Goal: Communication & Community: Answer question/provide support

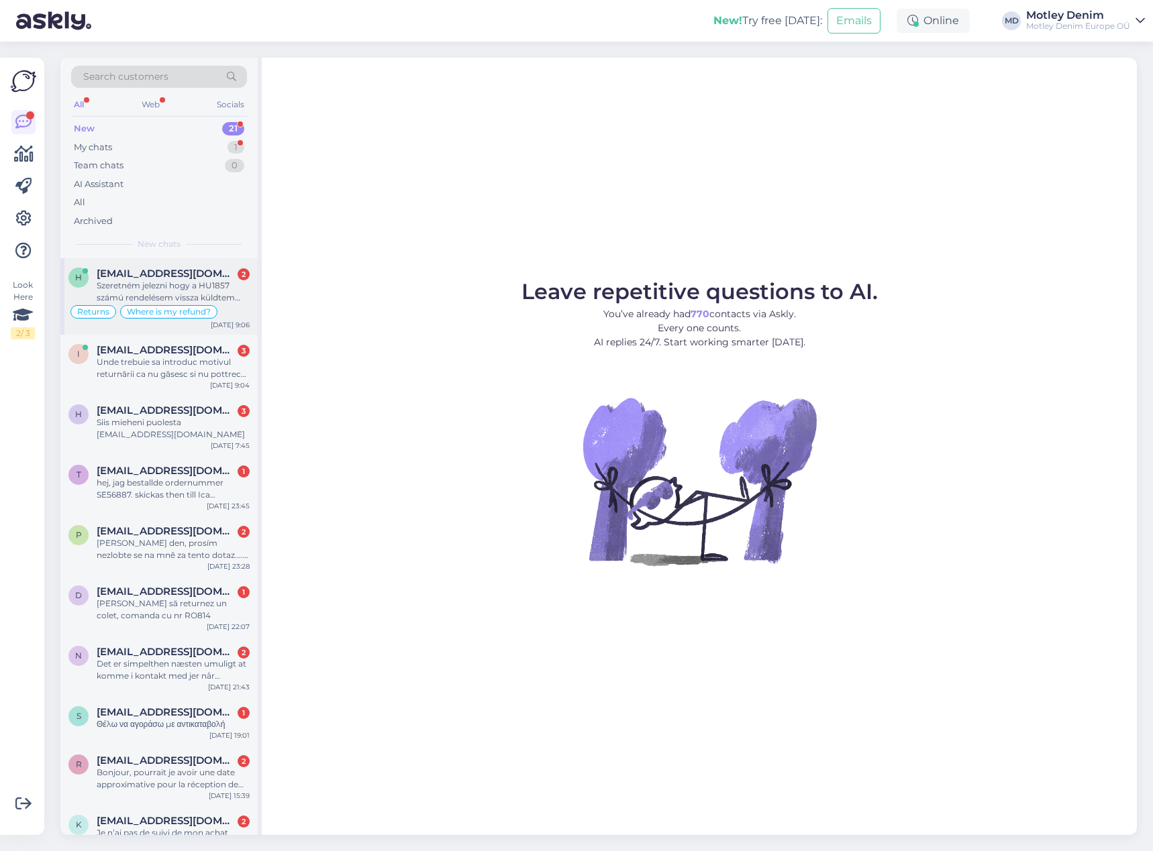
click at [179, 284] on div "Szeretném jelezni hogy a HU1857 számú rendelésem vissza küldtem 09.09 én a pénz…" at bounding box center [173, 292] width 153 height 24
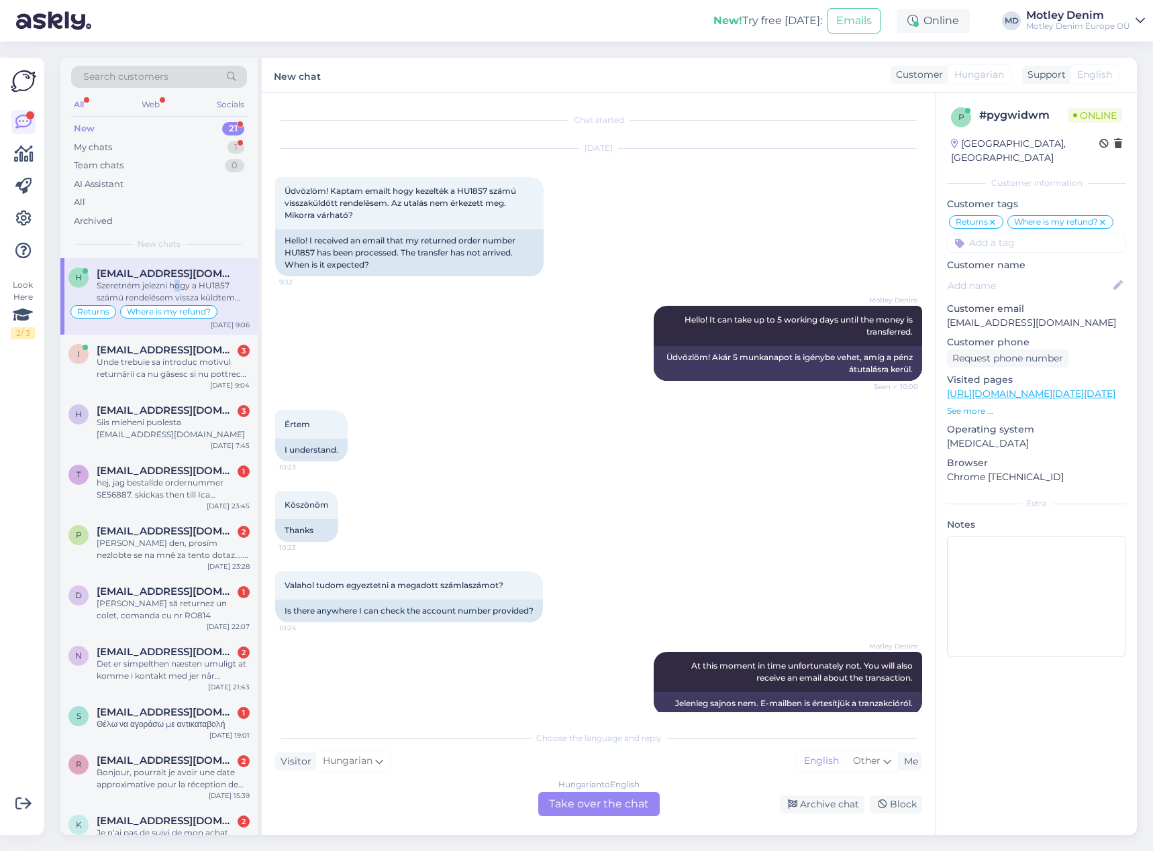
scroll to position [255, 0]
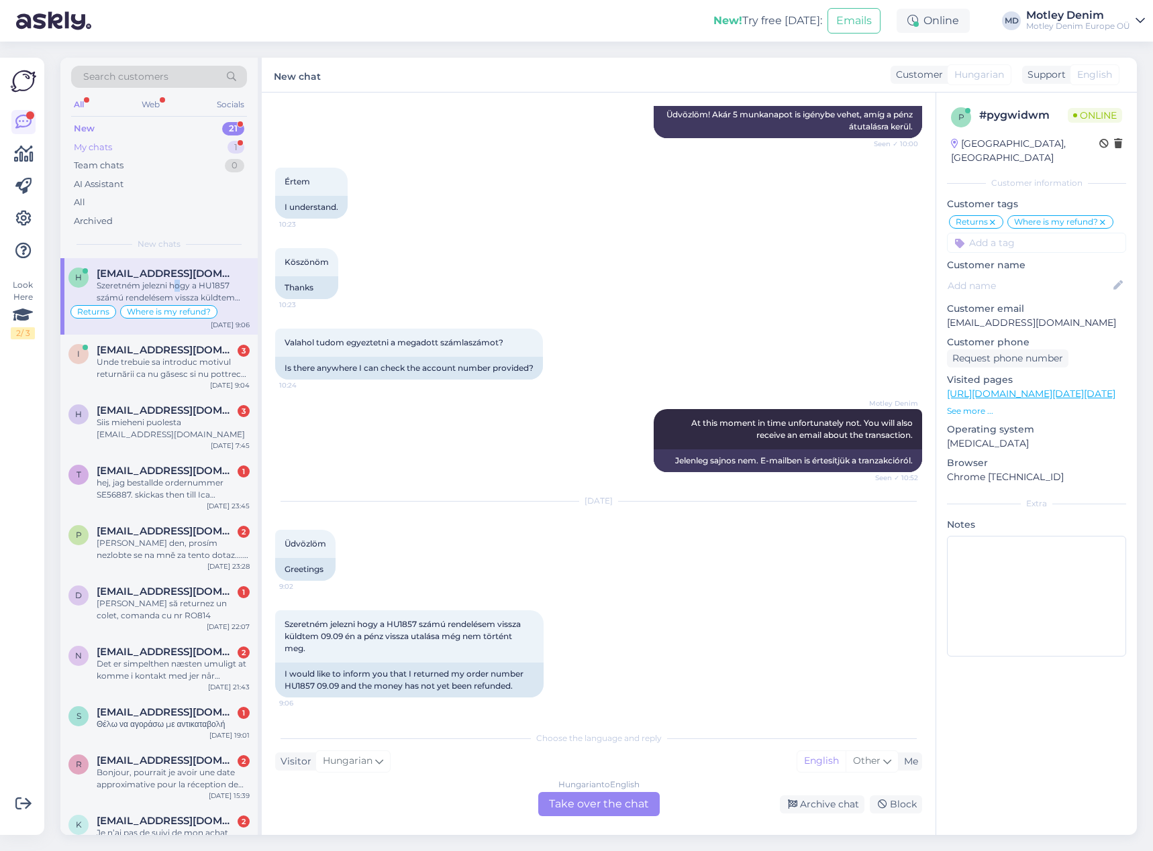
click at [195, 144] on div "My chats 1" at bounding box center [159, 147] width 176 height 19
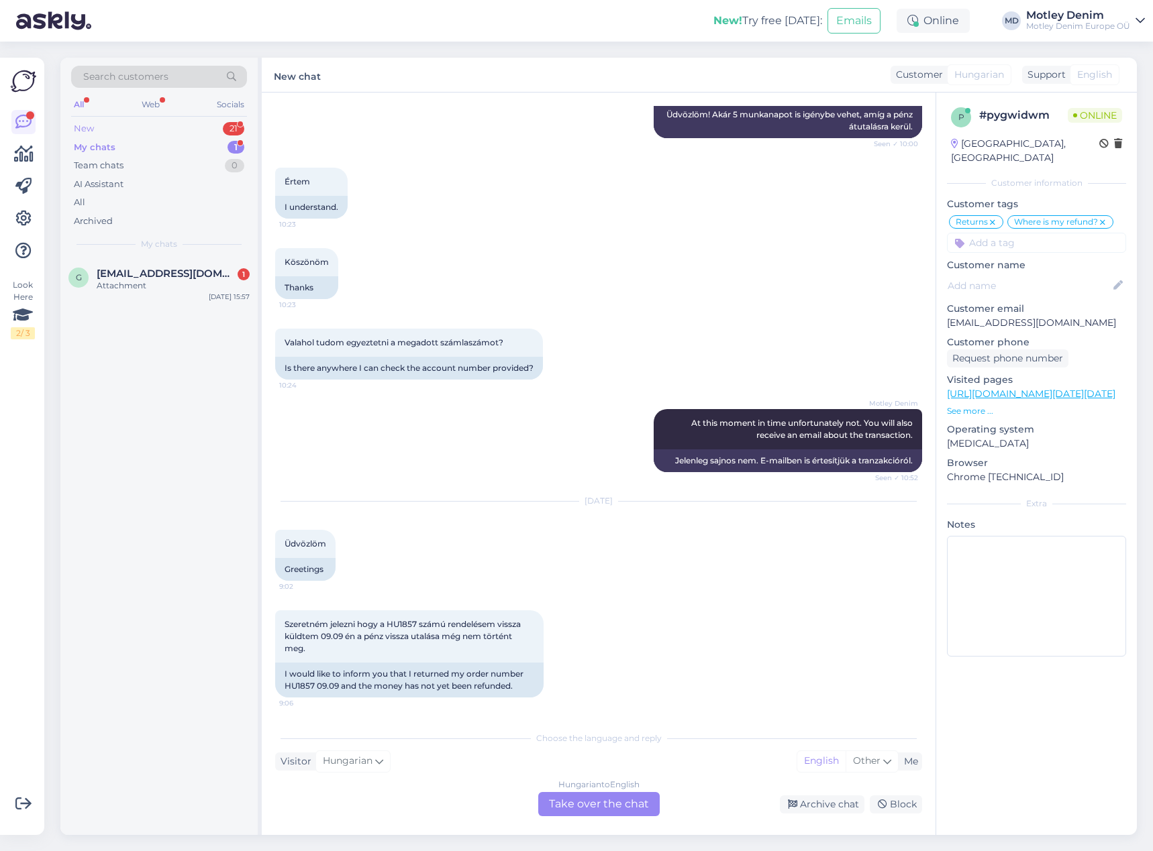
click at [197, 119] on div "New 21" at bounding box center [159, 128] width 176 height 19
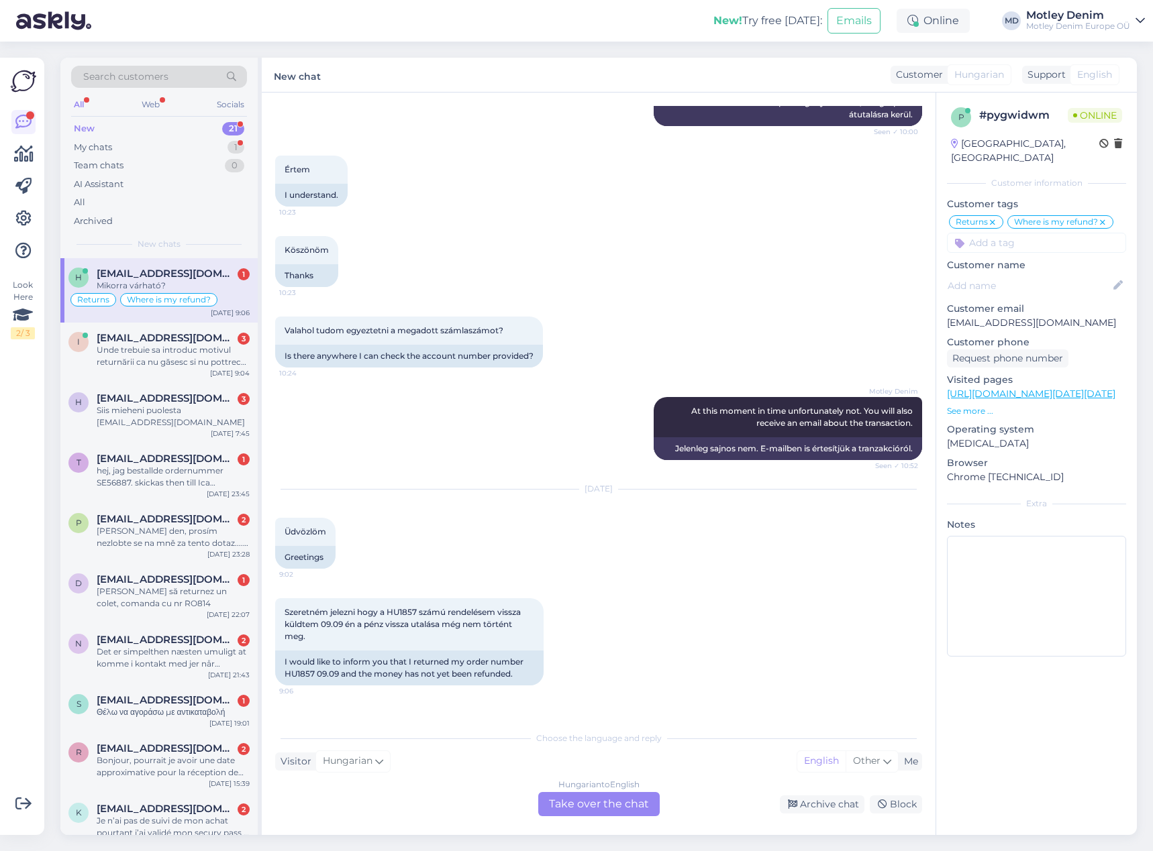
scroll to position [335, 0]
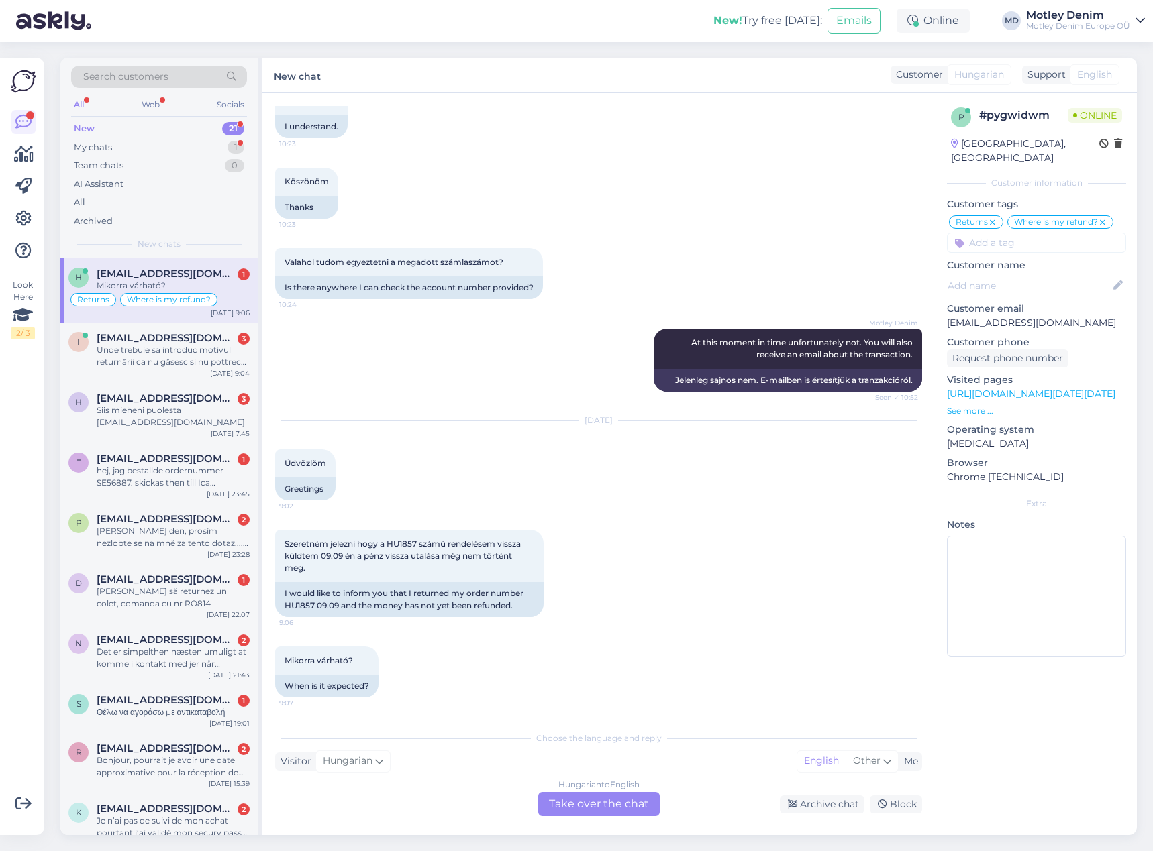
click at [594, 808] on div "Hungarian to English Take over the chat" at bounding box center [598, 804] width 121 height 24
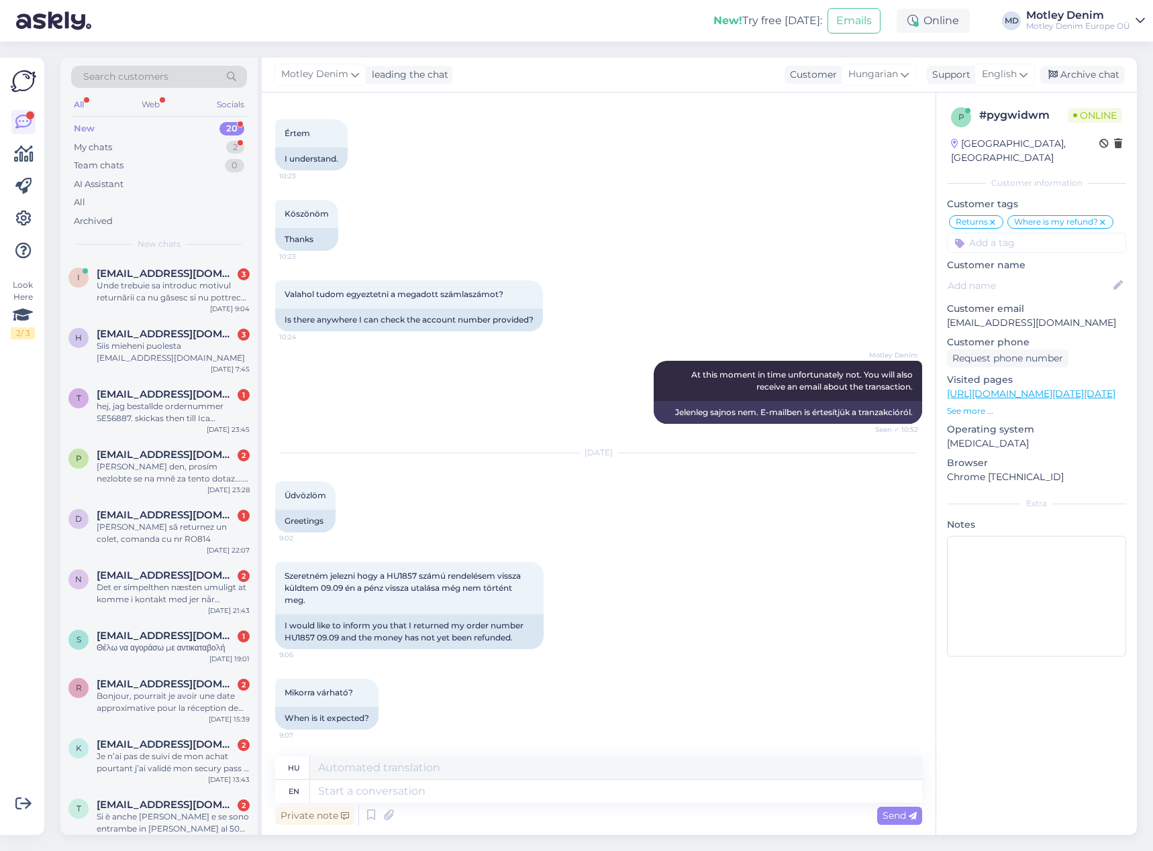
scroll to position [303, 0]
click at [402, 782] on textarea at bounding box center [616, 791] width 612 height 23
type textarea "Hello"
type textarea "Helló"
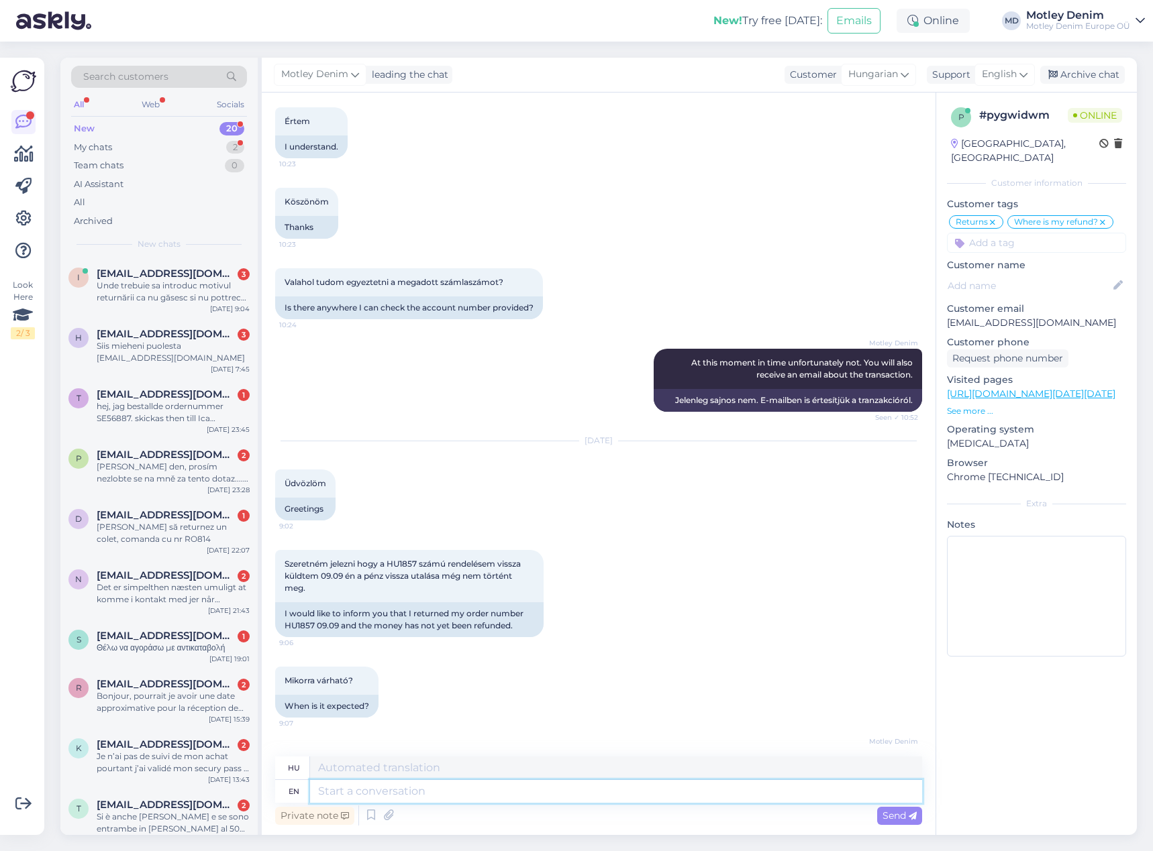
scroll to position [384, 0]
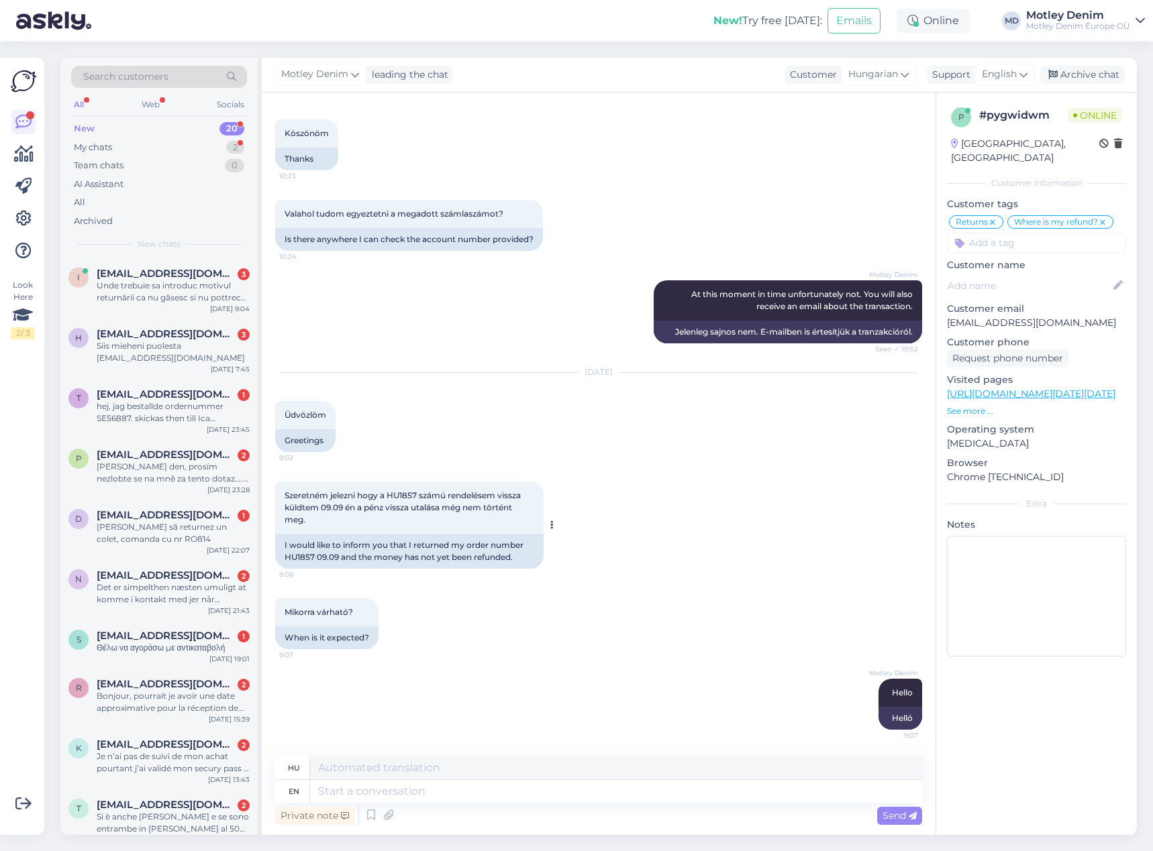
click at [407, 496] on span "Szeretném jelezni hogy a HU1857 számú rendelésem vissza küldtem 09.09 én a pénz…" at bounding box center [403, 507] width 238 height 34
copy span "HU1857"
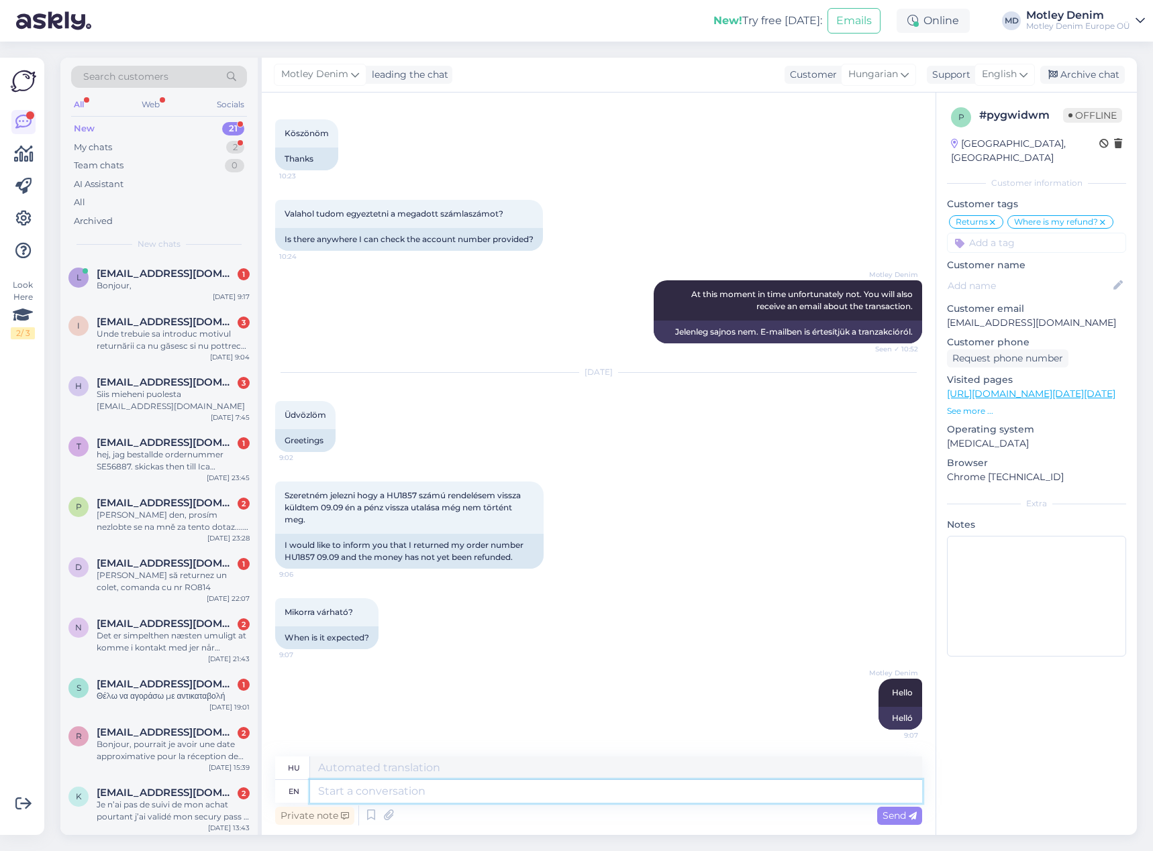
click at [599, 796] on textarea at bounding box center [616, 791] width 612 height 23
type textarea "The"
type textarea "A"
type textarea "The money sh"
type textarea "A pénz"
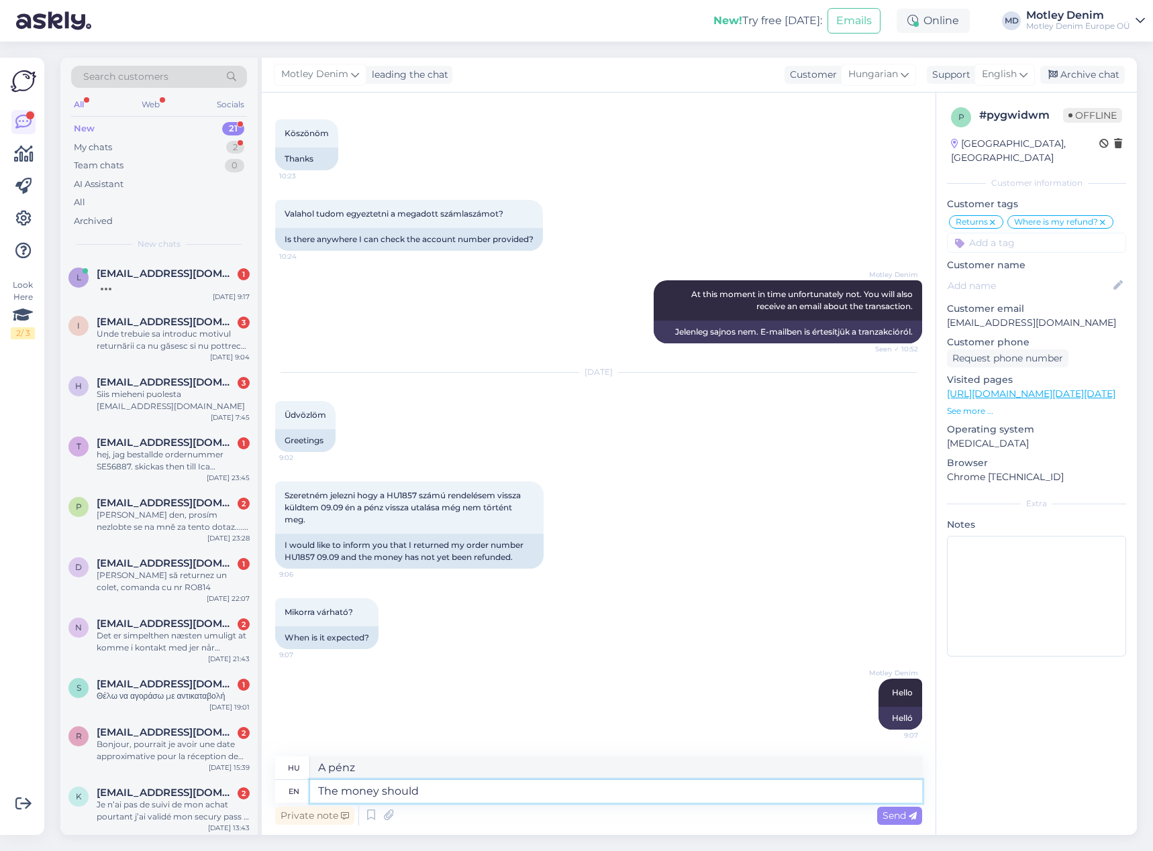
type textarea "The money should a"
type textarea "A pénznek [PERSON_NAME]"
type textarea "The money should arrive to"
type textarea "A pénznek [PERSON_NAME] érkeznie"
type textarea "The money should arrive [DATE]"
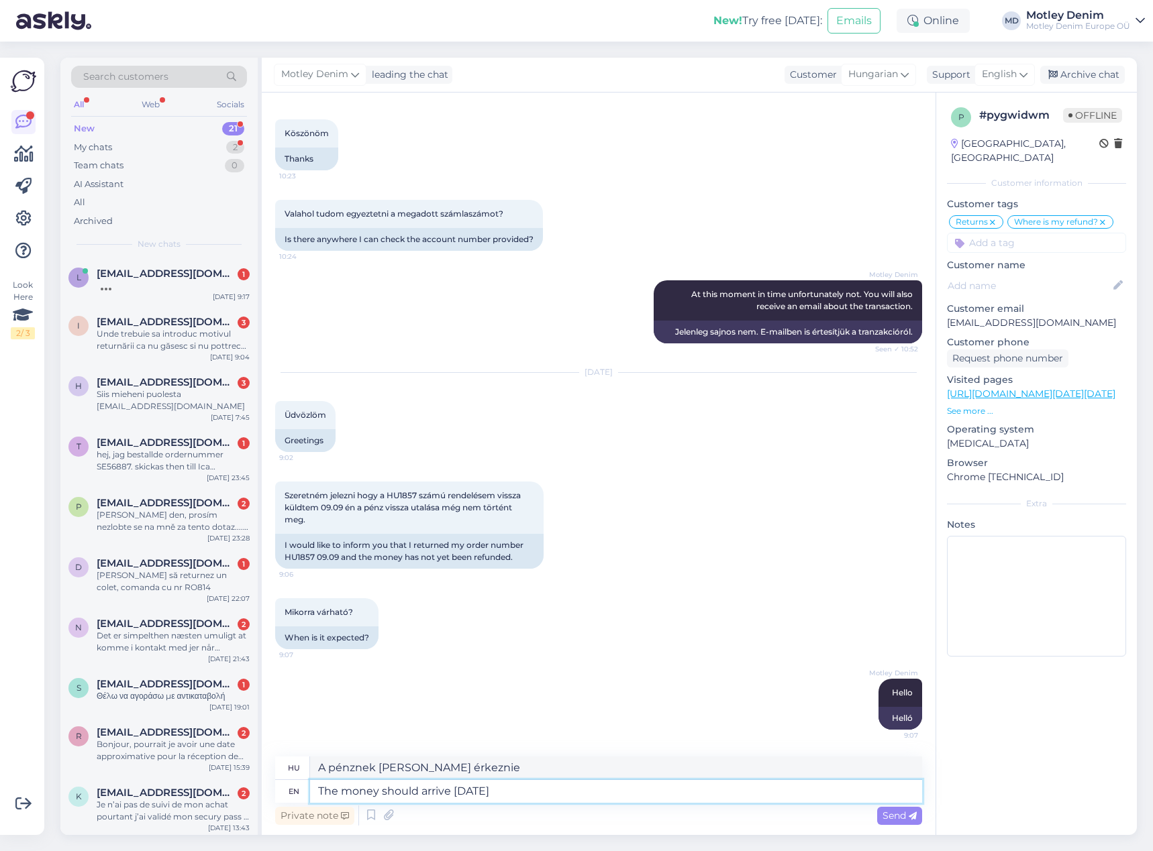
type textarea "A pénznek ma [PERSON_NAME] megérkeznie"
type textarea "The money should arrive [DATE] :)"
type textarea "A pénznek ma [PERSON_NAME] megérkeznie :)"
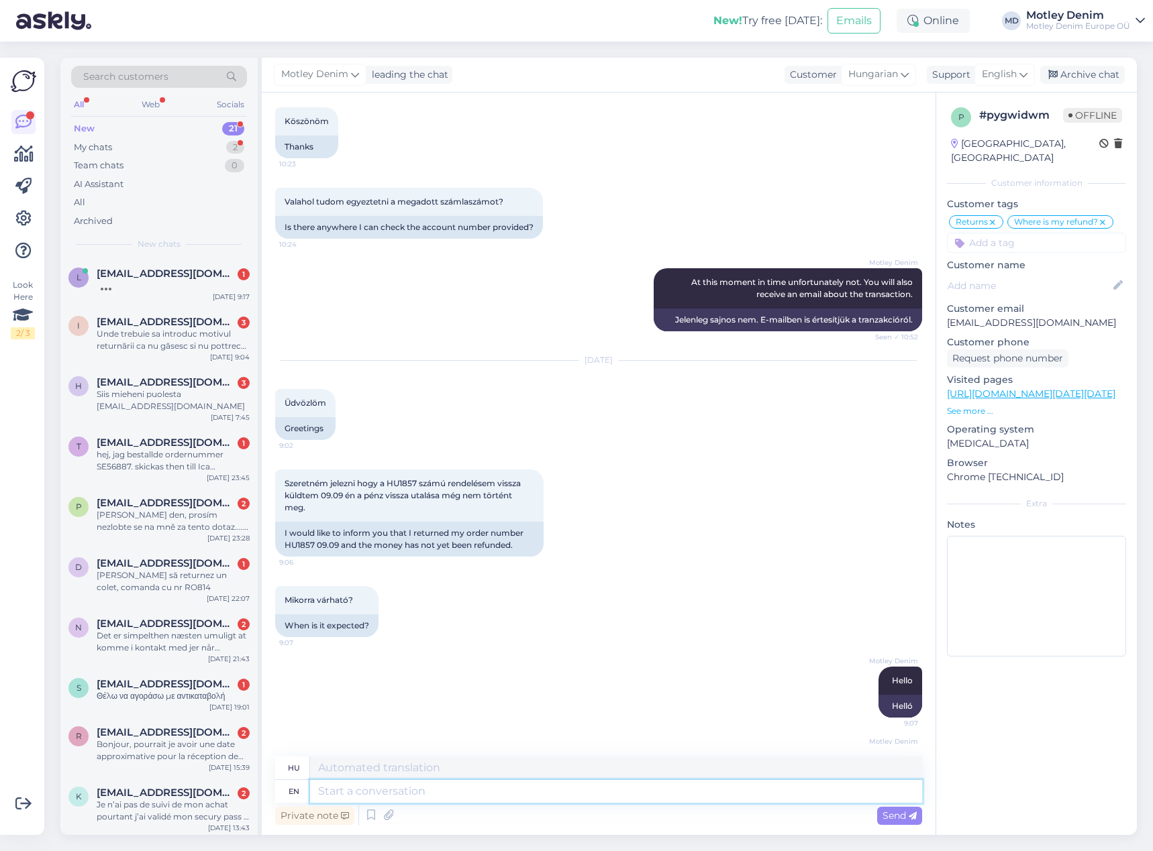
scroll to position [464, 0]
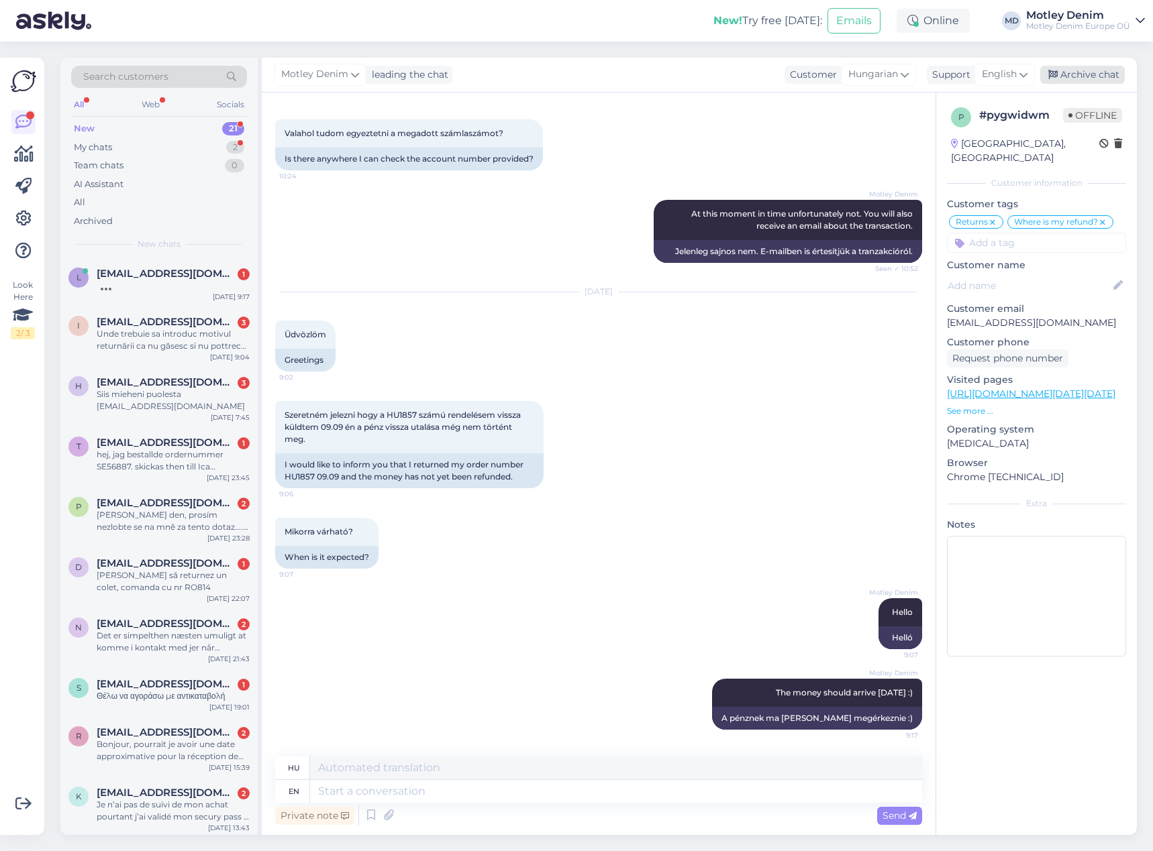
click at [1086, 78] on div "Archive chat" at bounding box center [1082, 75] width 85 height 18
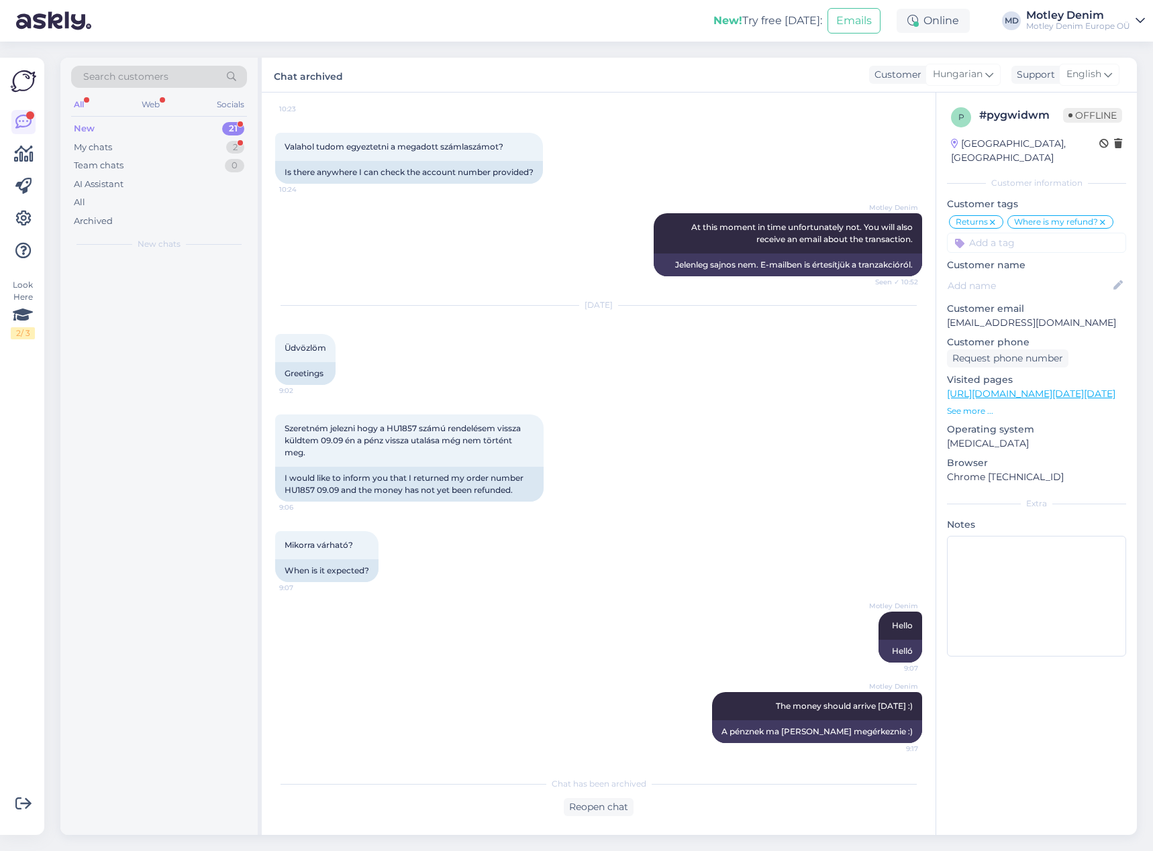
scroll to position [451, 0]
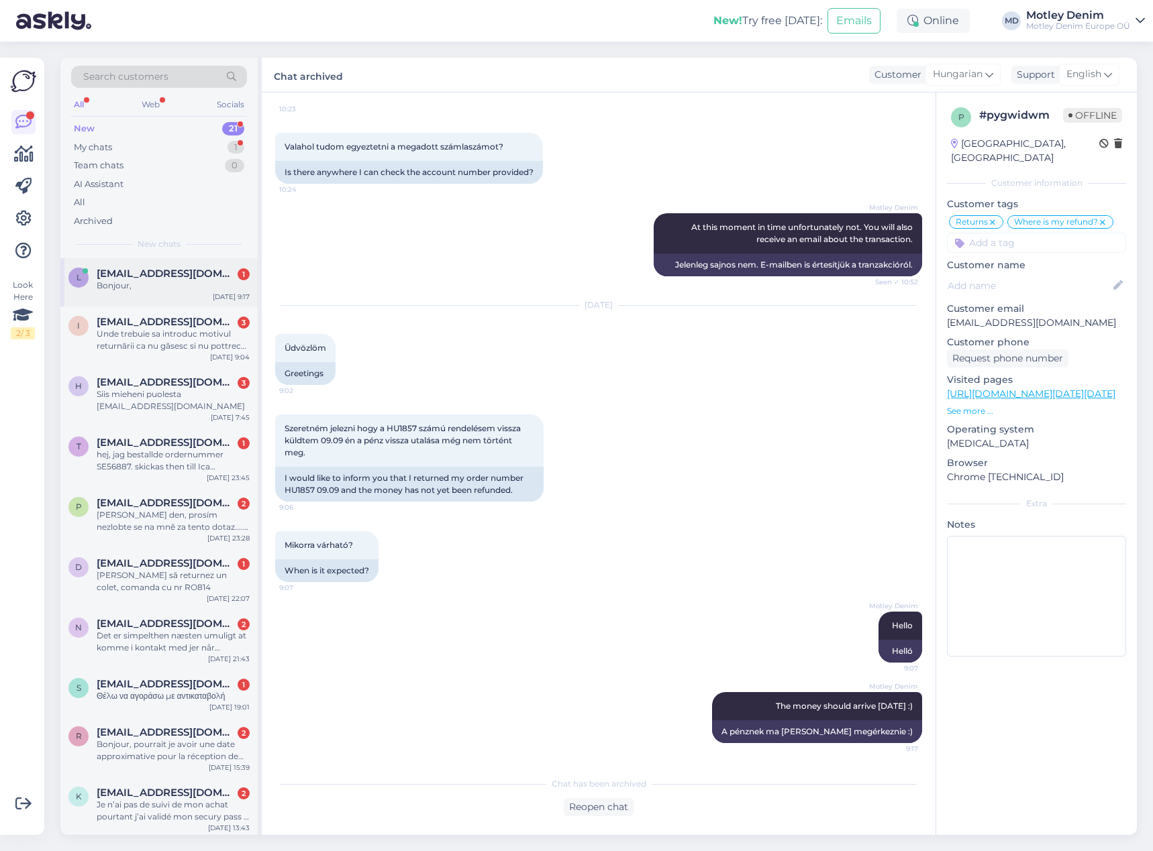
click at [158, 291] on div "Bonjour," at bounding box center [173, 286] width 153 height 12
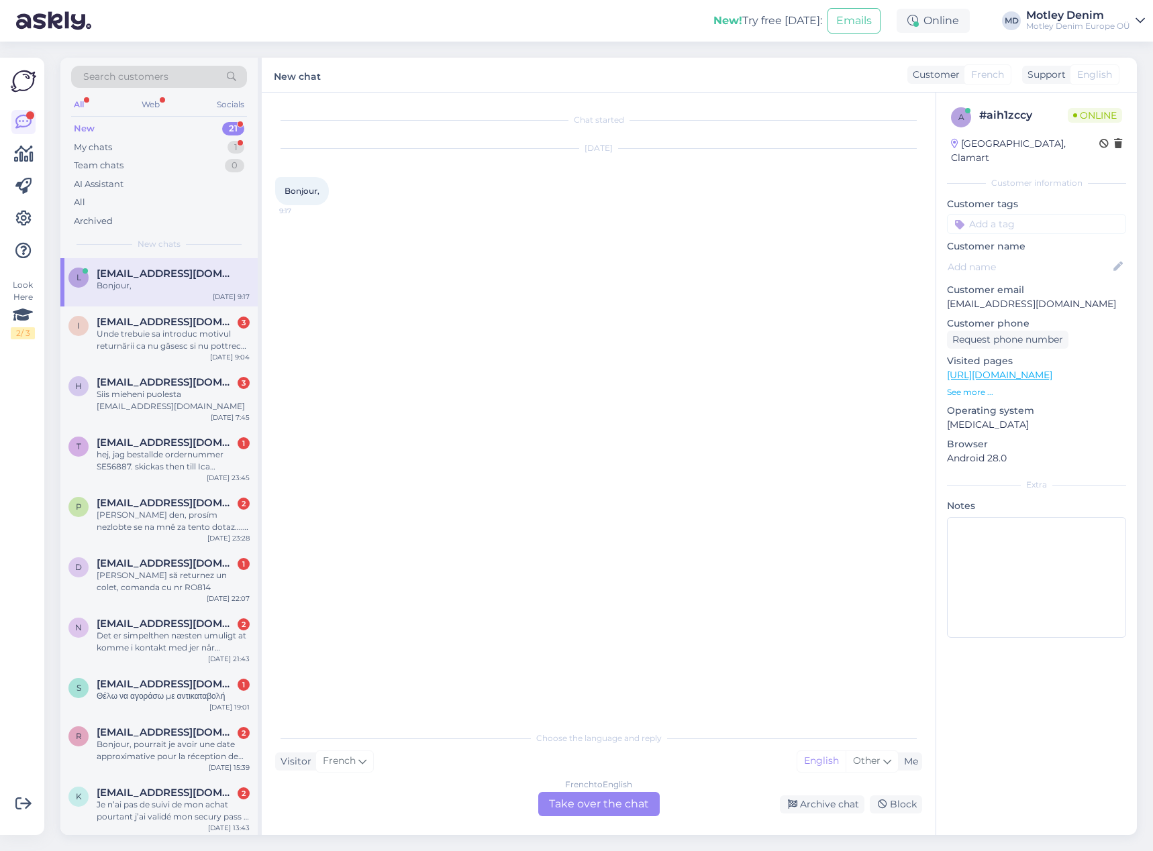
click at [621, 807] on div "French to English Take over the chat" at bounding box center [598, 804] width 121 height 24
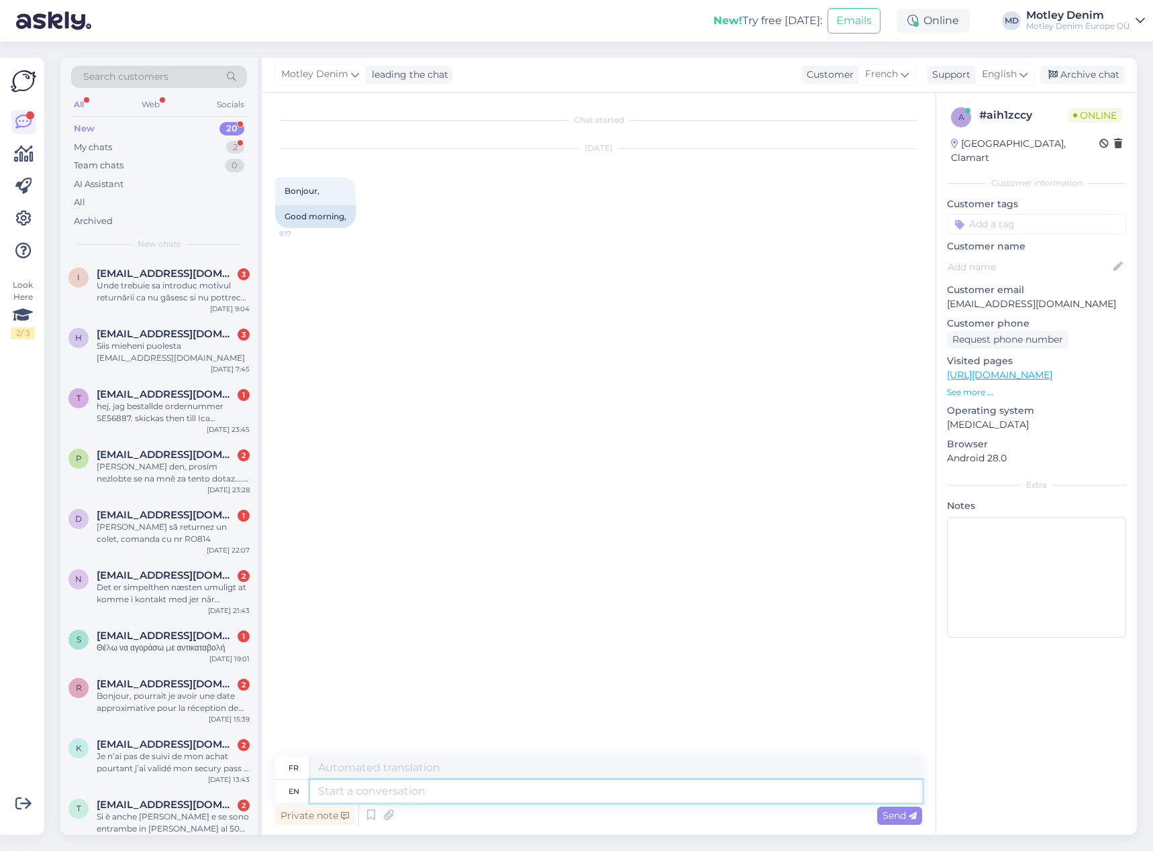
click at [610, 798] on textarea at bounding box center [616, 791] width 612 height 23
type textarea "Hello"
type textarea "Bonjour"
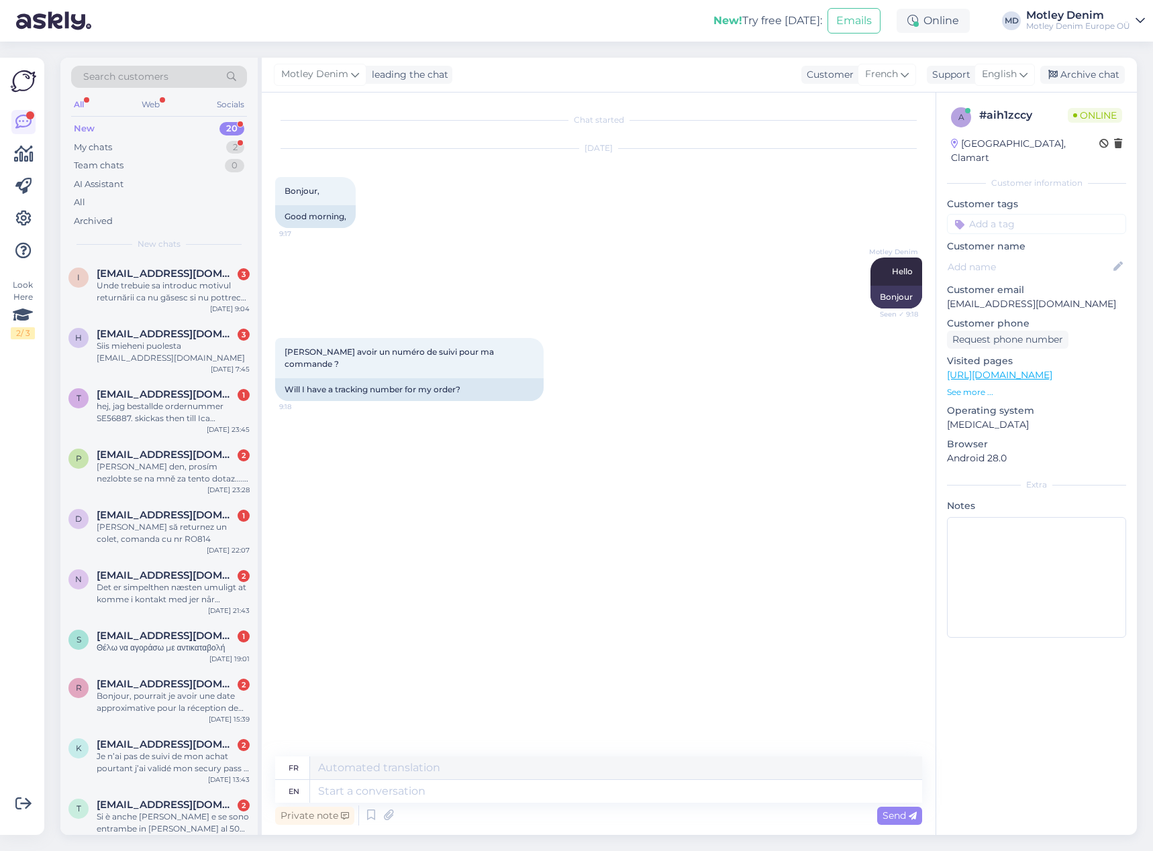
click at [460, 488] on div "Chat started [DATE] Bonjour, 9:17 Good morning, [PERSON_NAME] Hello Seen ✓ 9:18…" at bounding box center [604, 425] width 659 height 639
click at [955, 297] on p "[EMAIL_ADDRESS][DOMAIN_NAME]" at bounding box center [1036, 304] width 179 height 14
drag, startPoint x: 955, startPoint y: 294, endPoint x: 1051, endPoint y: 282, distance: 96.0
click at [1051, 283] on div "Customer email [EMAIL_ADDRESS][DOMAIN_NAME]" at bounding box center [1036, 297] width 179 height 28
copy div "Lylchess70"
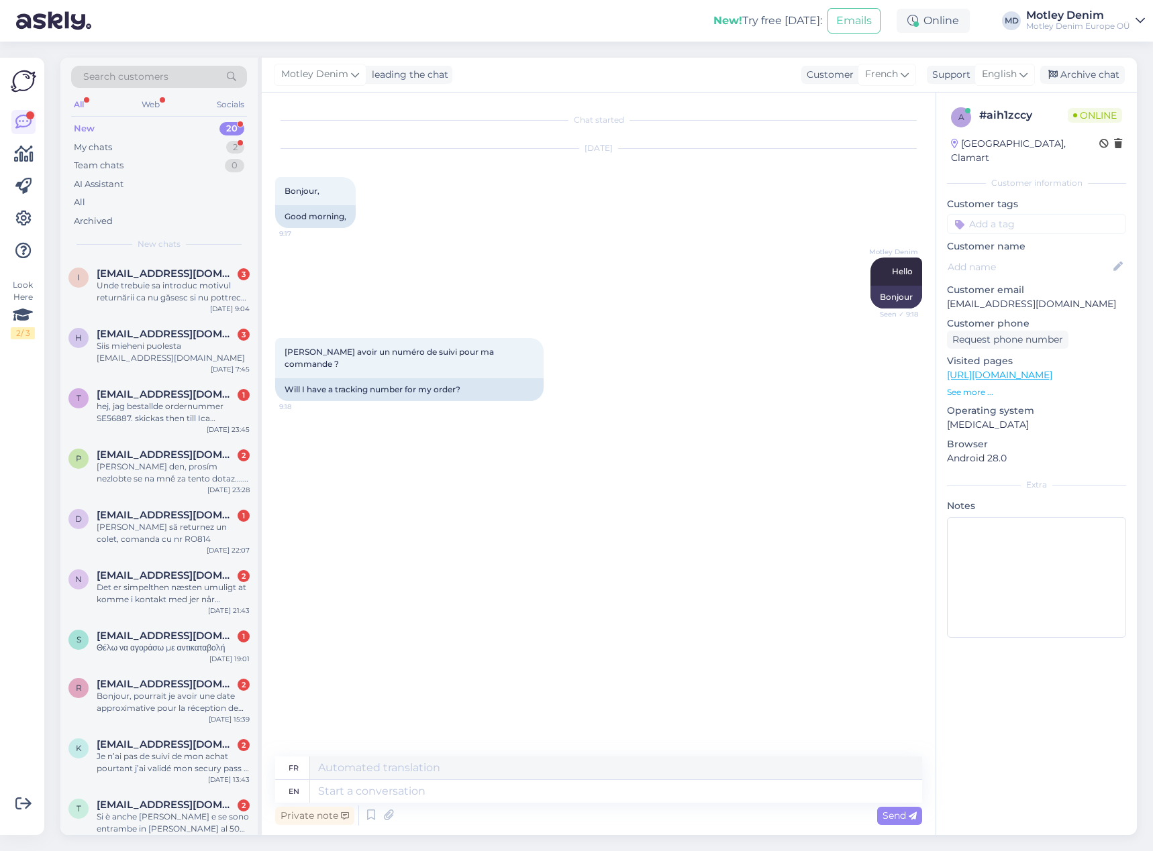
click at [978, 317] on p "Customer phone" at bounding box center [1036, 324] width 179 height 14
click at [966, 297] on p "[EMAIL_ADDRESS][DOMAIN_NAME]" at bounding box center [1036, 304] width 179 height 14
drag, startPoint x: 966, startPoint y: 293, endPoint x: 1041, endPoint y: 280, distance: 76.2
click at [1048, 297] on p "[EMAIL_ADDRESS][DOMAIN_NAME]" at bounding box center [1036, 304] width 179 height 14
copy p "[EMAIL_ADDRESS][DOMAIN_NAME]"
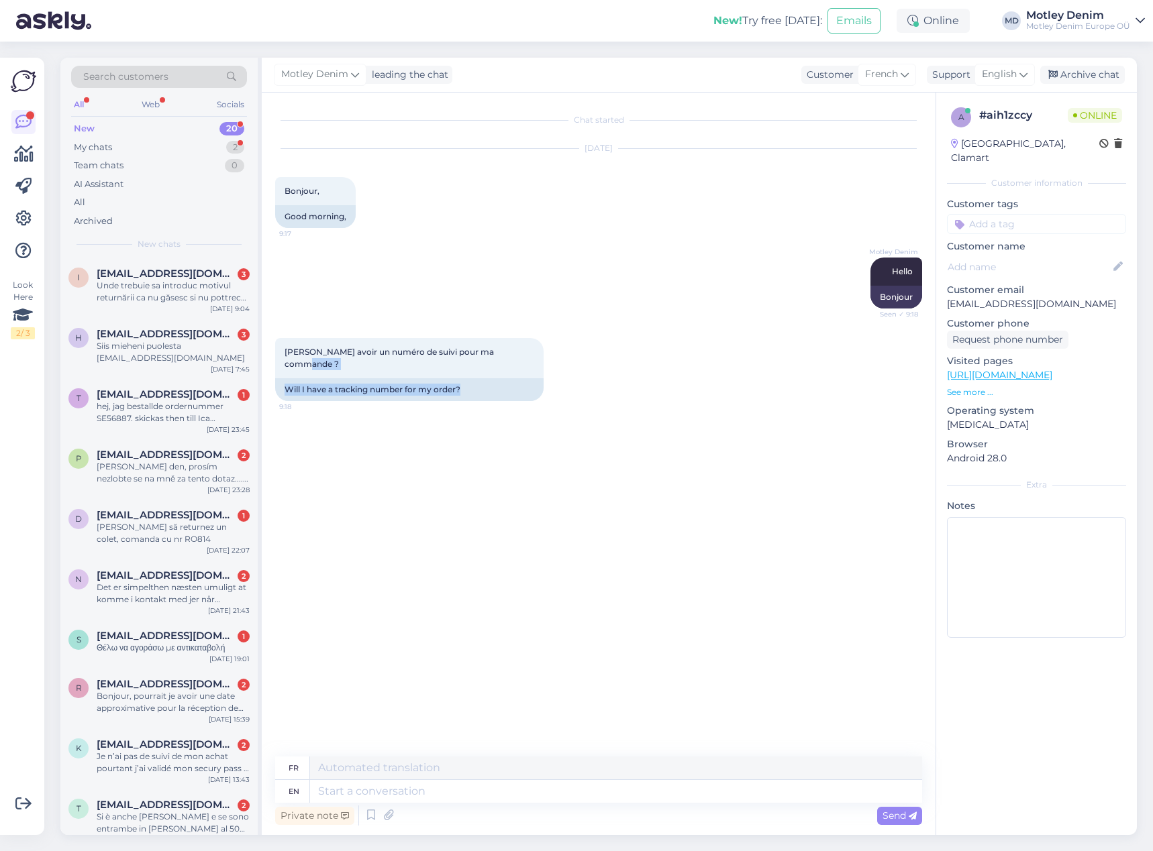
click at [818, 370] on div "[PERSON_NAME] avoir un numéro de suivi pour ma commande ? 9:18 Will I have a tr…" at bounding box center [598, 369] width 647 height 93
click at [526, 602] on div "Chat started [DATE] Bonjour, 9:17 Good morning, [PERSON_NAME] Hello Seen ✓ 9:18…" at bounding box center [604, 425] width 659 height 639
click at [520, 790] on textarea at bounding box center [616, 791] width 612 height 23
type textarea "H"
type textarea "Yes"
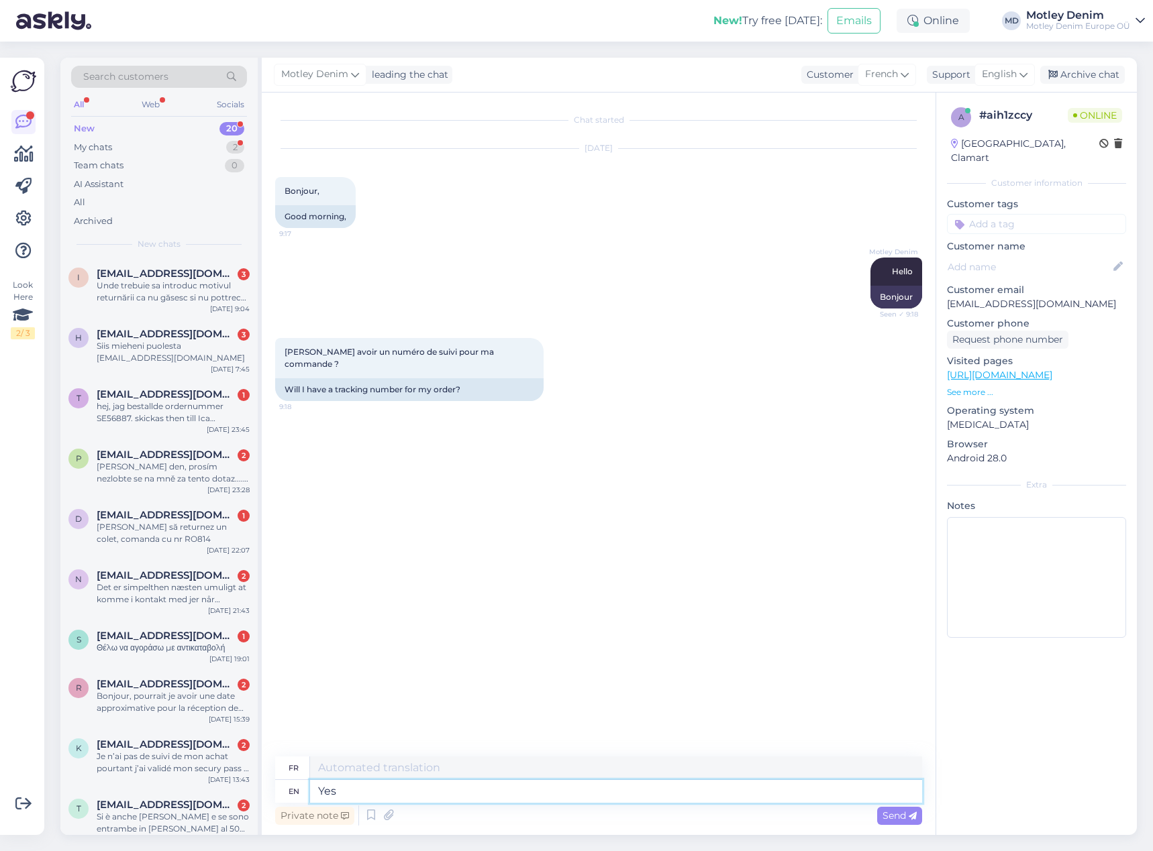
type textarea "Oui"
type textarea "Yes you wi"
type textarea "Oui, toi"
type textarea "Yes you will"
type textarea "Oui, tu le feras."
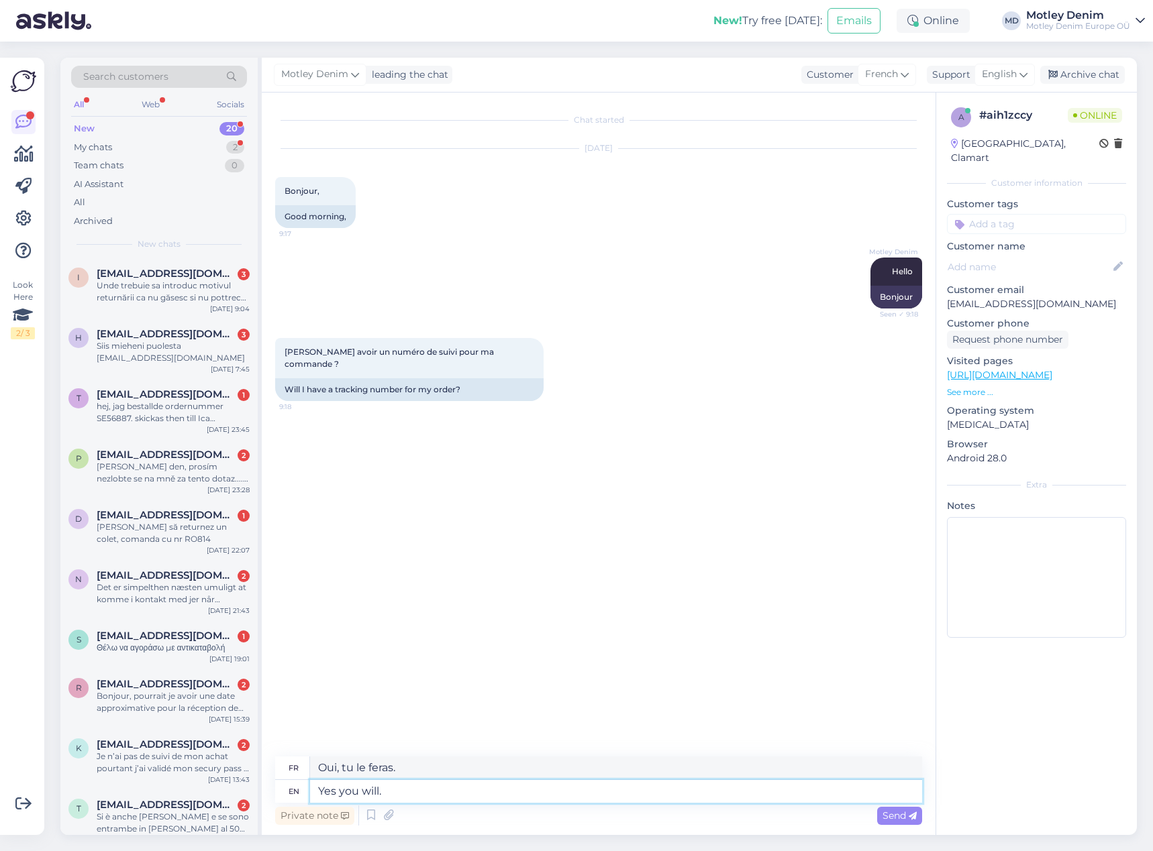
type textarea "Yes you will."
type textarea "As s"
type textarea "Comme"
type textarea "As soon a"
type textarea "Dès que"
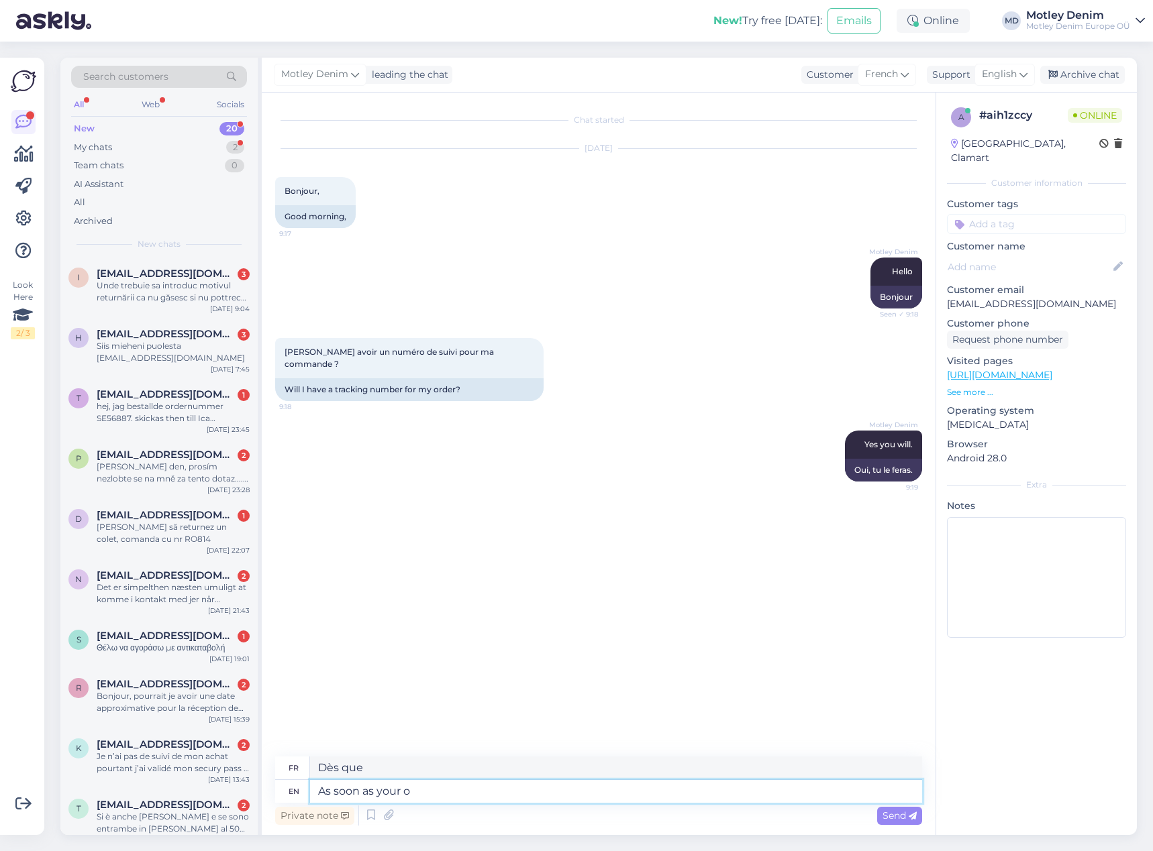
type textarea "As soon as your or"
type textarea "Dès que votre"
type textarea "As soon as your order i"
type textarea "Dès votre commande"
type textarea "As soon as your order is p"
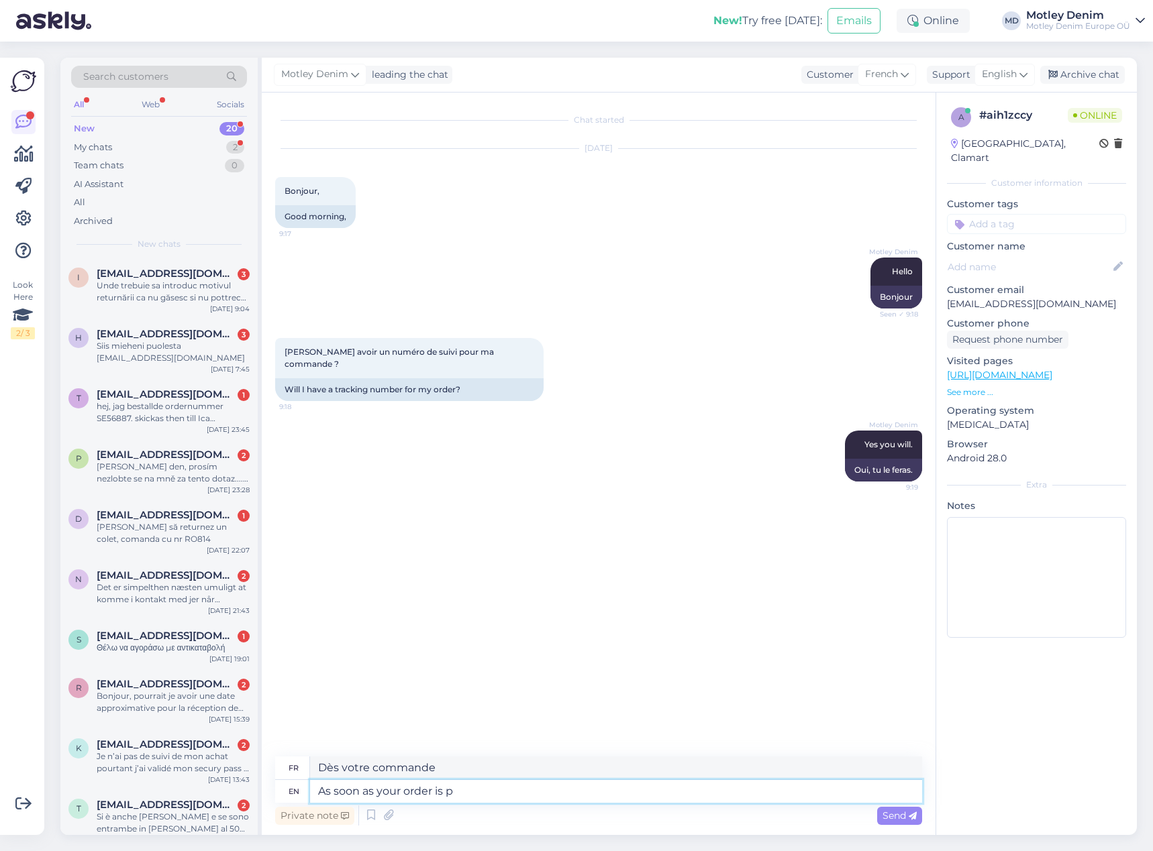
type textarea "Dès que votre commande est"
type textarea "As soon as your order is processed wi"
type textarea "Dès que votre commande est traitée"
type textarea "As soon as your order is processed we wi"
type textarea "Dès que votre commande est traitée, nous"
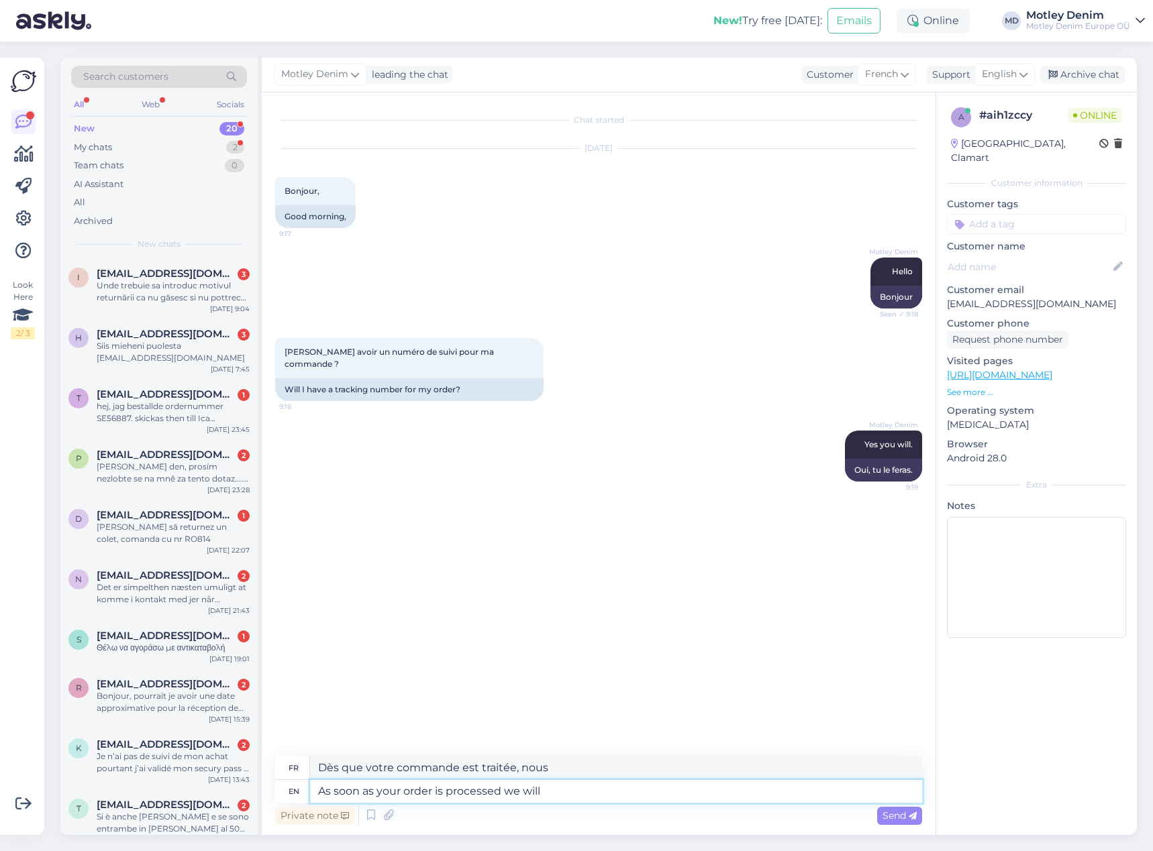
type textarea "As soon as your order is processed we will s"
type textarea "Dès que votre commande sera traitée, nous vous"
type textarea "As soon as your order is processed we will send y"
type textarea "Dès que votre commande est traitée, nous vous enverrons"
type textarea "As soon as your order is processed we will send you t"
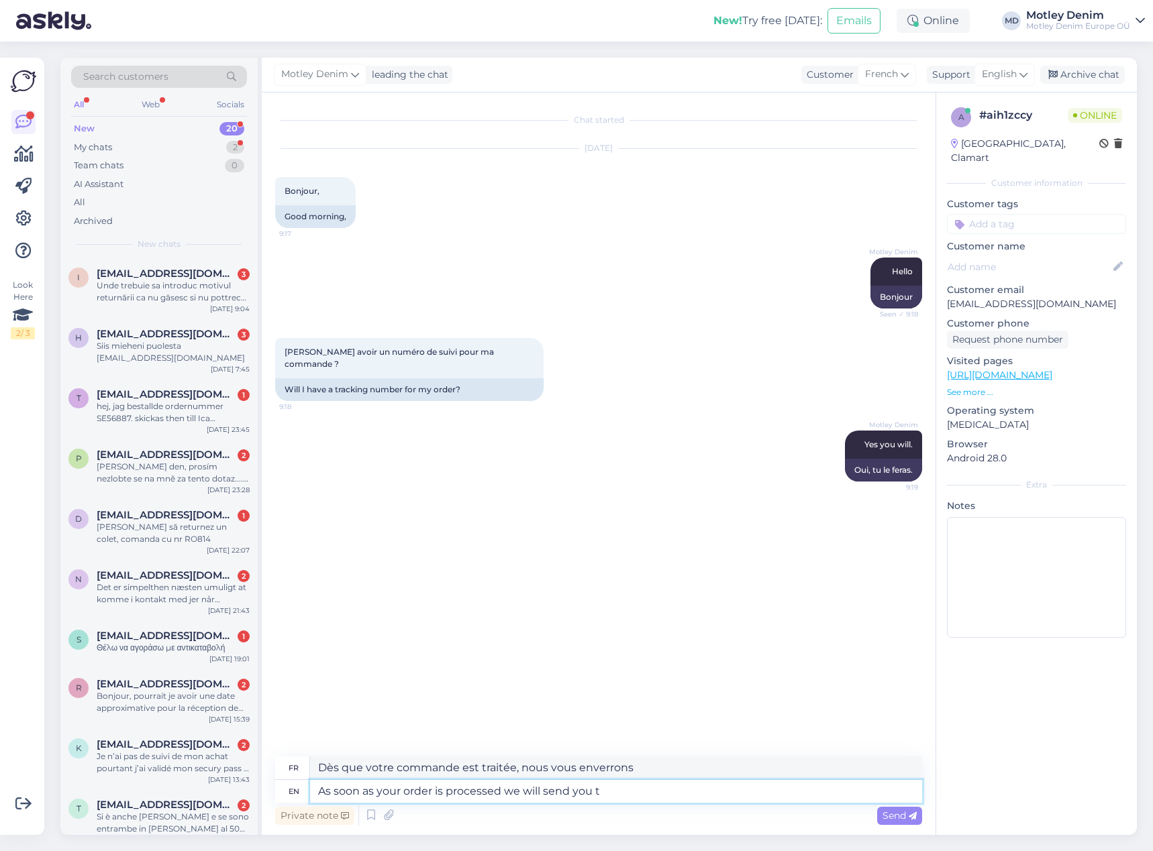
type textarea "Dès que votre commande sera traitée, nous vous enverrons"
type textarea "As soon as your order is processed we will send you the"
type textarea "Dès que votre commande sera traitée, nous vous enverrons le"
type textarea "As soon as your order is processed we will send you the information."
type textarea "Dès que votre commande sera traitée, nous vous enverrons les informations."
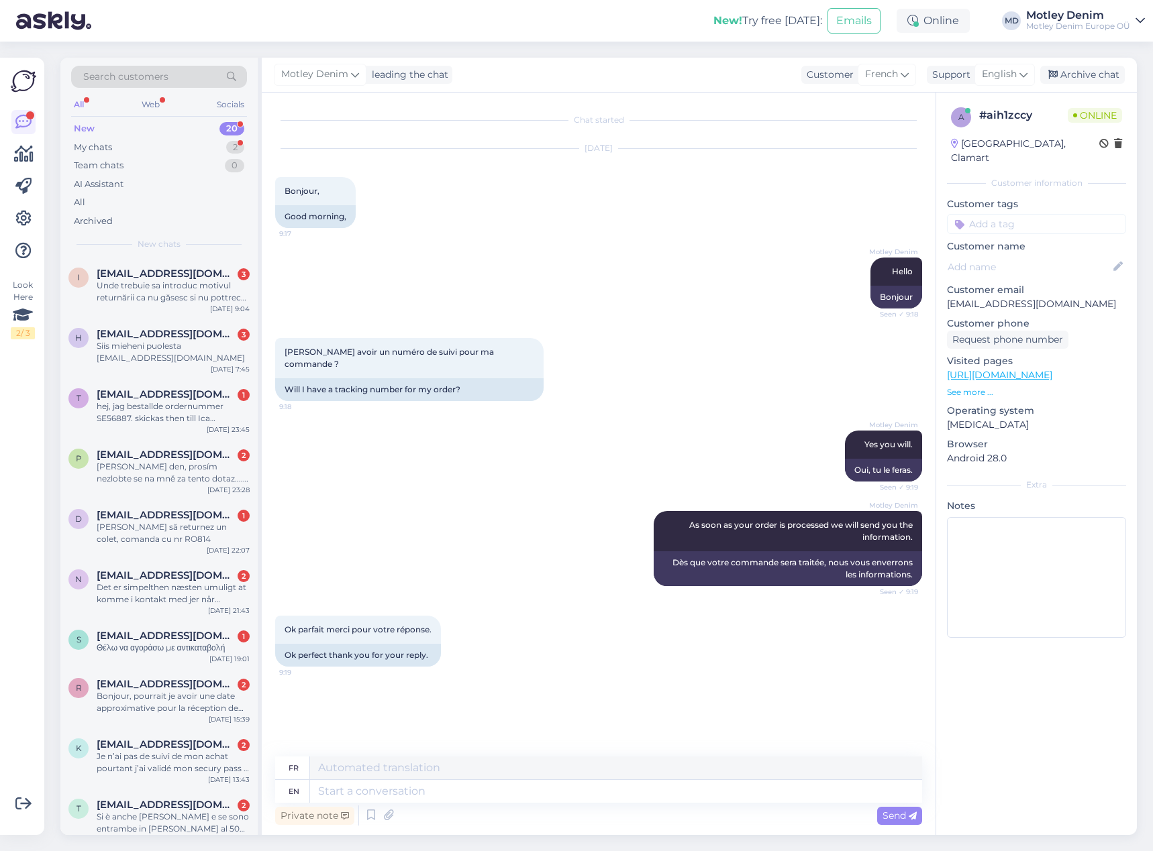
click at [659, 806] on div "Private note Send" at bounding box center [598, 815] width 647 height 25
click at [668, 798] on textarea at bounding box center [616, 791] width 612 height 23
type textarea "You're w"
type textarea "Tu es"
type textarea "You're welcome!"
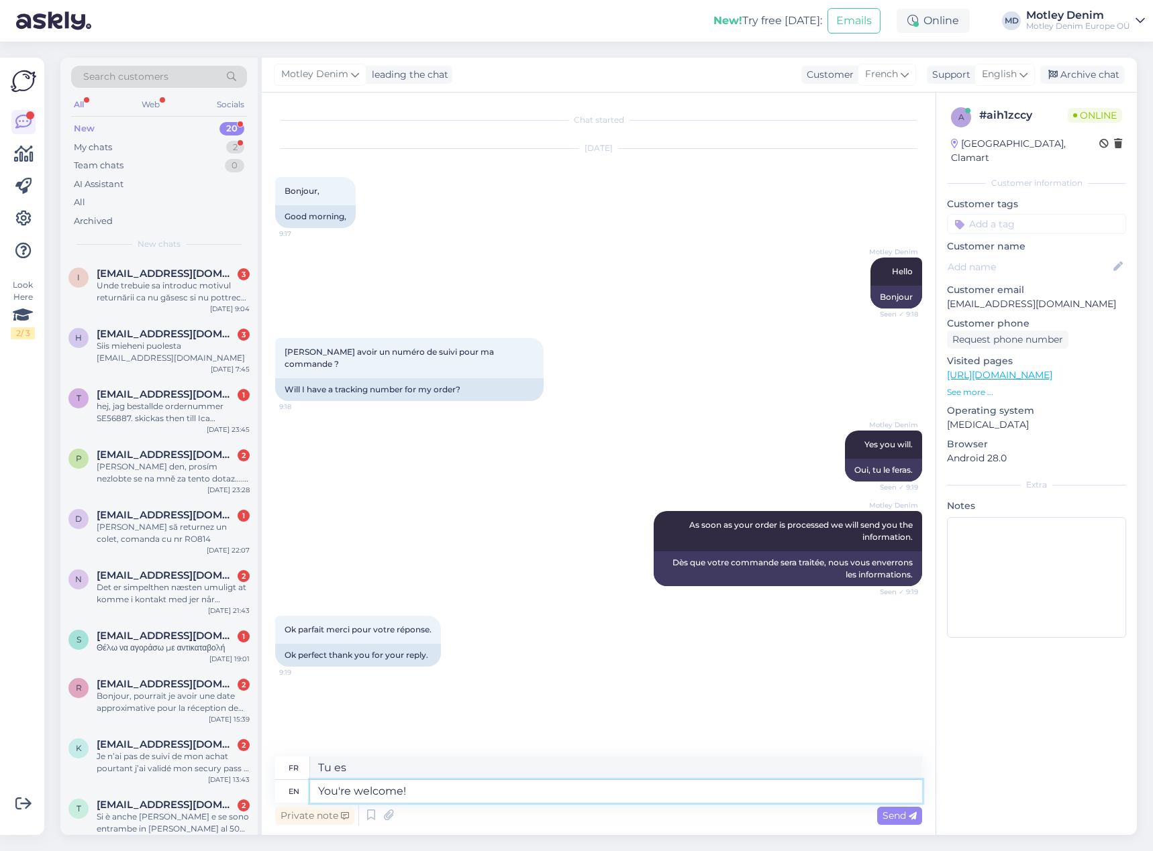
type textarea "Vous êtes les bienvenus!"
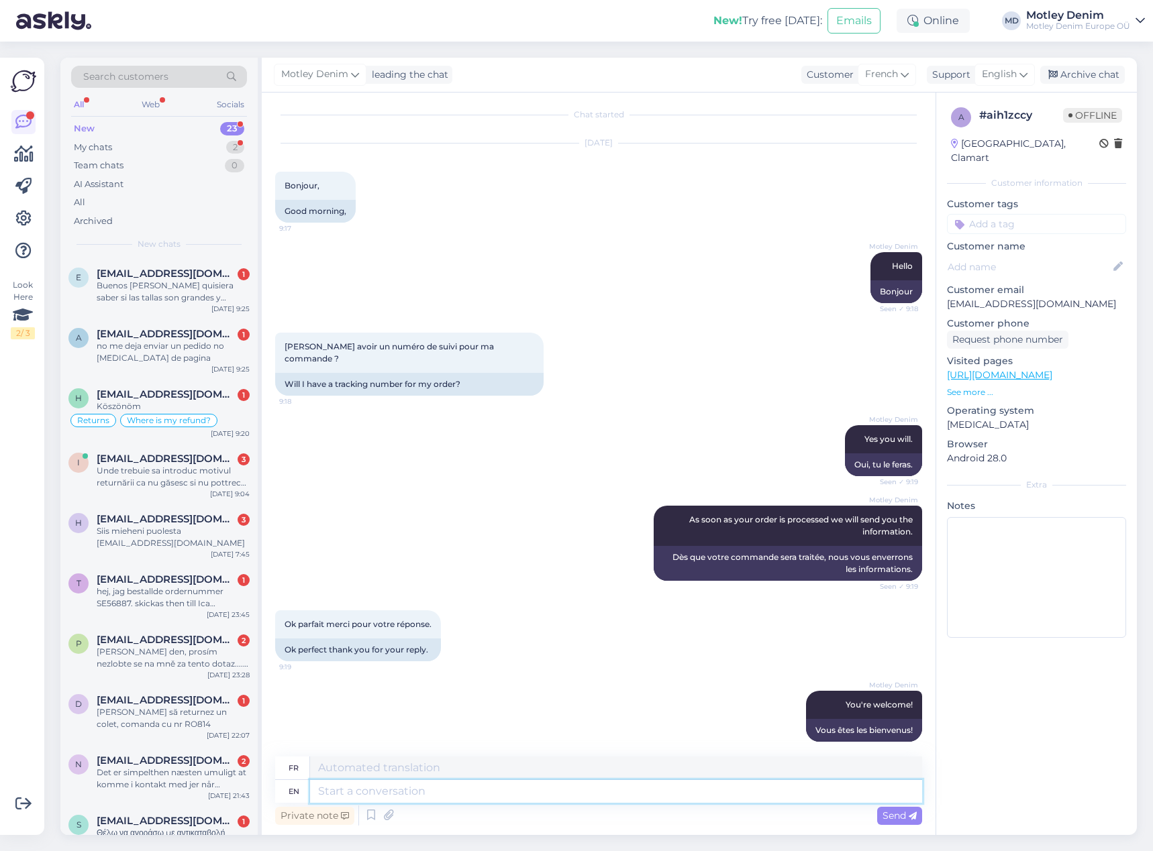
scroll to position [86, 0]
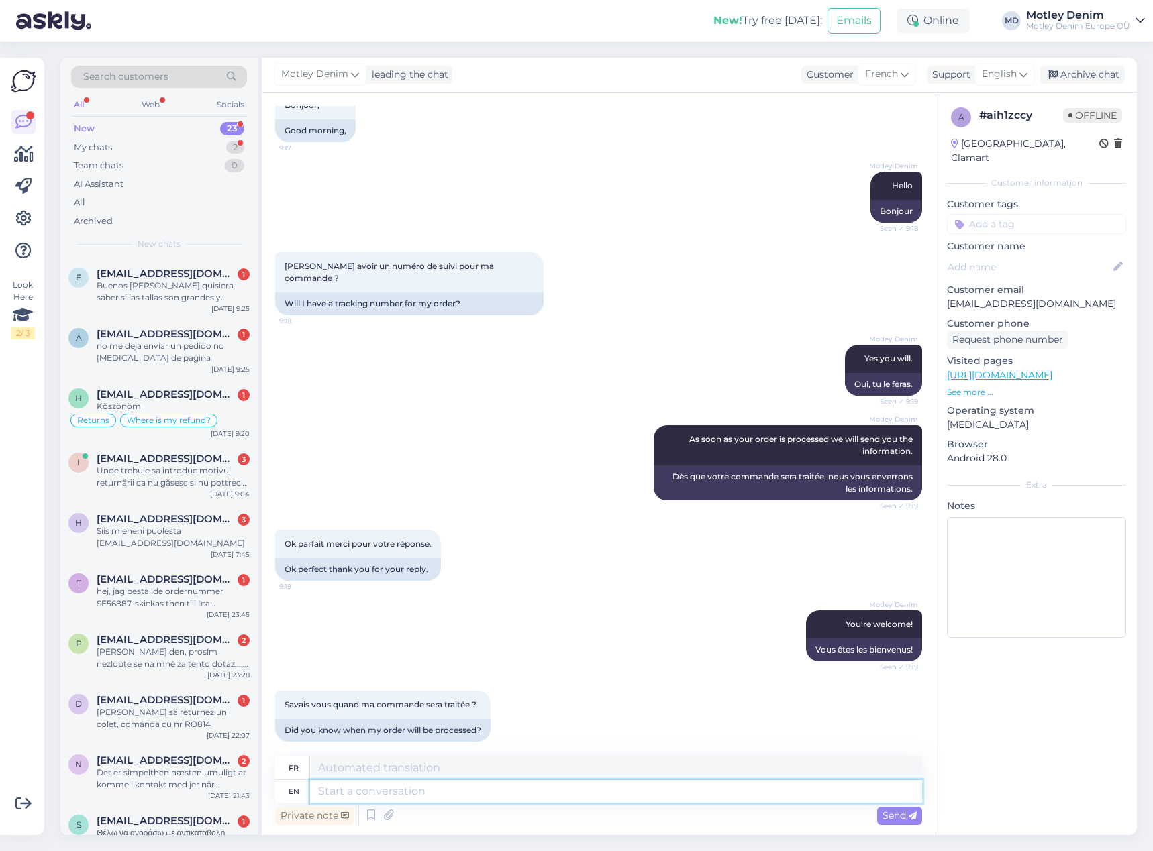
click at [518, 795] on textarea at bounding box center [616, 791] width 612 height 23
click at [966, 297] on p "[EMAIL_ADDRESS][DOMAIN_NAME]" at bounding box center [1036, 304] width 179 height 14
drag, startPoint x: 1006, startPoint y: 289, endPoint x: 995, endPoint y: 288, distance: 11.4
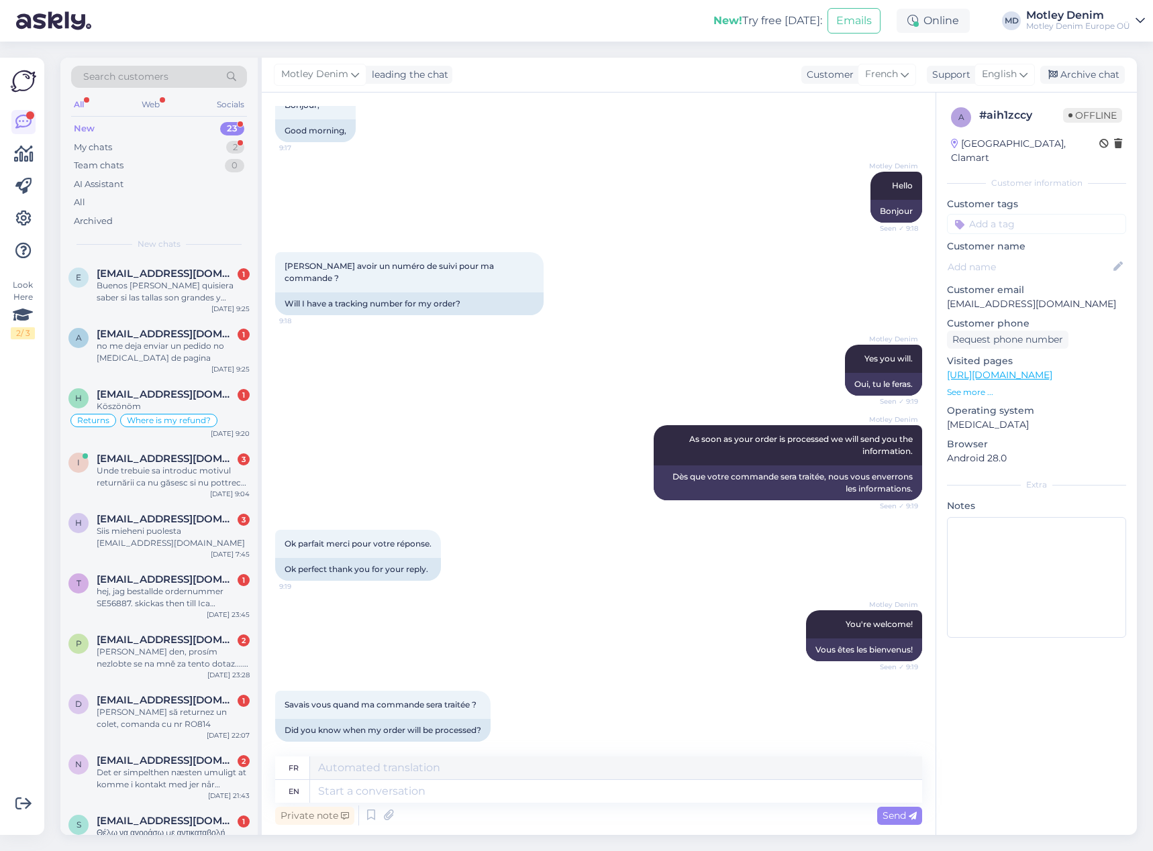
click at [1006, 297] on p "[EMAIL_ADDRESS][DOMAIN_NAME]" at bounding box center [1036, 304] width 179 height 14
click at [947, 297] on p "[EMAIL_ADDRESS][DOMAIN_NAME]" at bounding box center [1036, 304] width 179 height 14
drag, startPoint x: 947, startPoint y: 289, endPoint x: 1049, endPoint y: 313, distance: 105.5
click at [1043, 297] on p "[EMAIL_ADDRESS][DOMAIN_NAME]" at bounding box center [1036, 304] width 179 height 14
copy p "[EMAIL_ADDRESS][DOMAIN_NAME]"
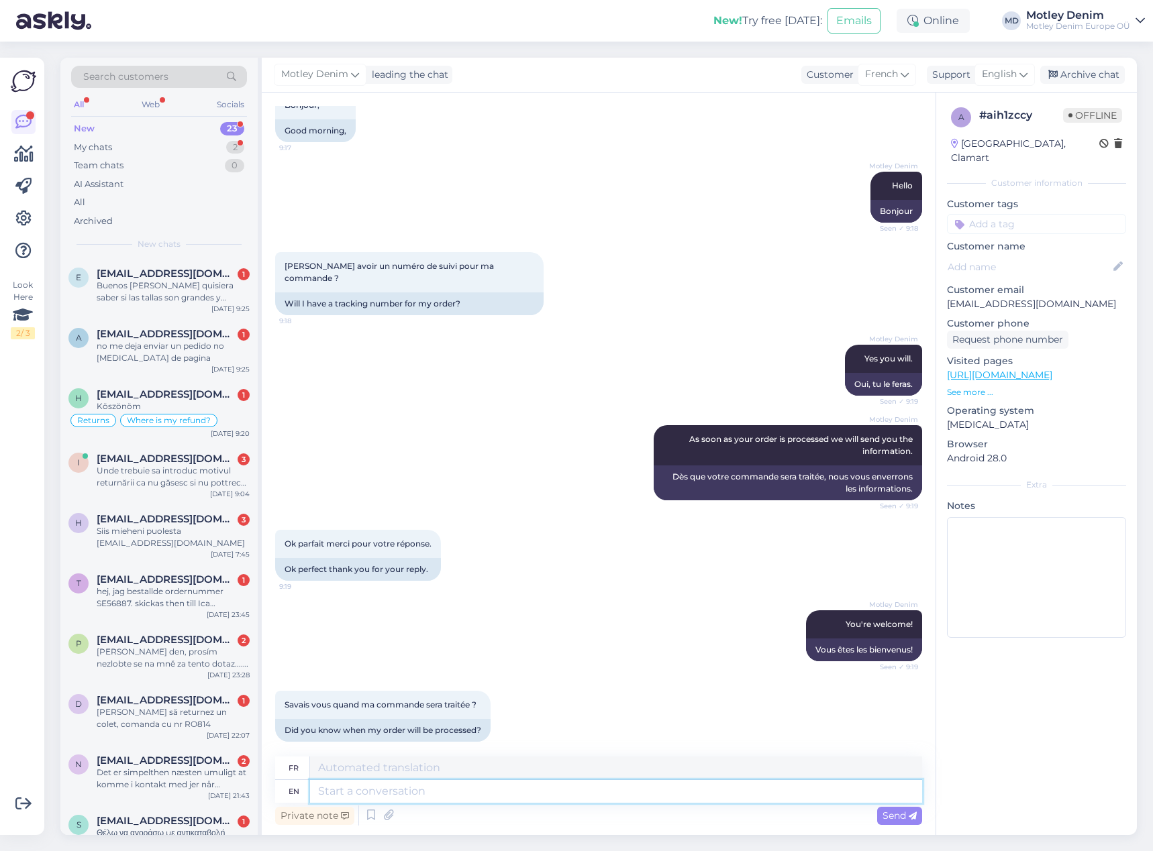
click at [749, 798] on textarea at bounding box center [616, 791] width 612 height 23
type textarea "[DATE]"
type textarea "Aujourd'hui"
type textarea "We w"
type textarea "Nous"
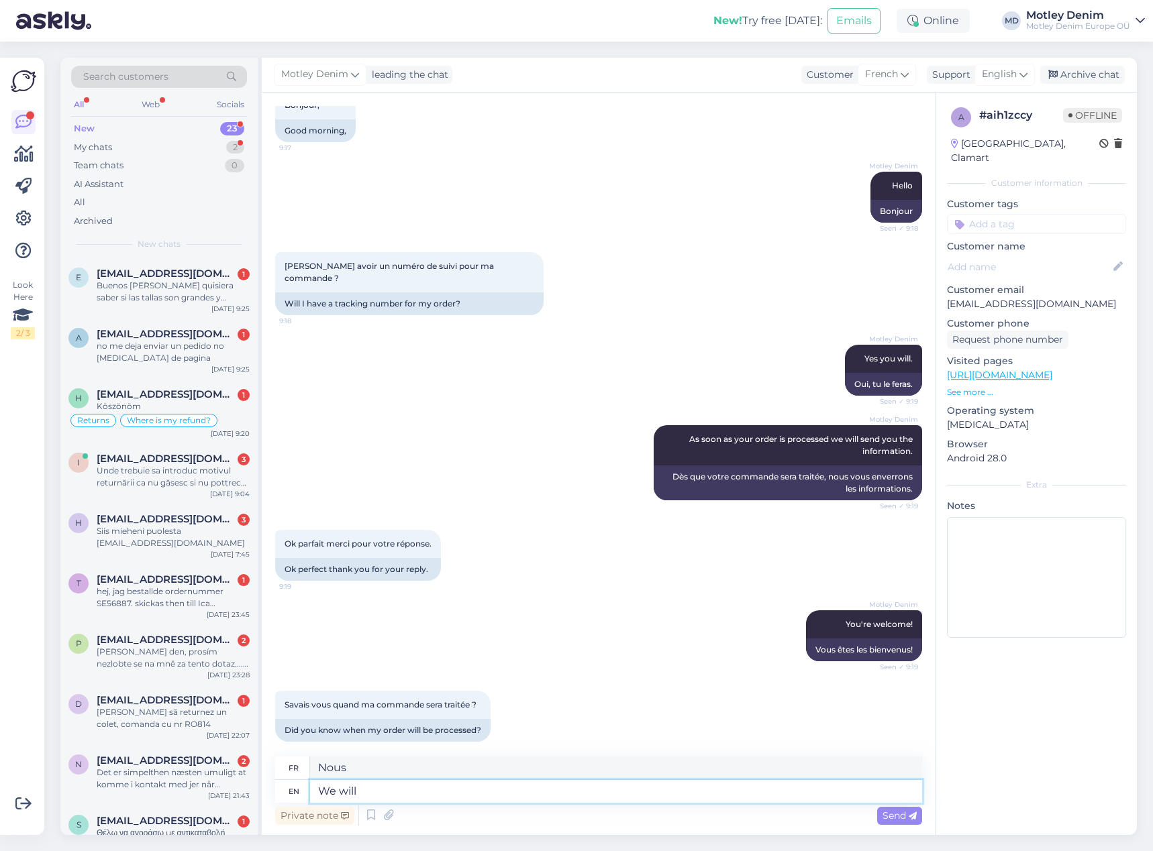
type textarea "We will"
type textarea "Nous allons"
type textarea "We will process y"
type textarea "Nous traiterons"
type textarea "We will process your or"
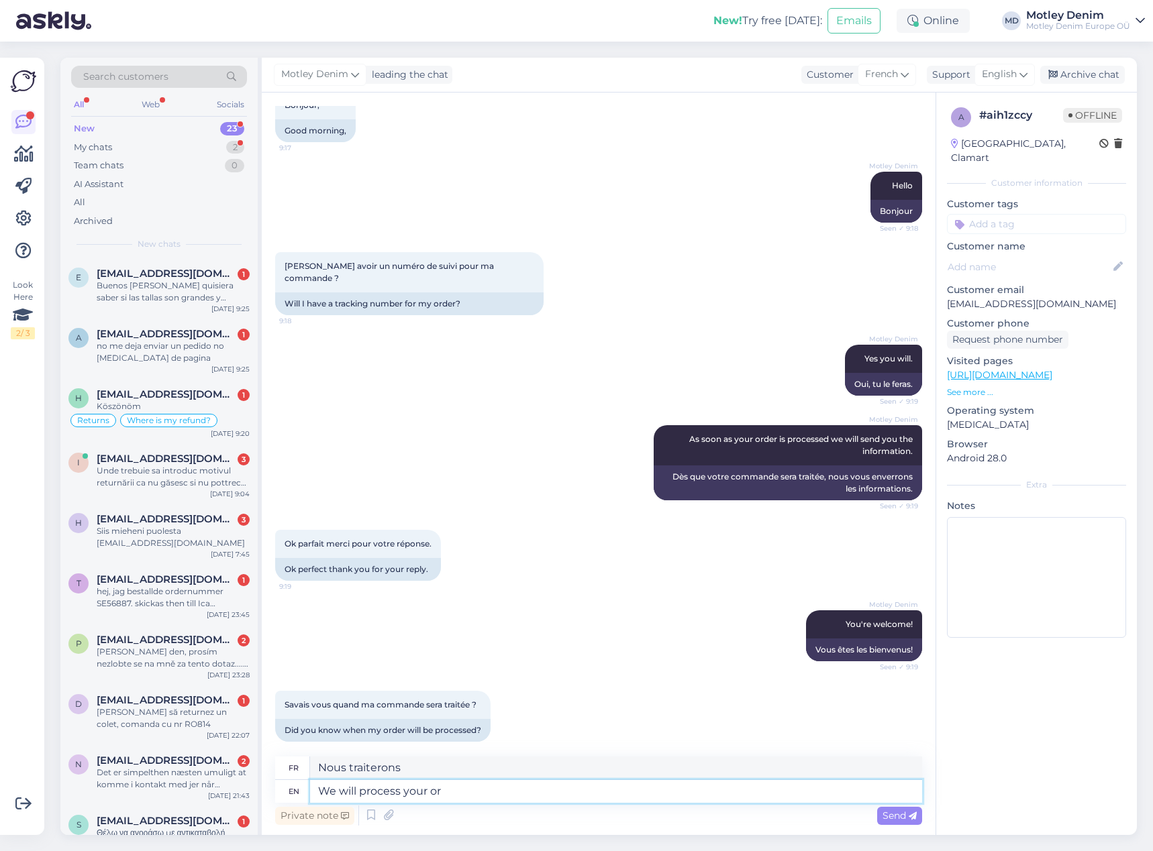
type textarea "Nous traiterons votre"
type textarea "We will process your order t"
type textarea "Nous traiterons votre commande"
type textarea "We will process your order [DATE]"
type textarea "Nous traiterons votre commande aujourd'hui"
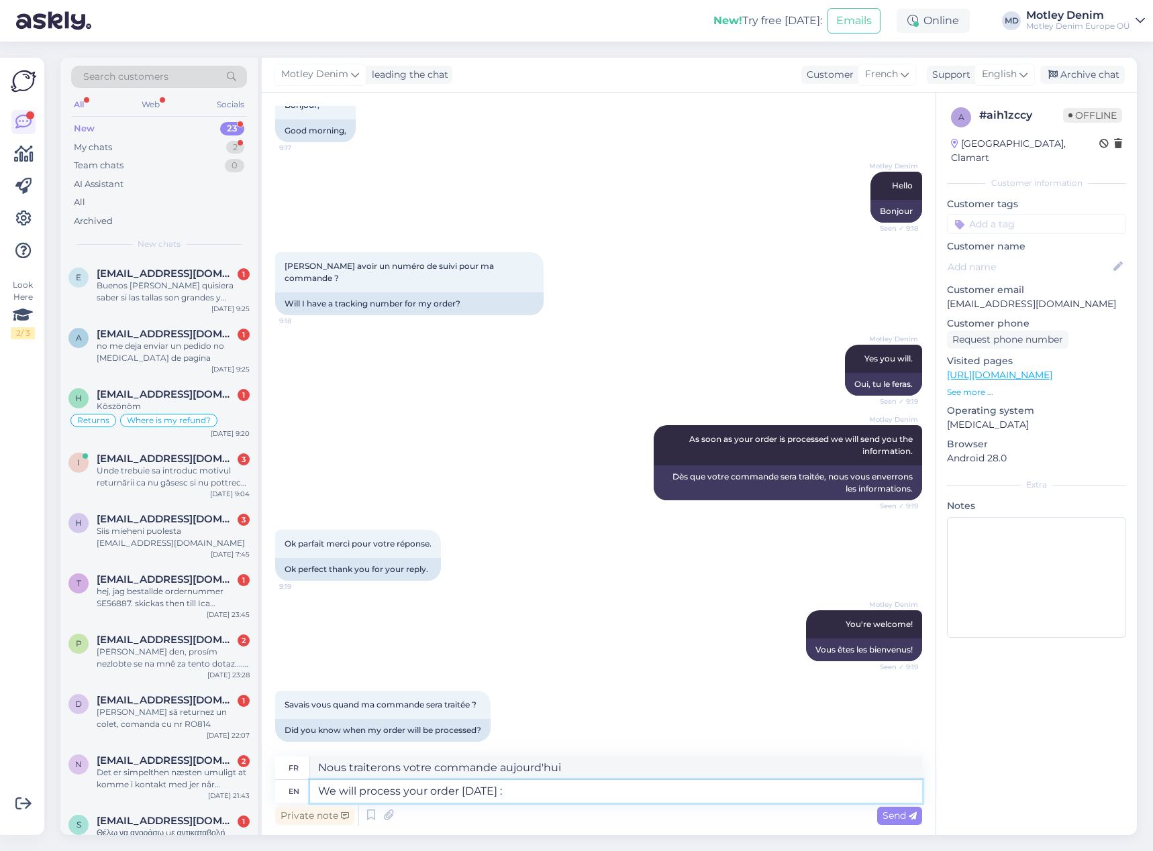
type textarea "We will process your order [DATE] :)"
type textarea "Nous traiterons votre commande aujourd'hui :)"
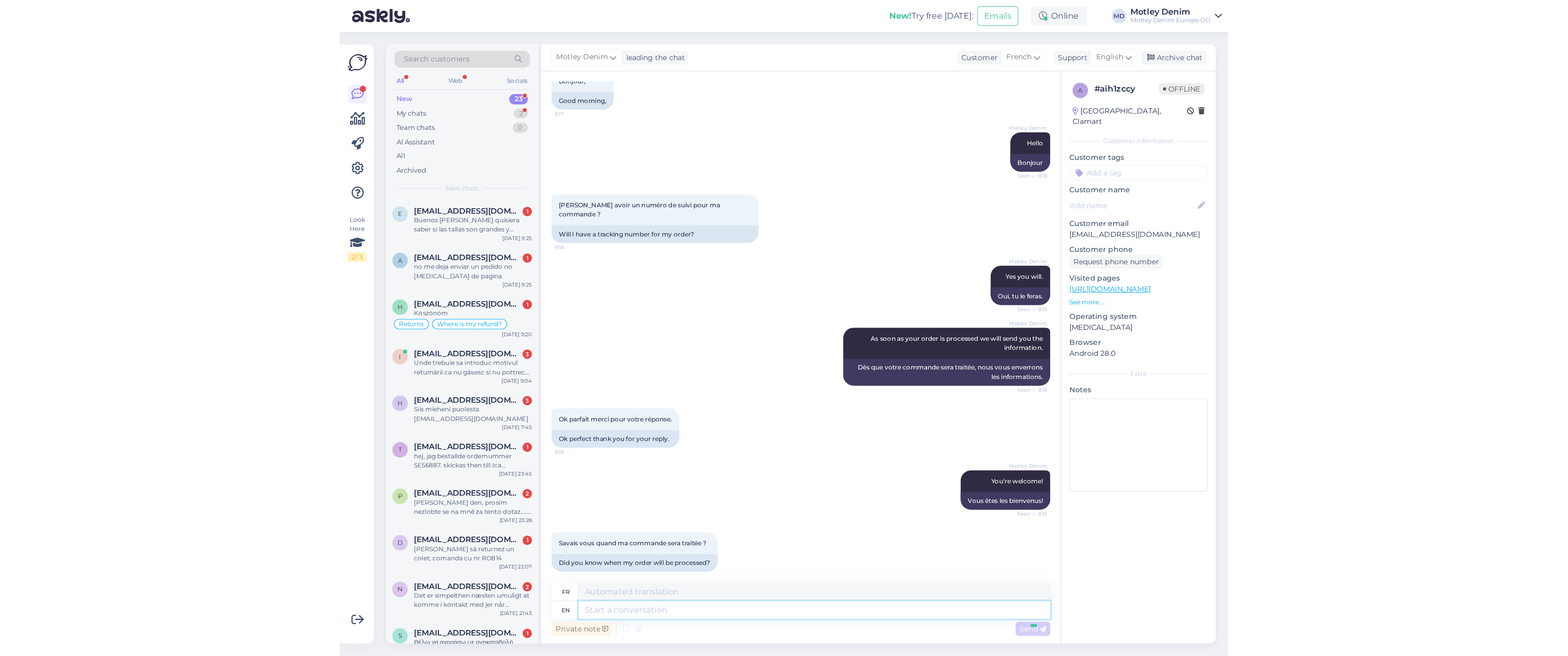
scroll to position [113, 0]
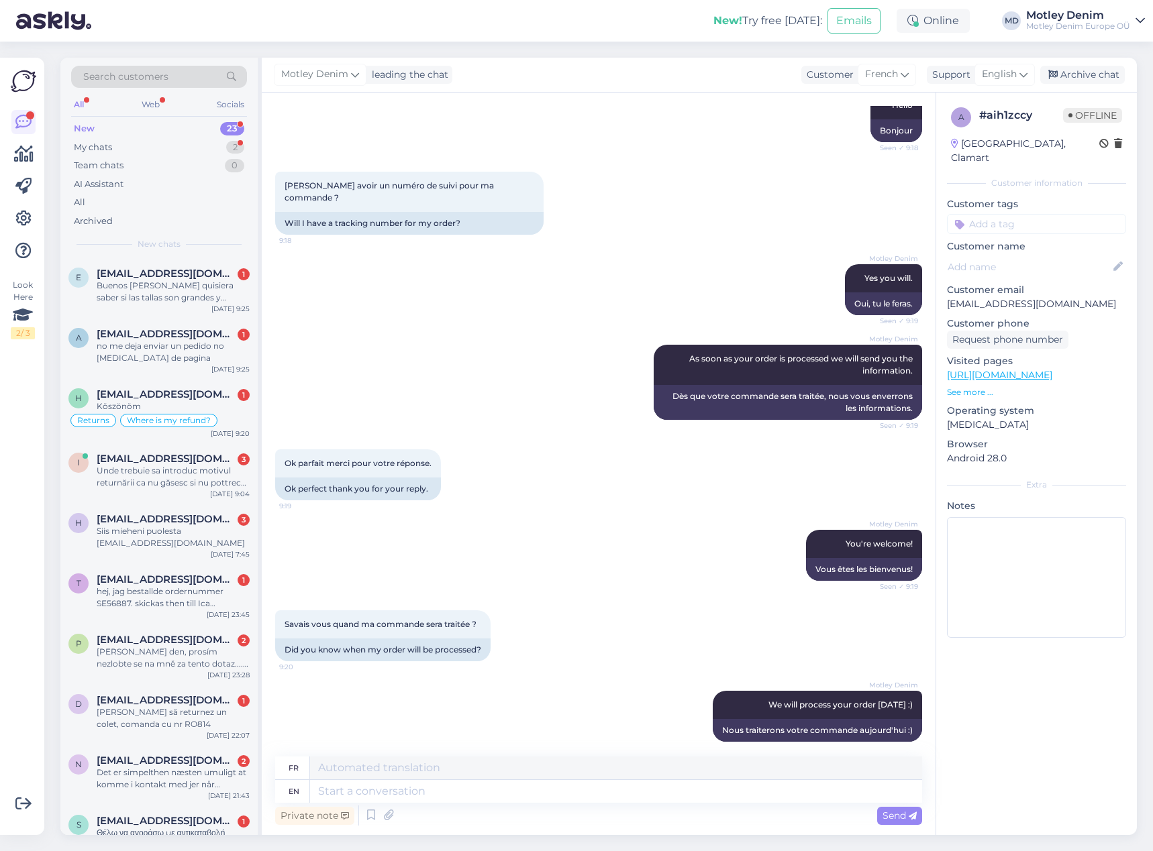
click at [1025, 214] on input at bounding box center [1036, 224] width 179 height 20
type input "Where is my order"
click at [1047, 256] on span "Where is my order?" at bounding box center [1036, 260] width 79 height 8
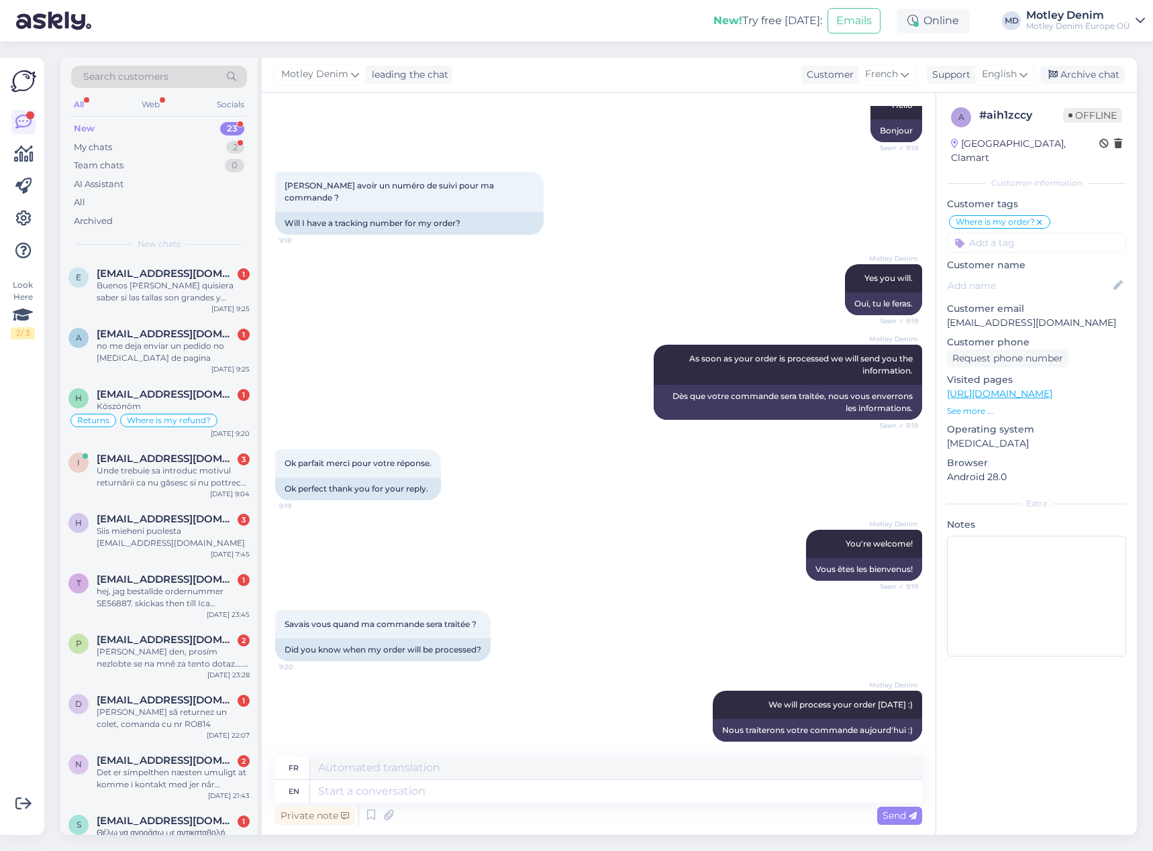
drag, startPoint x: 1087, startPoint y: 78, endPoint x: 835, endPoint y: 142, distance: 260.2
click at [1087, 79] on div "Archive chat" at bounding box center [1082, 75] width 85 height 18
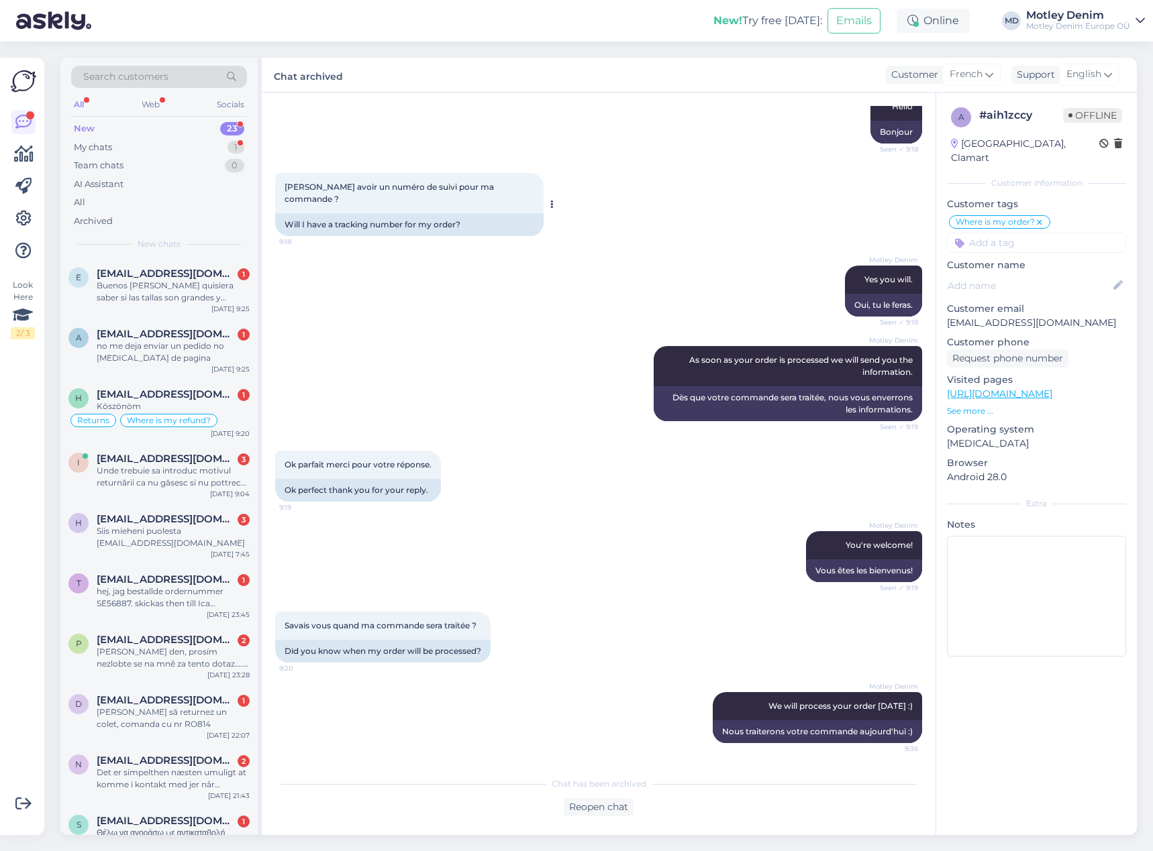
scroll to position [153, 0]
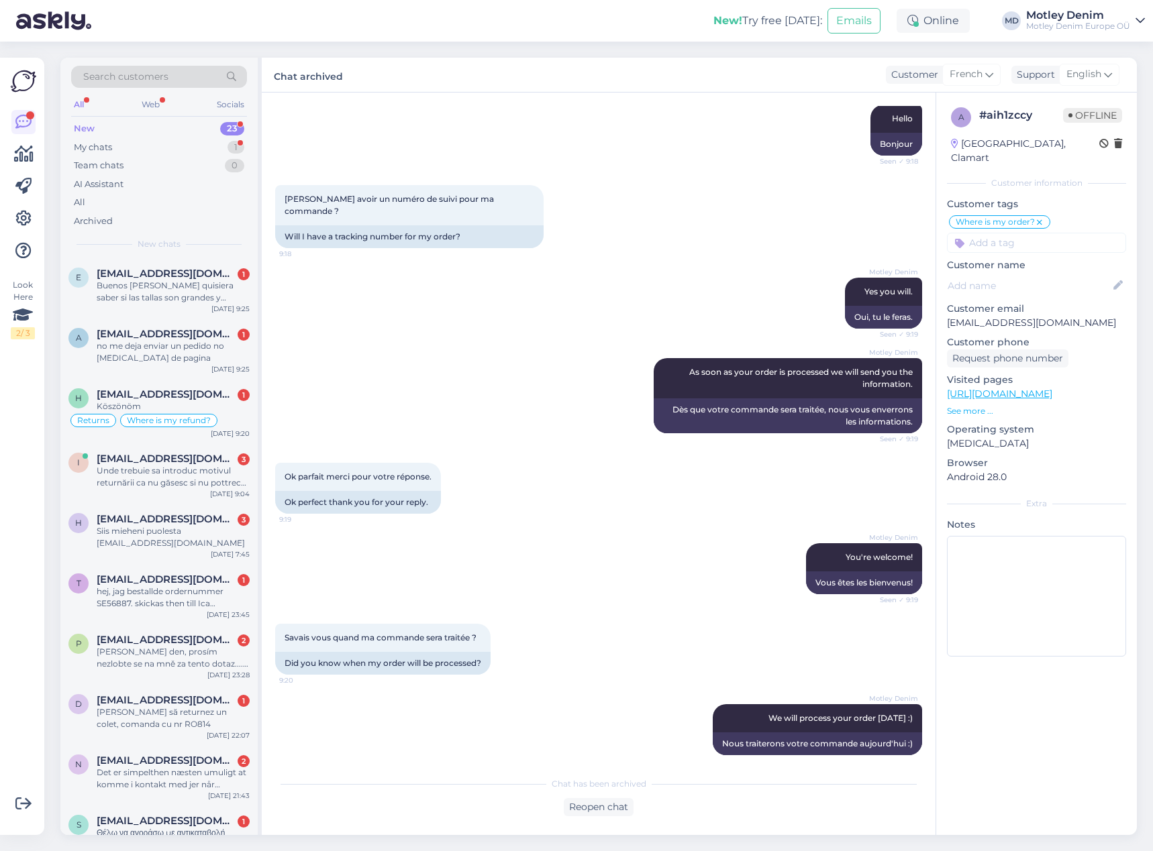
click at [195, 254] on div "Search customers All Web Socials New 23 My chats 1 Team chats 0 AI Assistant Al…" at bounding box center [158, 158] width 197 height 201
drag, startPoint x: 164, startPoint y: 284, endPoint x: 207, endPoint y: 292, distance: 42.9
click at [164, 285] on div "Buenos [PERSON_NAME] quisiera saber si las tallas son grandes y cuanto tardaría…" at bounding box center [173, 292] width 153 height 24
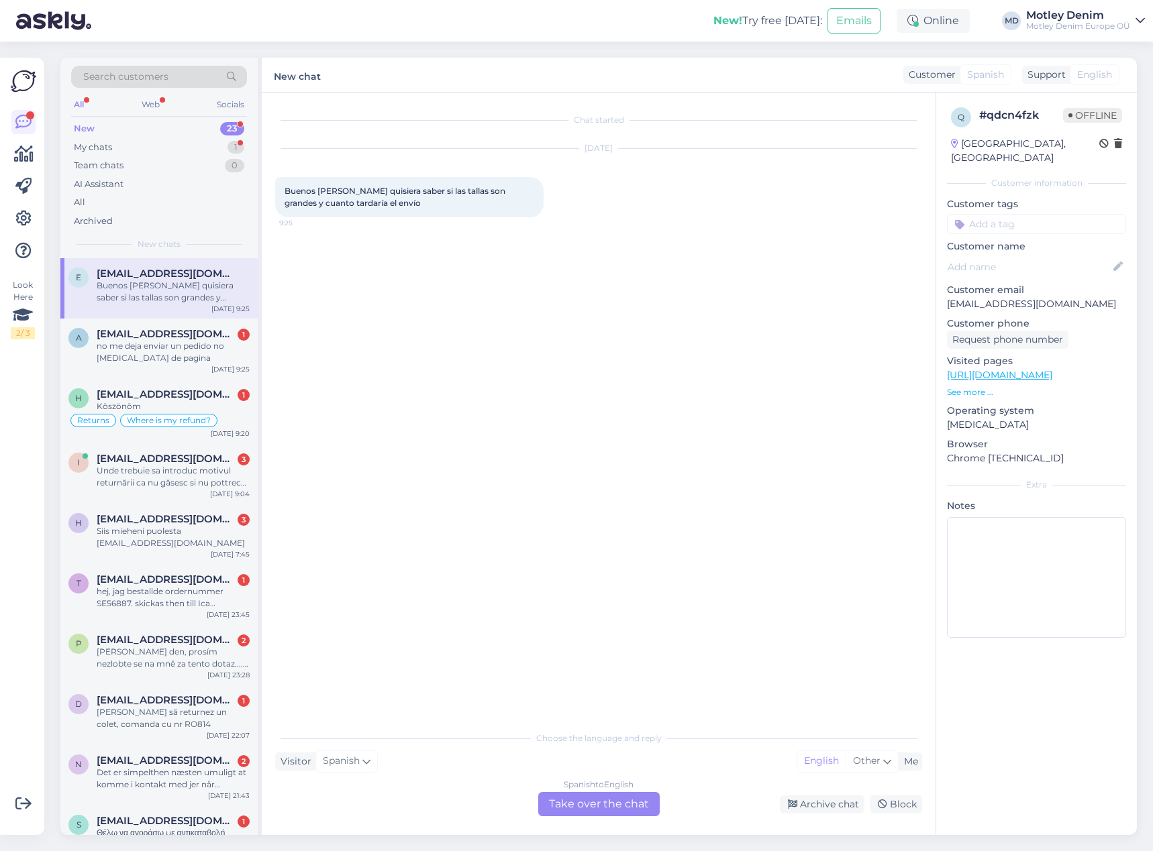
click at [603, 800] on div "Spanish to English Take over the chat" at bounding box center [598, 804] width 121 height 24
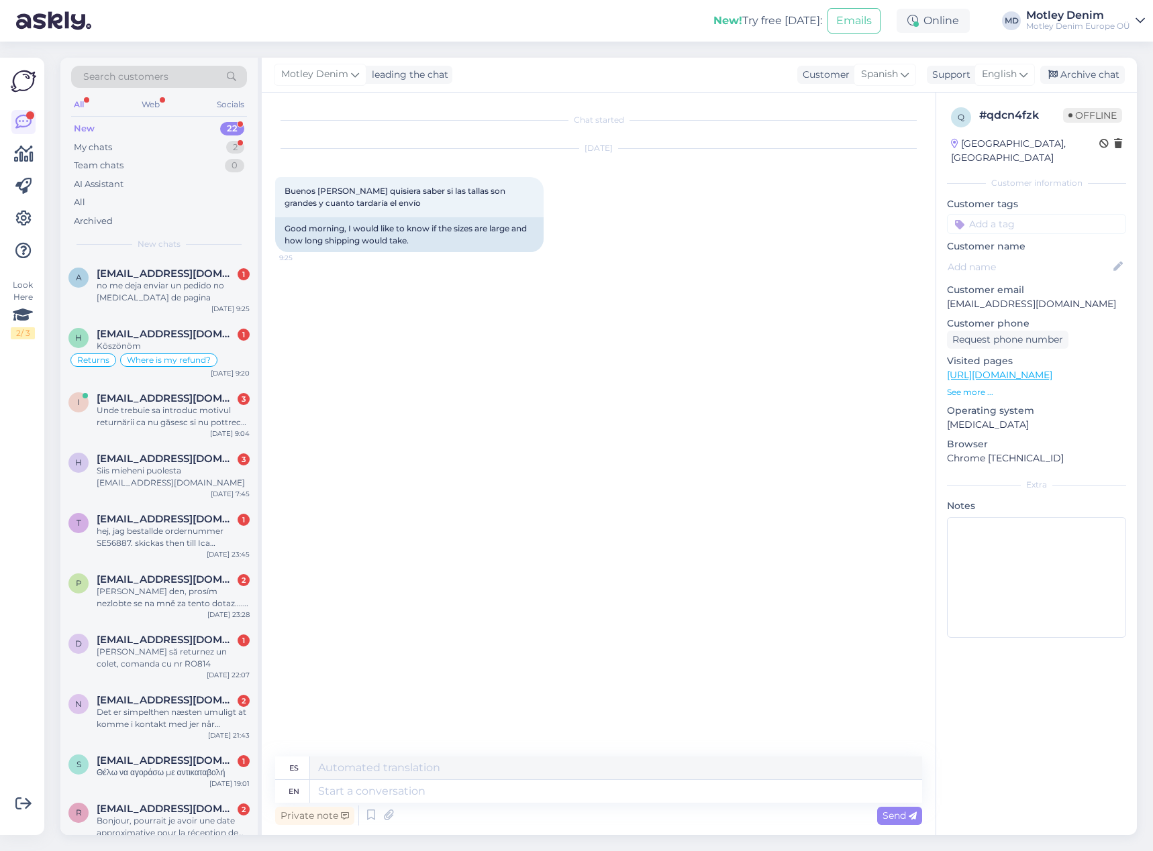
click at [448, 460] on div "Chat started [DATE] Buenos [PERSON_NAME] quisiera saber si las tallas son grand…" at bounding box center [604, 425] width 659 height 639
click at [400, 795] on textarea at bounding box center [616, 791] width 612 height 23
type textarea "Hello"
type textarea "Hola"
type textarea "Sizes as"
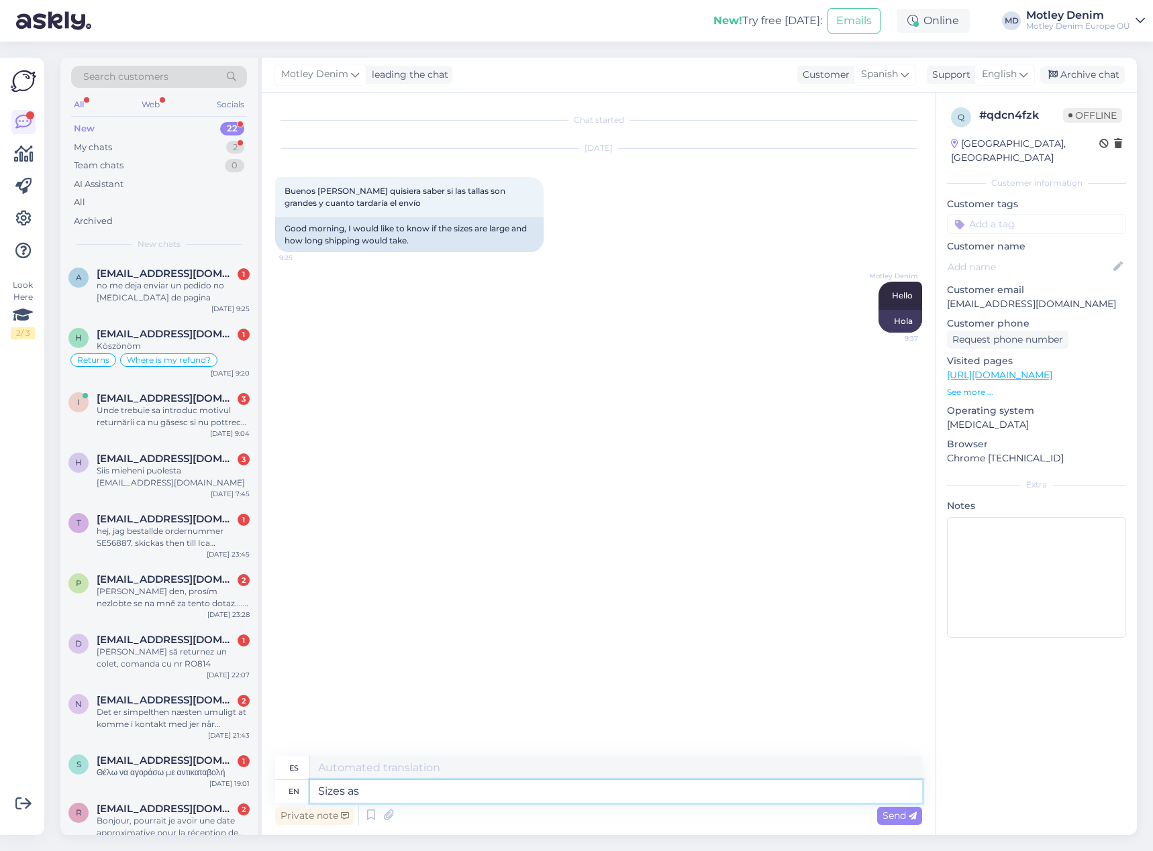
type textarea "Tallas"
type textarea "Sizes are la"
type textarea "Los tamaños son"
type textarea "Sizes are large"
type textarea "Los tamaños son grandes"
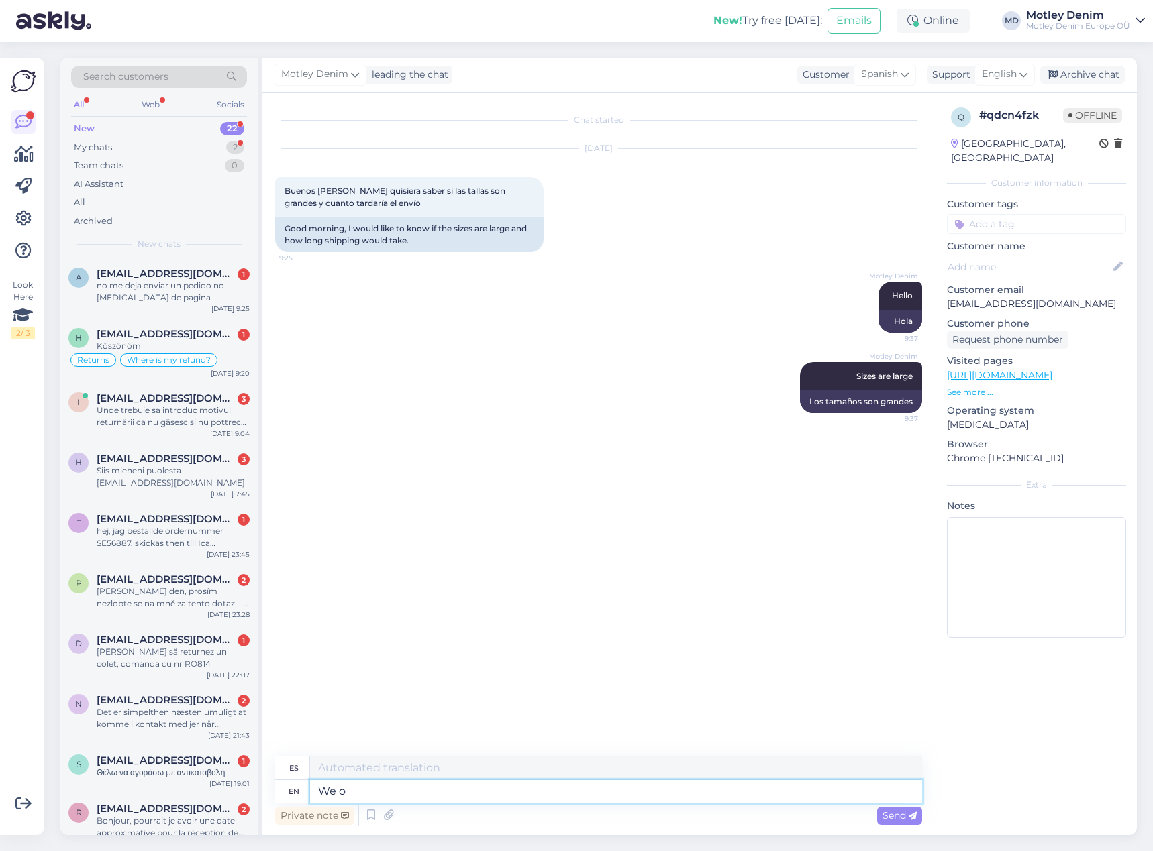
type textarea "We on"
type textarea "Nosotros"
type textarea "We only fo"
type textarea "Nosotros solo"
type textarea "We only focus o"
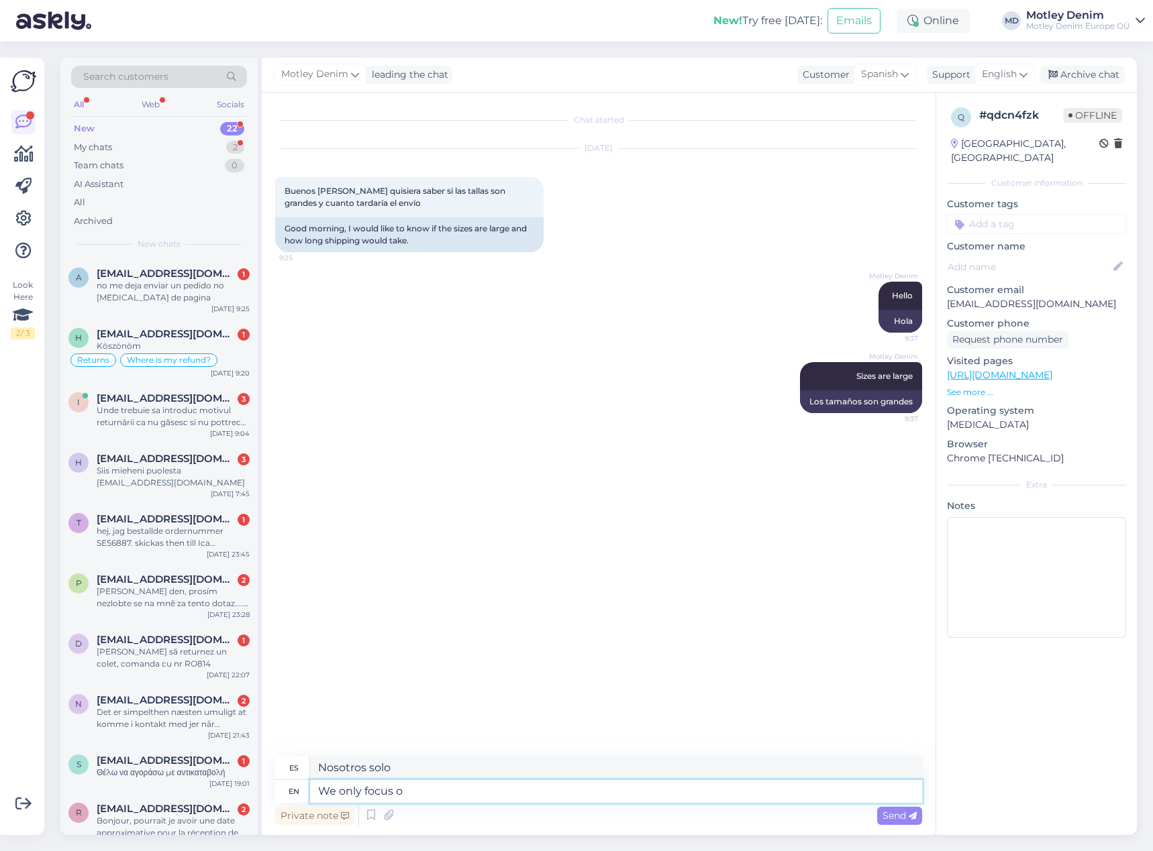
type textarea "Sólo nos centramos"
type textarea "We only focus on"
type textarea "Nos centramos únicamente en"
type textarea "Our m"
type textarea "Nuestro"
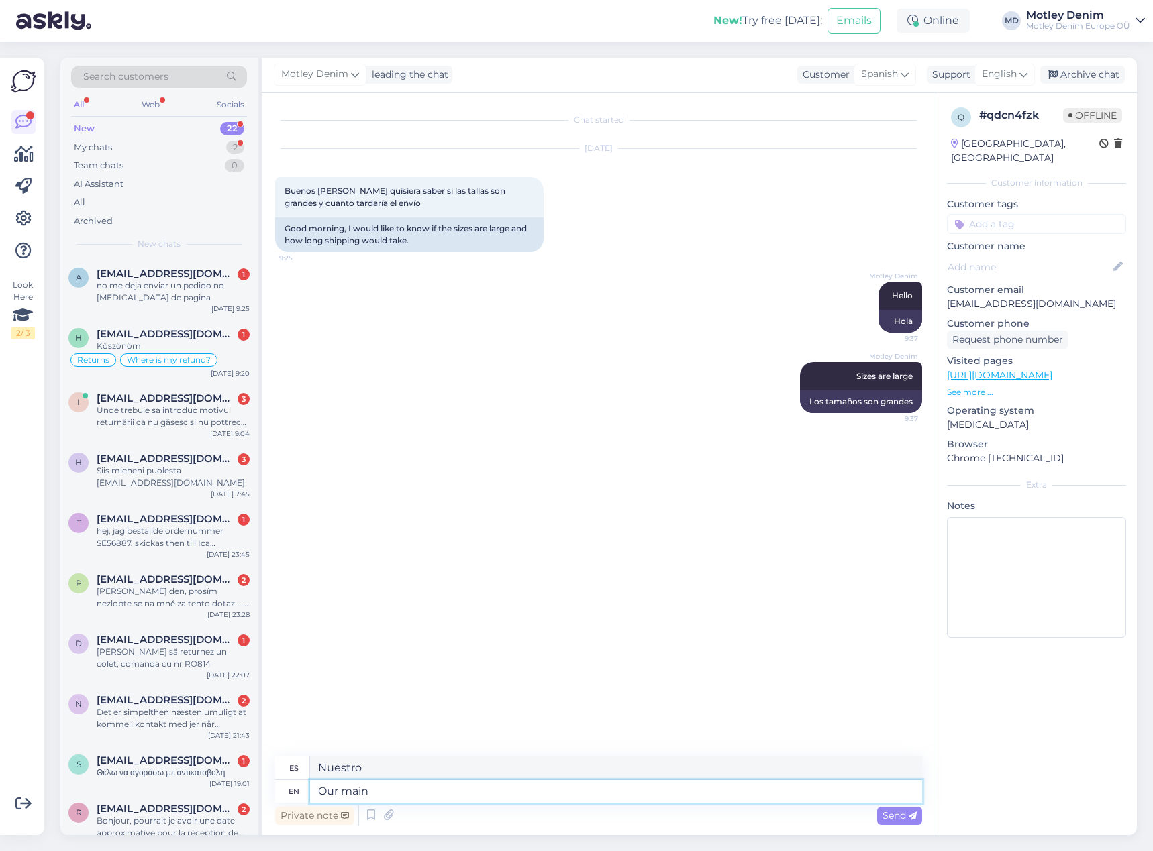
type textarea "Our main"
type textarea "Nuestro principal"
type textarea "Our main fo"
type textarea "Nuestro principal objetivo"
type textarea "Our main focus"
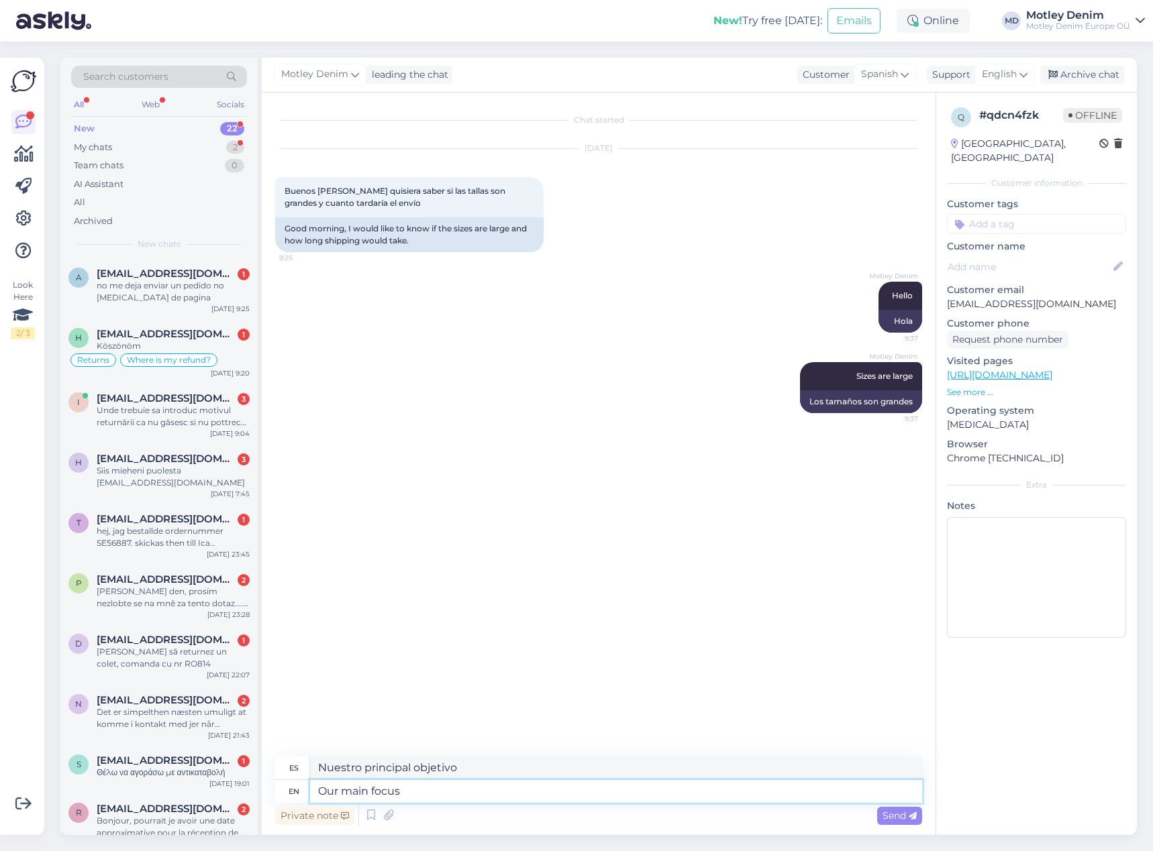
type textarea "Nuestro enfoque principal"
type textarea "Our main focus for"
type textarea "Nuestro enfoque principal para"
type textarea "Our main focus for 15"
type textarea "Nuestro enfoque principal para 15"
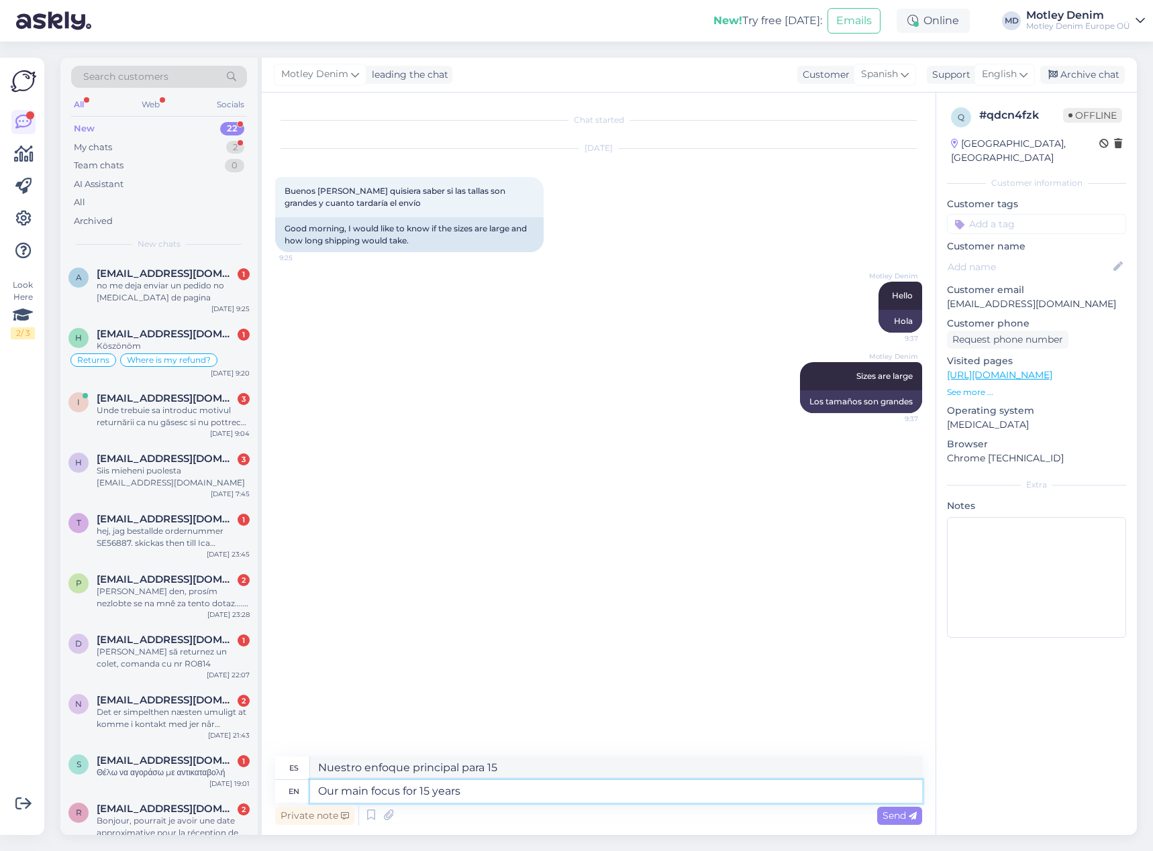
type textarea "Our main focus for 15 years h"
type textarea "Nuestro enfoque principal durante 15 años"
type textarea "Our main focus for 15 years has be"
type textarea "Nuestro enfoque principal durante 15 años ha sido"
type textarea "Our main focus for 15 years has been large s"
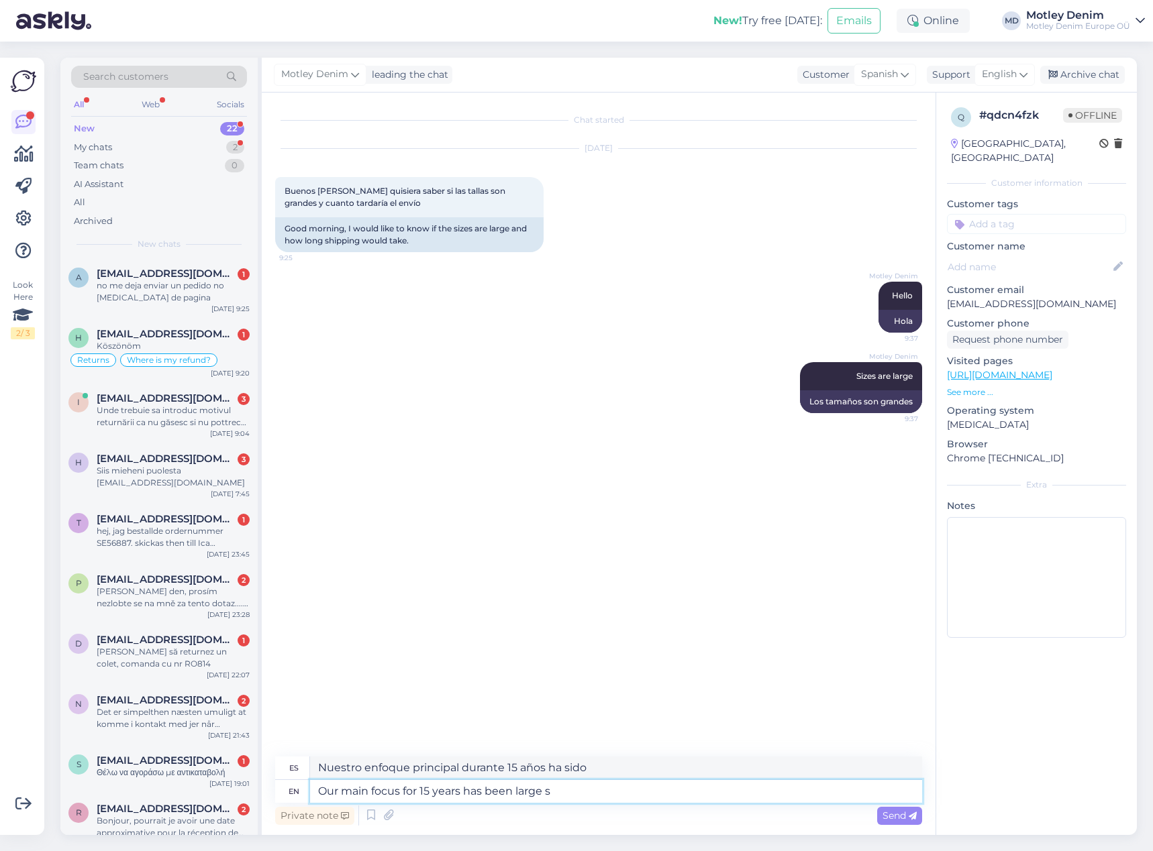
type textarea "Nuestro enfoque principal durante 15 años ha sido el de gran tamaño."
type textarea "Our main focus for 15 years has been large sizes"
type textarea "Nuestro enfoque principal durante 15 años han sido los grandes tamaños."
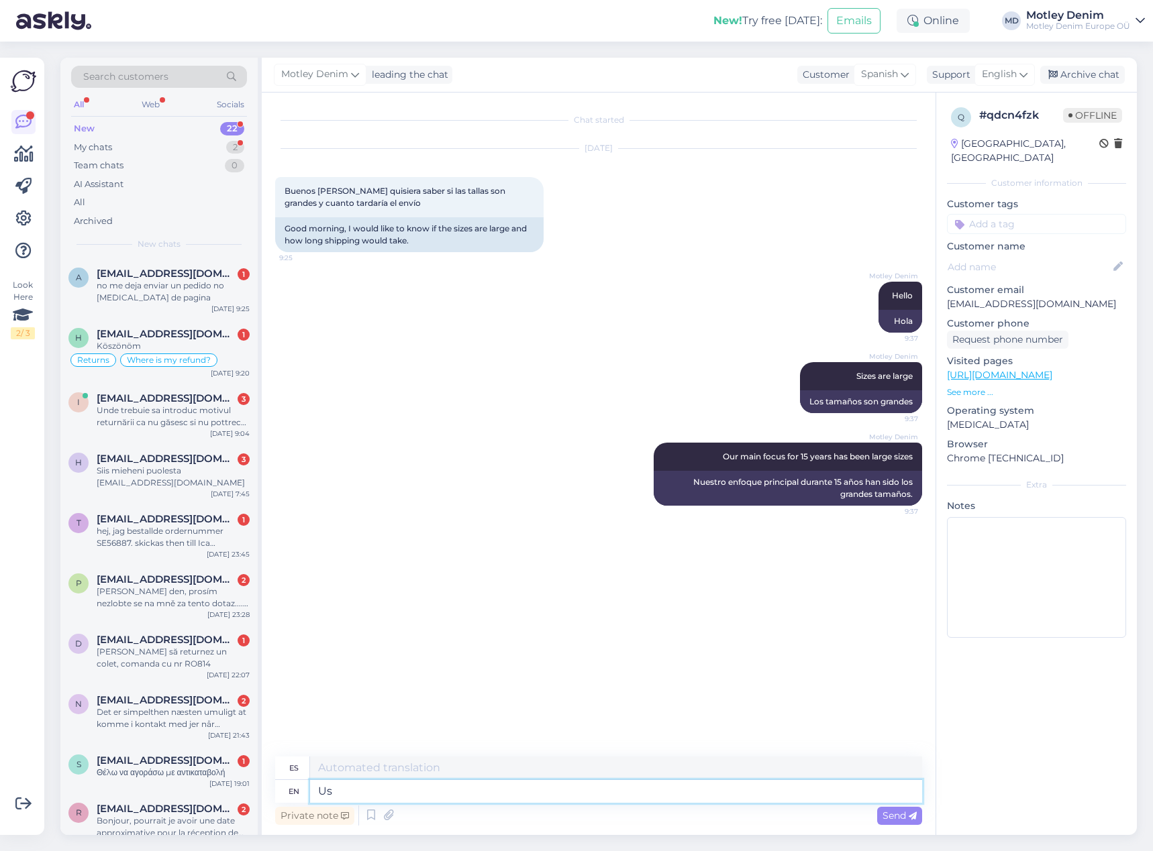
type textarea "Us"
type textarea "A nosotros"
type textarea "Us and o"
type textarea "Nosotros y"
type textarea "Us and our c"
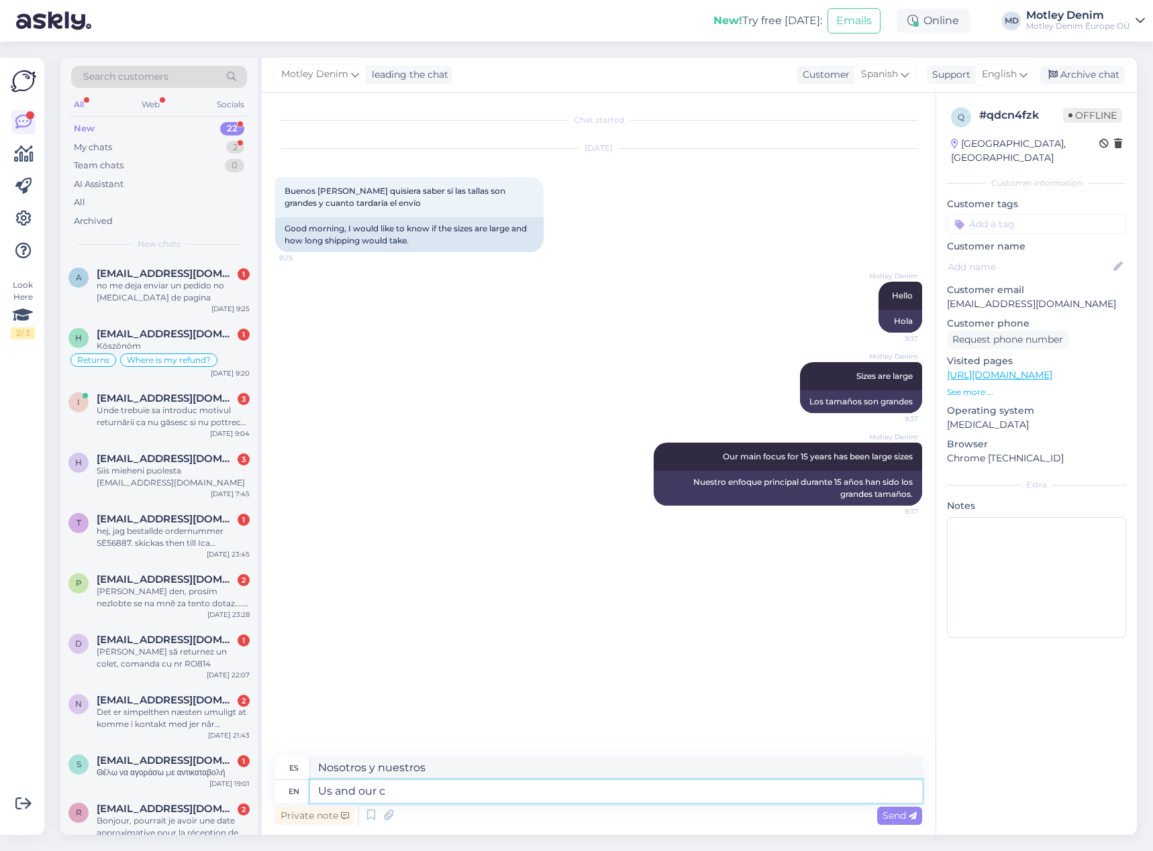
type textarea "Nosotros y nuestra c"
type textarea "Us and our"
type textarea "Nosotros y nuestros"
type textarea "Us and our part"
type textarea "Nosotros y nuestra pareja"
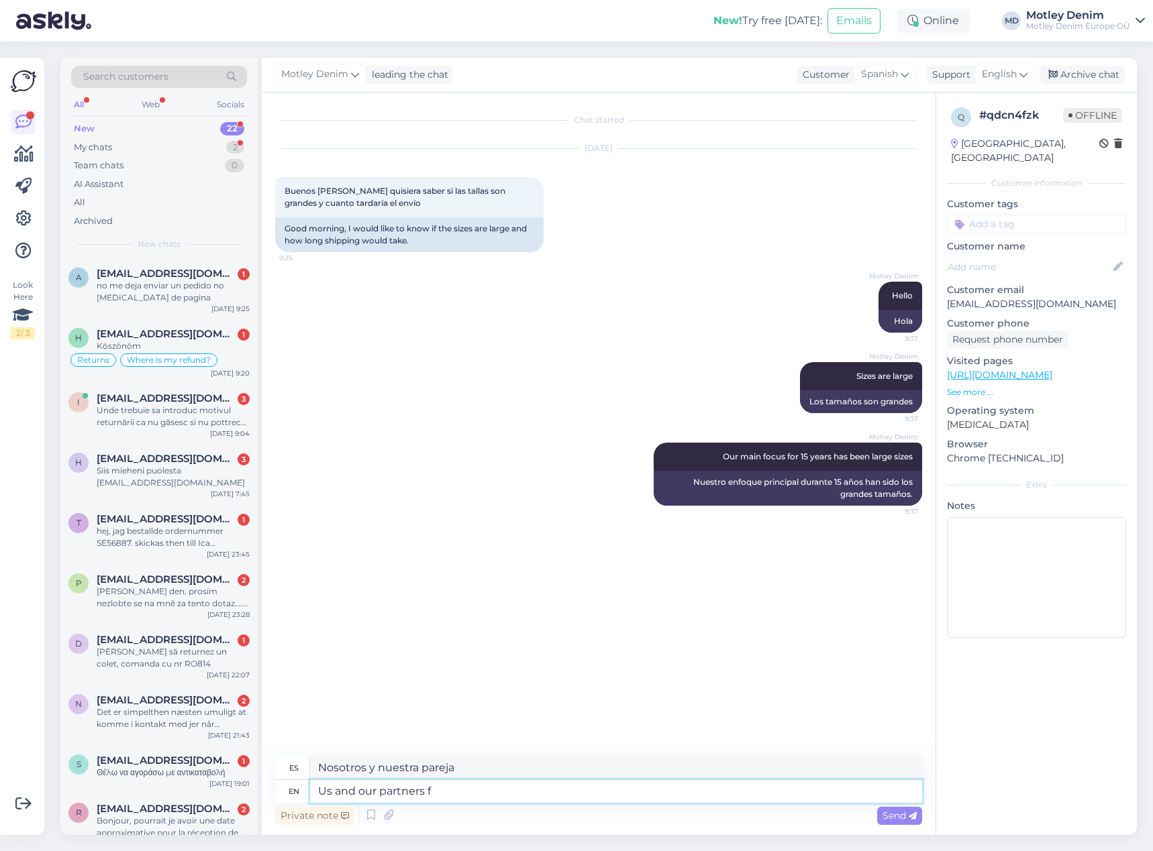
type textarea "Us and our partners fo"
type textarea "Nosotros y nuestros socios"
type textarea "Us and our partners focus on"
type textarea "Nosotros y nuestros socios nos centramos"
type textarea "Us and our partners focus on of"
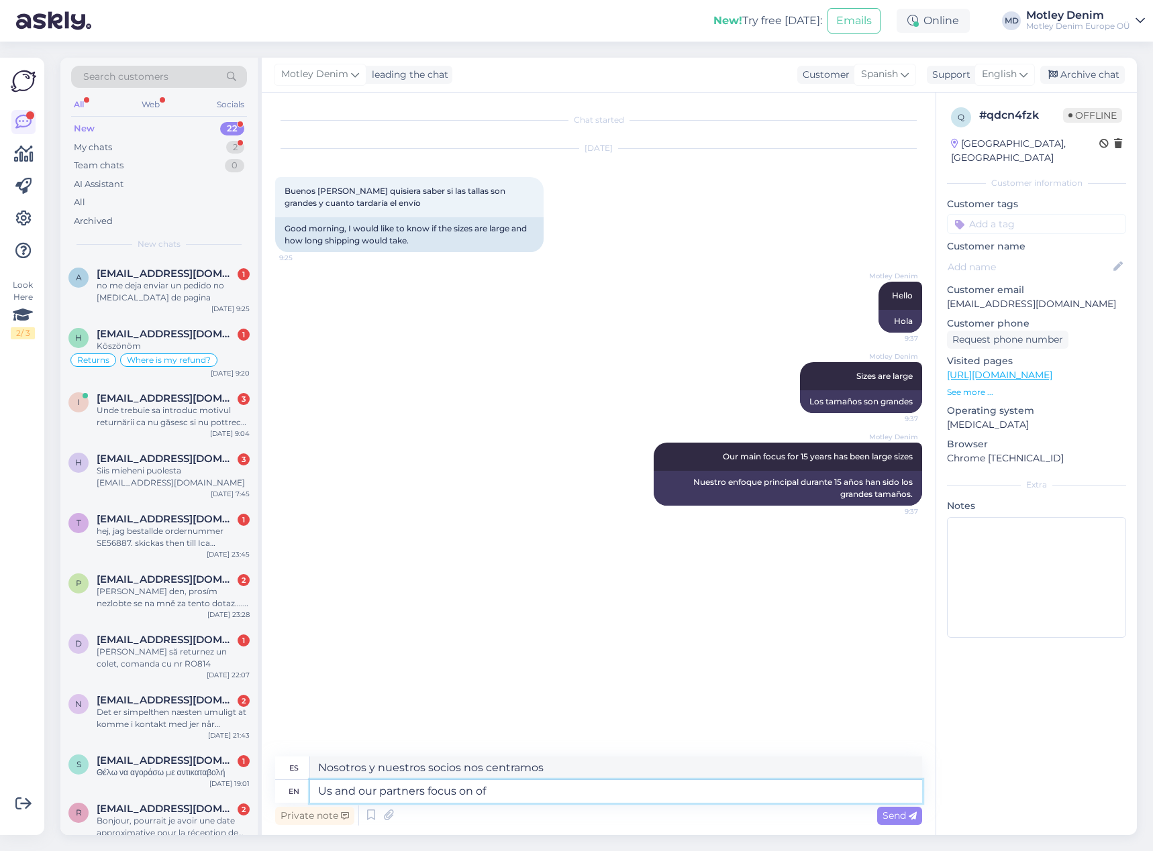
type textarea "Nosotros y nuestros socios nos centramos en"
type textarea "Us and our partners focus on offering"
type textarea "Nosotros y nuestros socios nos centramos en ofrecer"
type textarea "Us and our partners focus on offering true t"
type textarea "Nosotros y nuestros socios nos centramos en ofrecer un servicio auténtico."
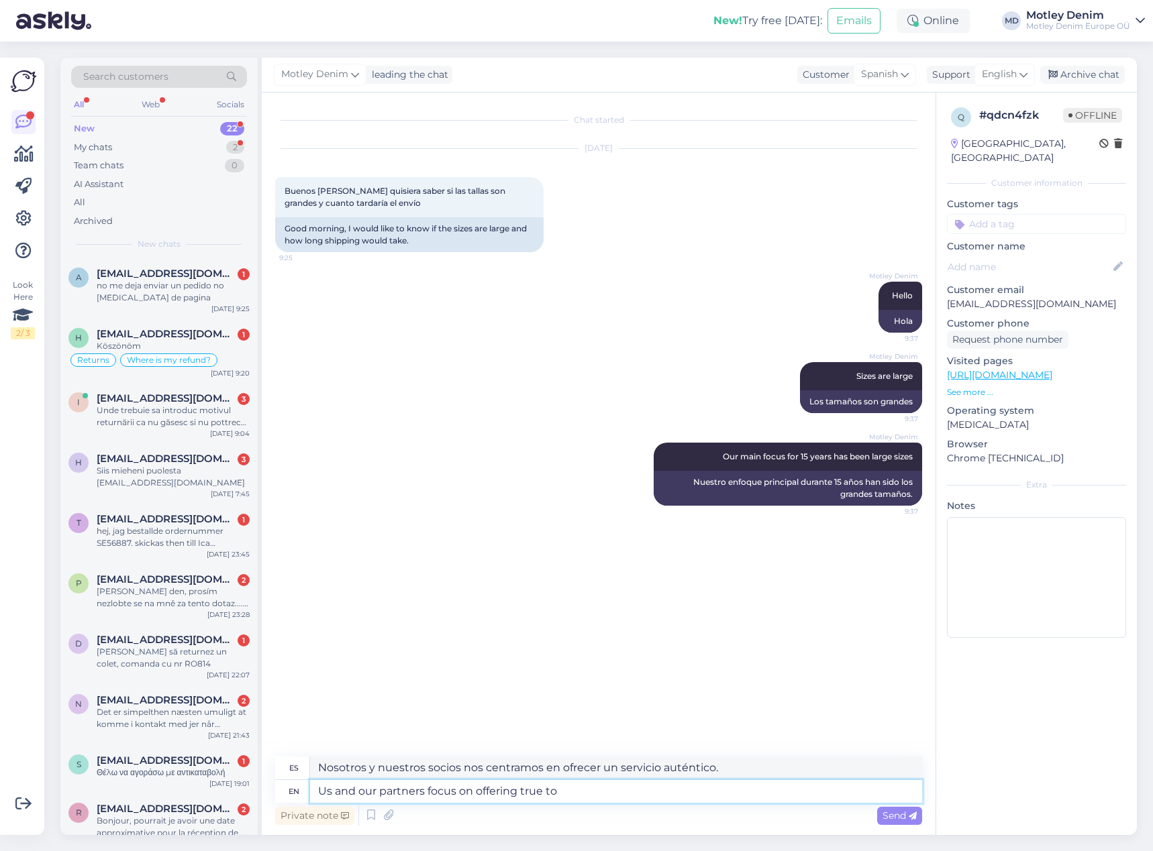
type textarea "Us and our partners focus on offering true to s"
type textarea "Nosotros y nuestros socios nos centramos en ofrecer productos fieles a"
type textarea "Us and our partners focus on offering true to size"
type textarea "Nosotros y nuestros socios nos centramos en ofrecer productos de tamaño real."
type textarea "Us and our partners focus on offering true to size big"
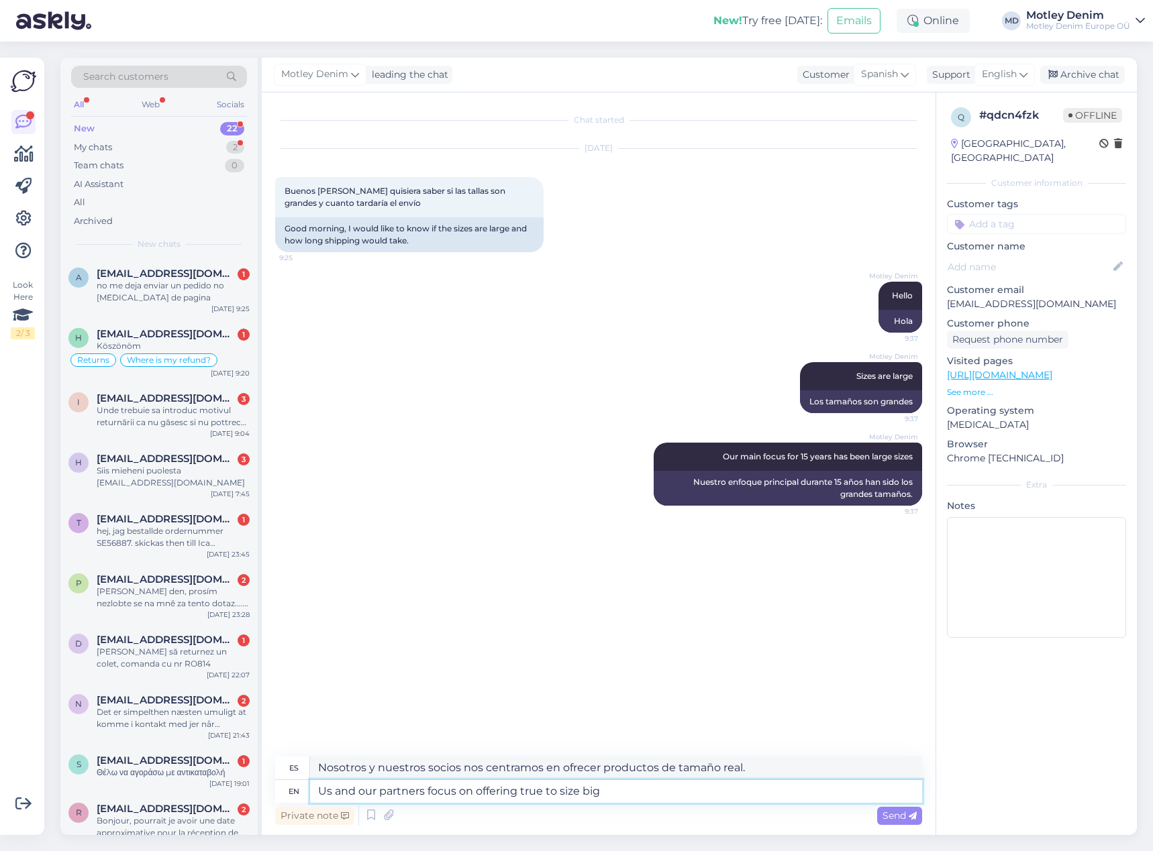
type textarea "Nosotros y nuestros socios nos centramos en ofrecer productos de tamaño real y …"
type textarea "Us and our partners focus on offering true to size big size"
type textarea "Nosotros y nuestros socios nos centramos en ofrecer tallas grandes fieles al ta…"
type textarea "Us and our partners focus on offering true to size big size clothing."
type textarea "Nosotros y nuestros socios nos centramos en ofrecer ropa [PERSON_NAME] grandes …"
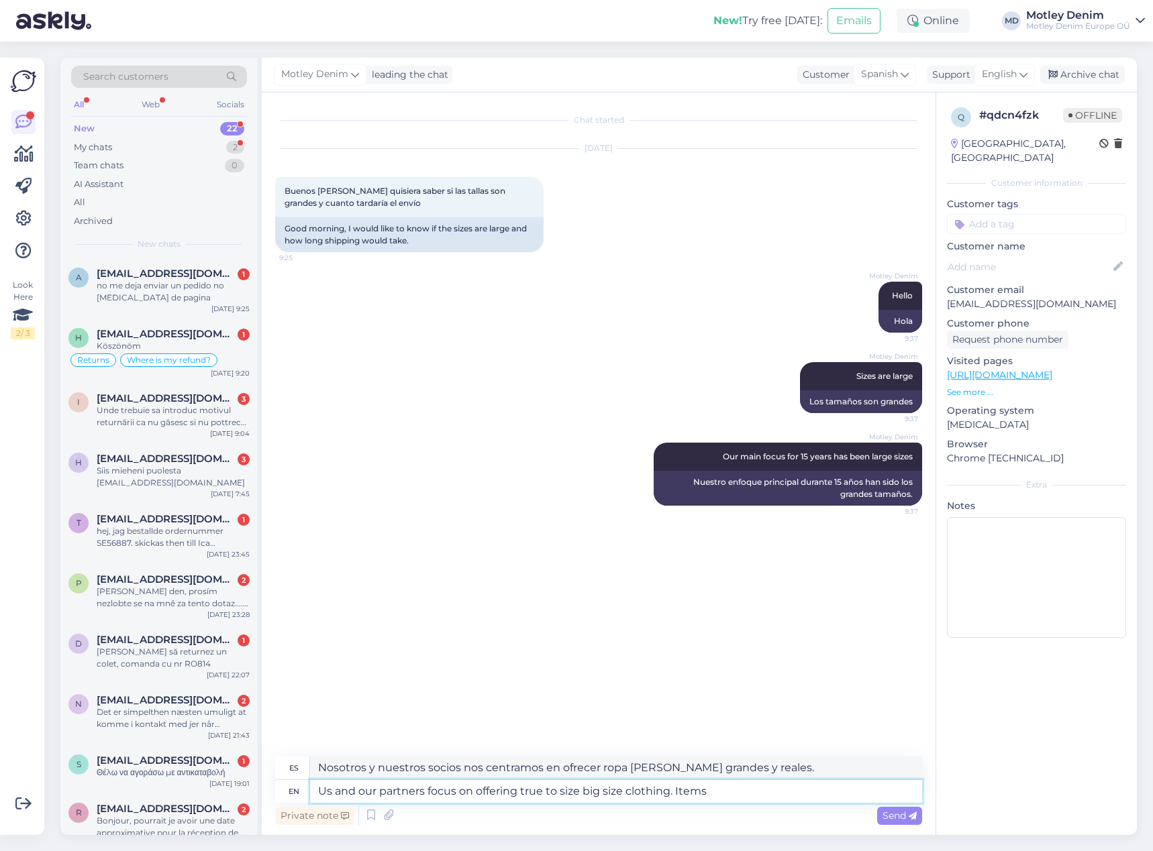
type textarea "Us and our partners focus on offering true to size big size clothing. Items"
type textarea "Nosotros y nuestros socios nos centramos en ofrecer ropa [PERSON_NAME] grandes …"
type textarea "Us and our partners focus on offering true to size big size clothing."
type textarea "Nosotros y nuestros socios nos centramos en ofrecer ropa [PERSON_NAME] grandes …"
type textarea "Us and our partners focus on offering true to size big size clothing. Items th"
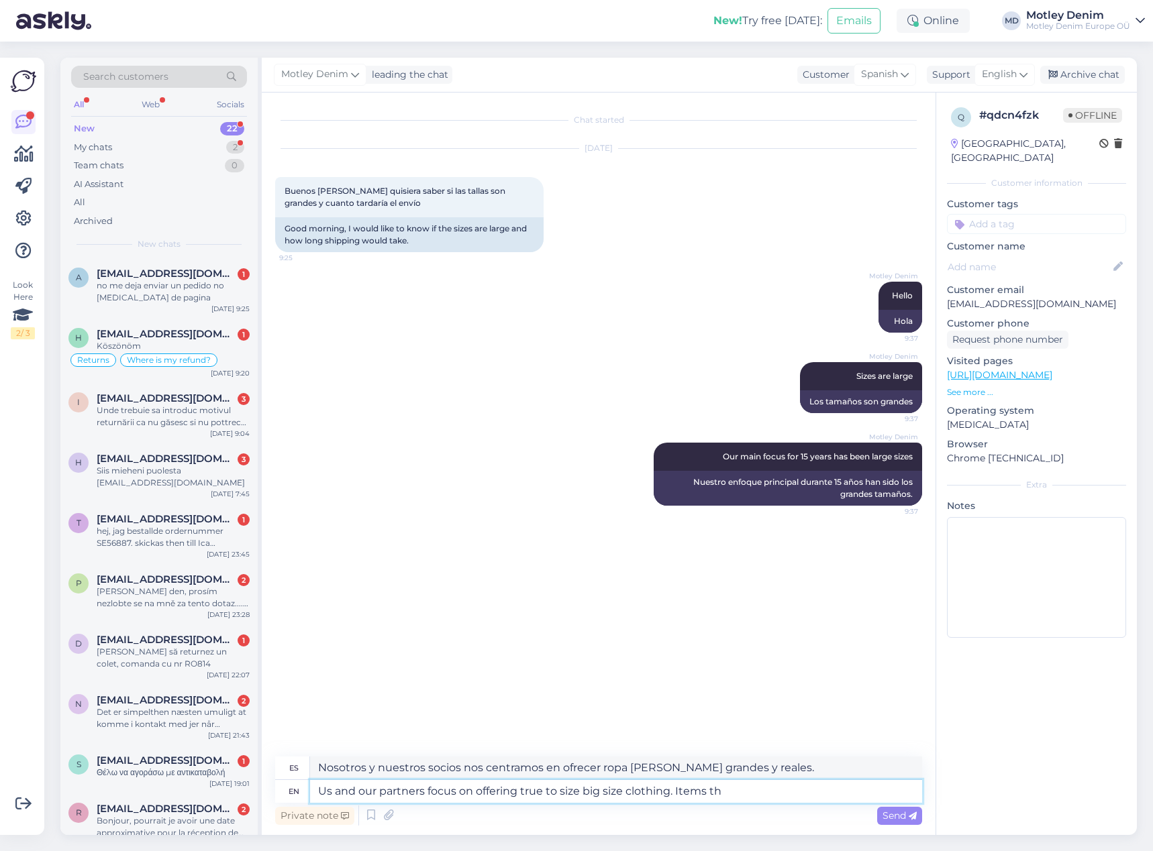
type textarea "Nosotros y nuestros socios nos centramos en ofrecer ropa [PERSON_NAME] grandes …"
type textarea "Us and our partners focus on offering true to size big size clothing. Items tha…"
type textarea "Nosotros y nuestros socios nos centramos en ofrecer ropa [PERSON_NAME] grandes …"
type textarea "Us and our partners focus on offering true to size big size clothing. Items tha…"
type textarea "Nosotros y nuestros socios nos centramos en ofrecer ropa [PERSON_NAME] grandes …"
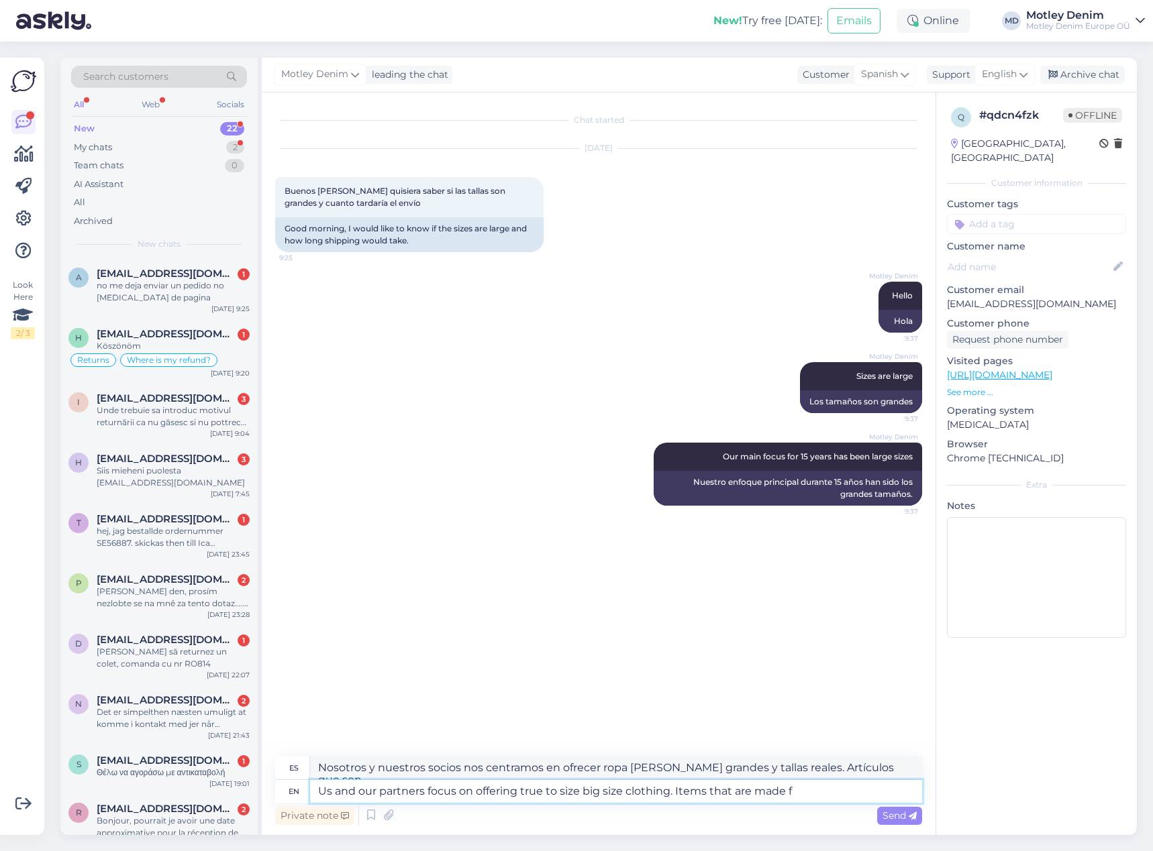
type textarea "Us and our partners focus on offering true to size big size clothing. Items tha…"
type textarea "Nosotros y nuestros socios nos centramos en ofrecer ropa [PERSON_NAME] grandes …"
type textarea "Us and our partners focus on offering true to size big size clothing. Items tha…"
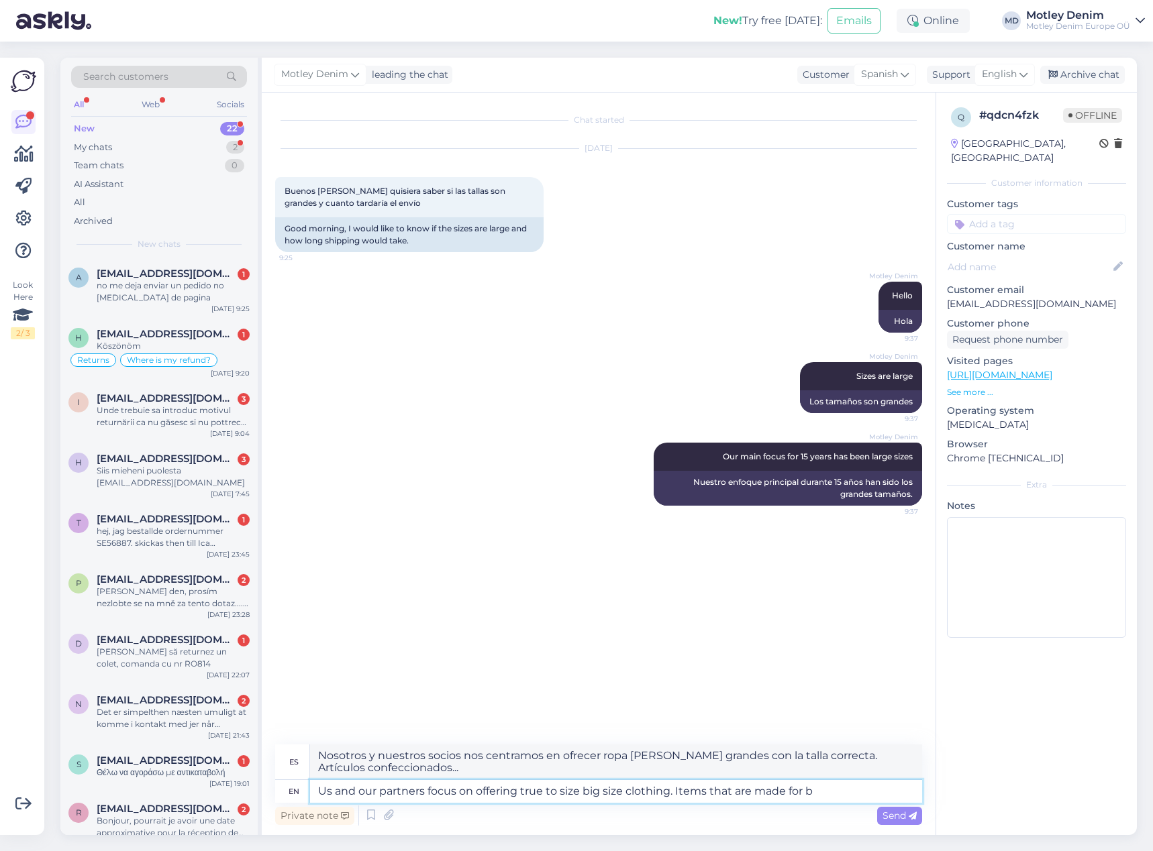
type textarea "Nosotros y nuestros socios nos centramos en ofrecer ropa [PERSON_NAME] grandes …"
type textarea "Us and our partners focus on offering true to size big size clothing. Items tha…"
type textarea "Nosotros y nuestros socios nos centramos en ofrecer ropa [PERSON_NAME] grandes.…"
type textarea "Us and our partners focus on offering true to size big size clothing. Items tha…"
type textarea "Nosotros y nuestros socios nos centramos en ofrecer ropa [PERSON_NAME] grandes.…"
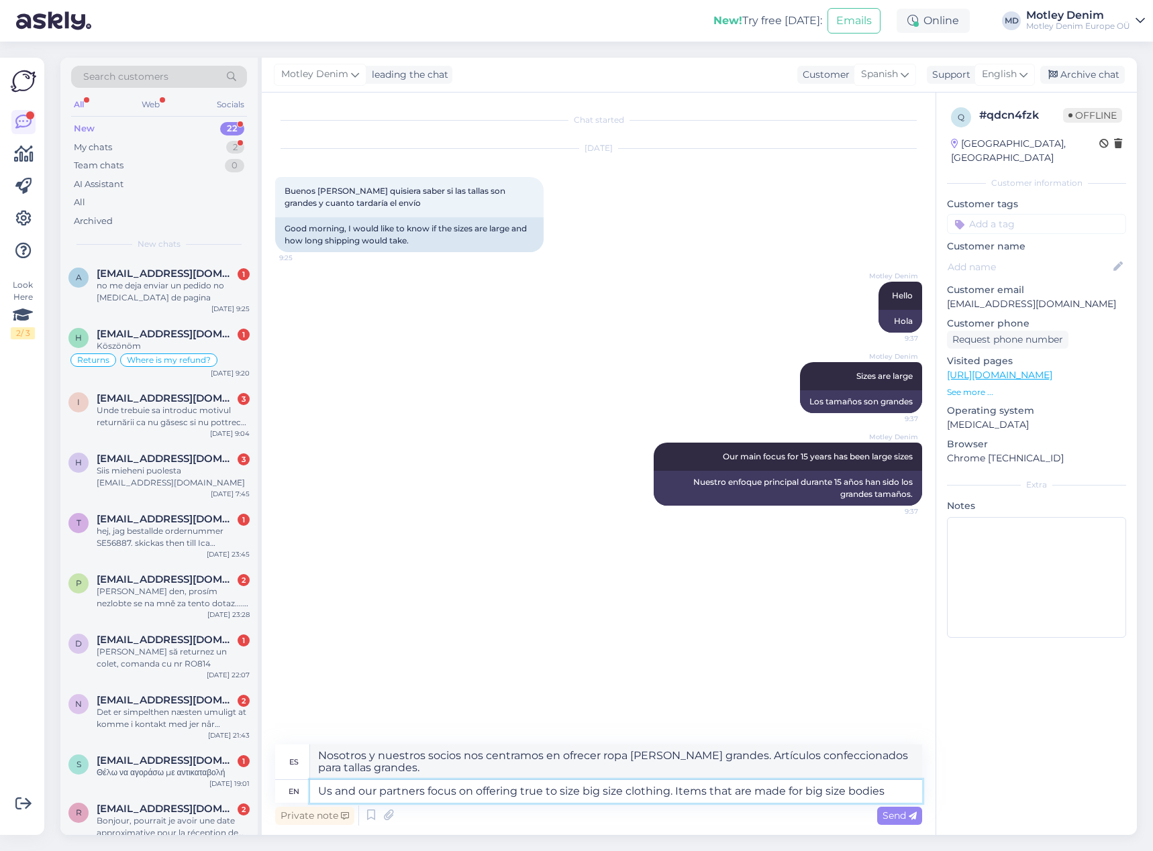
type textarea "Us and our partners focus on offering true to size big size clothing. Items tha…"
type textarea "Nosotros y nuestros socios nos centramos en ofrecer ropa [PERSON_NAME] grandes.…"
type textarea "Us and our partners focus on offering true to size big size clothing. Items tha…"
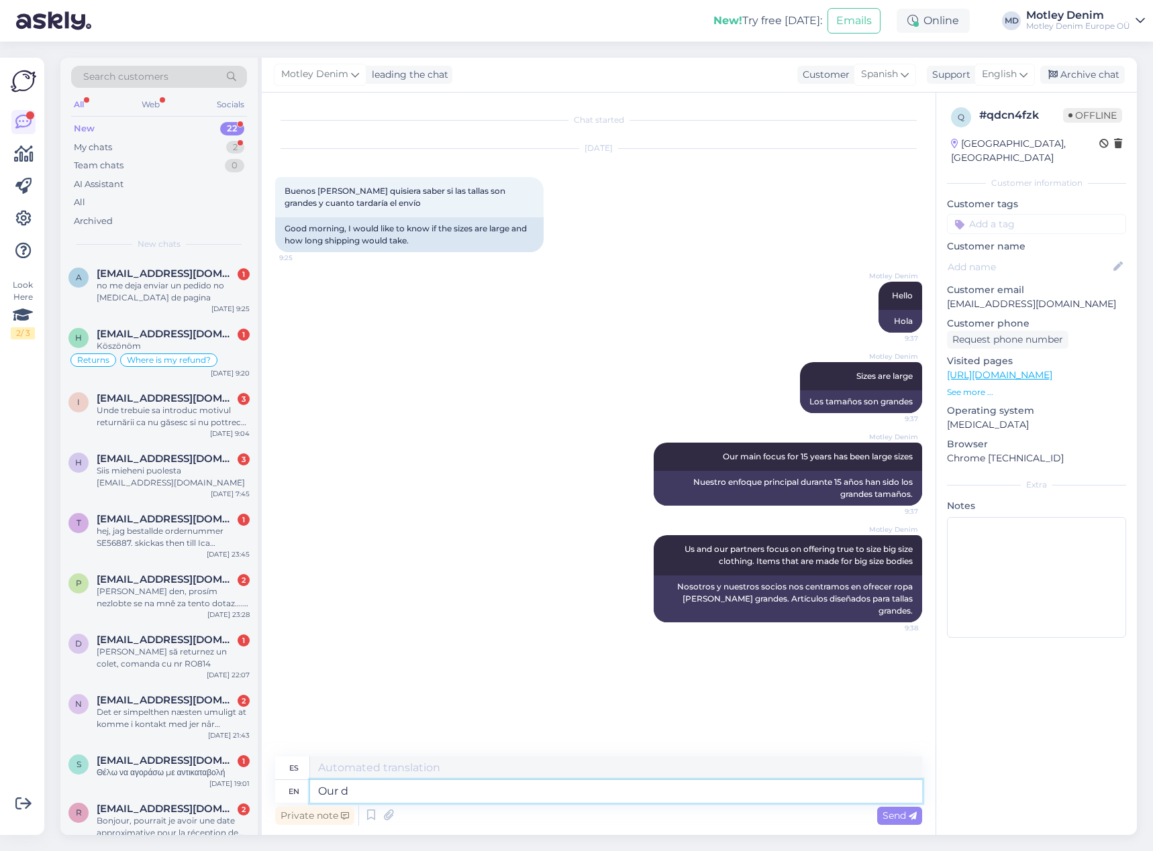
type textarea "Our de"
type textarea "Nuestro"
type textarea "Our delivery ti"
type textarea "Nuestra entrega"
type textarea "Our delivery times a"
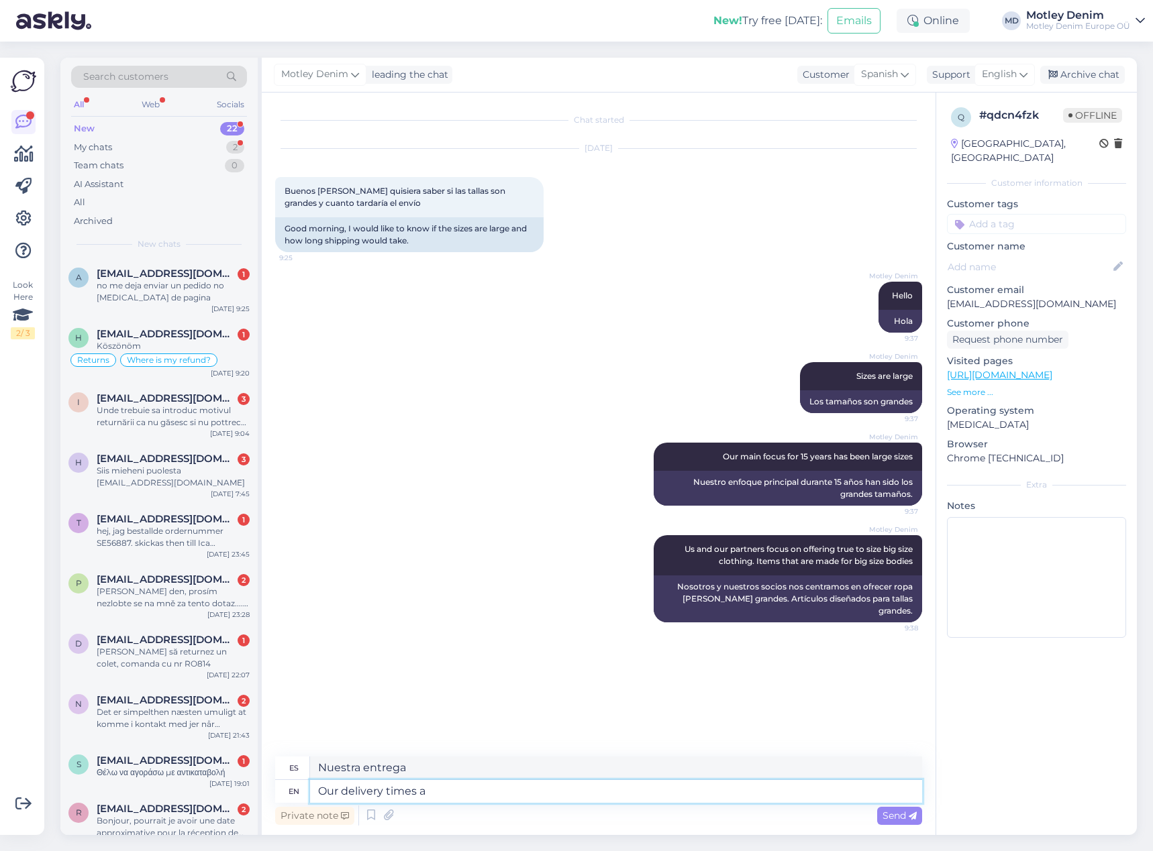
type textarea "Nuestros plazos de entrega"
type textarea "Our delivery times are he"
type textarea "Nuestros tiempos de entrega son"
type textarea "Our delivery times are here:"
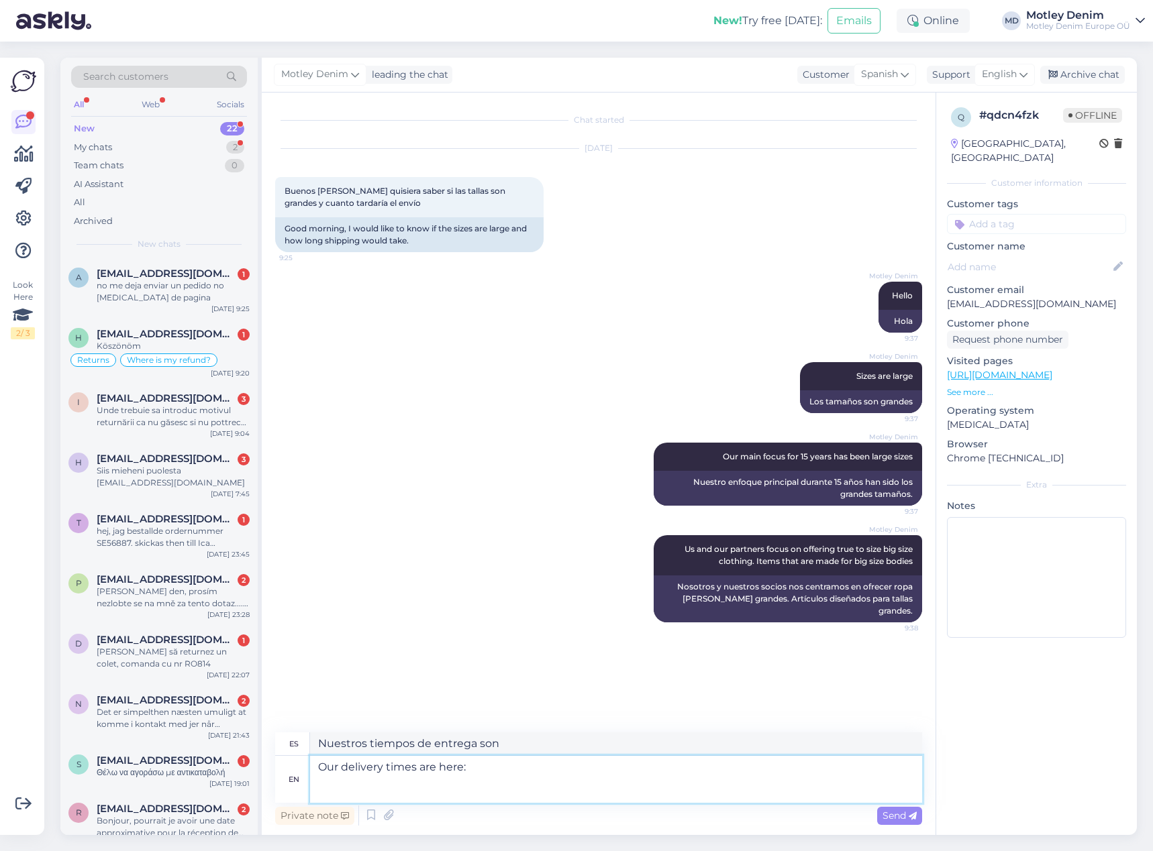
type textarea "Nuestros tiempos de entrega son los siguientes:"
click at [399, 794] on textarea "Our delivery times are here:" at bounding box center [616, 779] width 612 height 47
paste textarea "[URL][DOMAIN_NAME]"
type textarea "Our delivery times are here: [URL][DOMAIN_NAME]"
type textarea "Nuestros plazos de entrega son aquí: [URL][DOMAIN_NAME]"
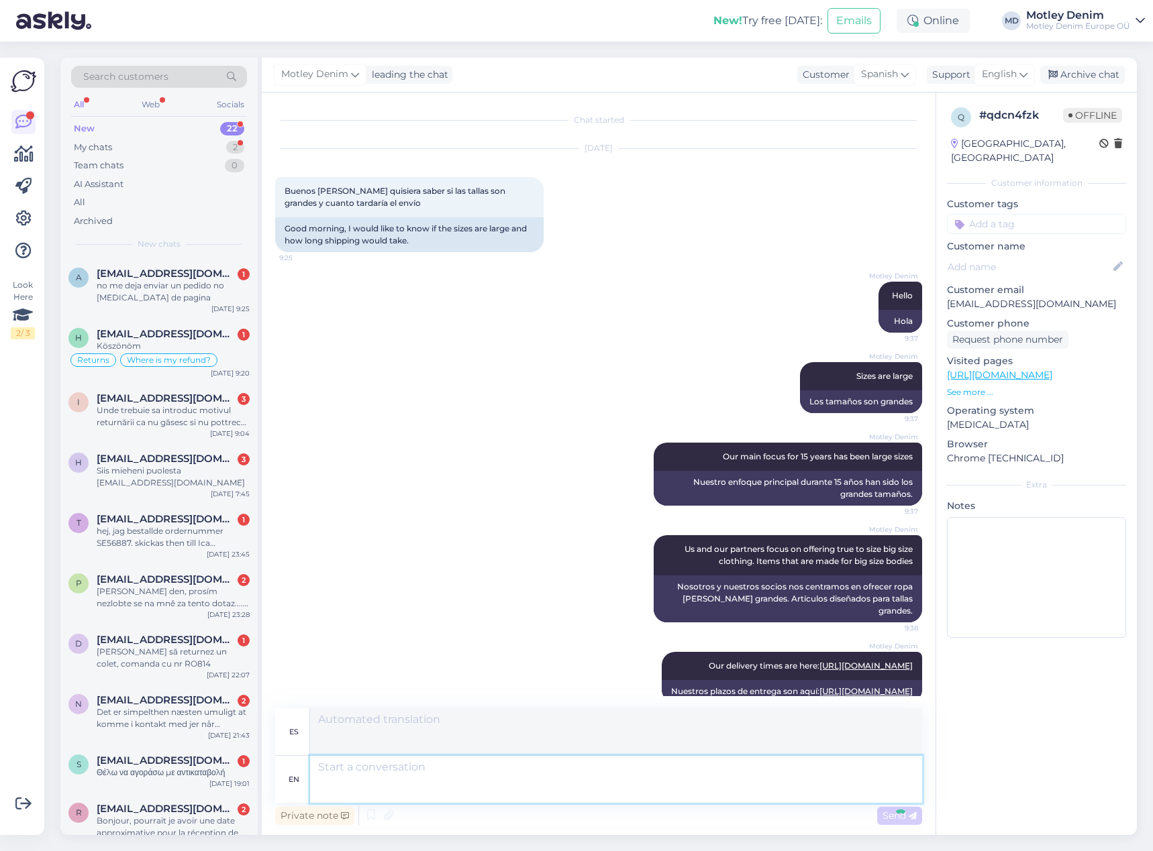
scroll to position [34, 0]
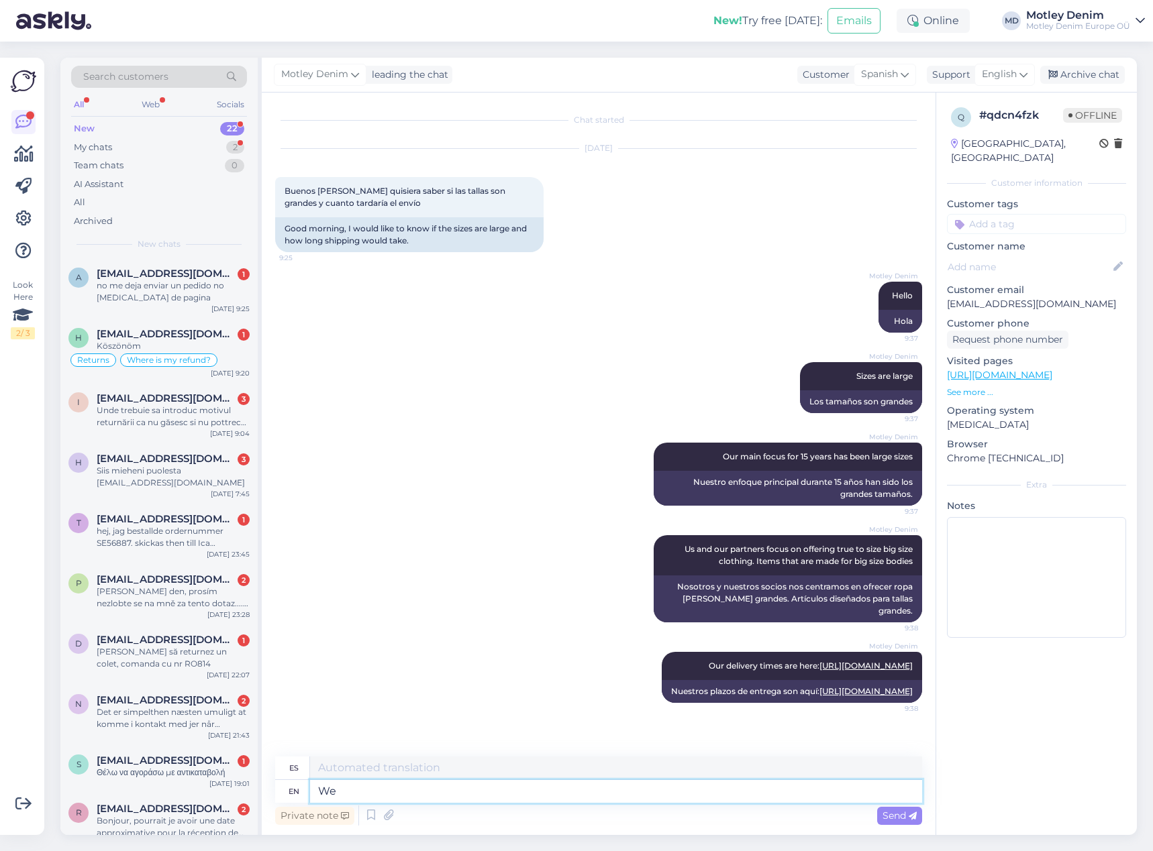
type textarea "We p"
type textarea "Nosotros"
type textarea "We process"
type textarea "Nosotros procesamos"
type textarea "We process our"
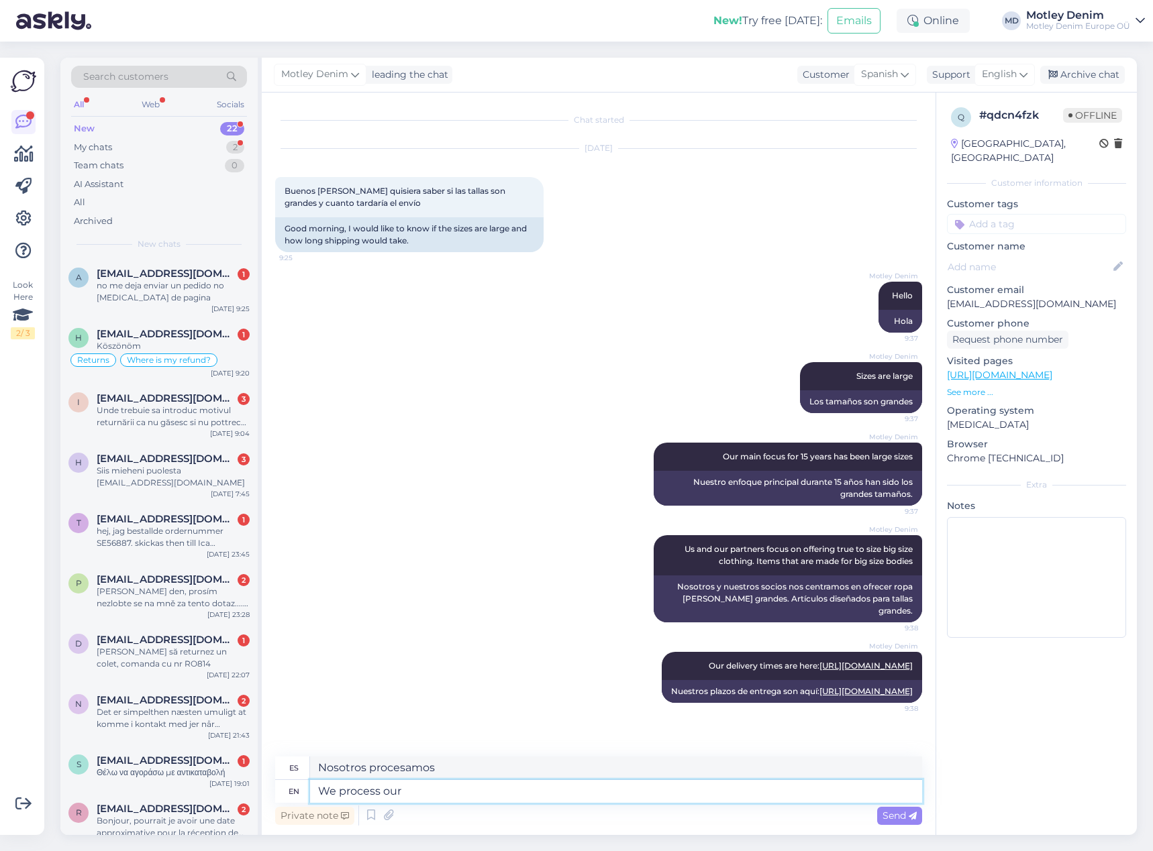
type textarea "Procesamos nuestros"
type textarea "We process our orders dai"
type textarea "Procesamos nuestros pedidos"
type textarea "We process our orders daily"
type textarea "Procesamos nuestros pedidos diariamente."
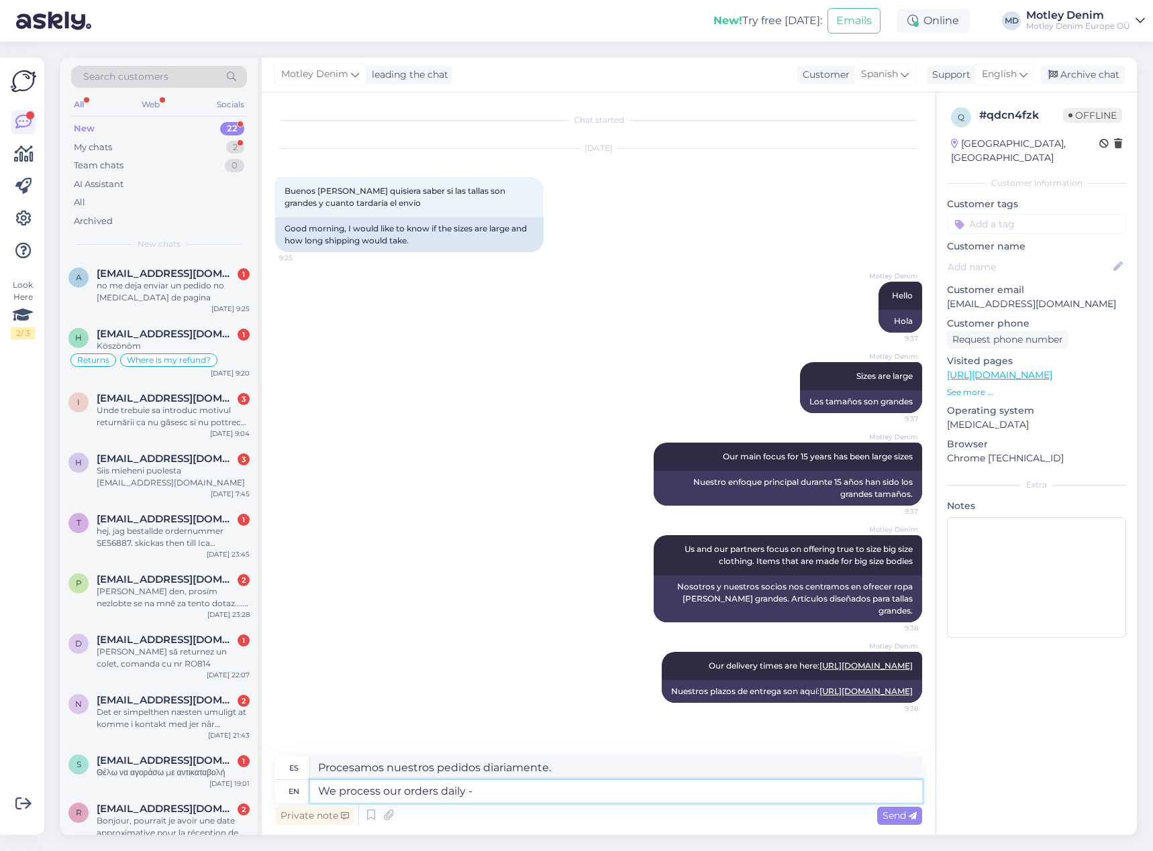
type textarea "We process our orders daily -"
type textarea "Procesamos nuestros pedidos diariamente -"
type textarea "We process our orders daily - meaning"
type textarea "Procesamos nuestros pedidos diariamente, lo que significa"
type textarea "We process our orders daily - meaning it ta"
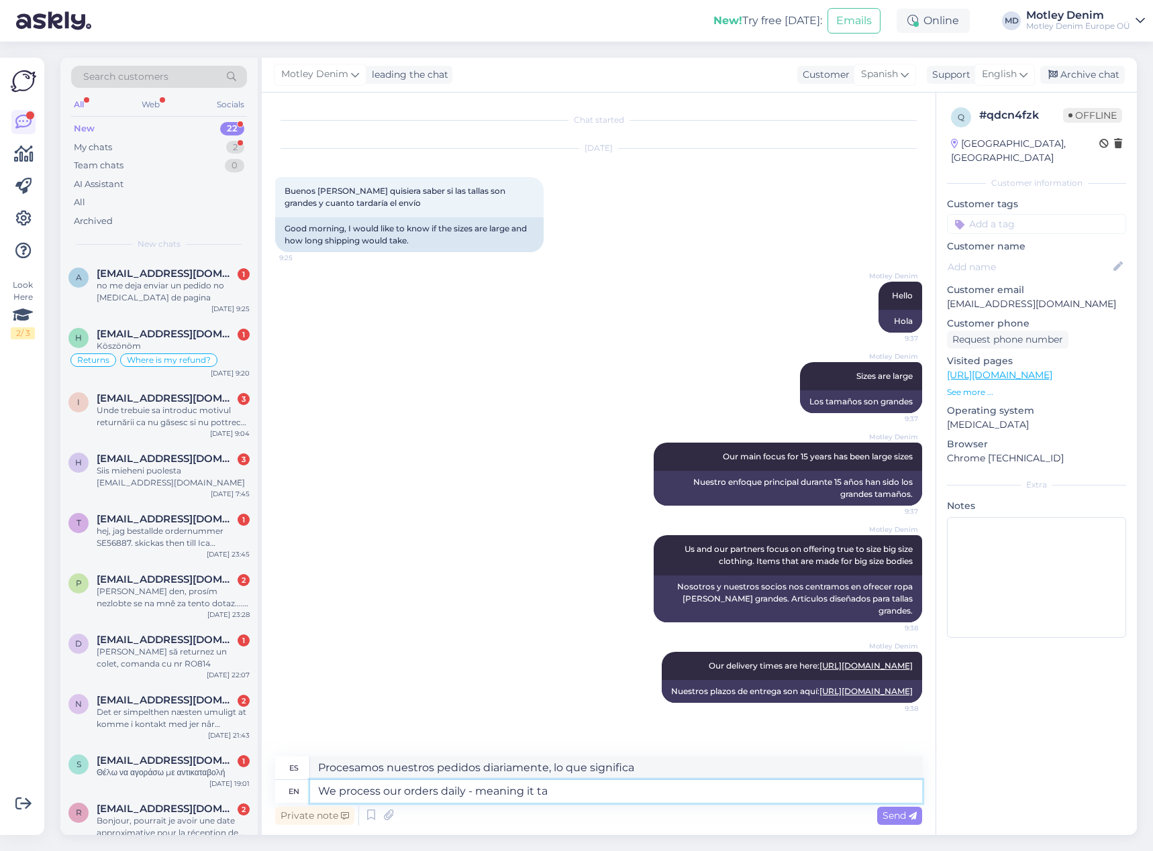
type textarea "Procesamos nuestros pedidos diariamente, lo que significa que"
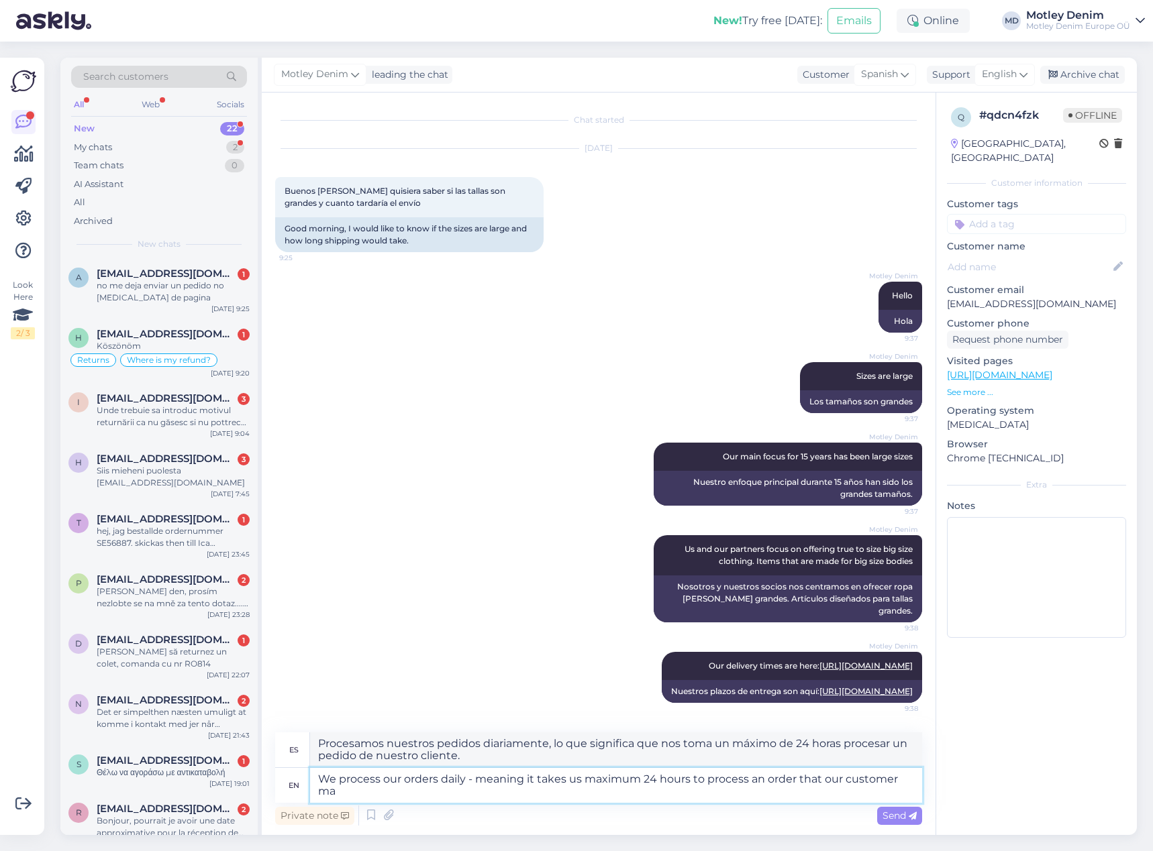
scroll to position [58, 0]
click at [749, 782] on textarea "We process our orders daily - meaning it takes us maximum 24 hours to process a…" at bounding box center [616, 785] width 612 height 35
click at [887, 819] on span "Send" at bounding box center [899, 816] width 34 height 12
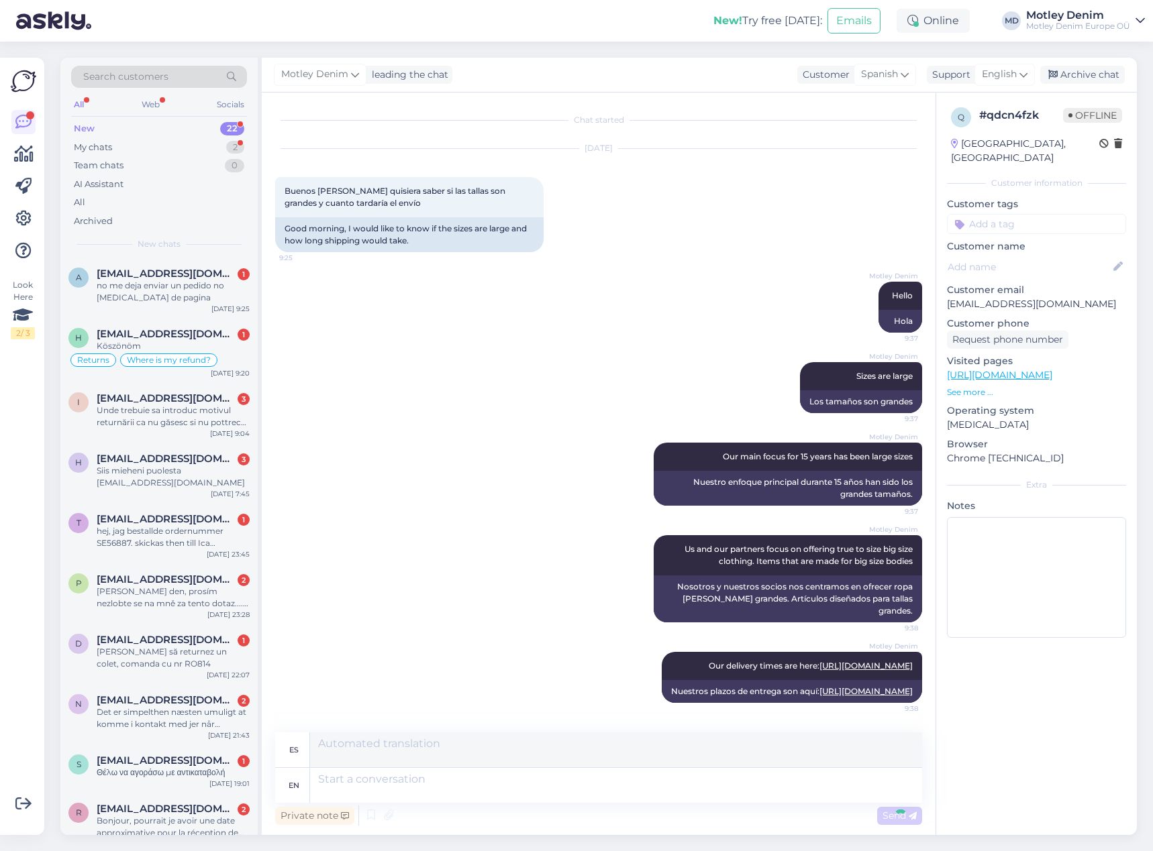
scroll to position [162, 0]
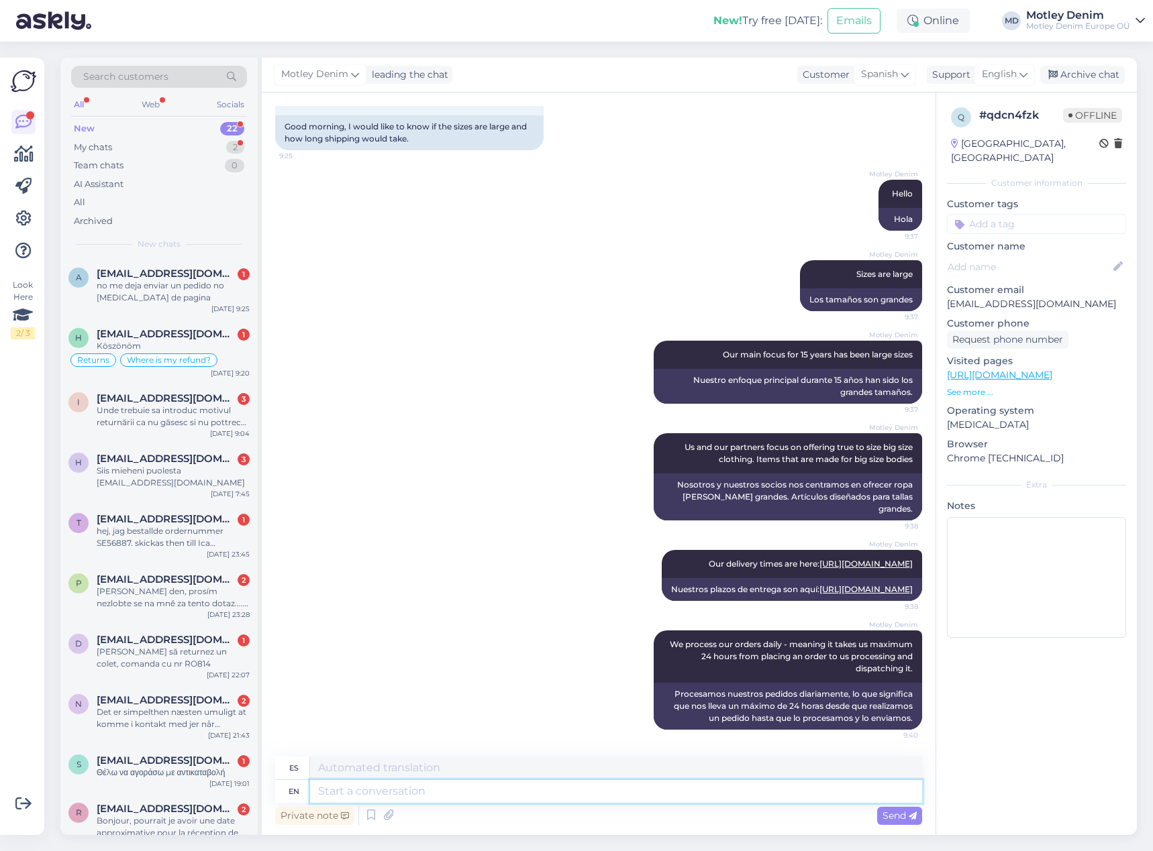
click at [743, 790] on textarea at bounding box center [616, 791] width 612 height 23
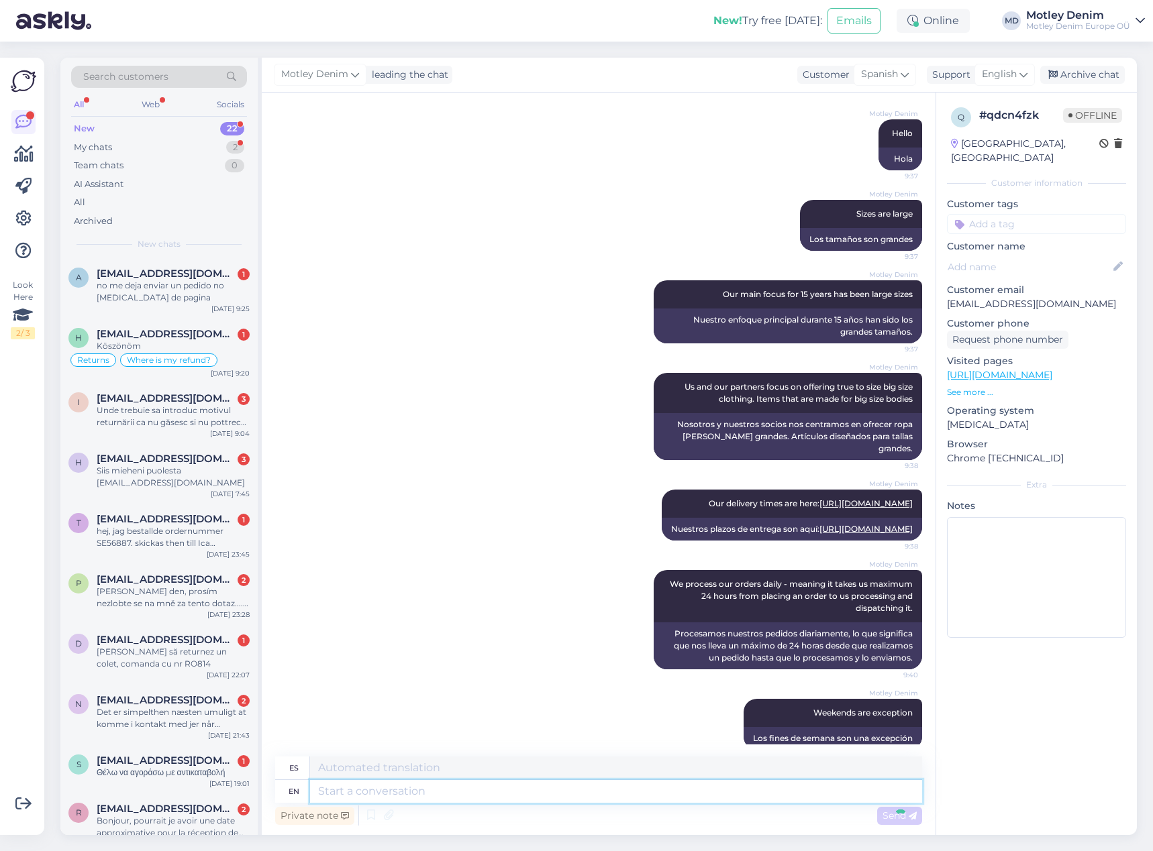
scroll to position [243, 0]
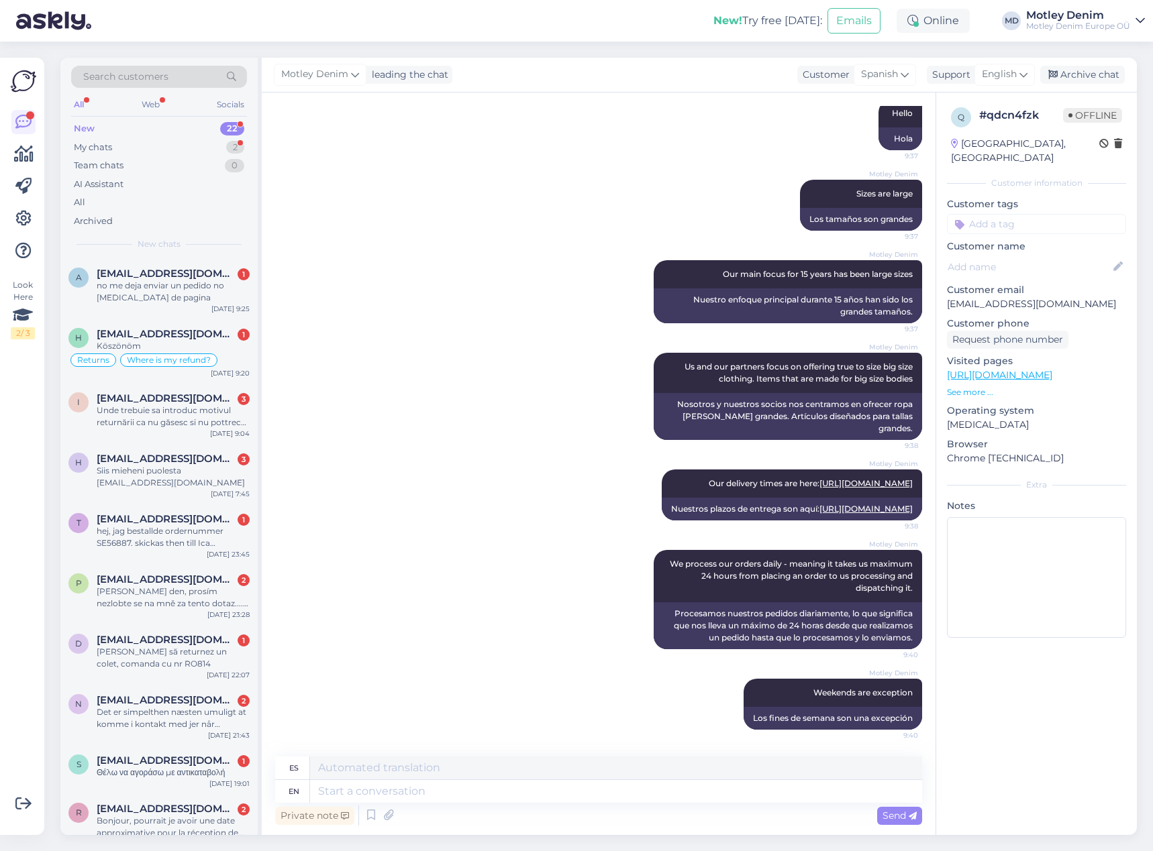
click at [996, 214] on input at bounding box center [1036, 224] width 179 height 20
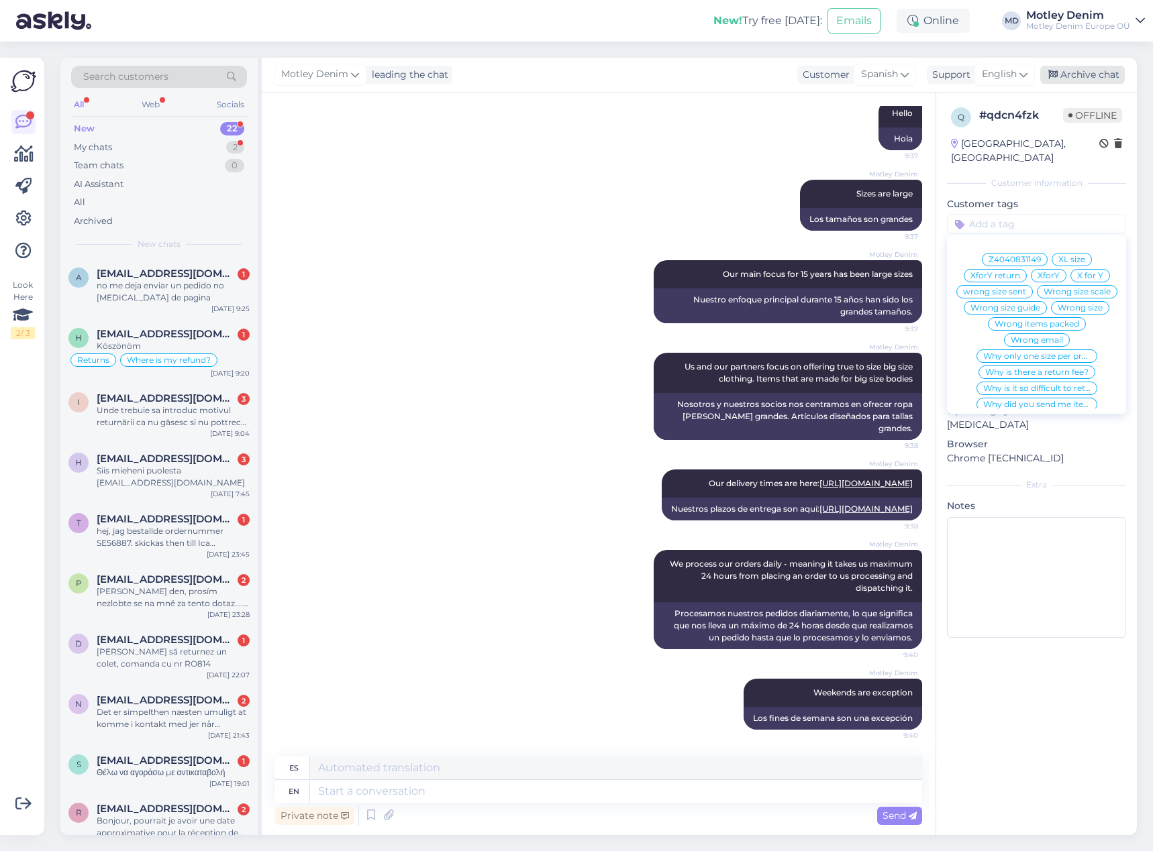
click at [1099, 80] on div "Archive chat" at bounding box center [1082, 75] width 85 height 18
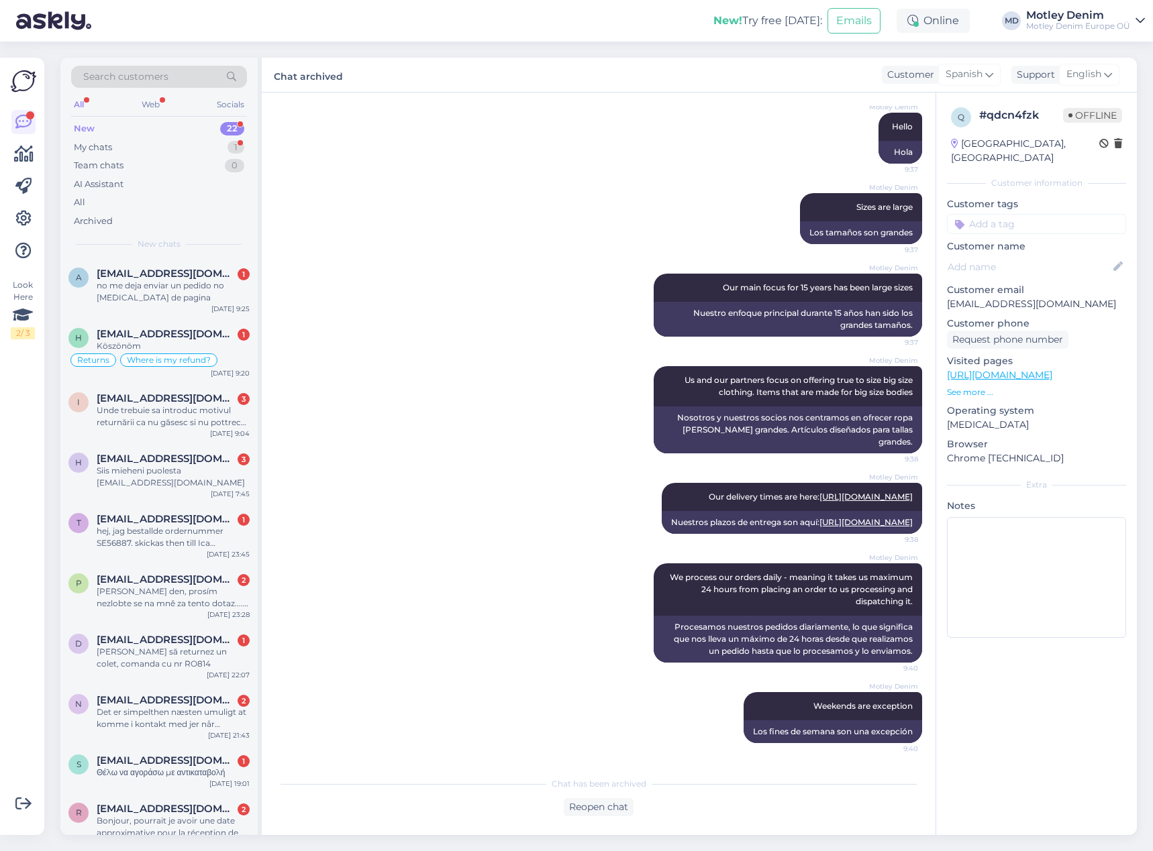
scroll to position [229, 0]
click at [199, 287] on div "no me deja enviar un pedido no [MEDICAL_DATA] de pagina" at bounding box center [173, 292] width 153 height 24
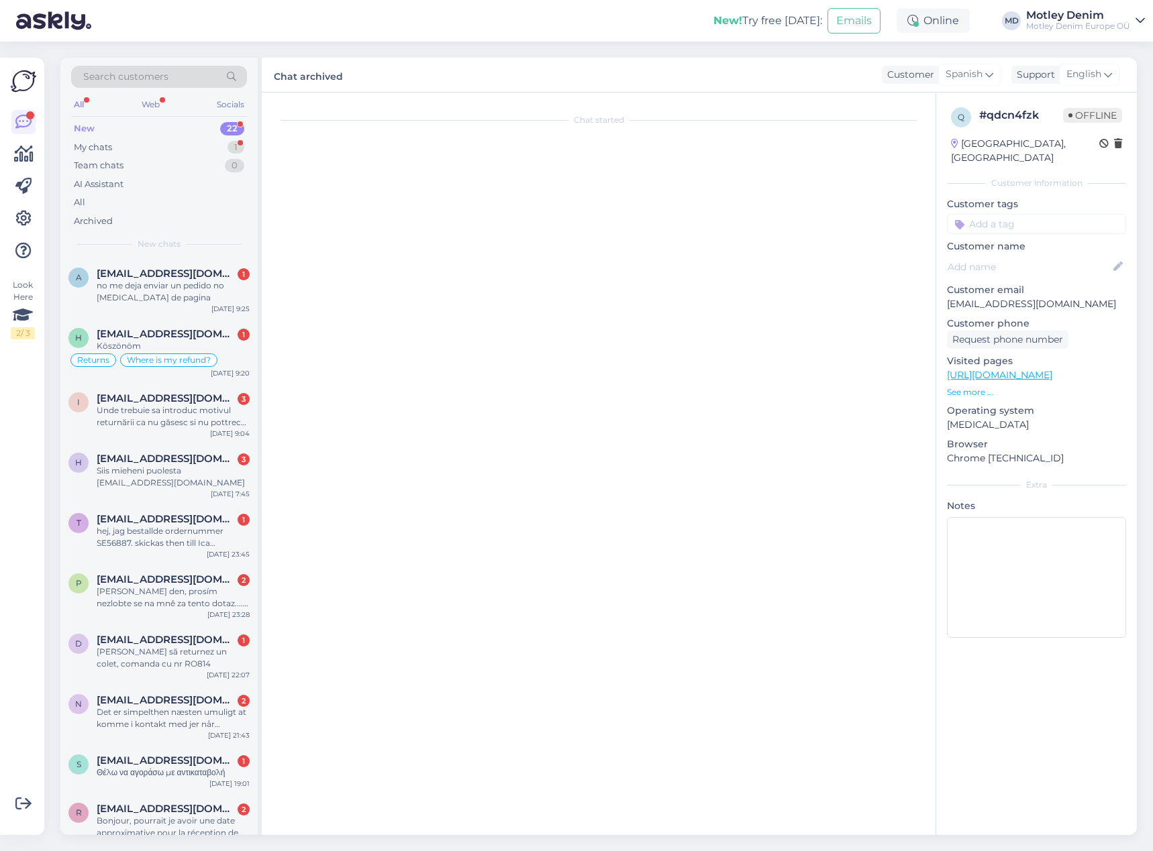
scroll to position [0, 0]
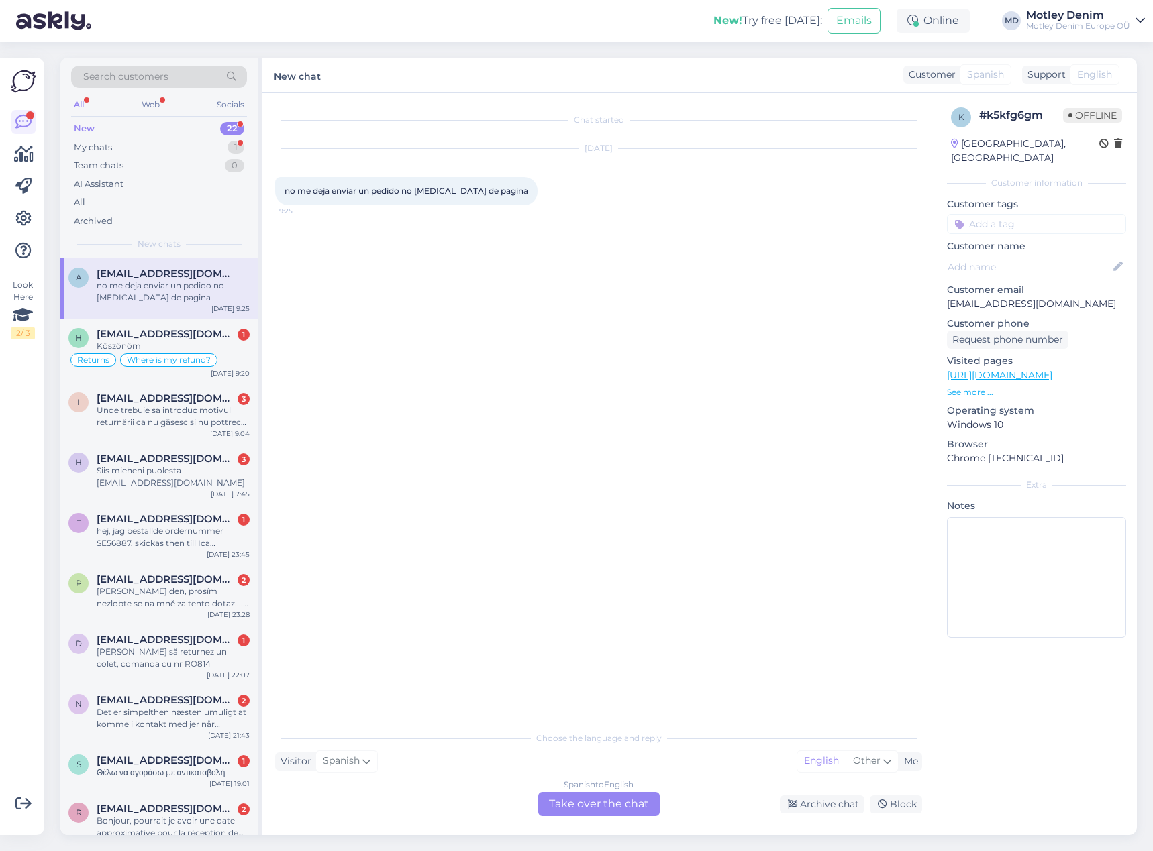
click at [611, 800] on div "Spanish to English Take over the chat" at bounding box center [598, 804] width 121 height 24
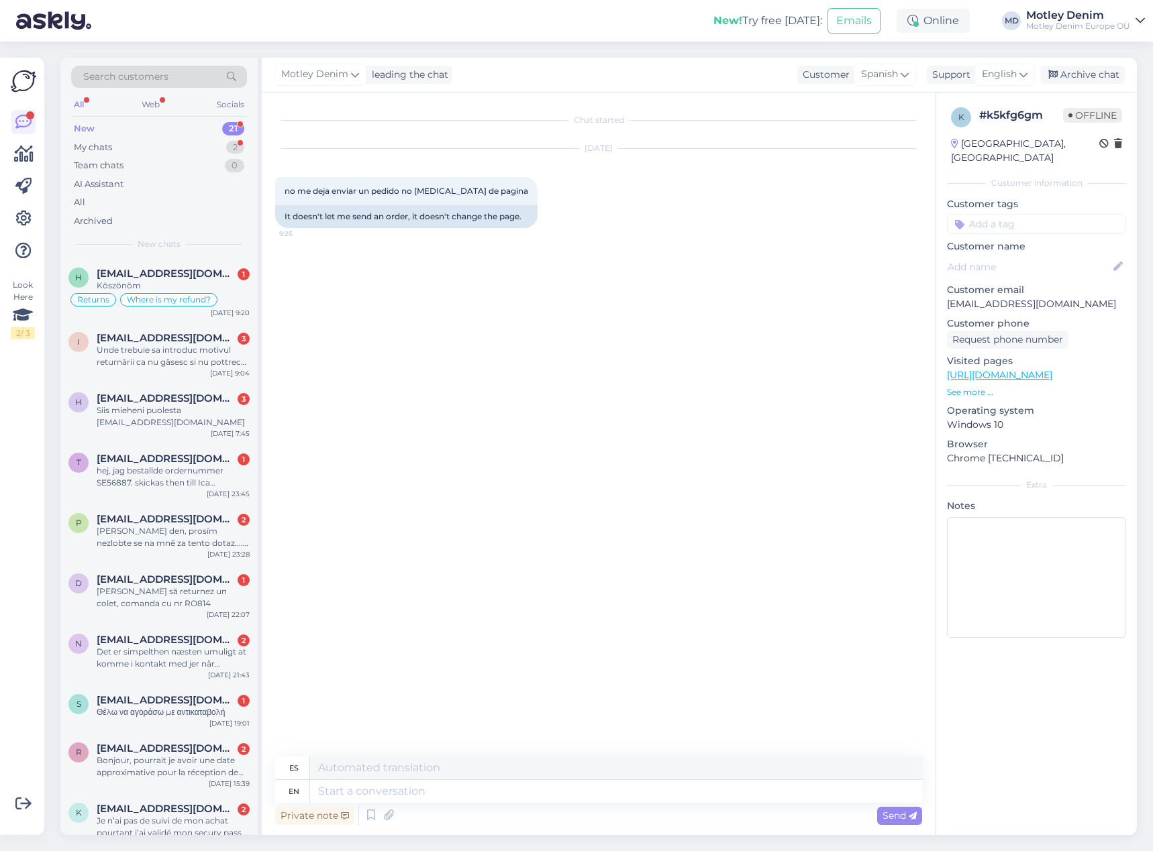
click at [966, 297] on p "[EMAIL_ADDRESS][DOMAIN_NAME]" at bounding box center [1036, 304] width 179 height 14
drag, startPoint x: 966, startPoint y: 288, endPoint x: 1044, endPoint y: 286, distance: 78.5
click at [1044, 297] on p "[EMAIL_ADDRESS][DOMAIN_NAME]" at bounding box center [1036, 304] width 179 height 14
copy p "[EMAIL_ADDRESS][DOMAIN_NAME]"
click at [535, 798] on textarea at bounding box center [616, 791] width 612 height 23
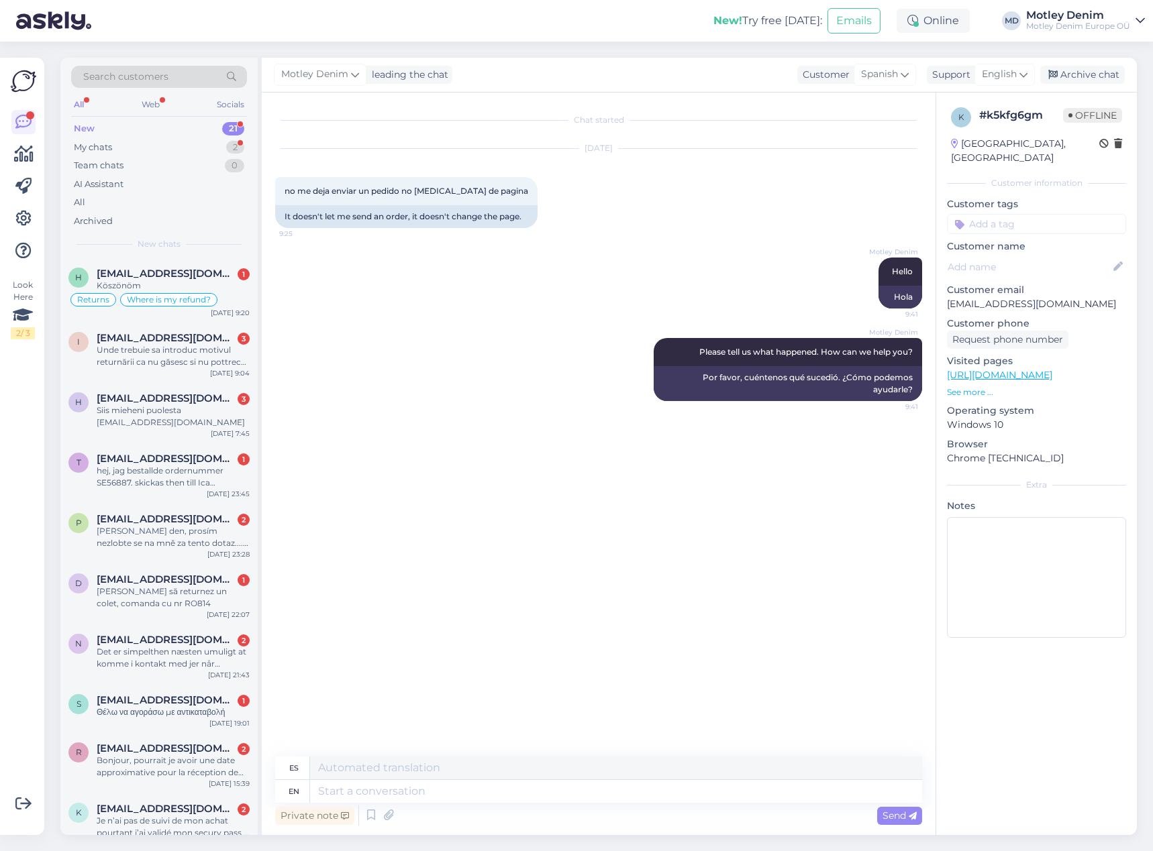
click at [1033, 214] on input at bounding box center [1036, 224] width 179 height 20
click at [1072, 256] on span "Checkout" at bounding box center [1076, 260] width 40 height 8
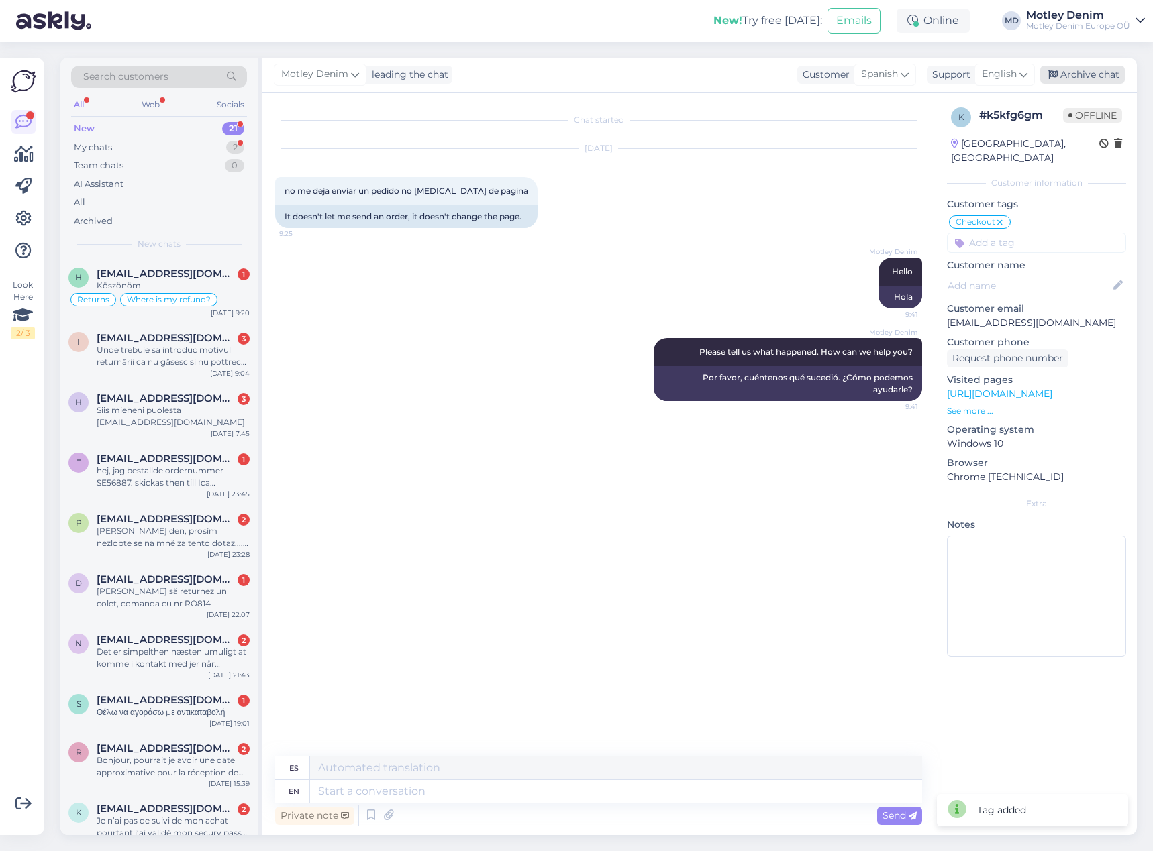
click at [1076, 74] on div "Archive chat" at bounding box center [1082, 75] width 85 height 18
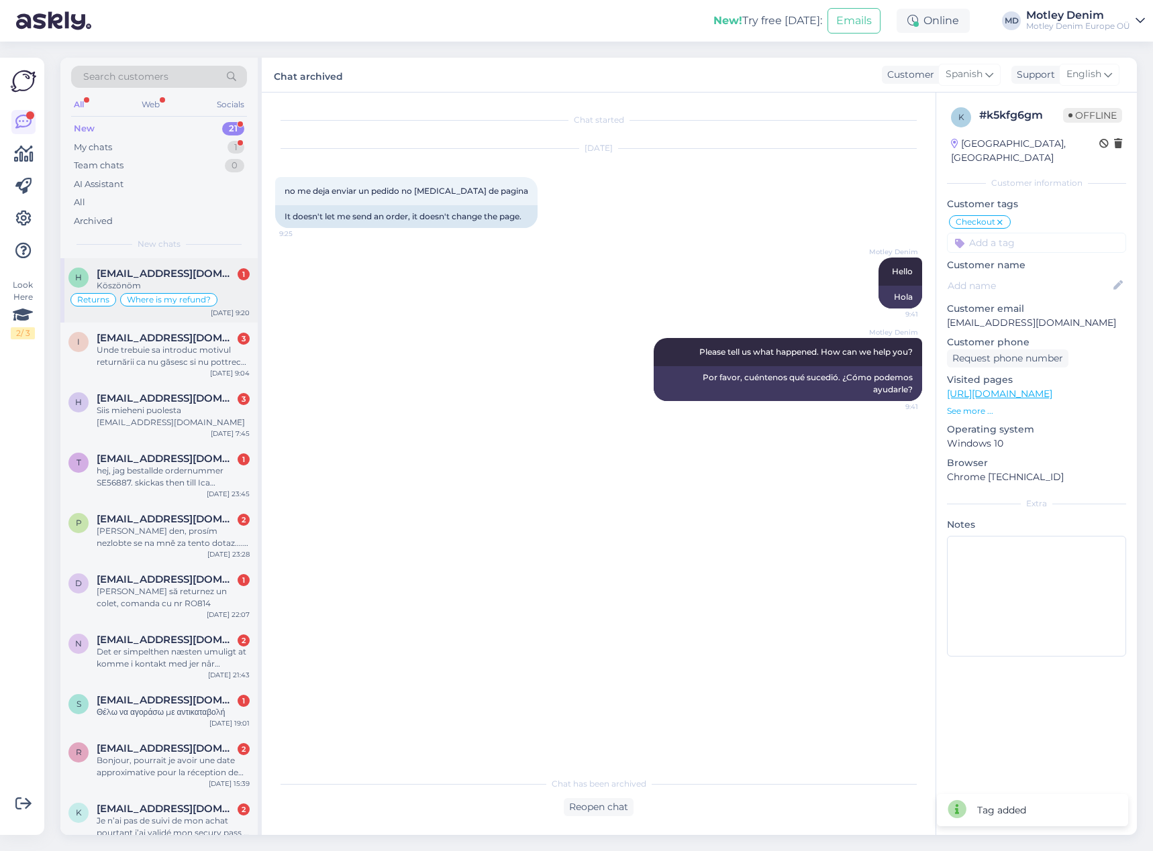
click at [193, 299] on span "Where is my refund?" at bounding box center [169, 300] width 84 height 8
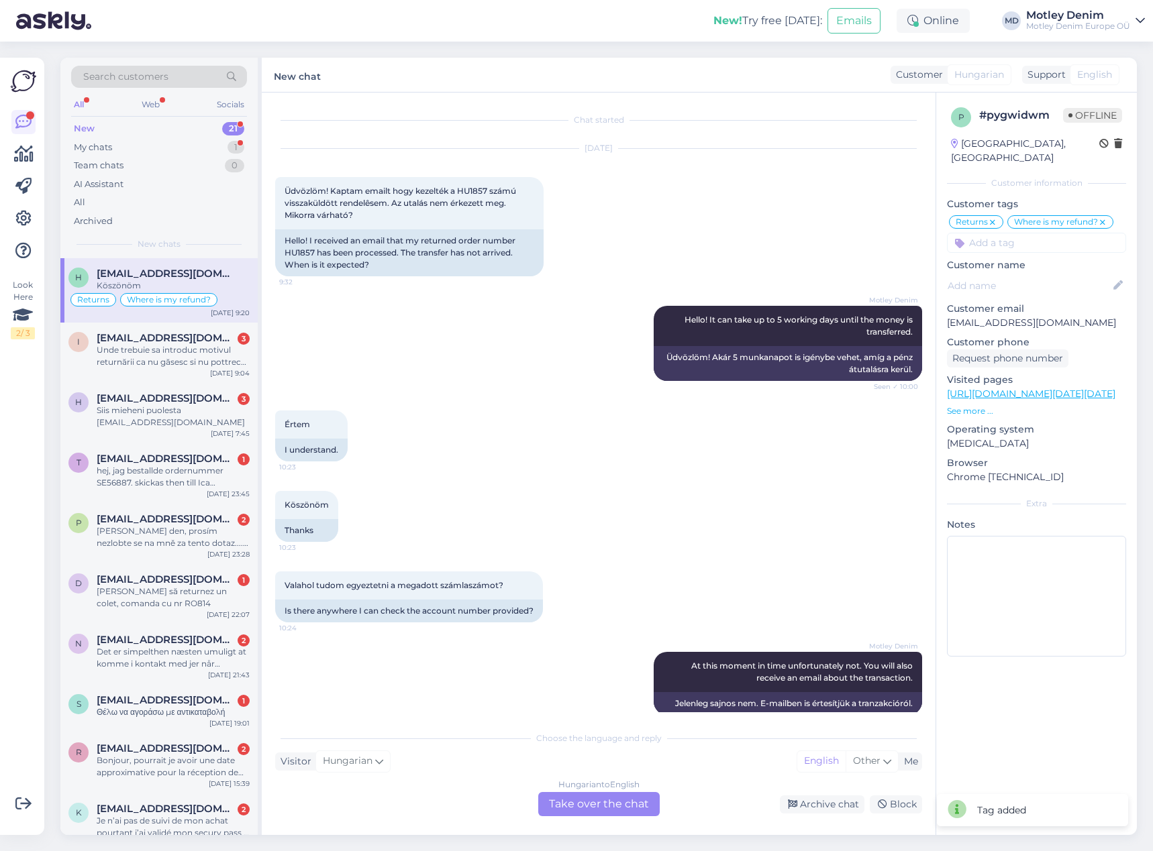
scroll to position [577, 0]
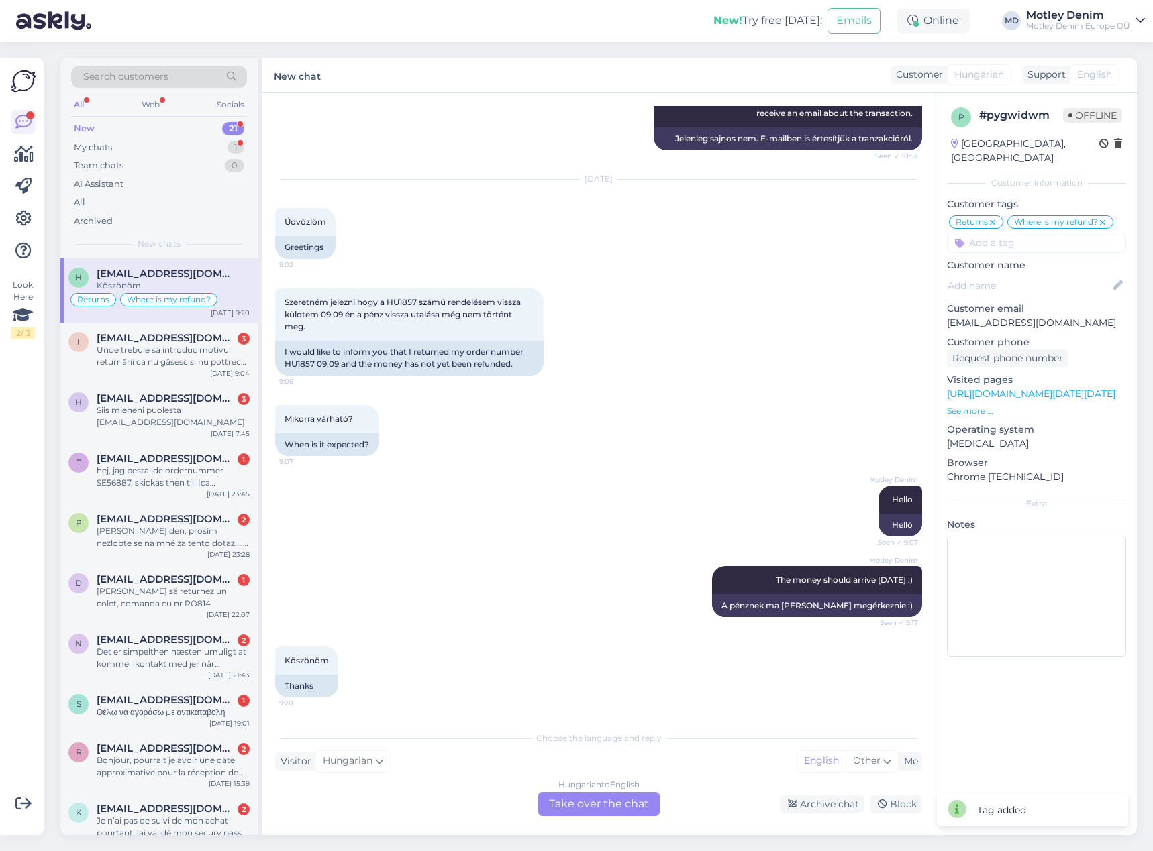
click at [609, 798] on div "Hungarian to English Take over the chat" at bounding box center [598, 804] width 121 height 24
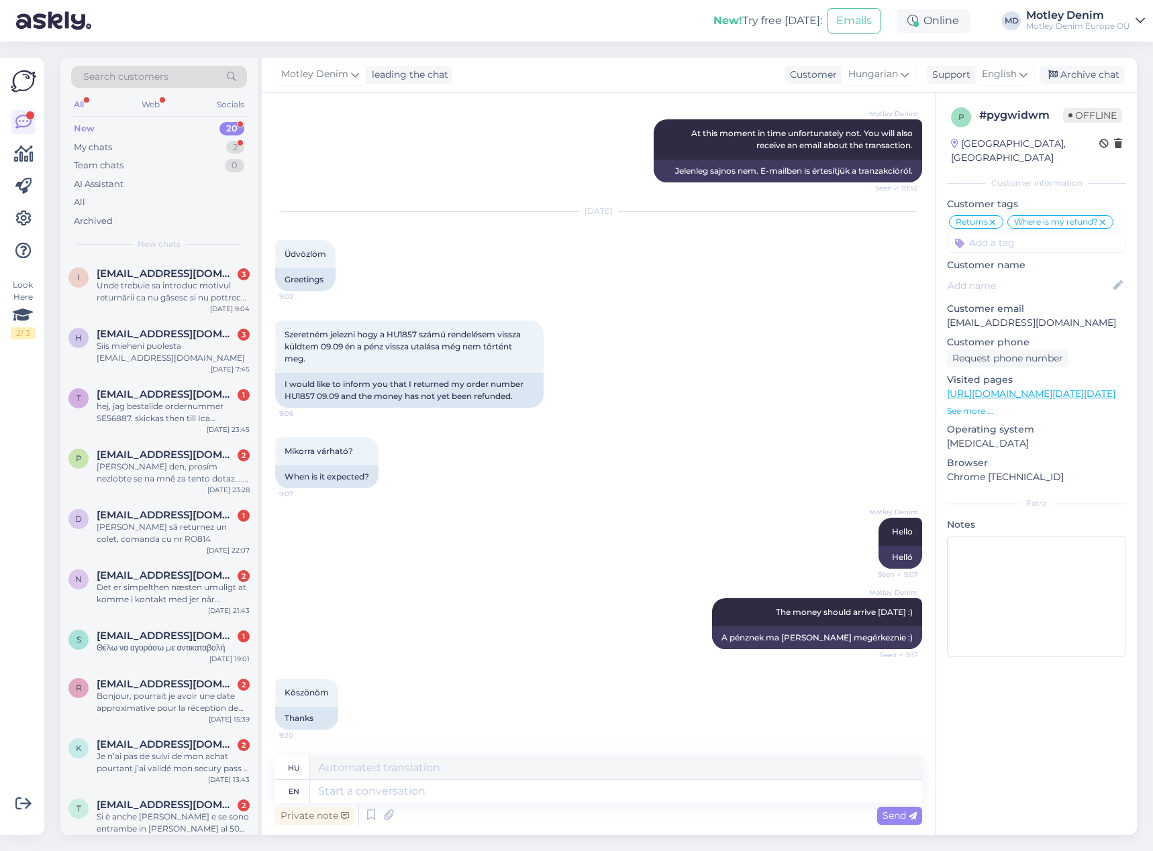
click at [462, 214] on div "[DATE]" at bounding box center [598, 211] width 647 height 12
click at [197, 89] on div "Search customers" at bounding box center [159, 81] width 176 height 30
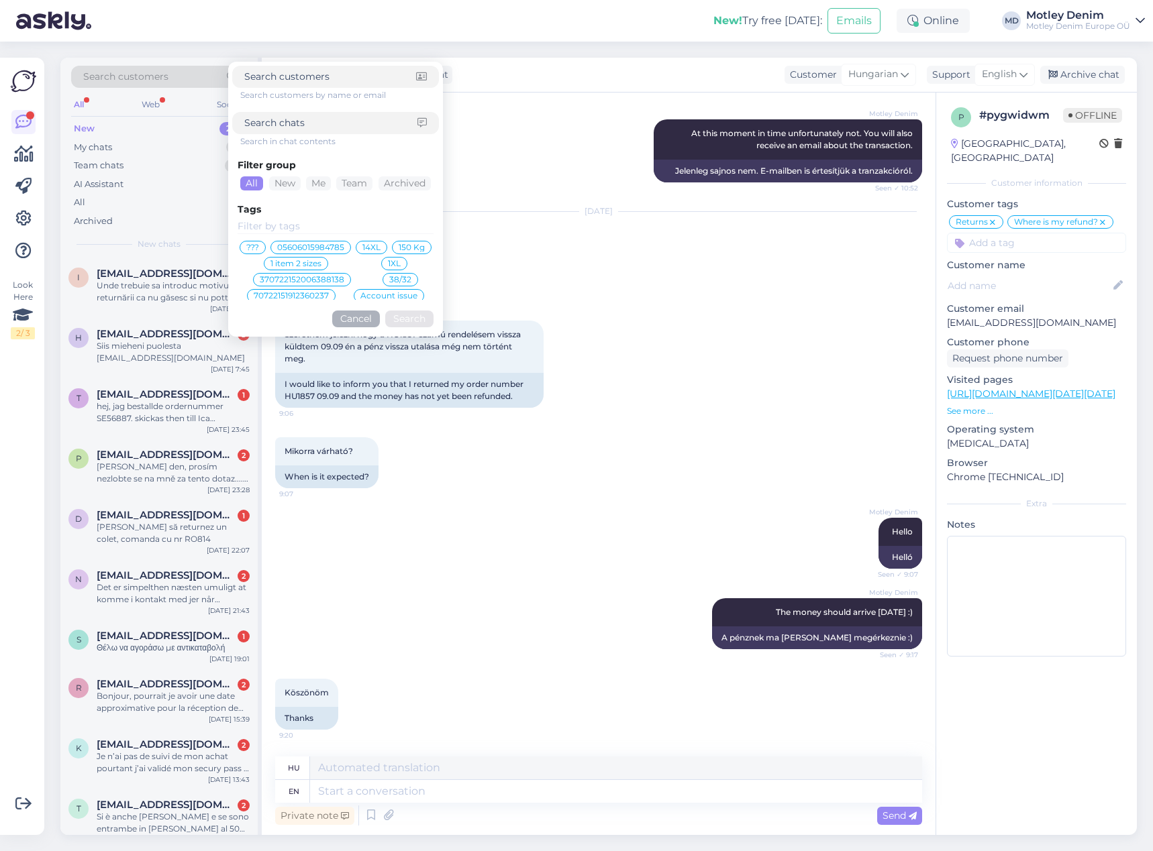
click at [354, 76] on input at bounding box center [330, 77] width 172 height 14
click at [367, 77] on input "[PERSON_NAME]" at bounding box center [330, 77] width 172 height 14
click at [302, 79] on input "[PERSON_NAME]" at bounding box center [330, 77] width 172 height 14
drag, startPoint x: 302, startPoint y: 79, endPoint x: 329, endPoint y: 74, distance: 27.2
click at [329, 74] on input "[PERSON_NAME]" at bounding box center [330, 77] width 172 height 14
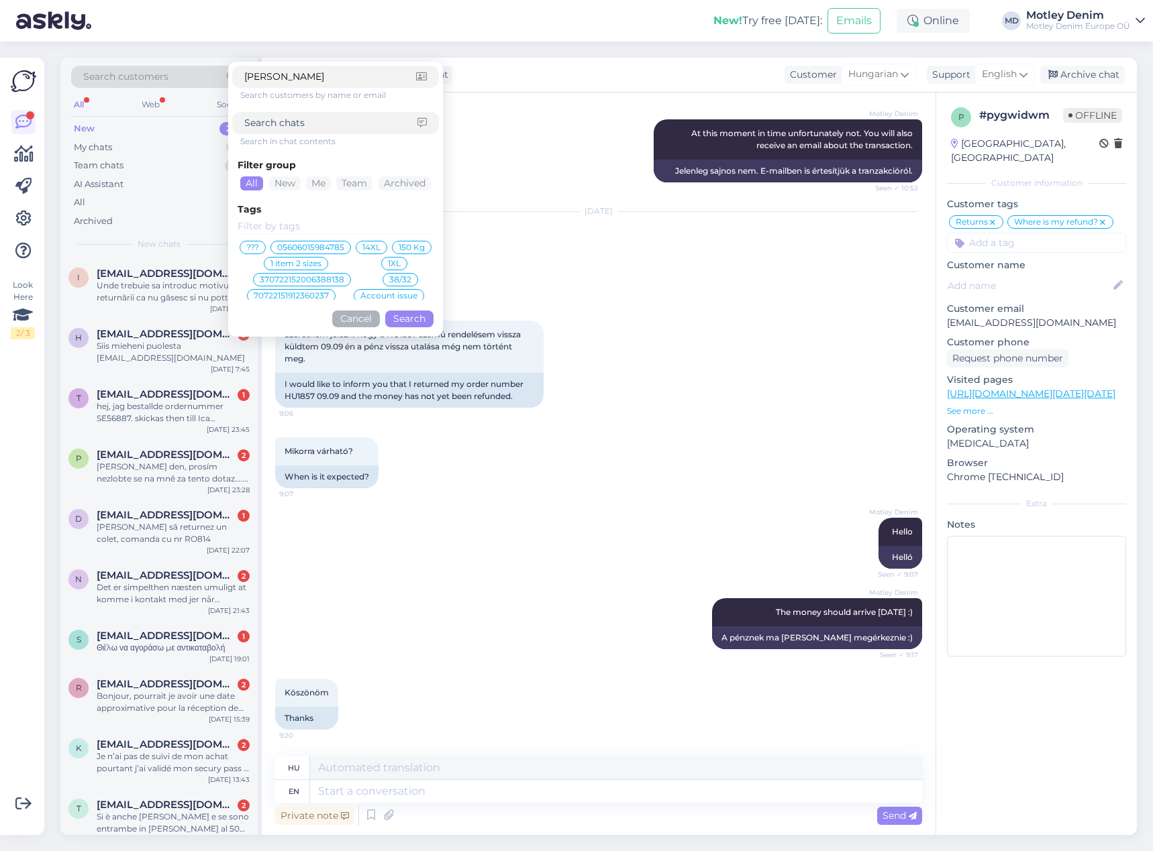
click button "Search" at bounding box center [409, 319] width 48 height 17
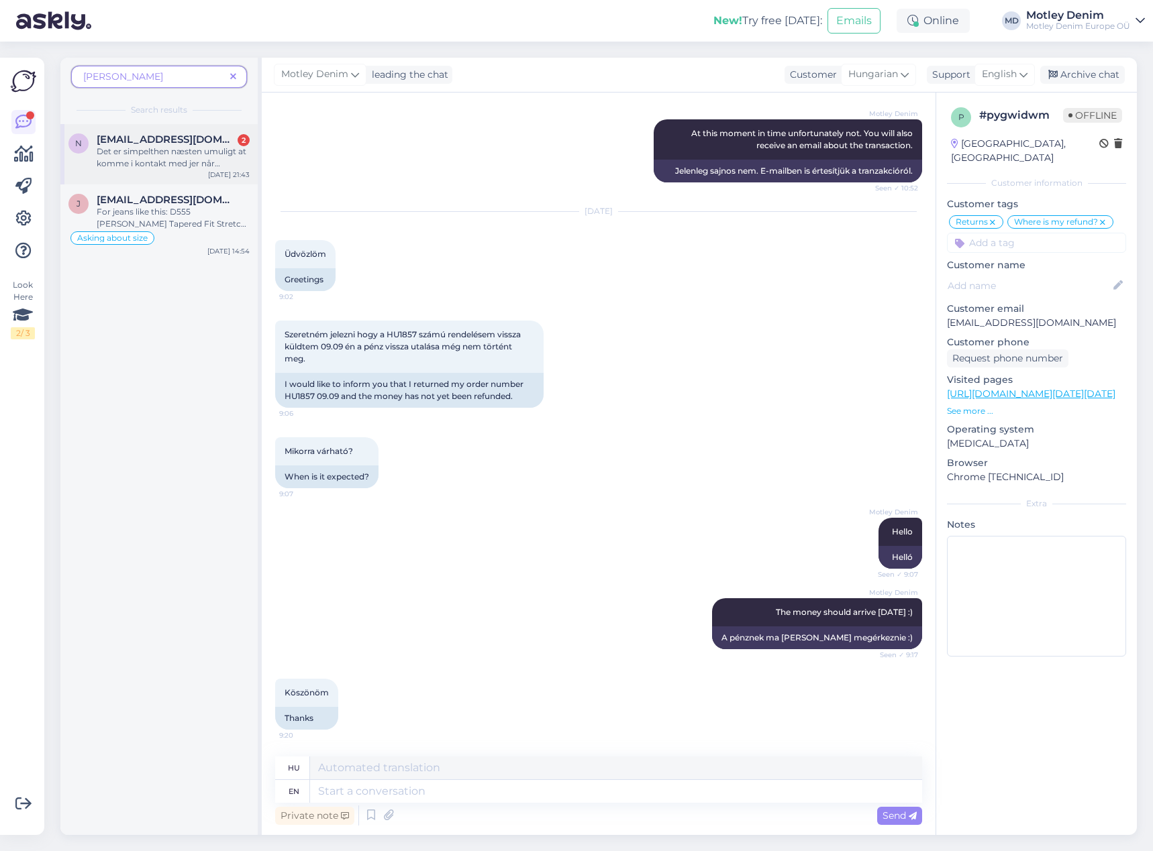
click at [168, 156] on div "Det er simpelthen næsten umuligt at komme i kontakt med jer når spørgsmålet ikk…" at bounding box center [173, 158] width 153 height 24
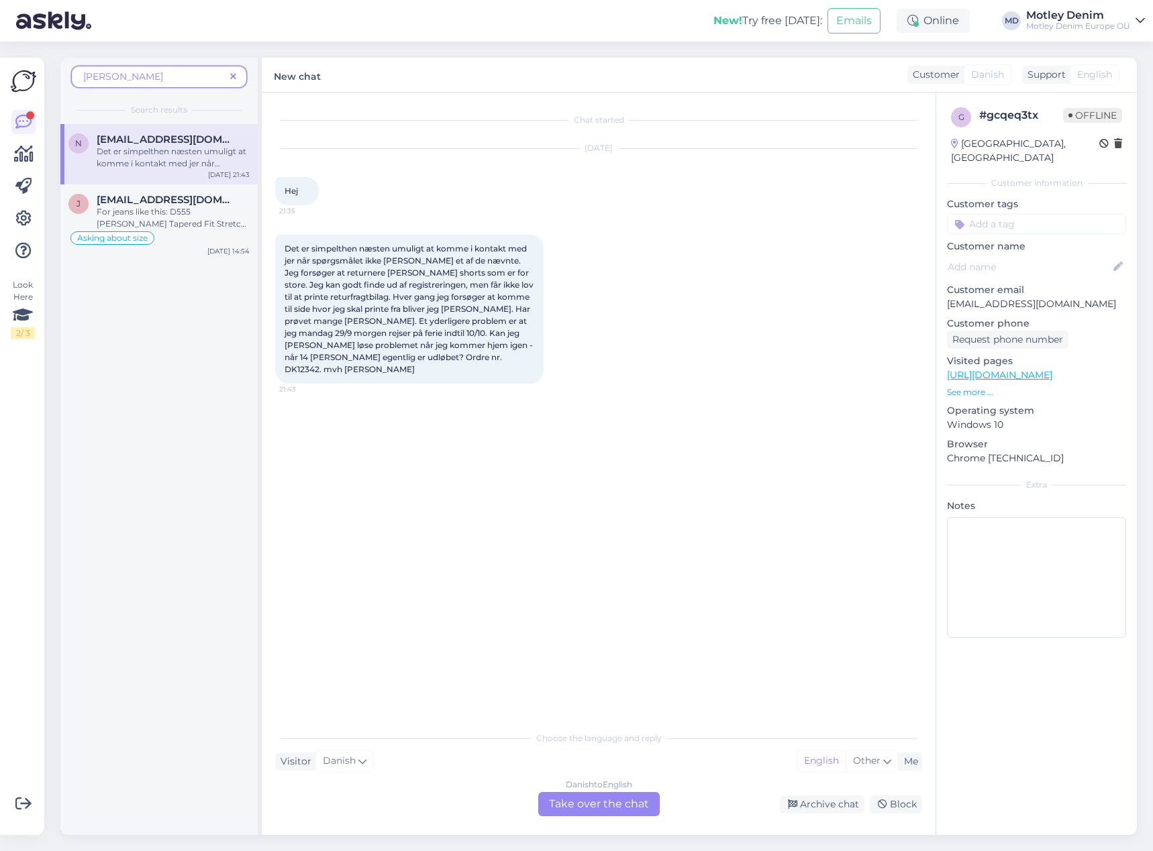
scroll to position [0, 0]
click at [628, 803] on div "Danish to English Take over the chat" at bounding box center [598, 804] width 121 height 24
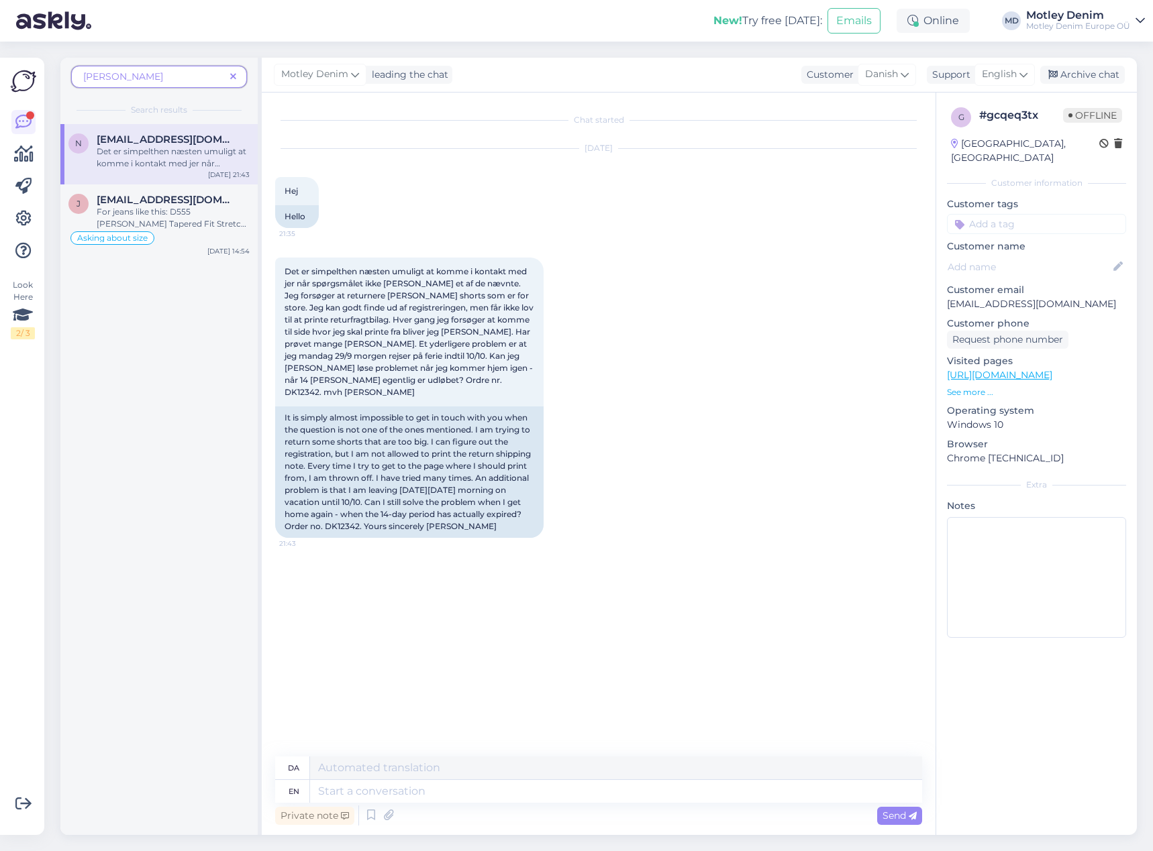
click at [617, 312] on div "Det er simpelthen næsten umuligt at komme i kontakt med jer når spørgsmålet ikk…" at bounding box center [598, 398] width 647 height 310
click at [737, 463] on div "Det er simpelthen næsten umuligt at komme i kontakt med jer når spørgsmålet ikk…" at bounding box center [598, 398] width 647 height 310
click at [189, 210] on div "For jeans like this: D555 [PERSON_NAME] Tapered Fit Stretch Jeans Dark Blue I w…" at bounding box center [173, 218] width 153 height 24
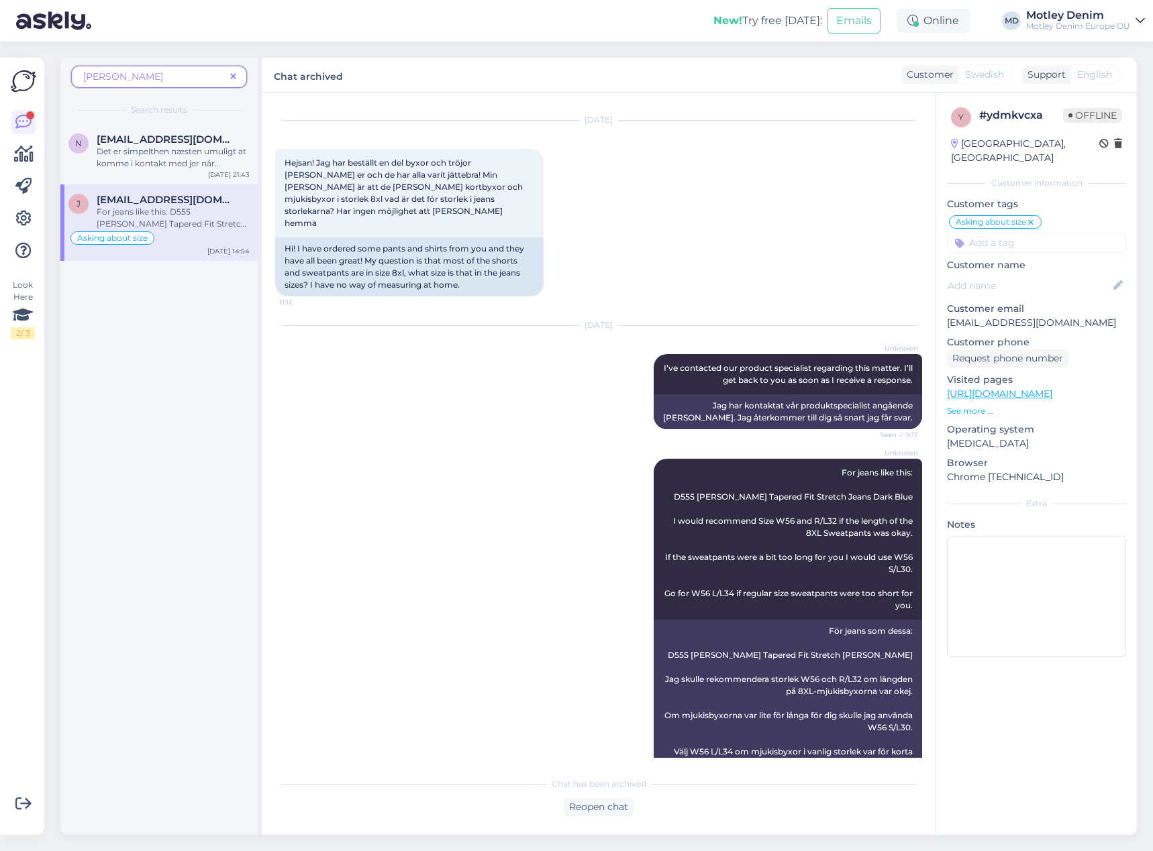
scroll to position [36, 0]
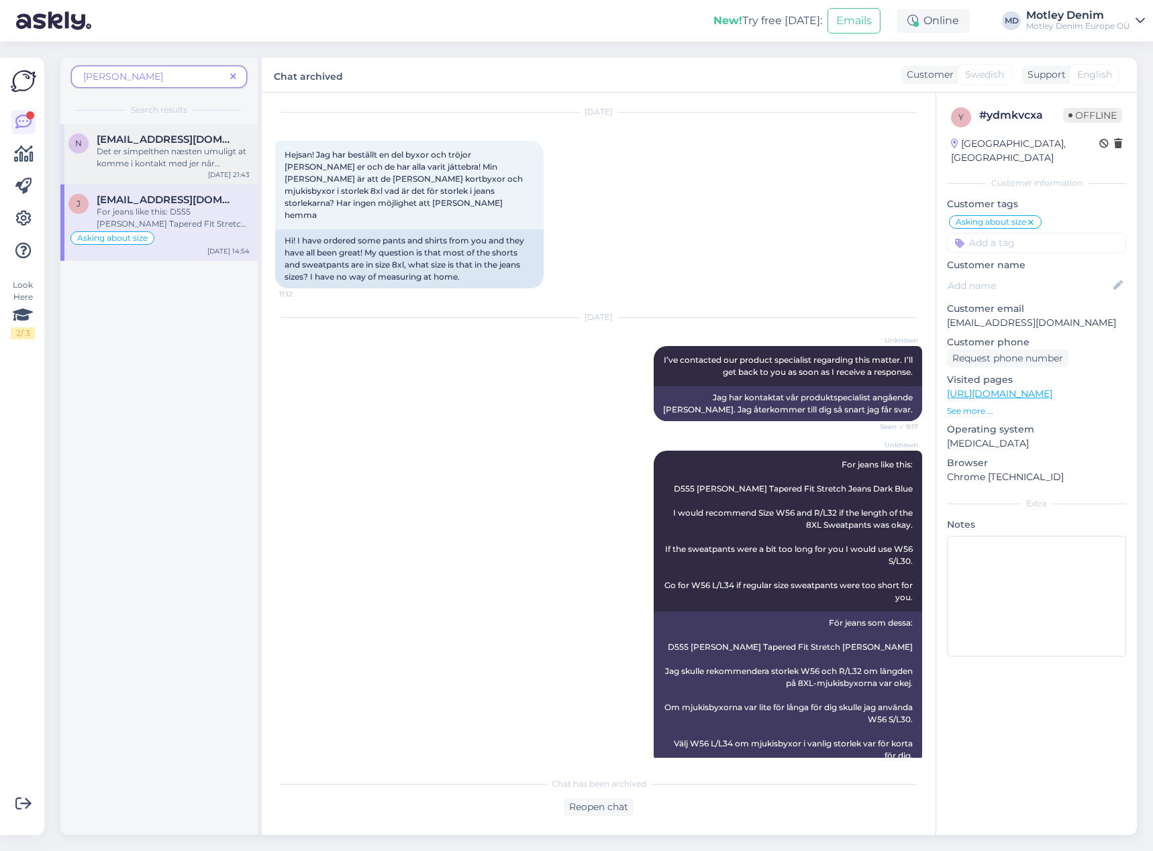
click at [168, 155] on div "Det er simpelthen næsten umuligt at komme i kontakt med jer når spørgsmålet ikk…" at bounding box center [173, 158] width 153 height 24
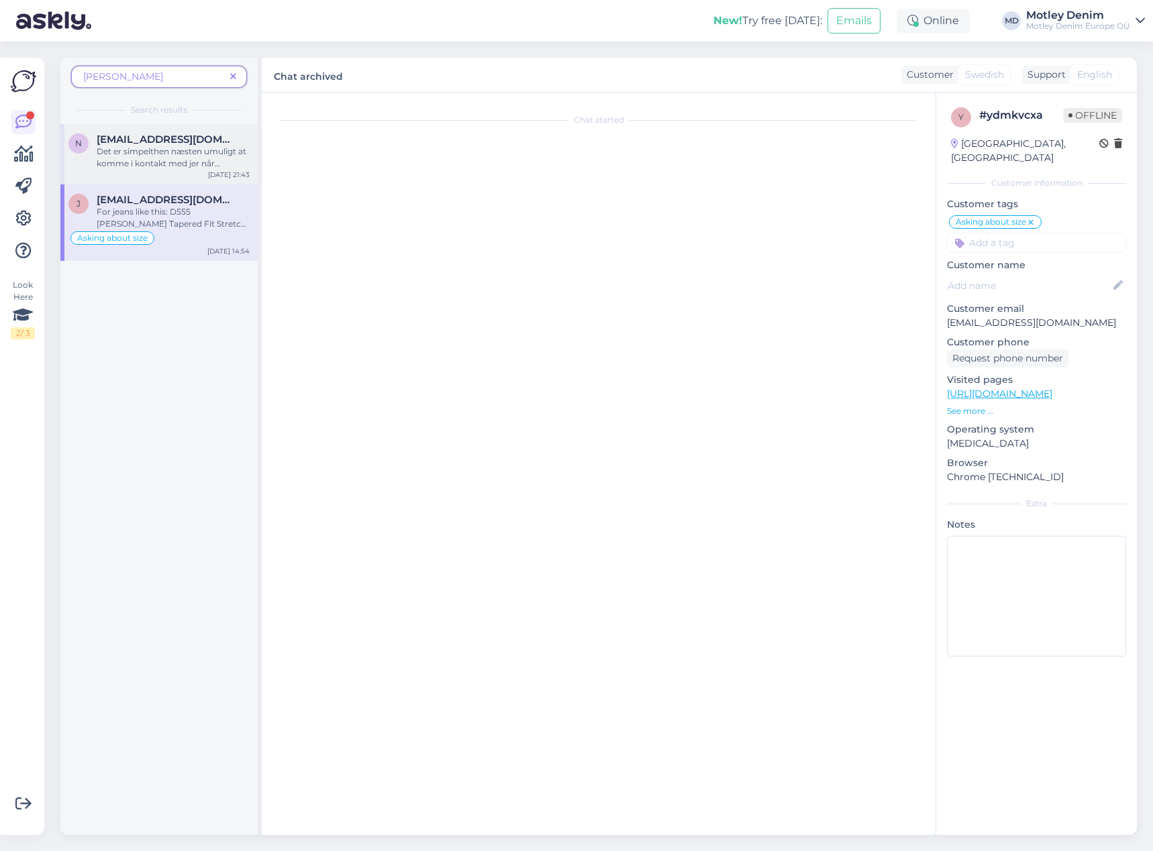
scroll to position [0, 0]
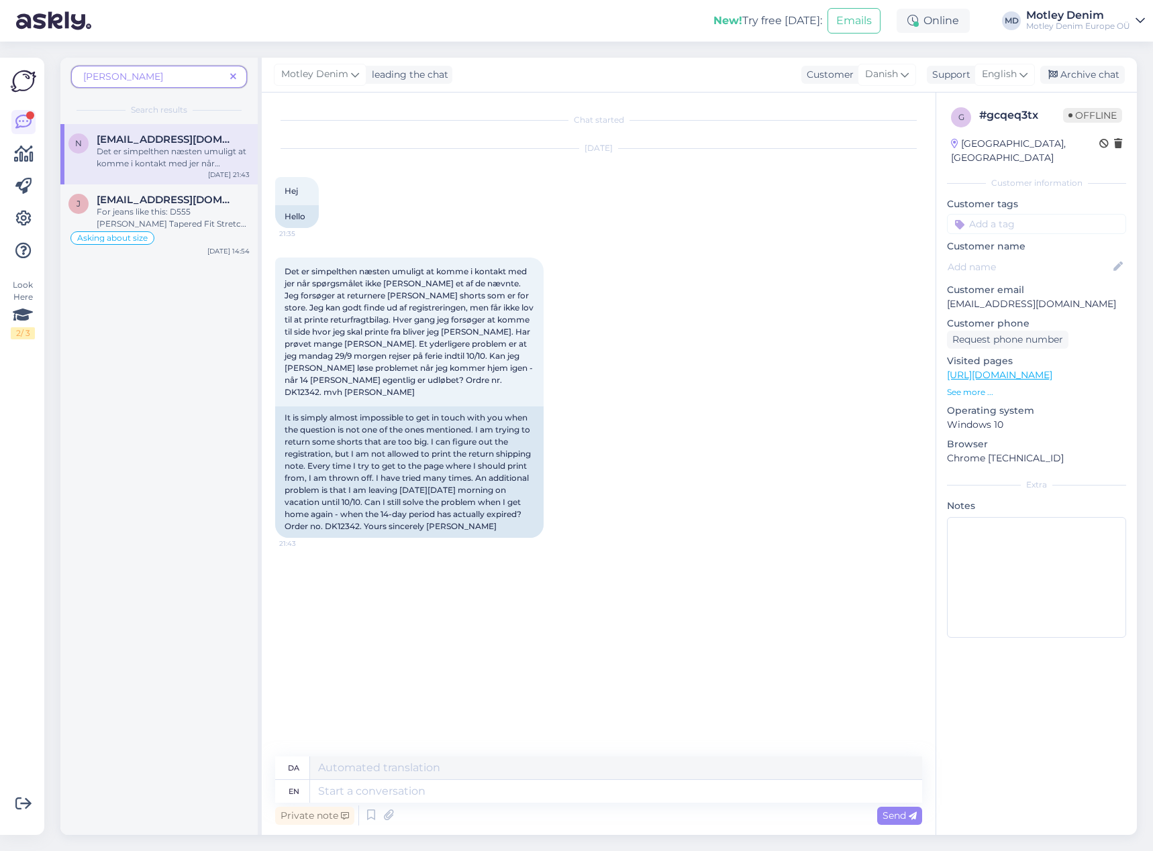
click at [884, 254] on div "Det er simpelthen næsten umuligt at komme i kontakt med jer når spørgsmålet ikk…" at bounding box center [598, 398] width 647 height 310
click at [694, 346] on div "Det er simpelthen næsten umuligt at komme i kontakt med jer når spørgsmålet ikk…" at bounding box center [598, 398] width 647 height 310
click at [378, 517] on div "It is simply almost impossible to get in touch with you when the question is no…" at bounding box center [409, 473] width 268 height 132
copy div "DK12342"
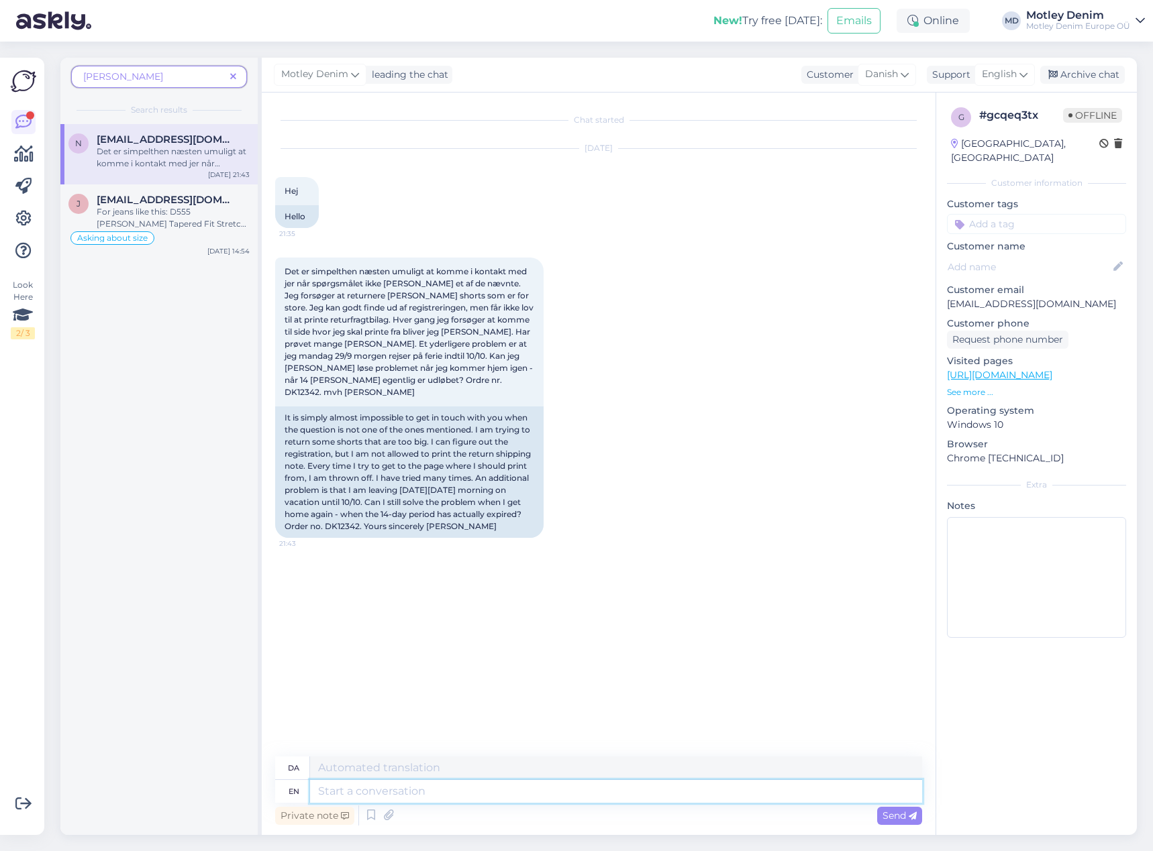
click at [525, 796] on textarea at bounding box center [616, 791] width 612 height 23
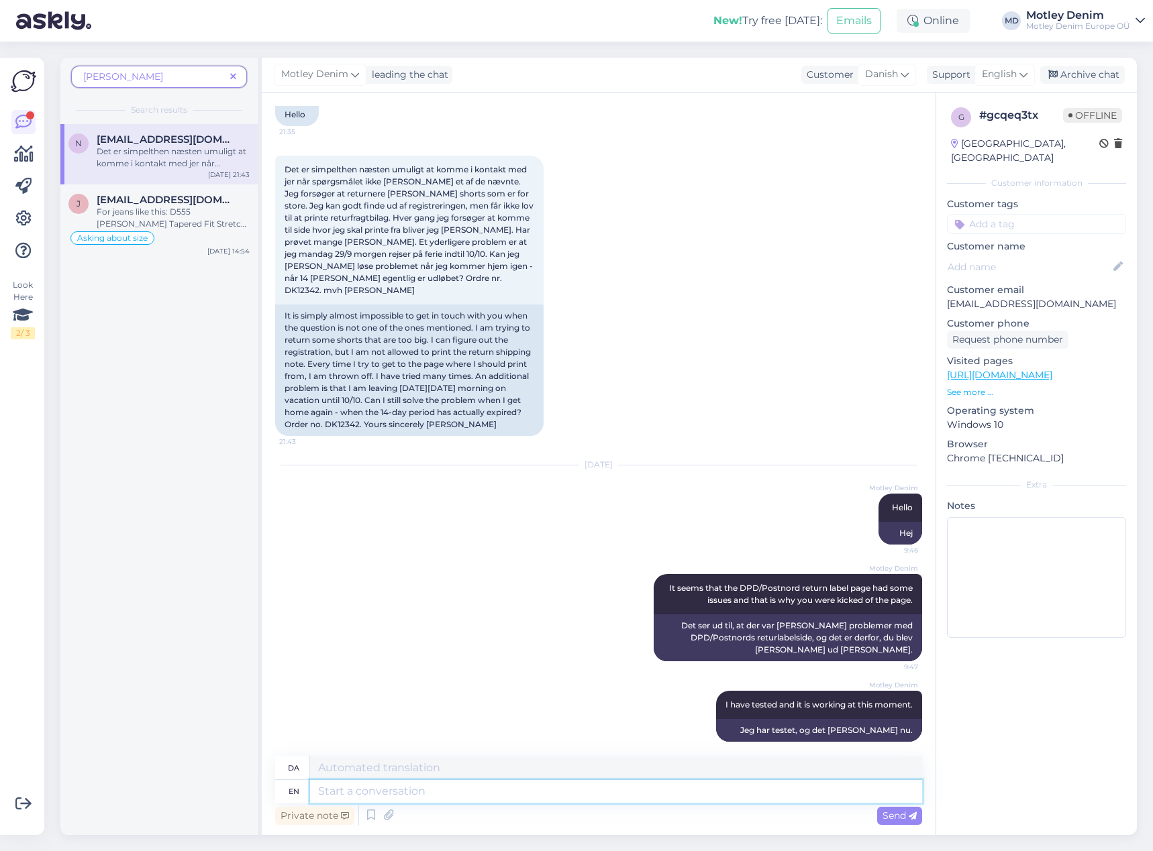
scroll to position [195, 0]
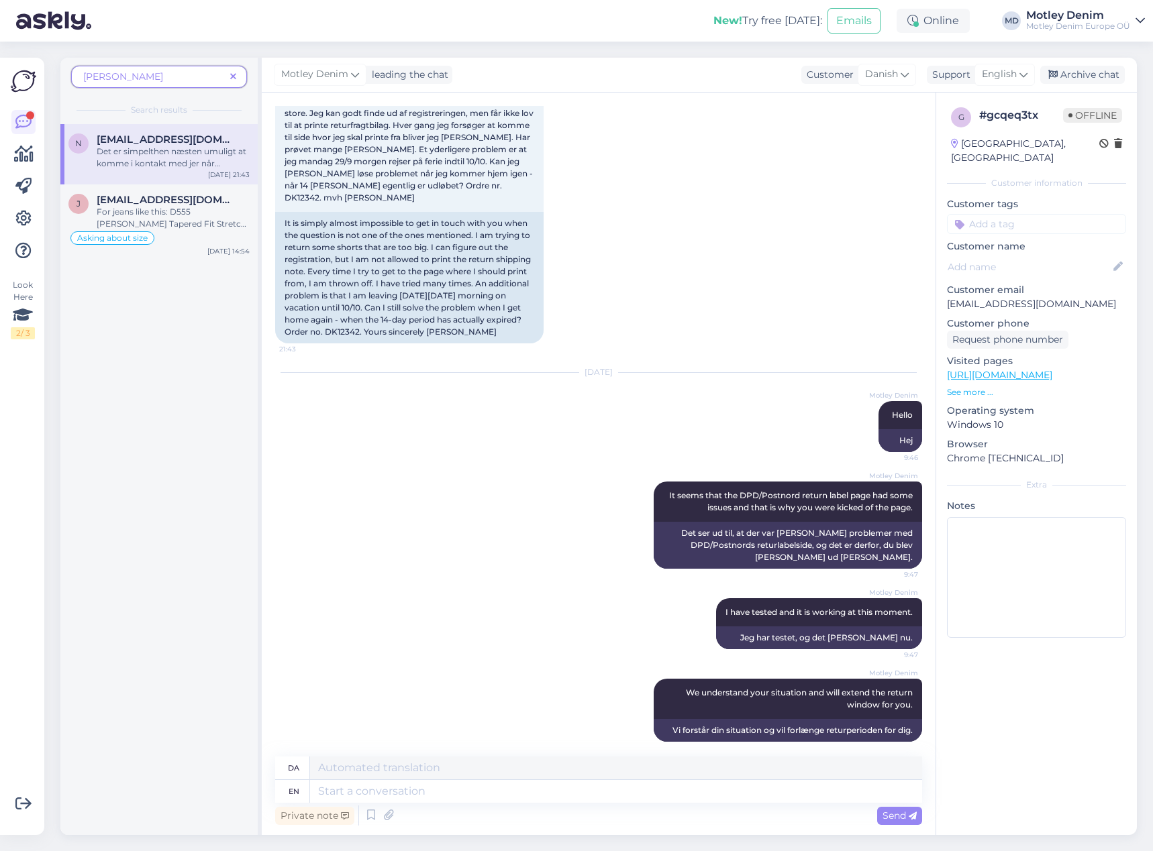
click at [1012, 214] on input at bounding box center [1036, 224] width 179 height 20
click at [1010, 256] on span "Returns" at bounding box center [1013, 260] width 32 height 8
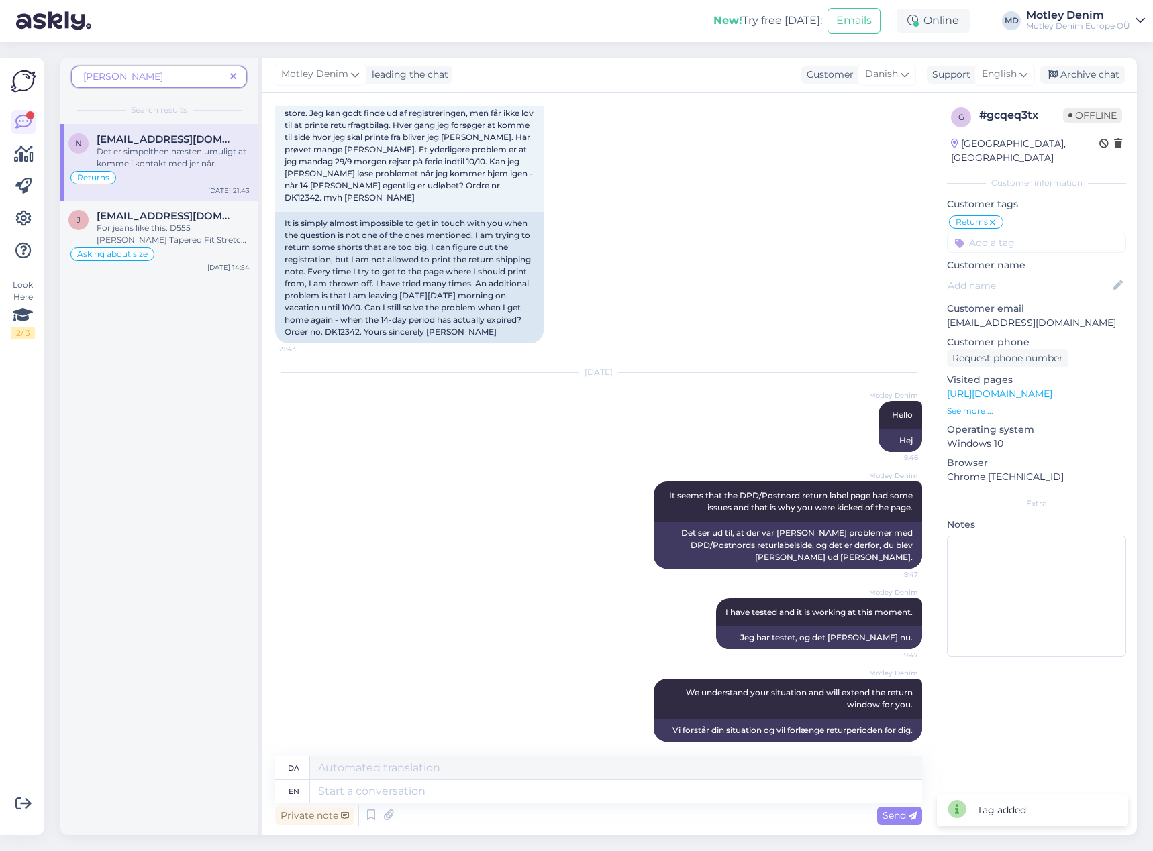
click at [1010, 235] on input at bounding box center [1036, 243] width 179 height 20
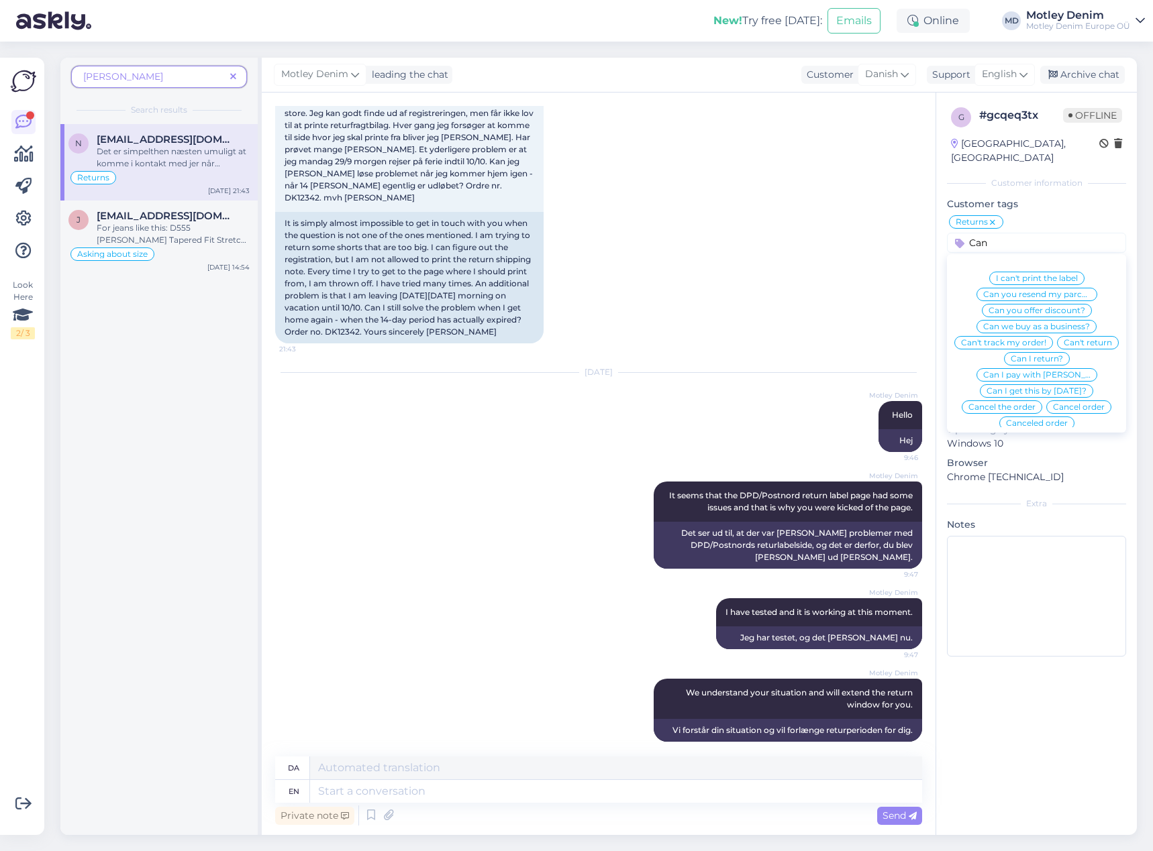
click at [1025, 274] on span "I can't print the label" at bounding box center [1037, 278] width 82 height 8
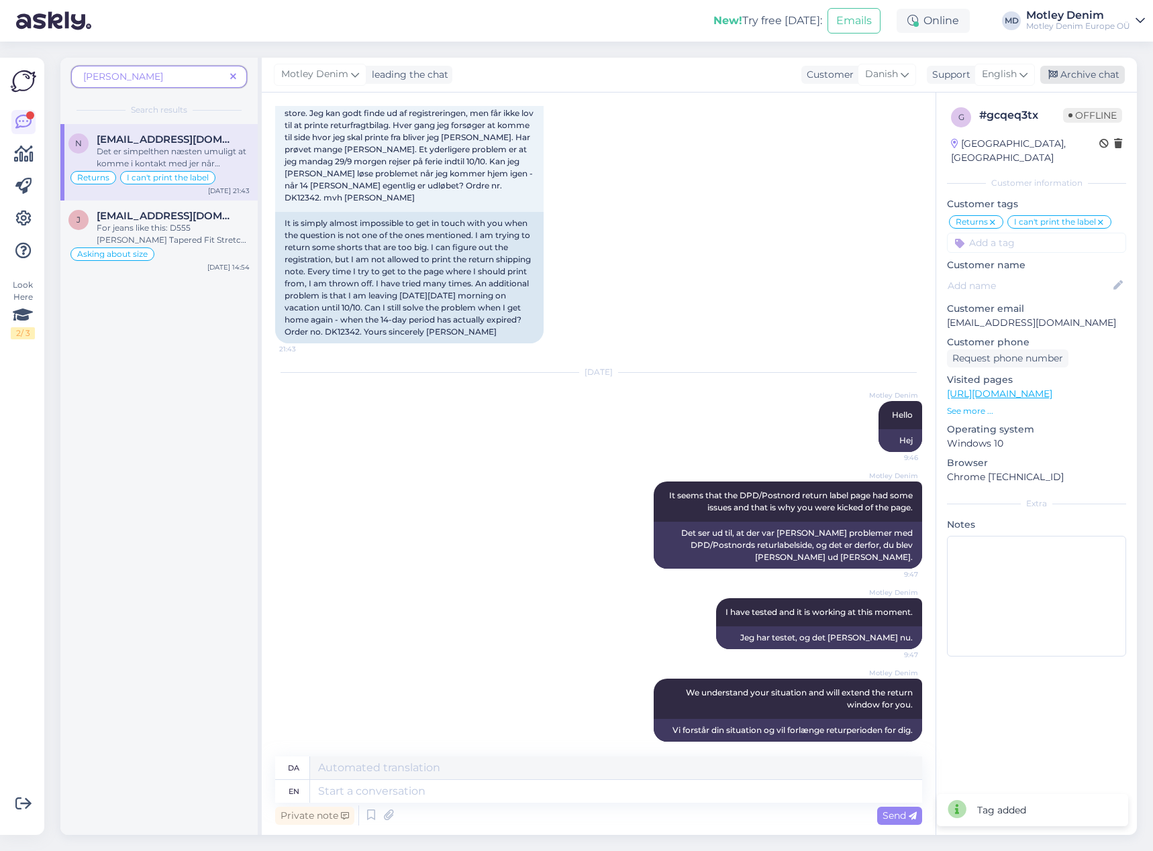
click at [1096, 83] on div "Archive chat" at bounding box center [1082, 75] width 85 height 18
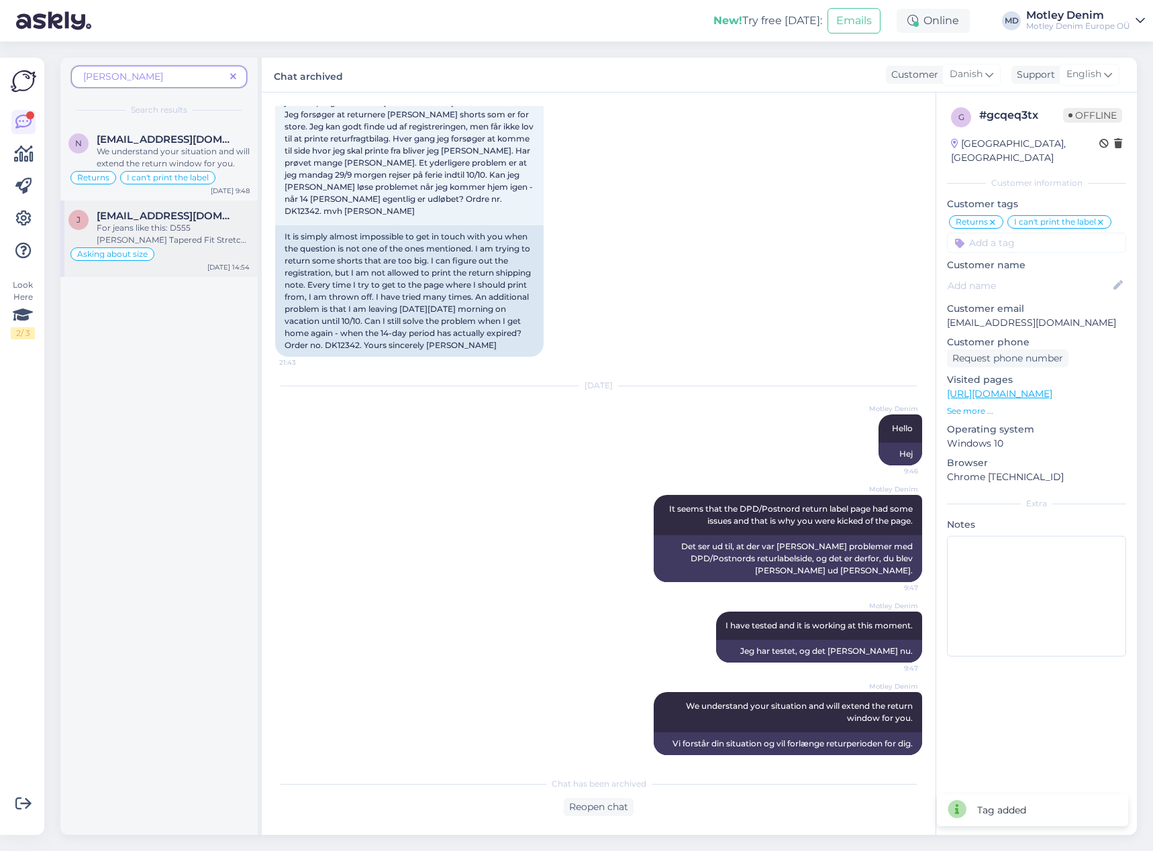
click at [170, 223] on div "For jeans like this: D555 [PERSON_NAME] Tapered Fit Stretch Jeans Dark Blue I w…" at bounding box center [173, 234] width 153 height 24
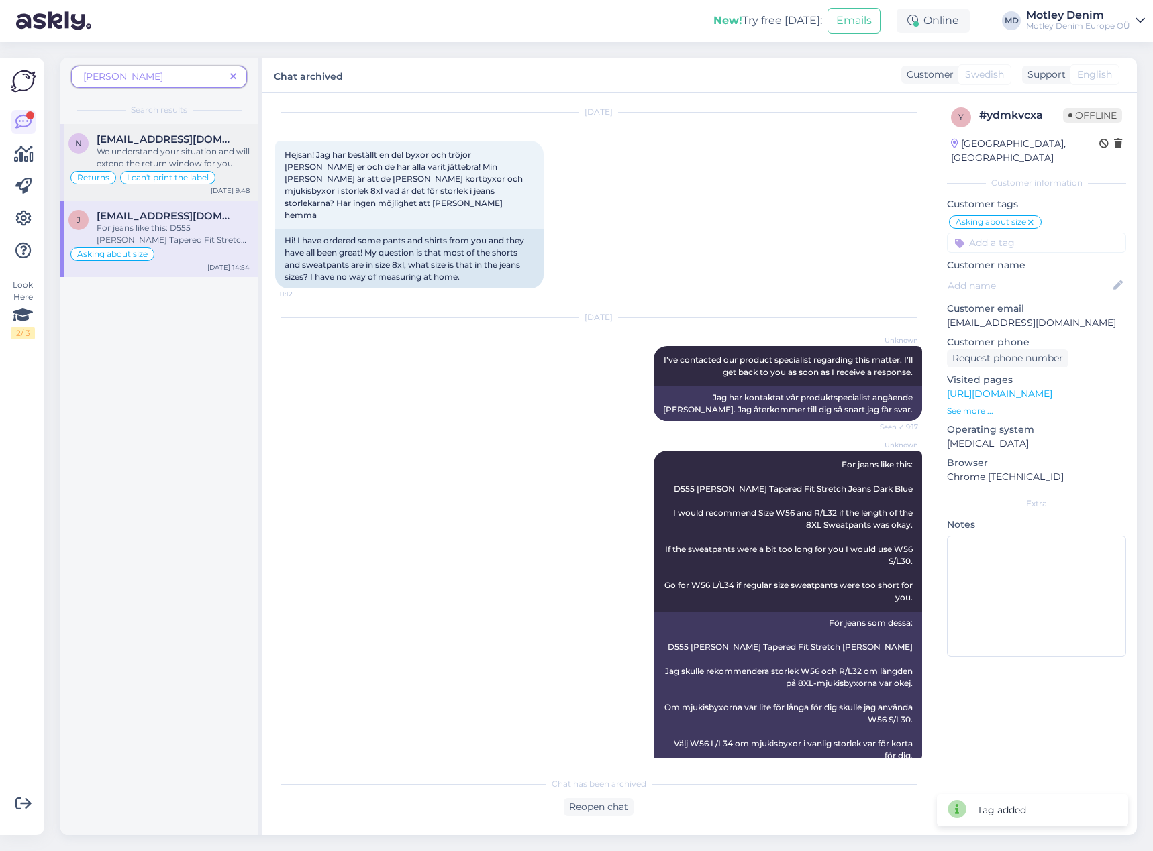
click at [203, 147] on div "We understand your situation and will extend the return window for you." at bounding box center [173, 158] width 153 height 24
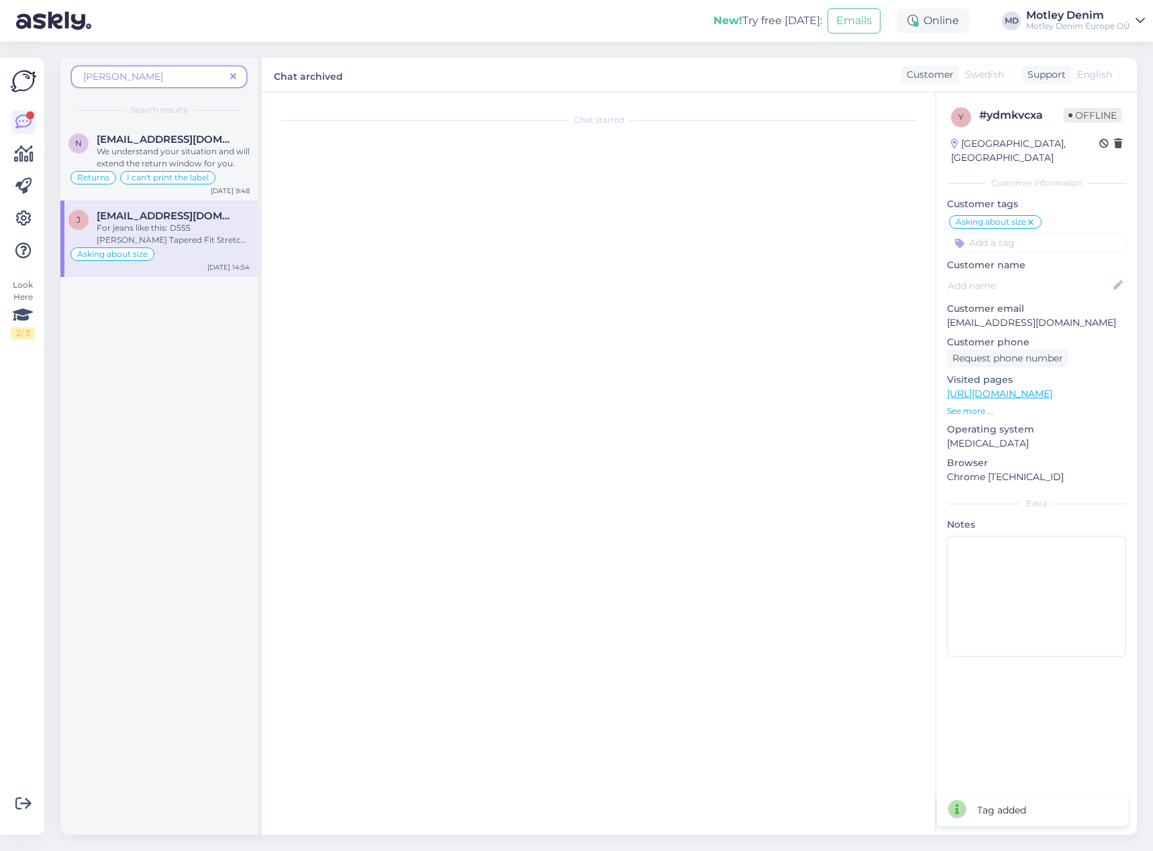
scroll to position [181, 0]
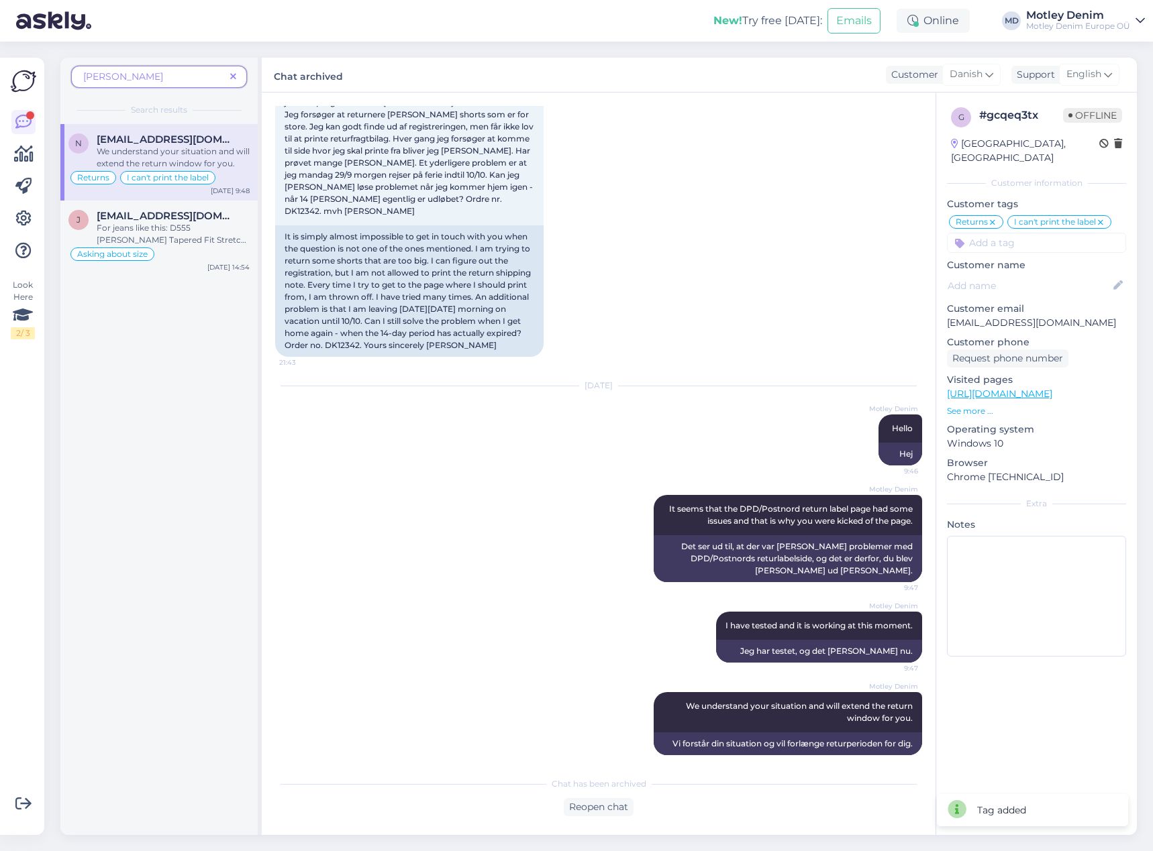
click at [236, 72] on icon at bounding box center [233, 76] width 6 height 9
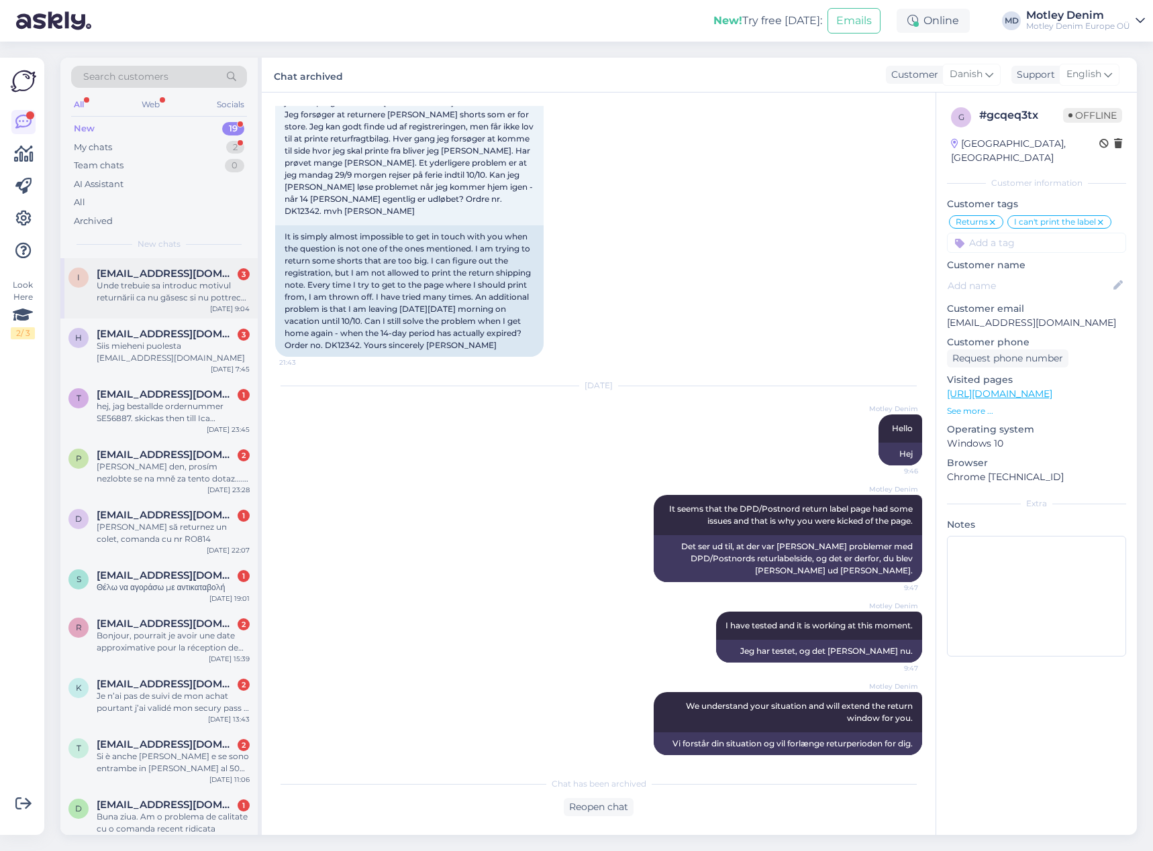
click at [166, 279] on span "[EMAIL_ADDRESS][DOMAIN_NAME]" at bounding box center [167, 274] width 140 height 12
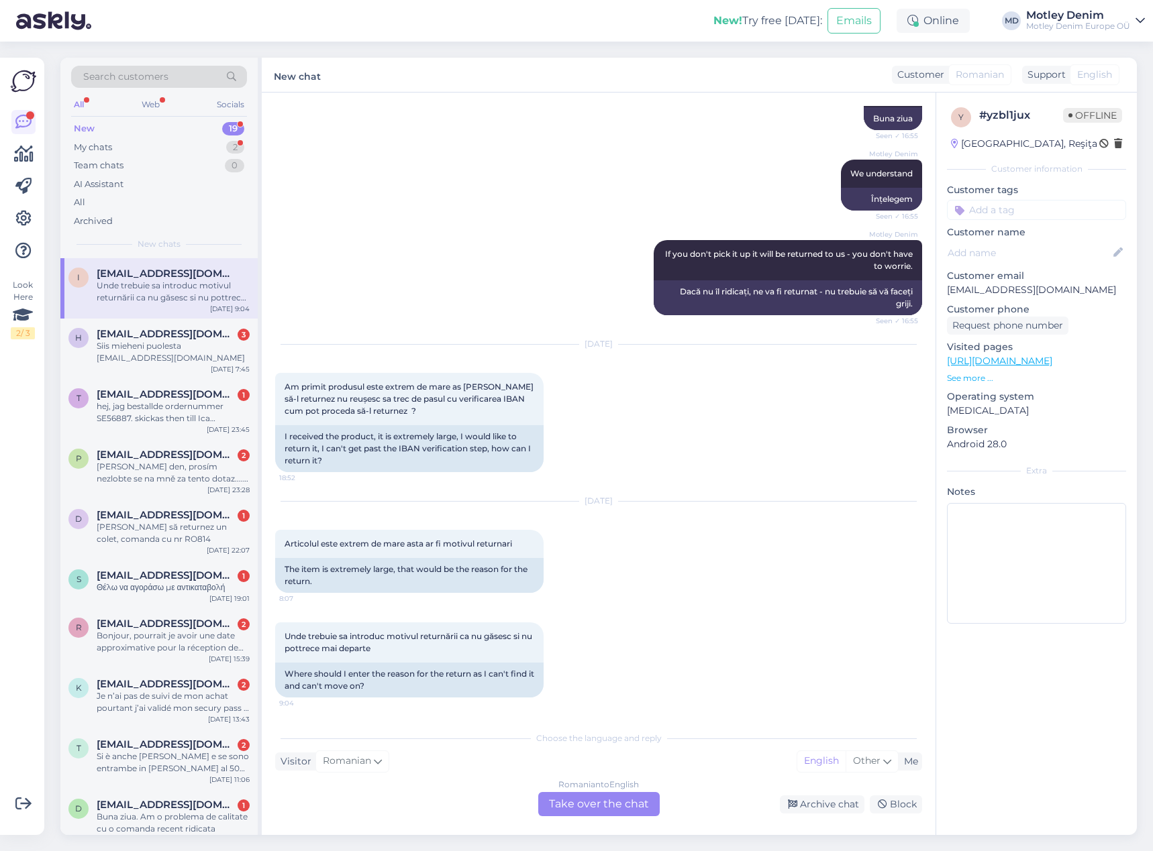
click at [619, 806] on div "Romanian to English Take over the chat" at bounding box center [598, 804] width 121 height 24
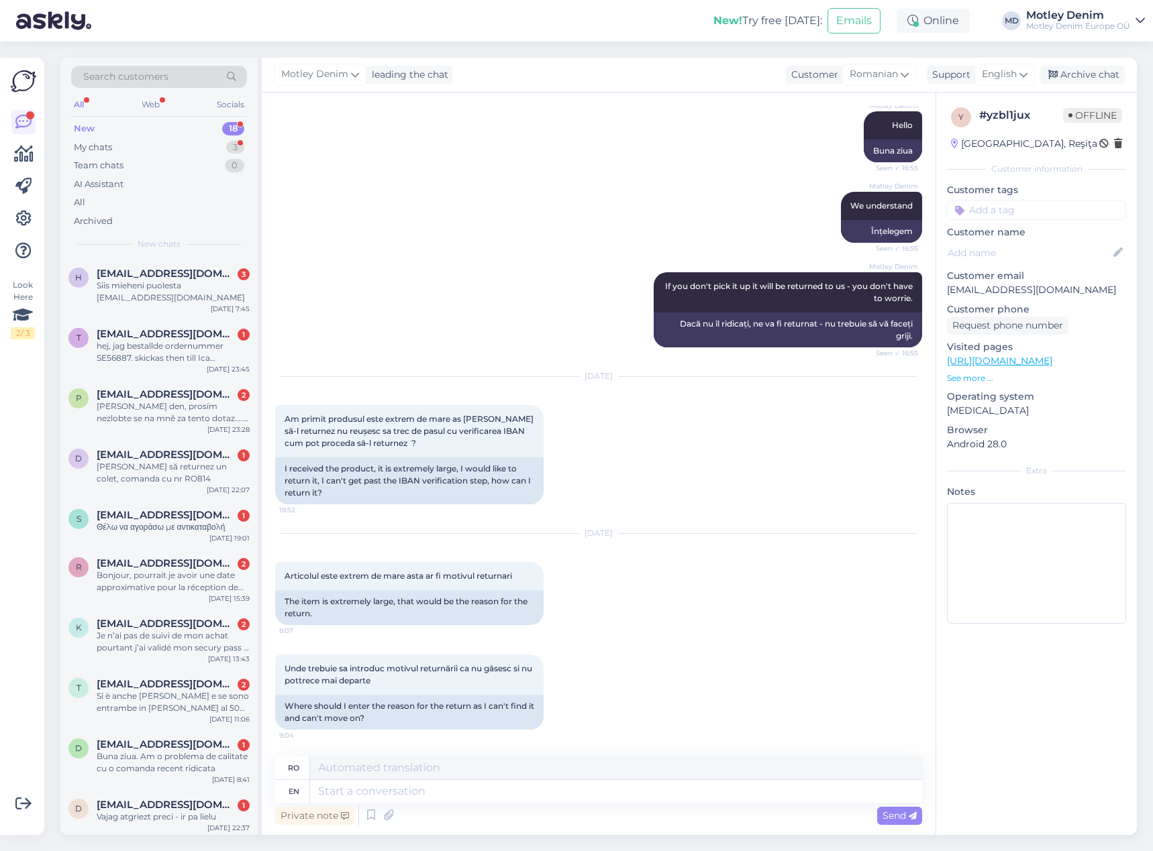
click at [572, 804] on div "Private note Send" at bounding box center [598, 815] width 647 height 25
click at [447, 796] on textarea at bounding box center [616, 791] width 612 height 23
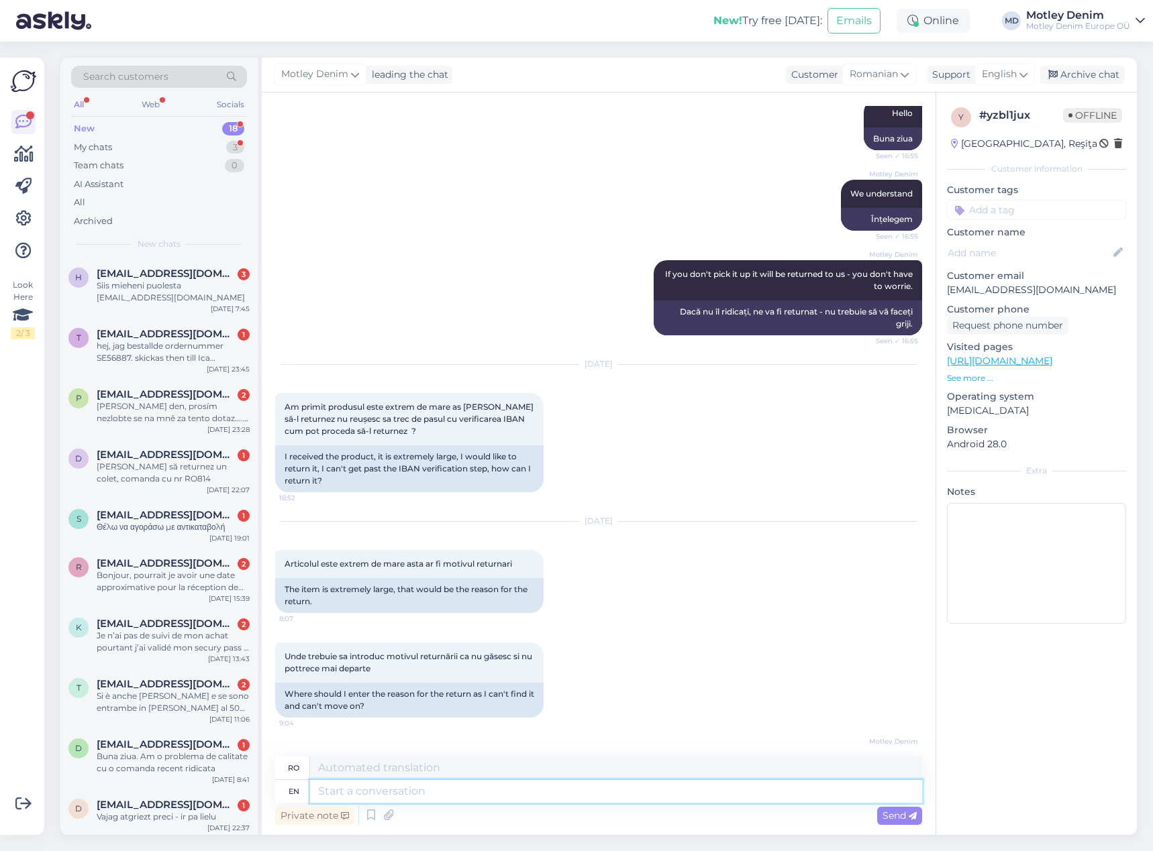
scroll to position [327, 0]
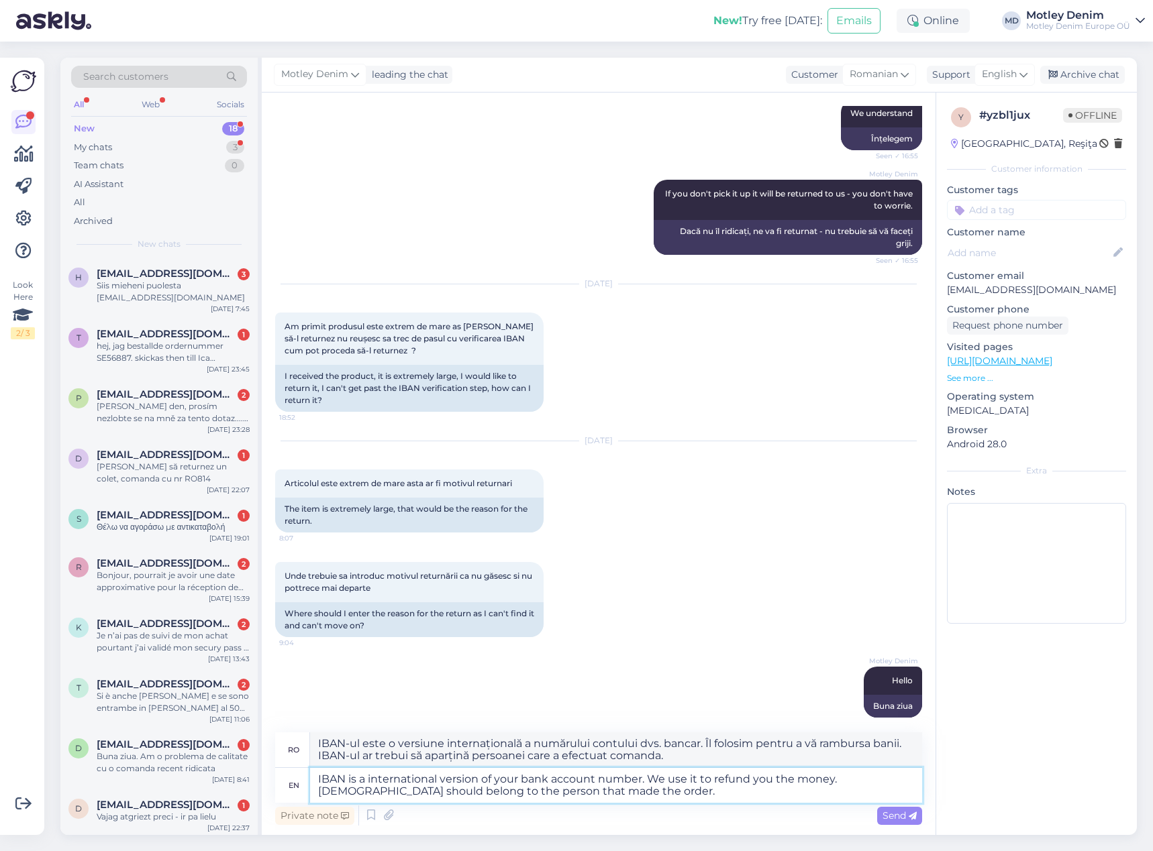
click at [574, 788] on textarea "IBAN is a international version of your bank account number. We use it to refun…" at bounding box center [616, 785] width 612 height 35
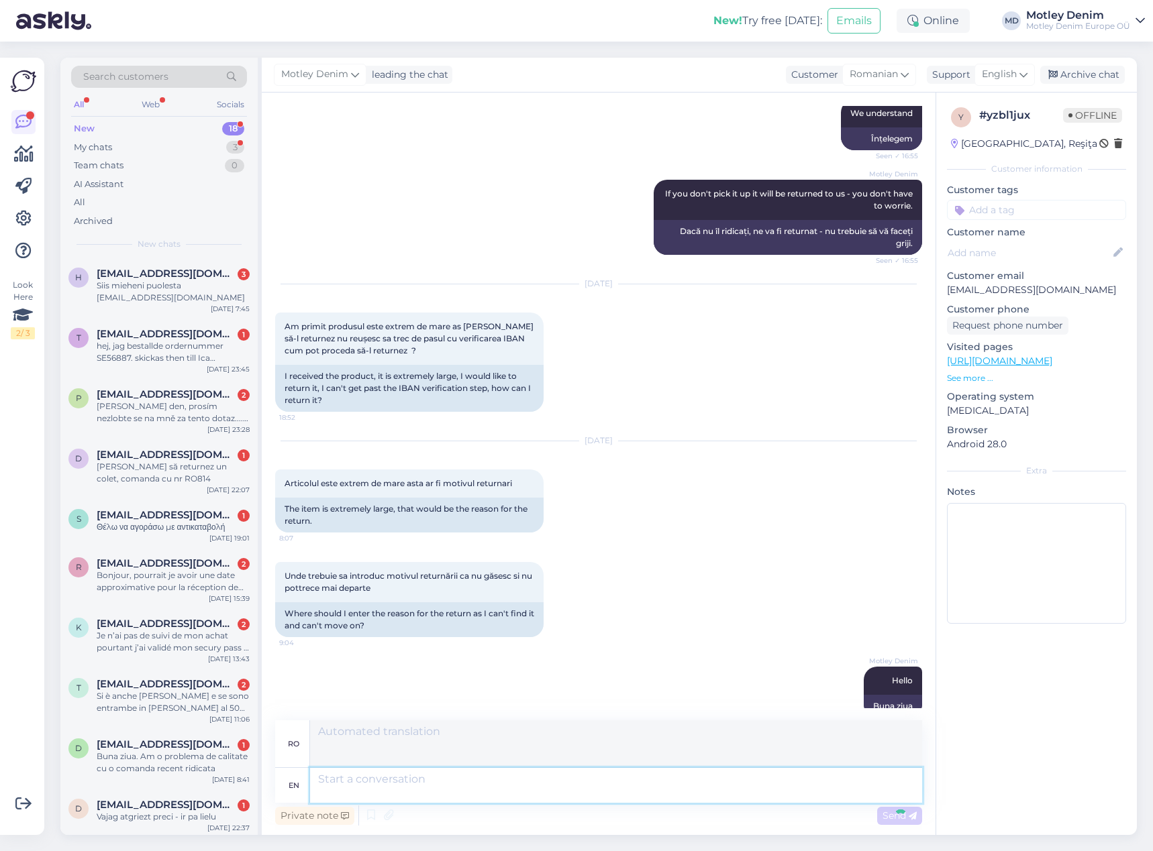
scroll to position [492, 0]
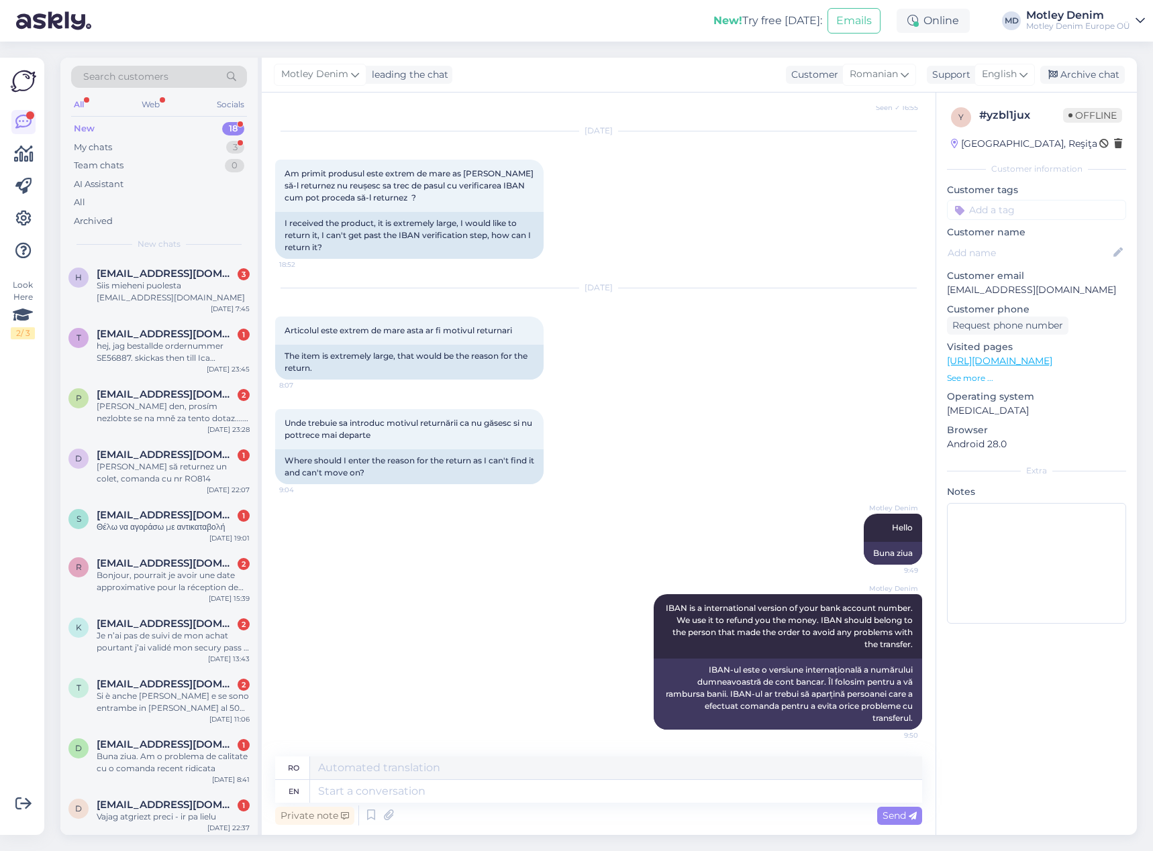
click at [621, 545] on div "Motley Denim Hello 9:49 Buna ziua" at bounding box center [598, 539] width 647 height 81
click at [582, 584] on div "Motley Denim IBAN is a international version of your bank account number. We us…" at bounding box center [598, 662] width 647 height 165
click at [669, 582] on div "Motley Denim IBAN is a international version of your bank account number. We us…" at bounding box center [598, 662] width 647 height 165
click at [681, 785] on textarea at bounding box center [616, 791] width 612 height 23
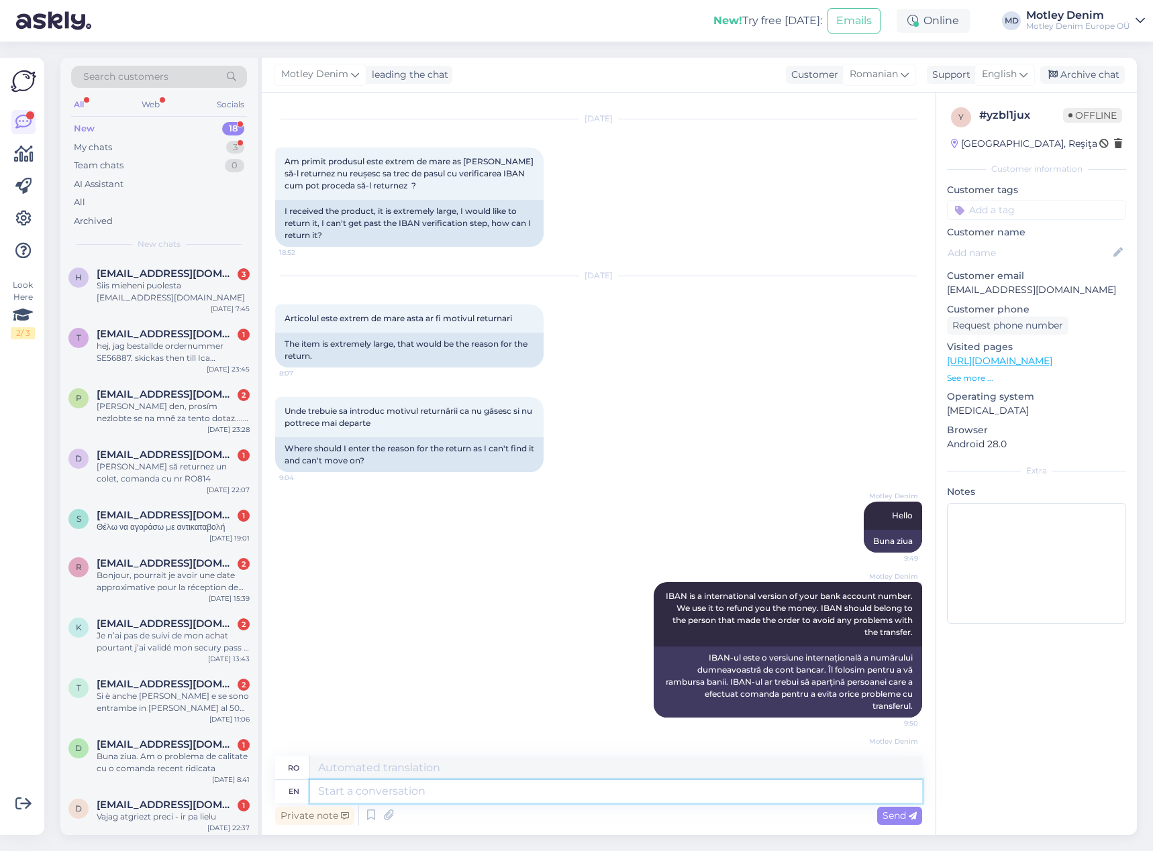
scroll to position [597, 0]
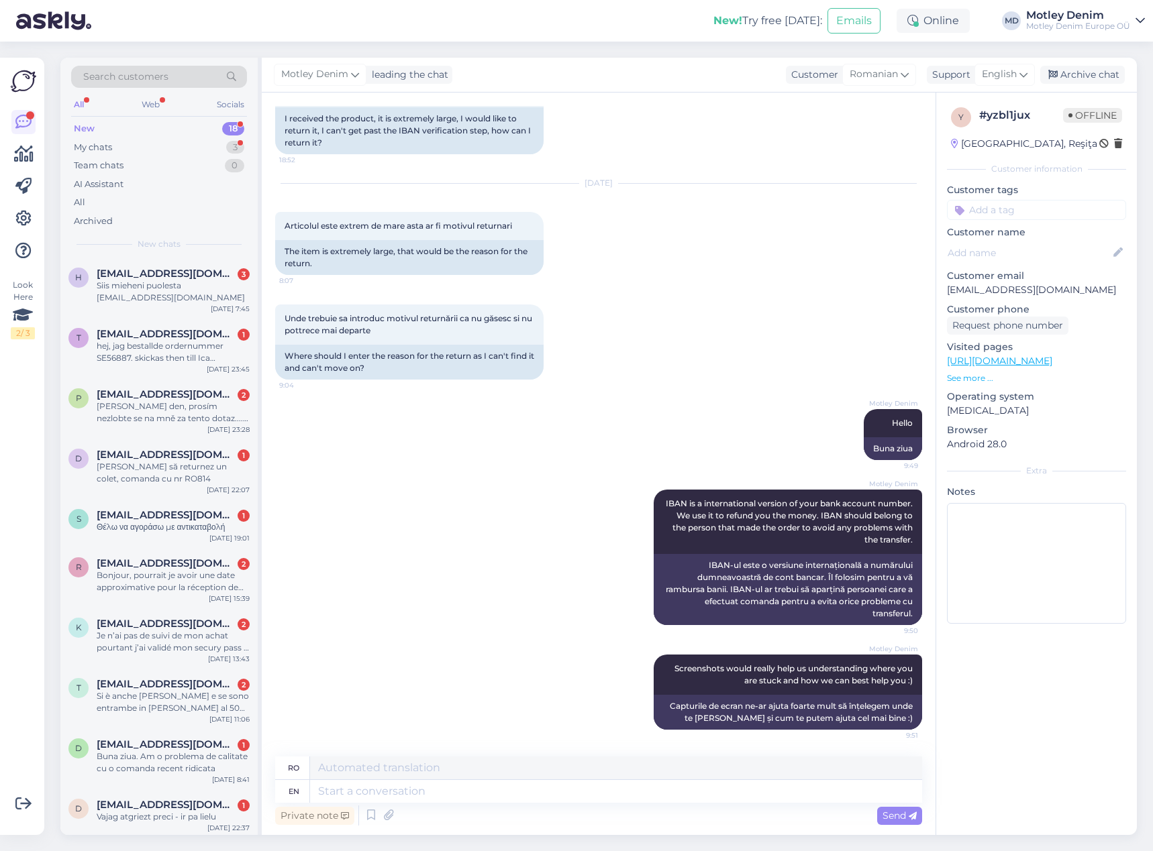
click at [1047, 211] on input at bounding box center [1036, 210] width 179 height 20
click at [1009, 240] on div "Returns" at bounding box center [1013, 245] width 46 height 13
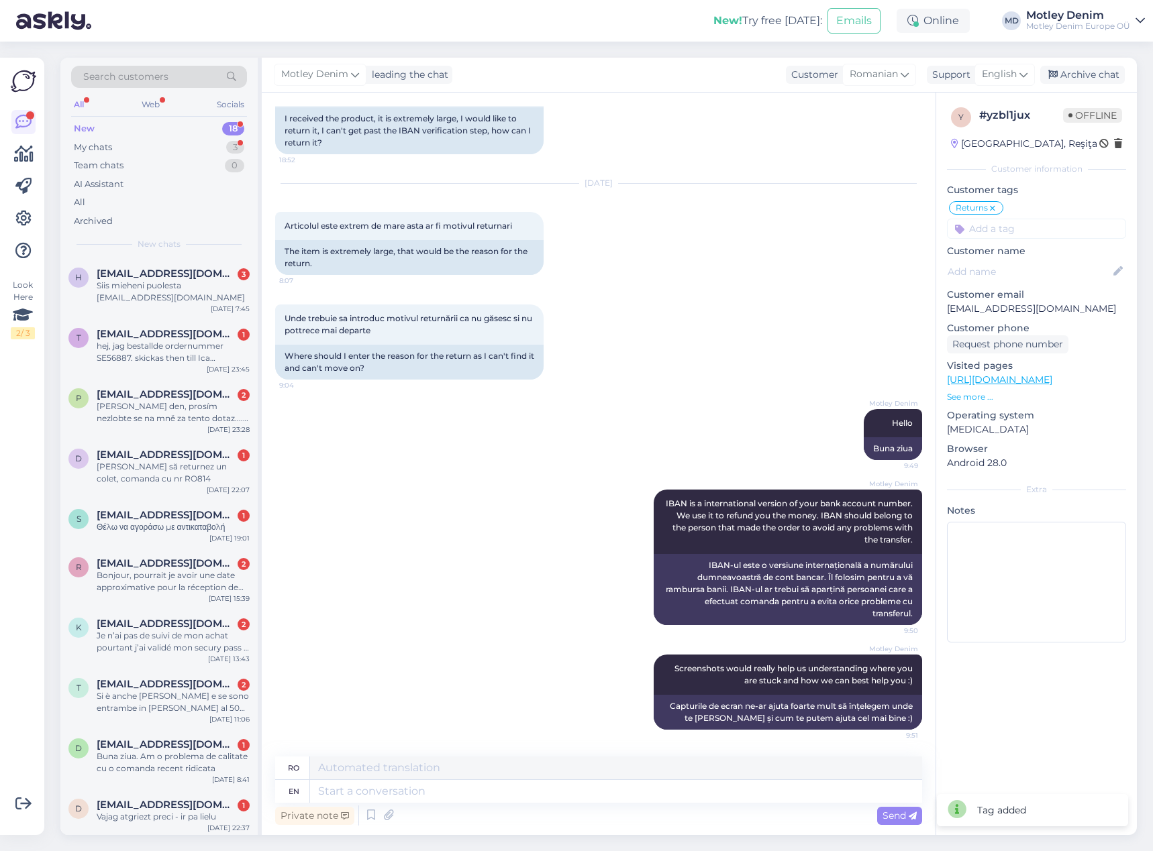
click at [1019, 231] on input at bounding box center [1036, 229] width 179 height 20
click at [1033, 268] on div "IBAN" at bounding box center [1036, 264] width 35 height 13
click at [1101, 76] on div "Archive chat" at bounding box center [1082, 75] width 85 height 18
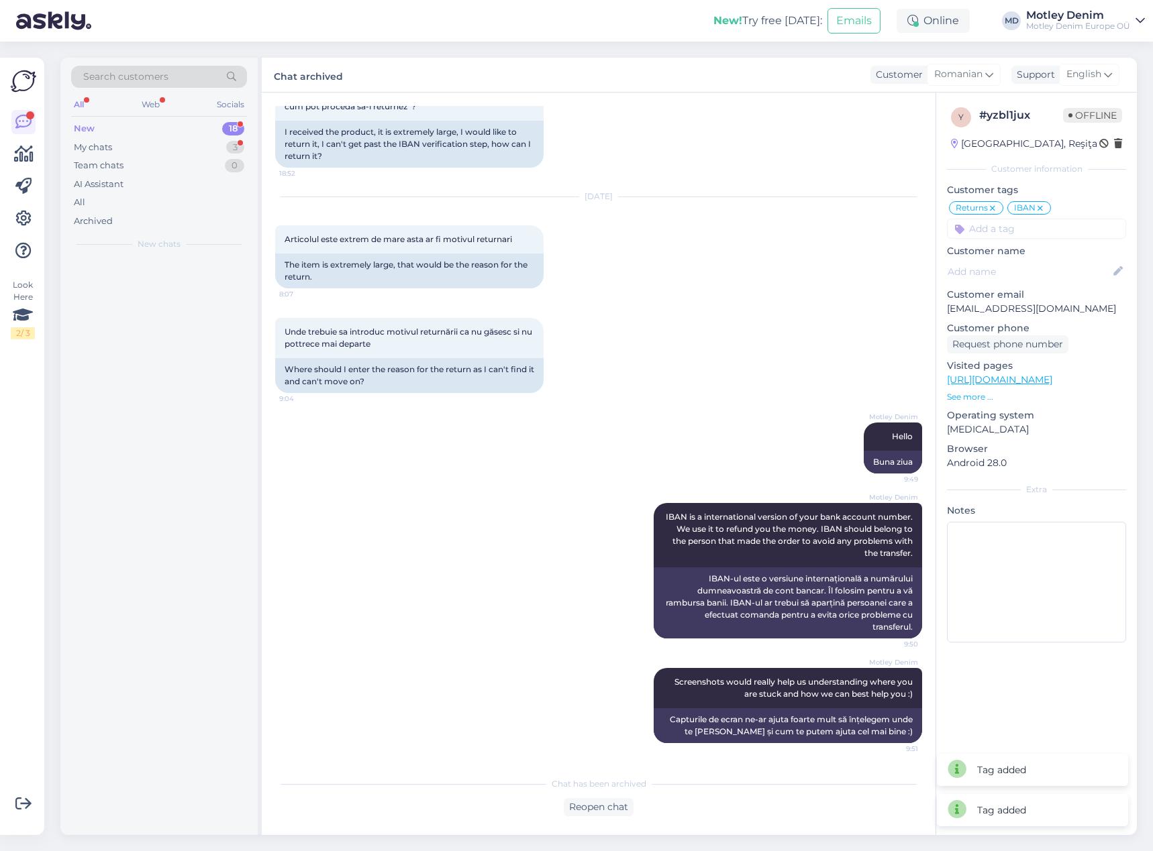
scroll to position [584, 0]
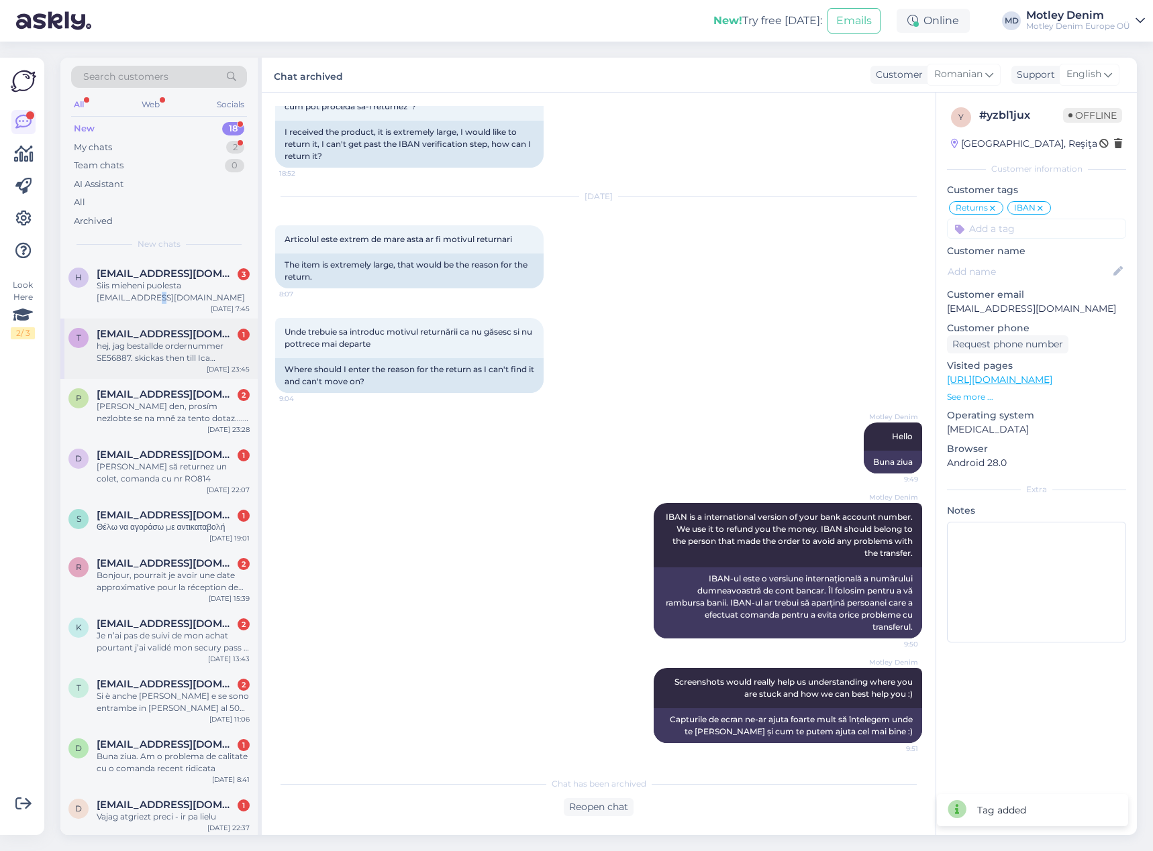
drag, startPoint x: 150, startPoint y: 301, endPoint x: 203, endPoint y: 321, distance: 56.1
click at [152, 301] on div "Siis mieheni puolesta [EMAIL_ADDRESS][DOMAIN_NAME]" at bounding box center [173, 292] width 153 height 24
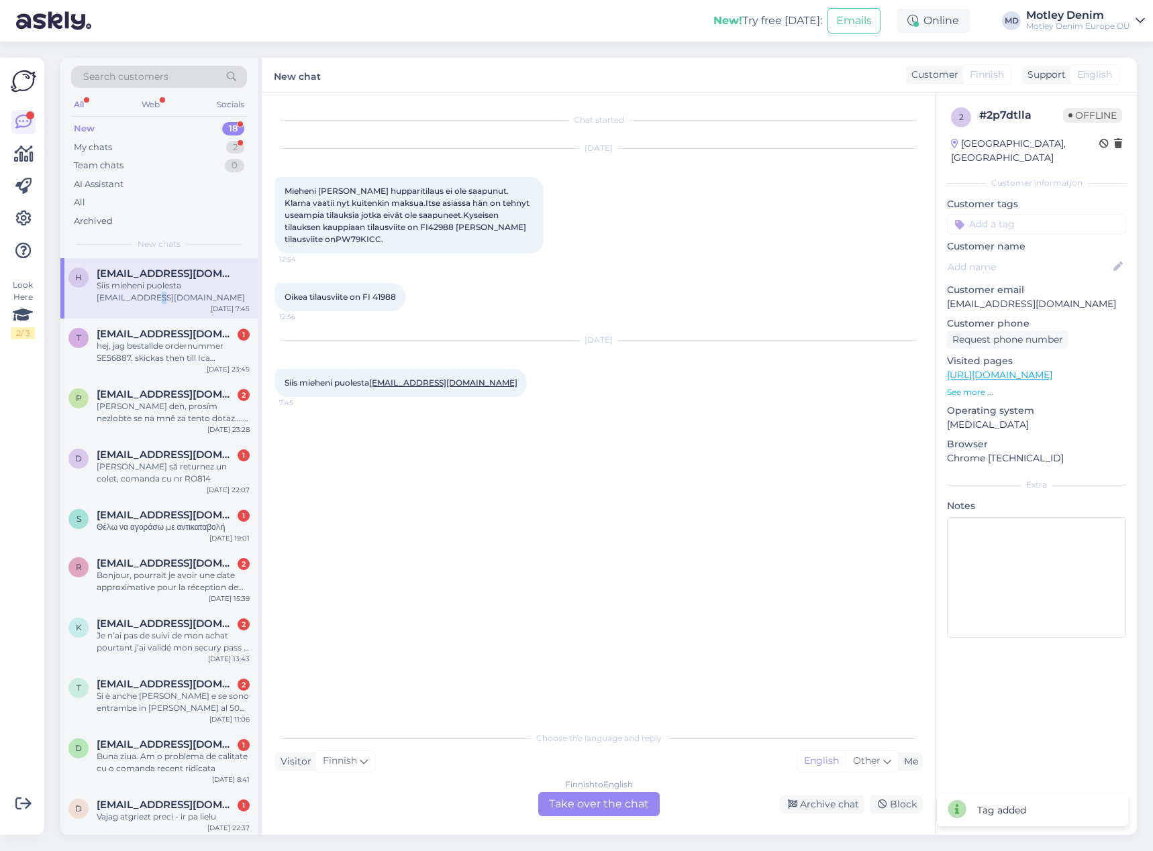
scroll to position [0, 0]
click at [619, 808] on div "Finnish to English Take over the chat" at bounding box center [598, 804] width 121 height 24
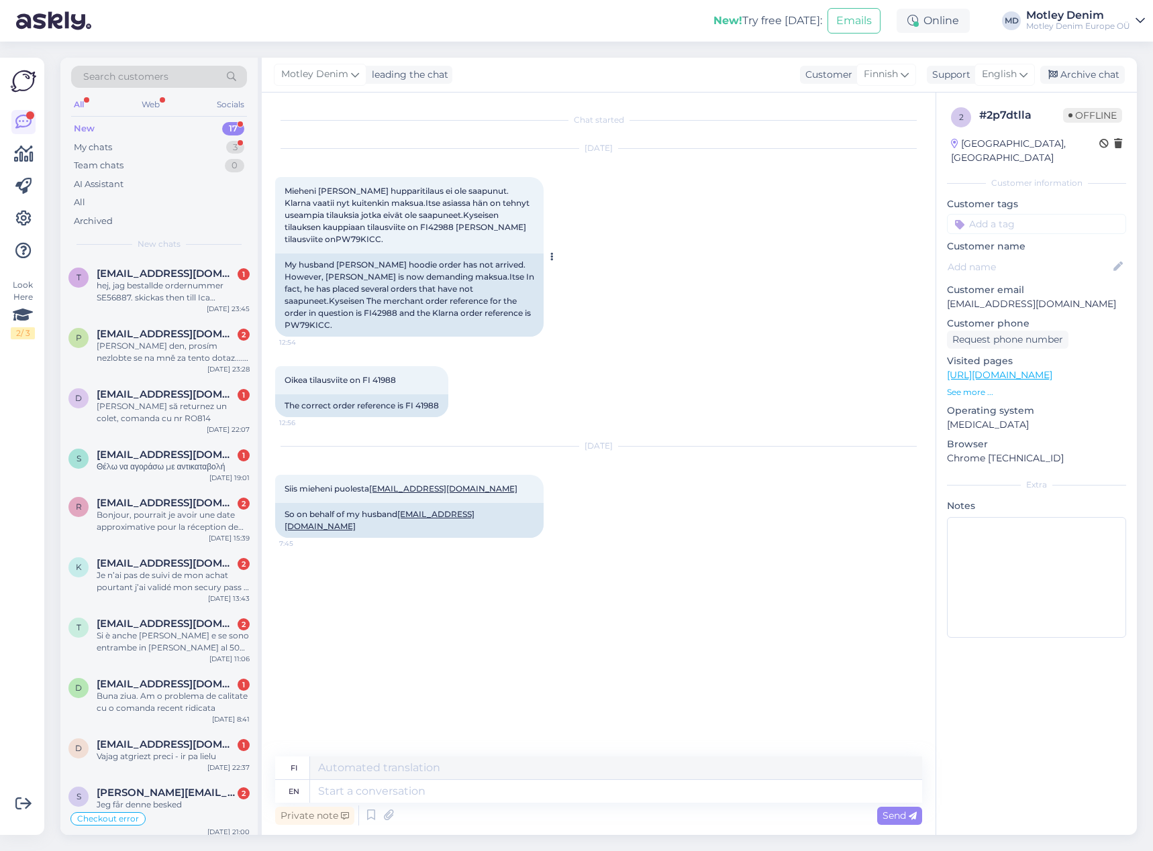
click at [383, 310] on div "My husband [PERSON_NAME] hoodie order has not arrived. However, [PERSON_NAME] i…" at bounding box center [409, 295] width 268 height 83
copy div "FI42988"
click at [409, 408] on div "The correct order reference is FI 41988" at bounding box center [361, 406] width 173 height 23
drag, startPoint x: 409, startPoint y: 408, endPoint x: 422, endPoint y: 406, distance: 13.6
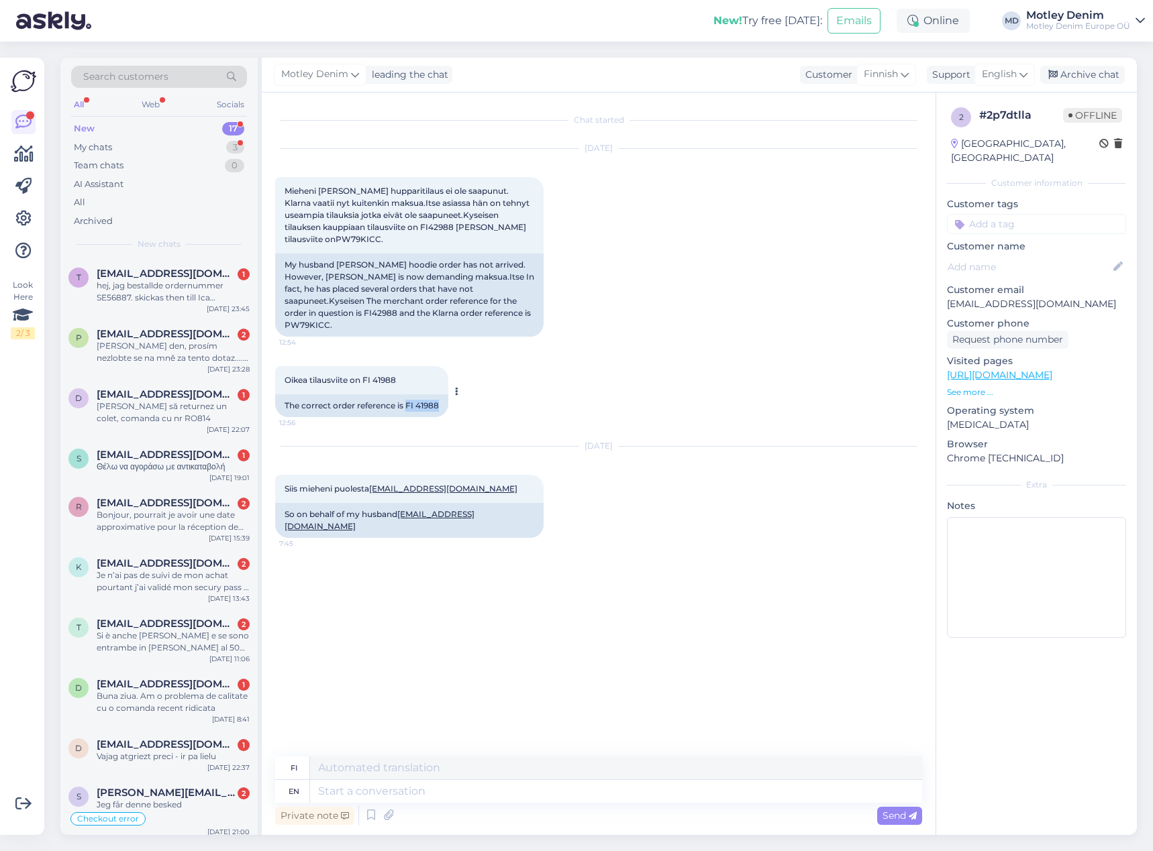
click at [422, 406] on div "The correct order reference is FI 41988" at bounding box center [361, 406] width 173 height 23
copy div "FI 41988"
drag, startPoint x: 470, startPoint y: 790, endPoint x: 480, endPoint y: 786, distance: 10.6
click at [470, 790] on textarea at bounding box center [616, 791] width 612 height 23
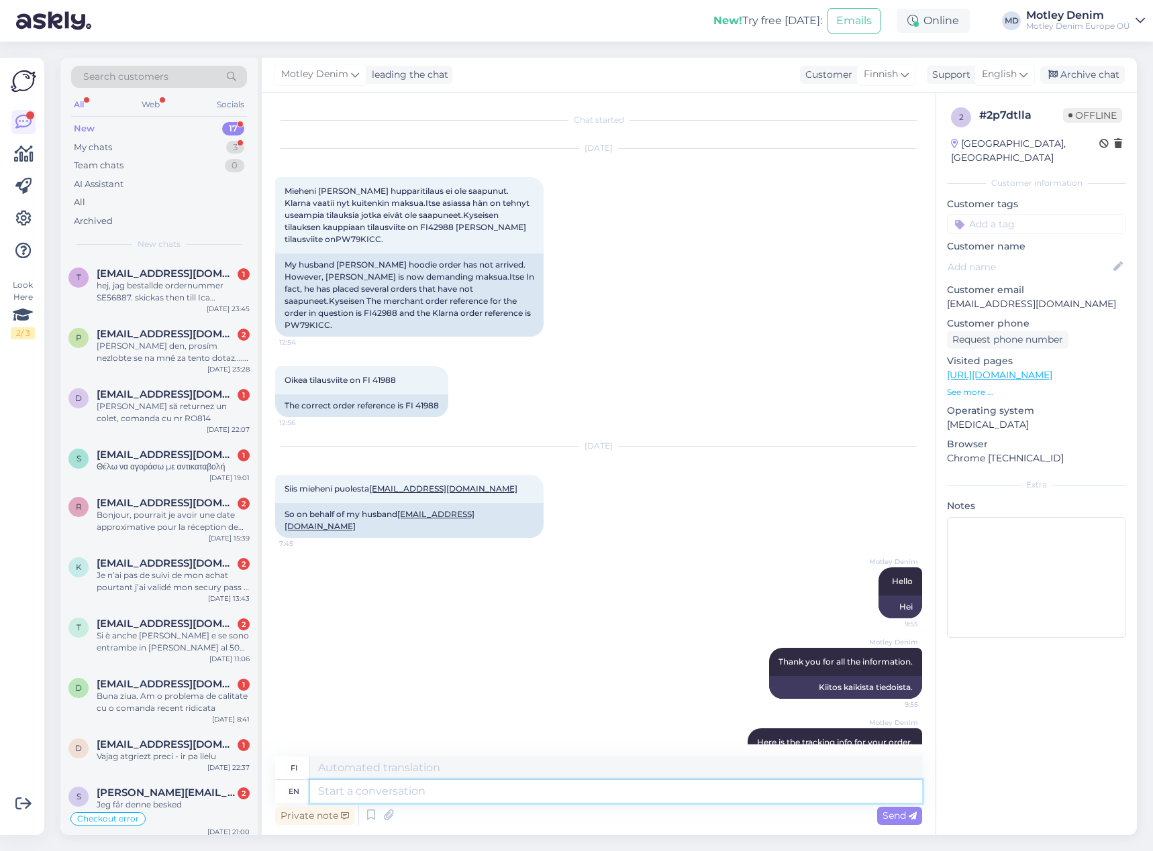
scroll to position [50, 0]
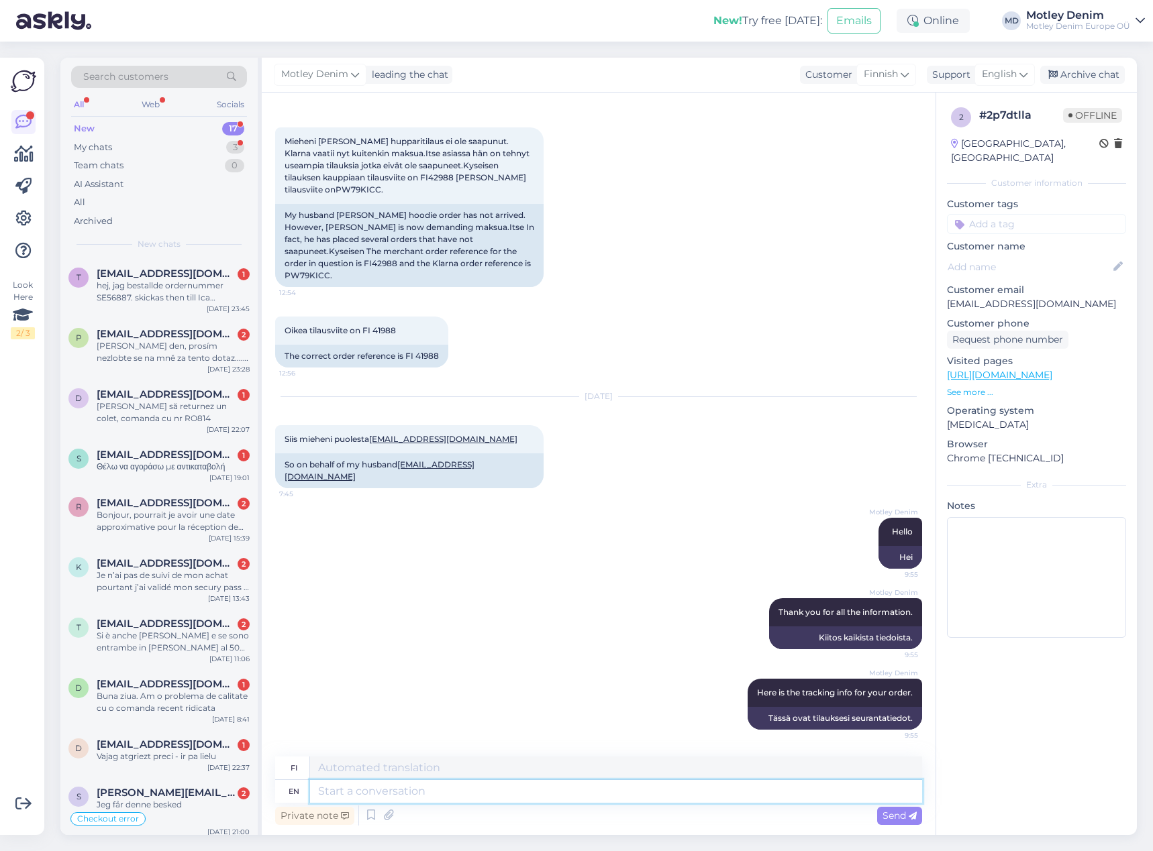
paste textarea "[URL][DOMAIN_NAME]"
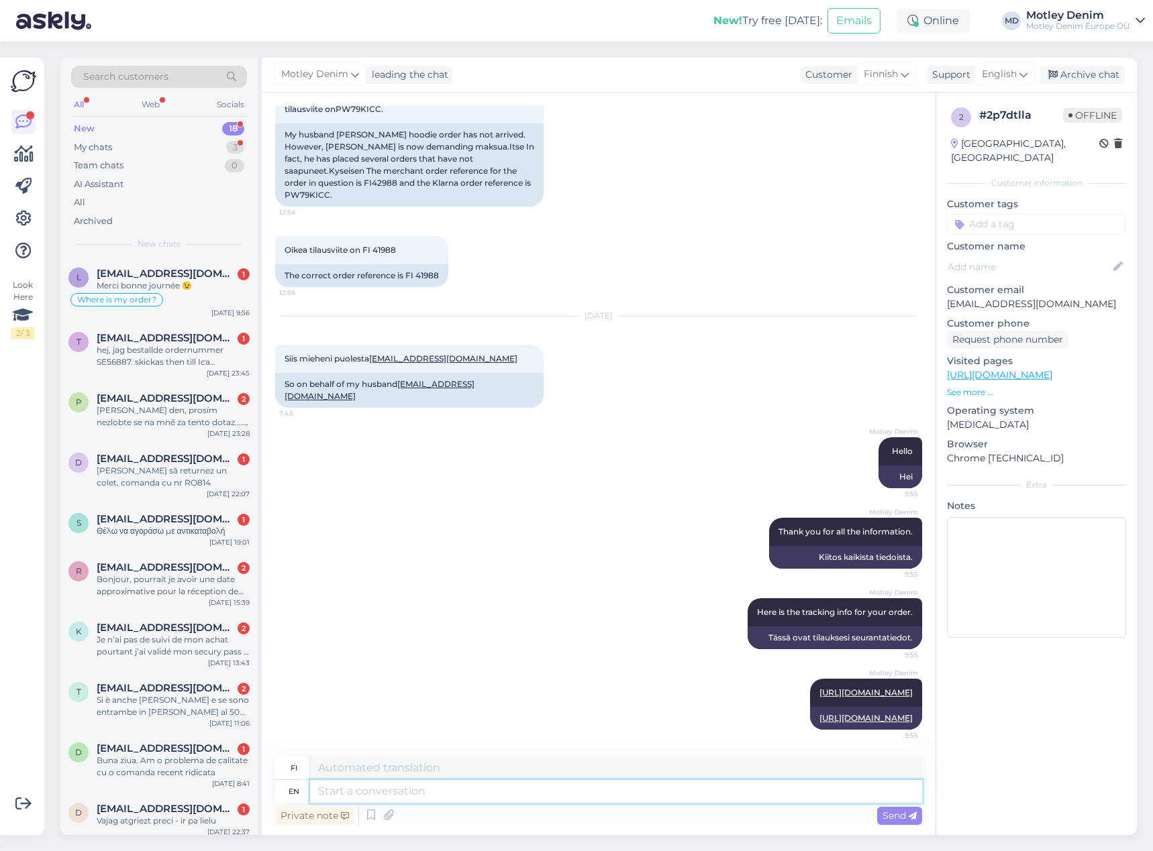
scroll to position [259, 0]
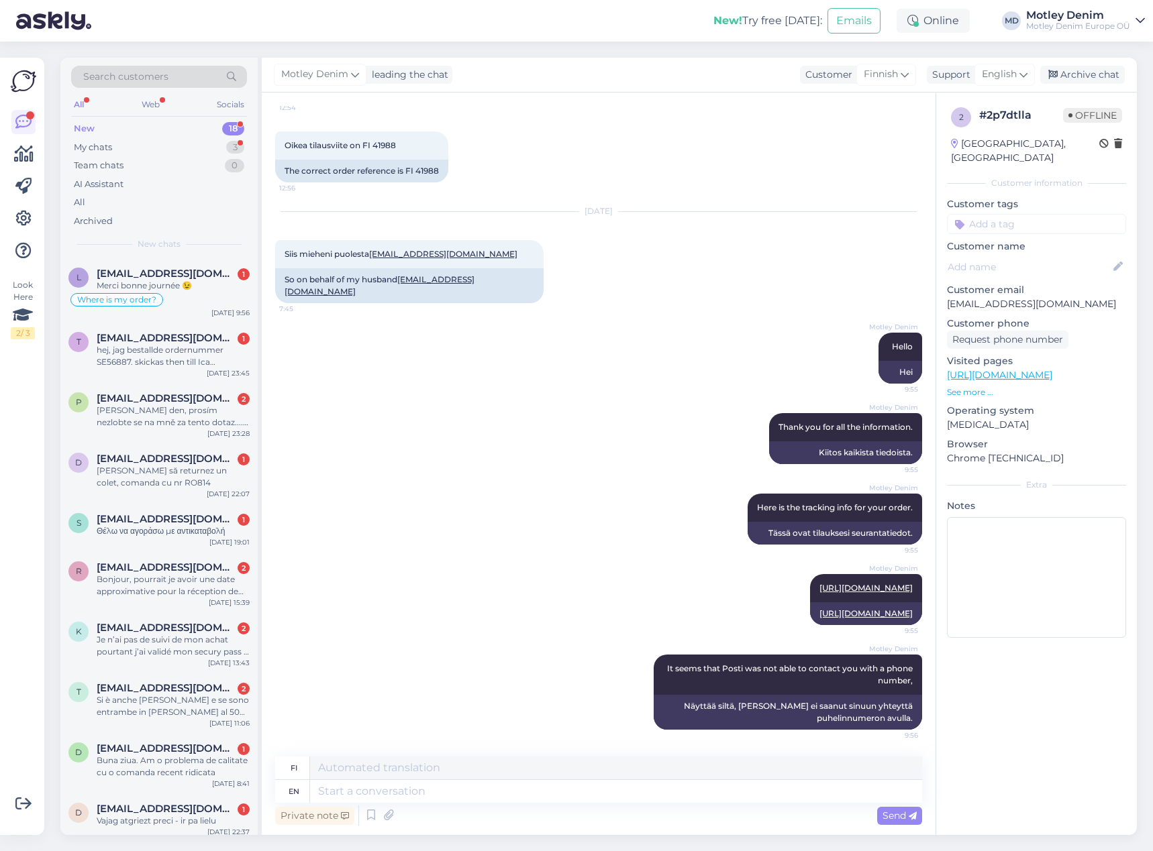
click at [541, 407] on div "[PERSON_NAME] Thank you for all the information. 9:55 Kiitos kaikista tiedoista." at bounding box center [598, 439] width 647 height 81
click at [1016, 214] on input at bounding box center [1036, 224] width 179 height 20
click at [1059, 301] on div "Where is my order?" at bounding box center [1036, 307] width 93 height 13
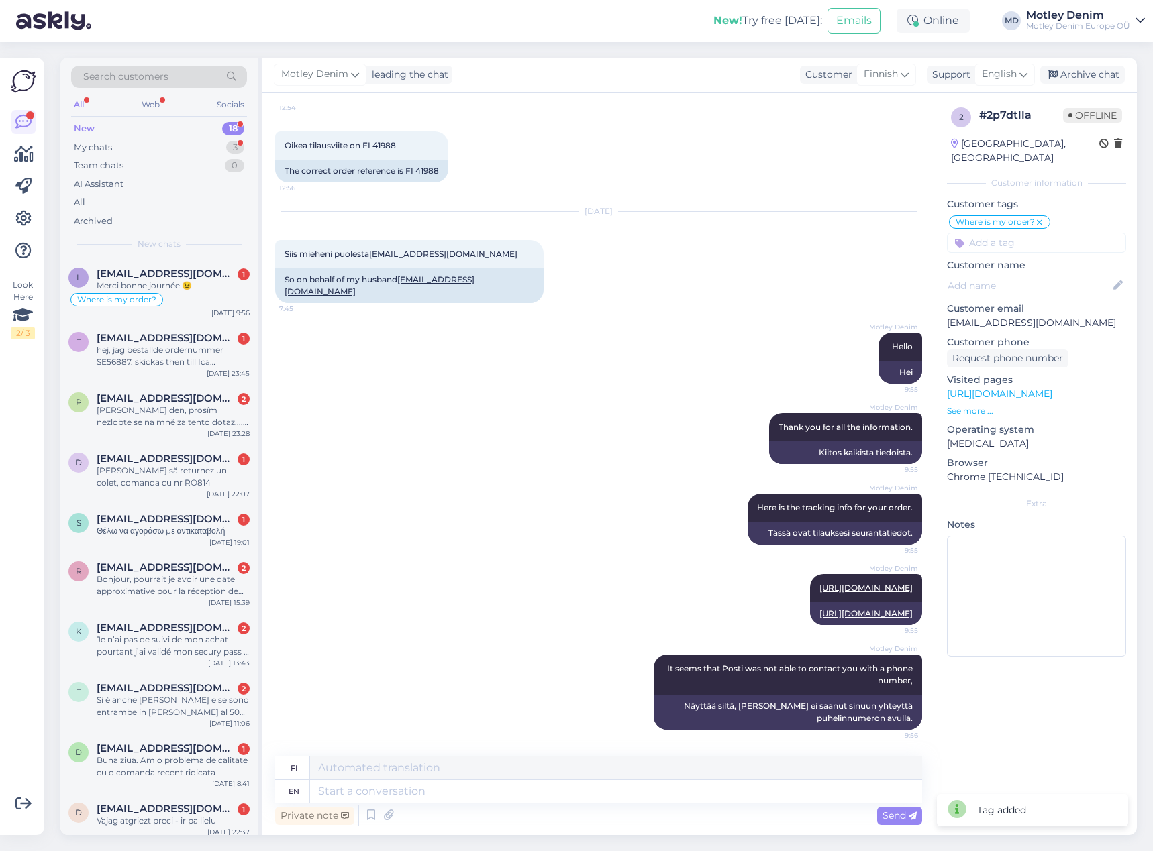
click at [1051, 233] on input at bounding box center [1036, 243] width 179 height 20
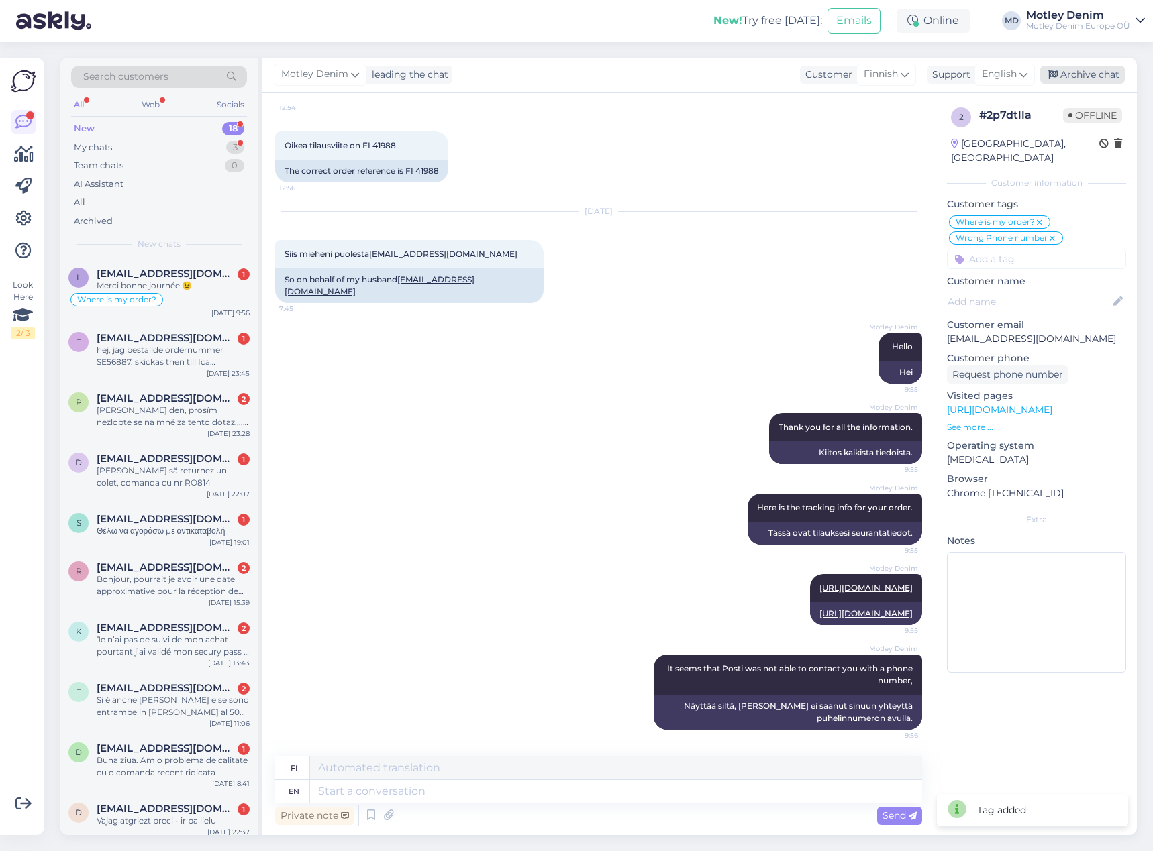
click at [1088, 76] on div "Archive chat" at bounding box center [1082, 75] width 85 height 18
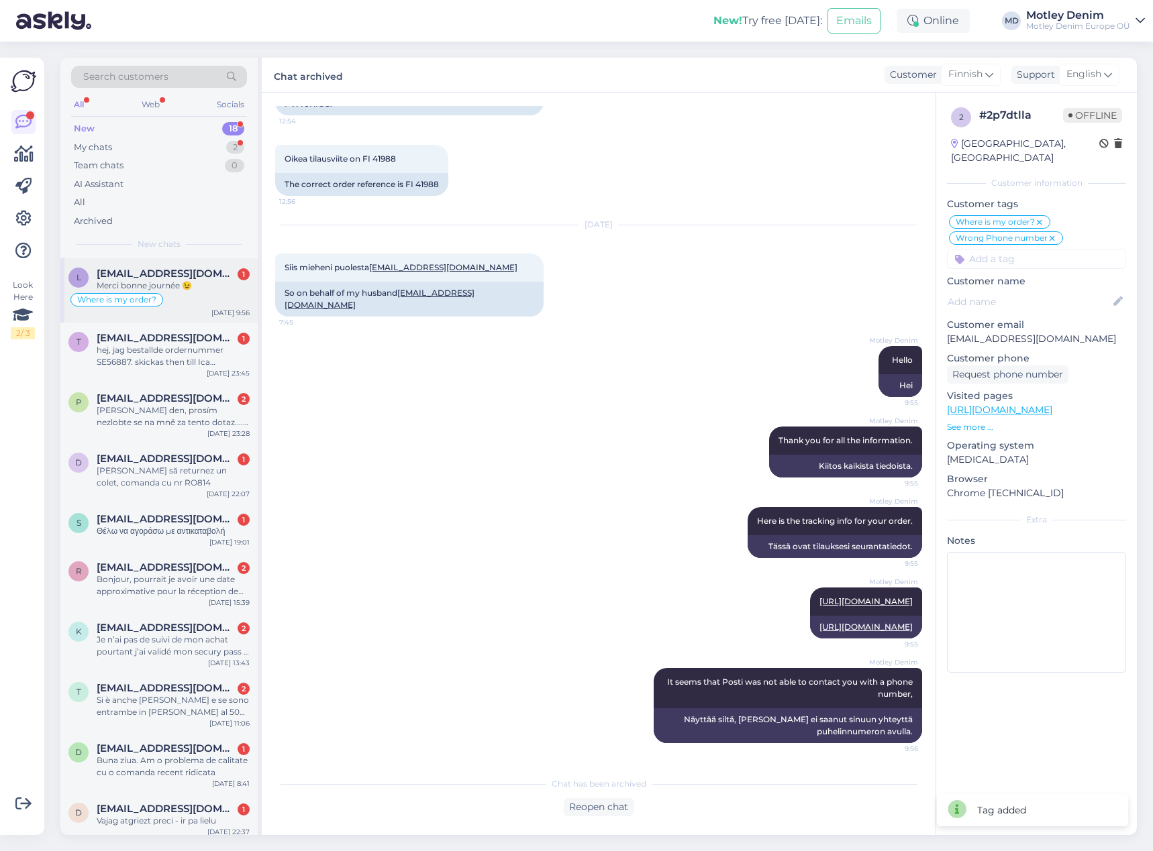
click at [172, 280] on div "Merci bonne journée 😉" at bounding box center [173, 286] width 153 height 12
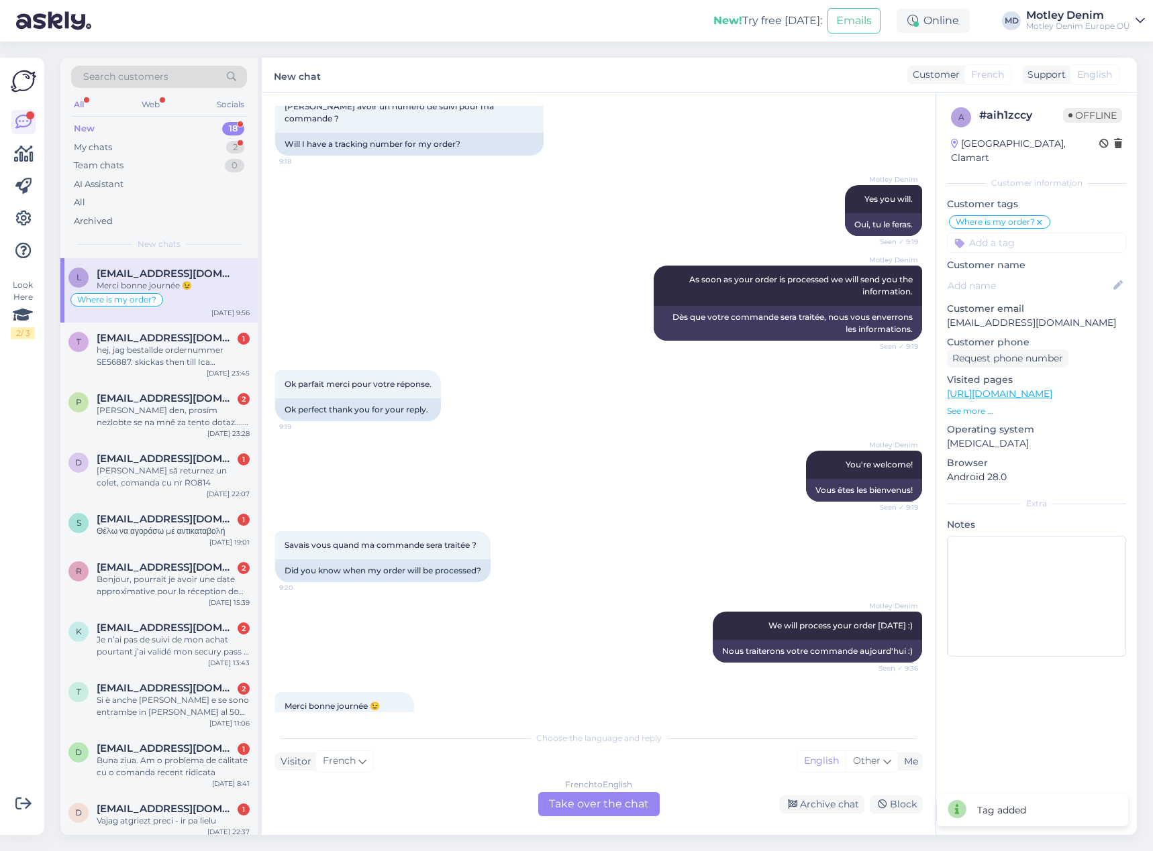
scroll to position [279, 0]
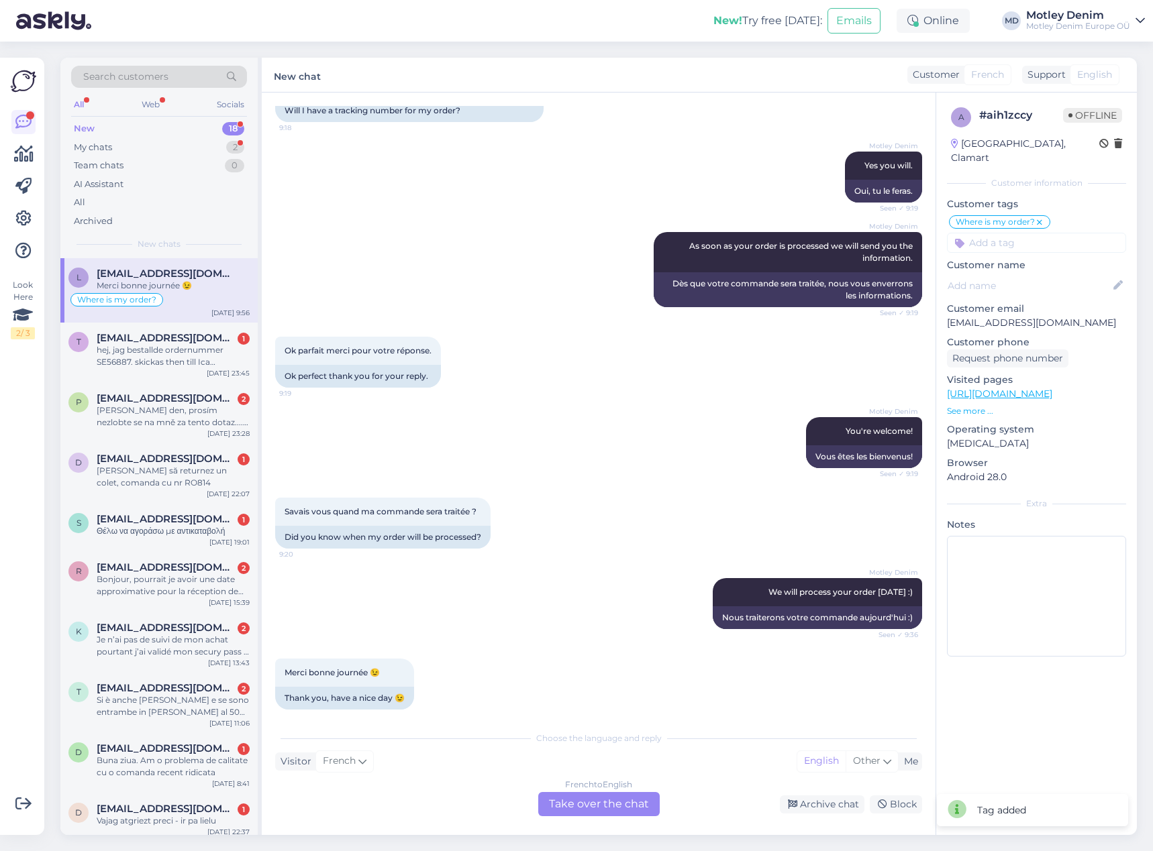
click at [626, 801] on div "French to English Take over the chat" at bounding box center [598, 804] width 121 height 24
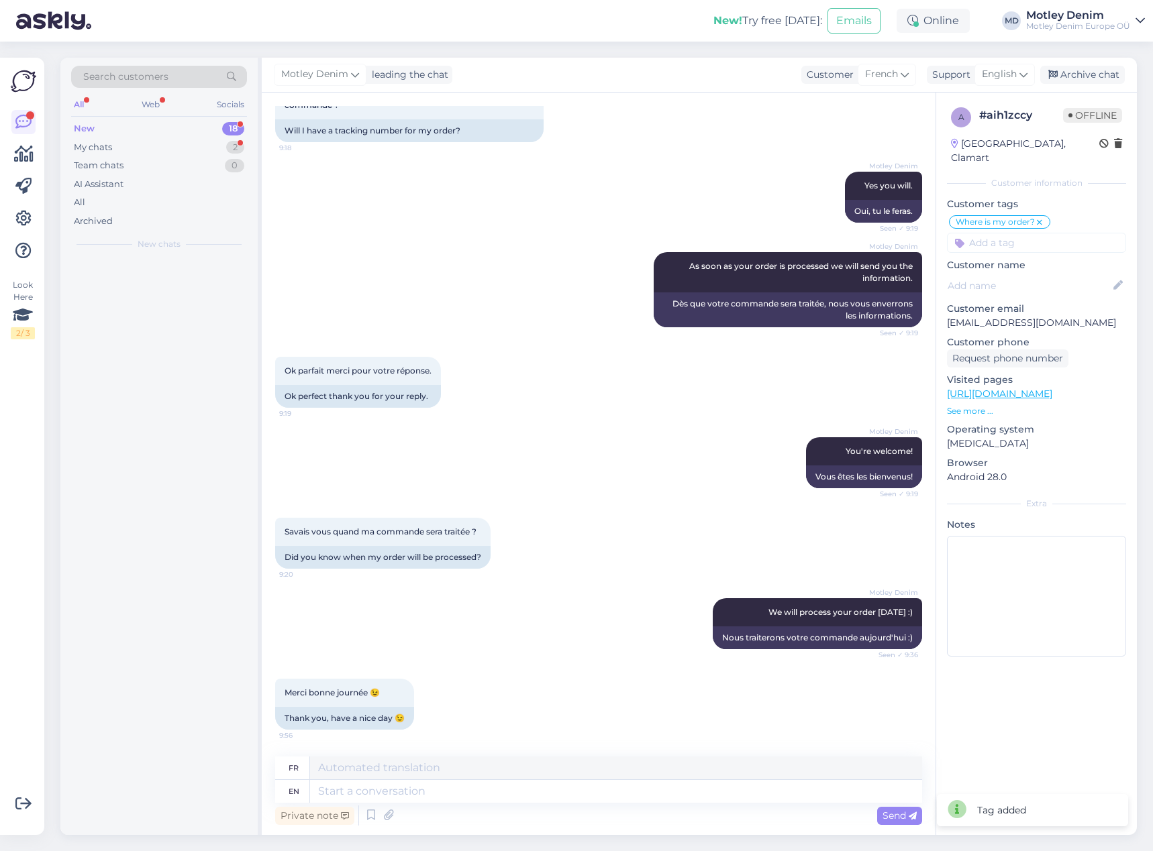
scroll to position [247, 0]
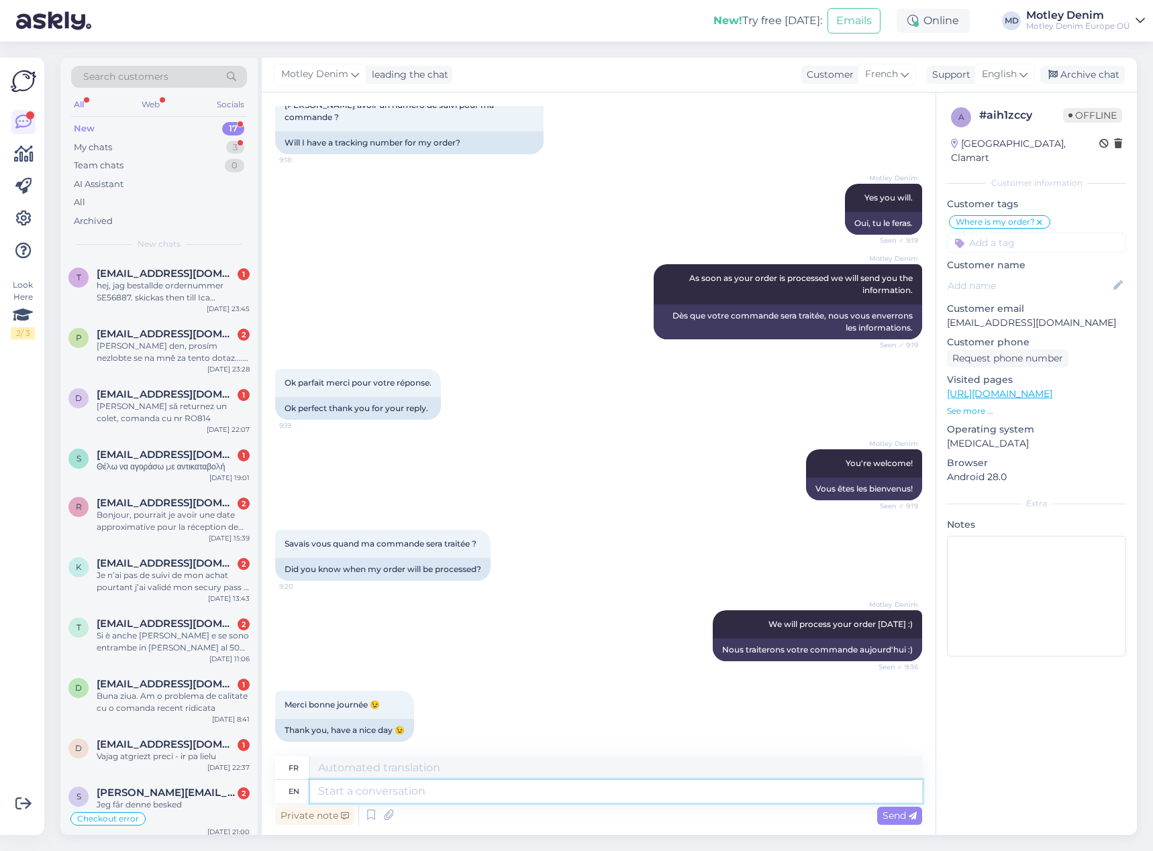
click at [546, 792] on textarea at bounding box center [616, 791] width 612 height 23
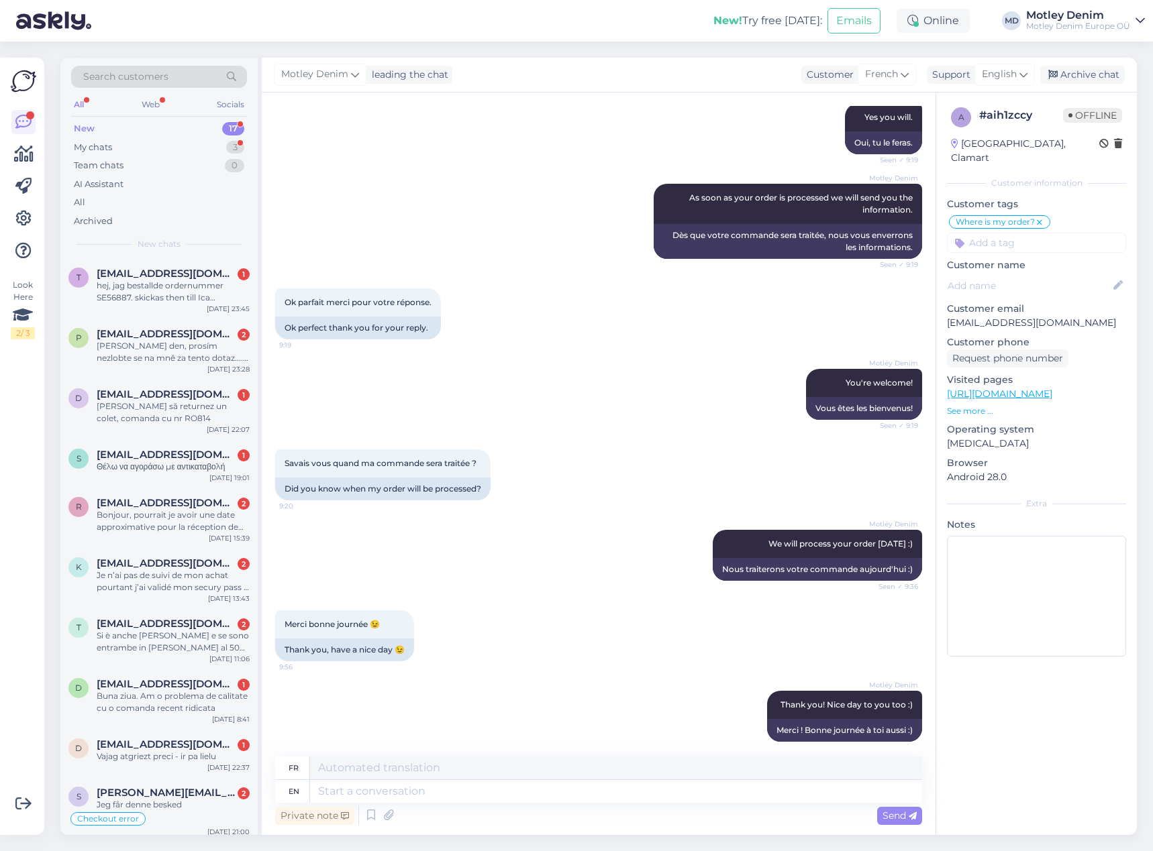
click at [1072, 54] on div "Search customers All Web Socials New 17 My chats 3 Team chats 0 AI Assistant Al…" at bounding box center [602, 447] width 1100 height 810
click at [1066, 80] on div "Archive chat" at bounding box center [1082, 75] width 85 height 18
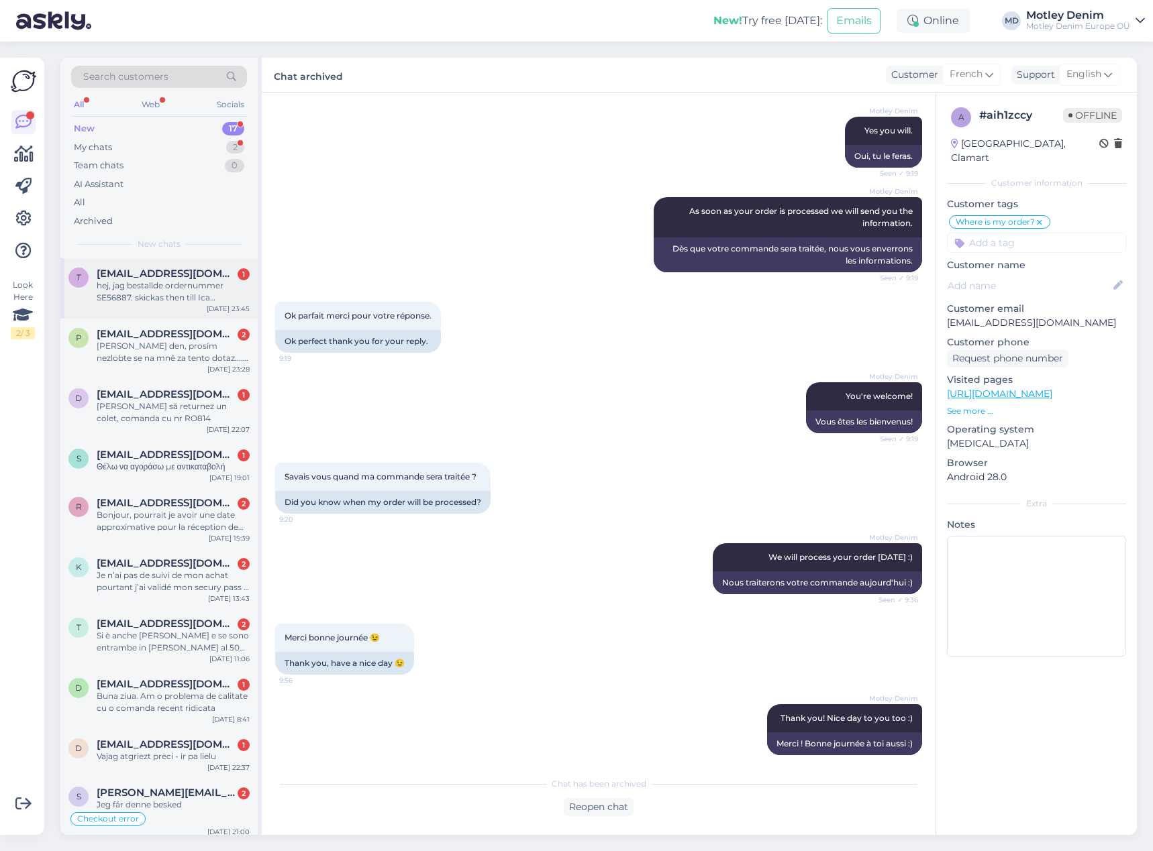
click at [174, 282] on div "hej, jag bestallde ordernummer SE56887. skickas then till Ica [PERSON_NAME] Ved…" at bounding box center [173, 292] width 153 height 24
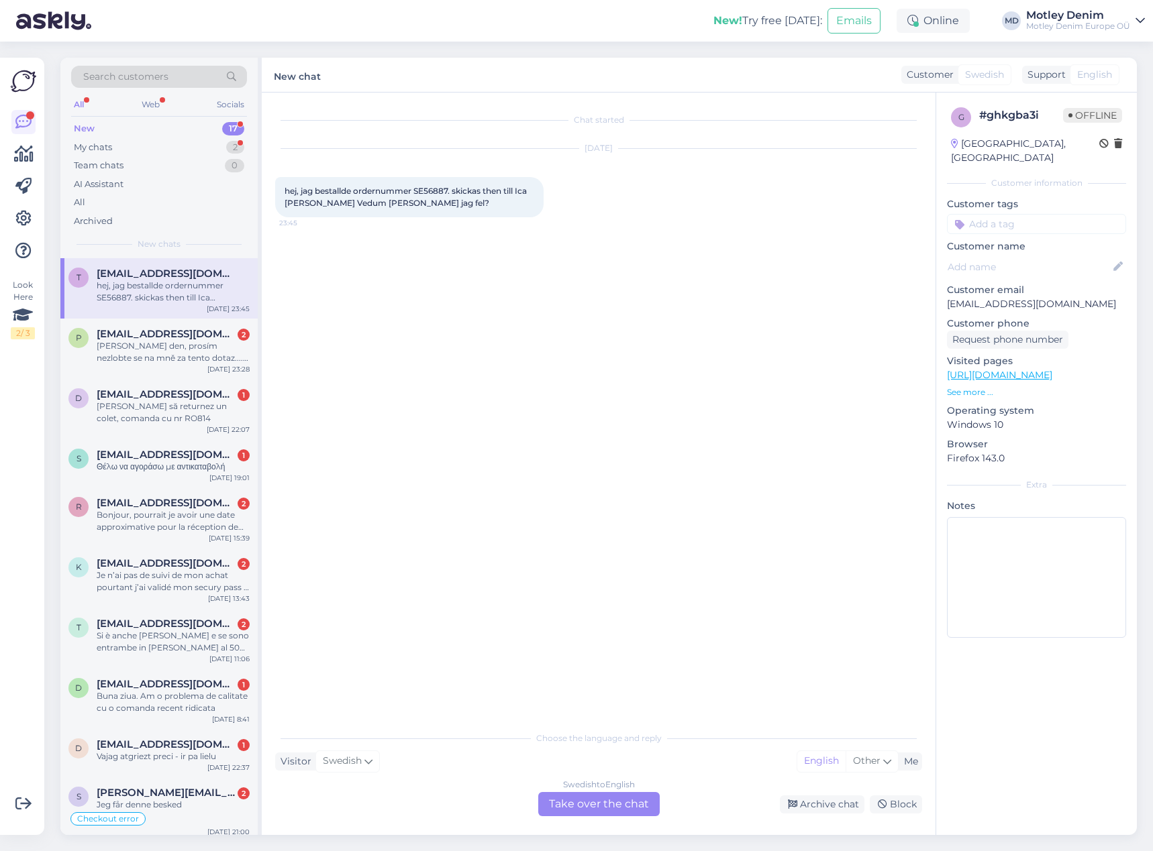
click at [600, 814] on div "Swedish to English Take over the chat" at bounding box center [598, 804] width 121 height 24
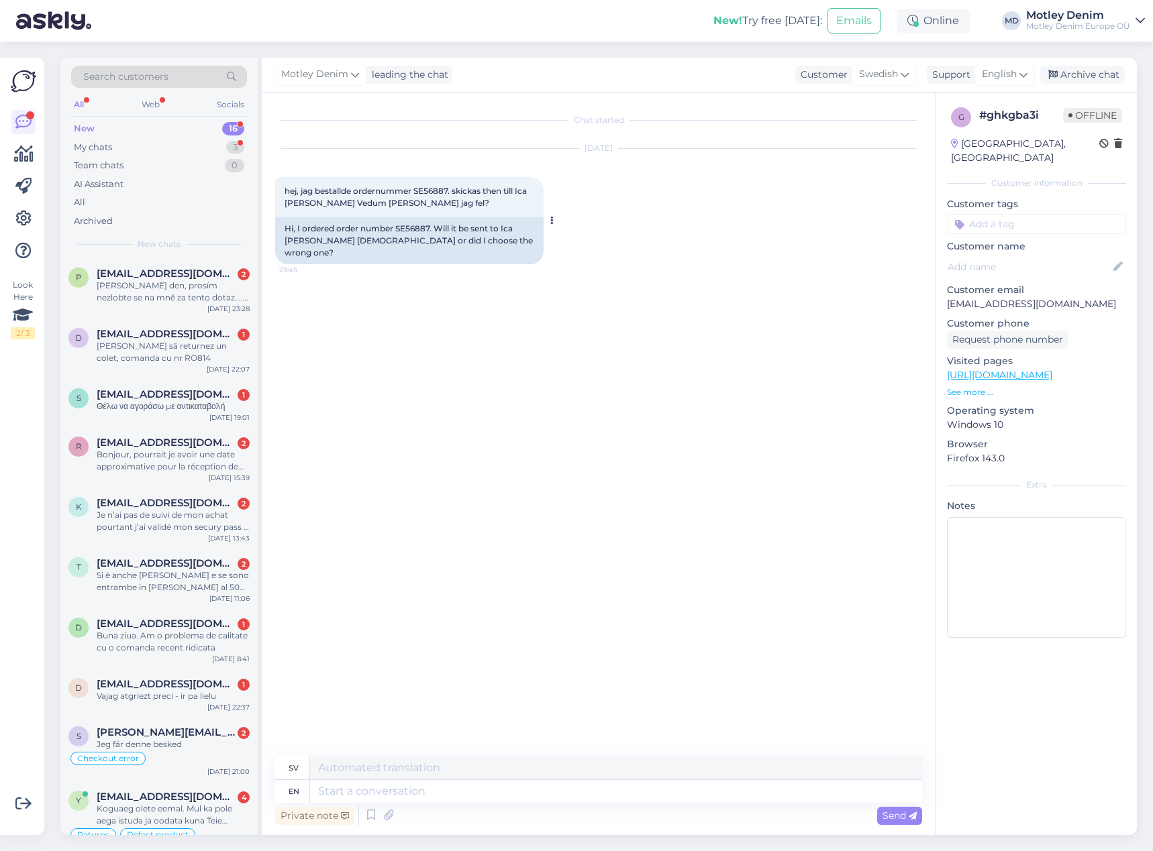
click at [416, 229] on div "Hi, I ordered order number SE56887. Will it be sent to Ica [PERSON_NAME] [DEMOG…" at bounding box center [409, 240] width 268 height 47
click at [417, 229] on div "Hi, I ordered order number SE56887. Will it be sent to Ica [PERSON_NAME] [DEMOG…" at bounding box center [409, 240] width 268 height 47
copy div "SE56887"
click at [550, 320] on div "Chat started [DATE] hej, jag bestallde ordernummer SE56887. skickas then till I…" at bounding box center [604, 425] width 659 height 639
click at [415, 227] on div "Hi, I ordered order number SE56887. Will it be sent to Ica [PERSON_NAME] [DEMOG…" at bounding box center [409, 240] width 268 height 47
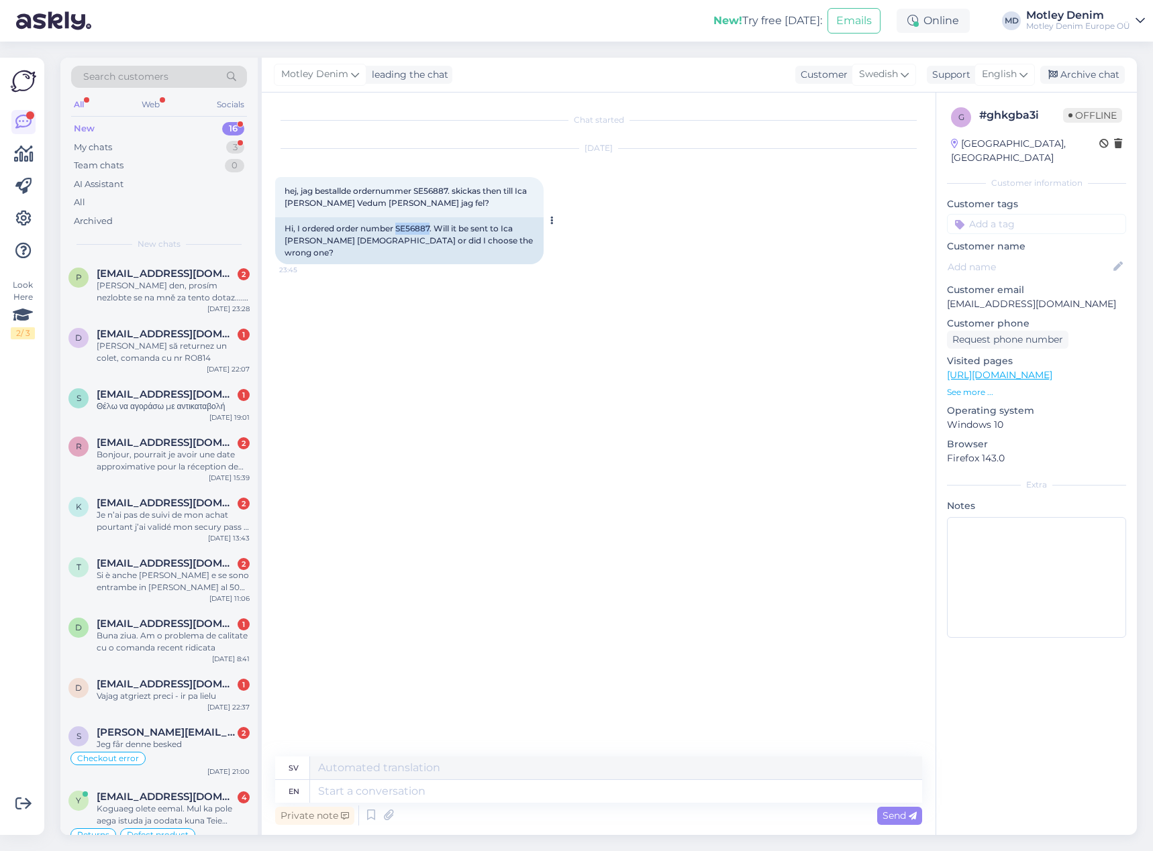
click at [415, 227] on div "Hi, I ordered order number SE56887. Will it be sent to Ica [PERSON_NAME] [DEMOG…" at bounding box center [409, 240] width 268 height 47
copy div "SE56887"
click at [589, 800] on textarea at bounding box center [616, 791] width 612 height 23
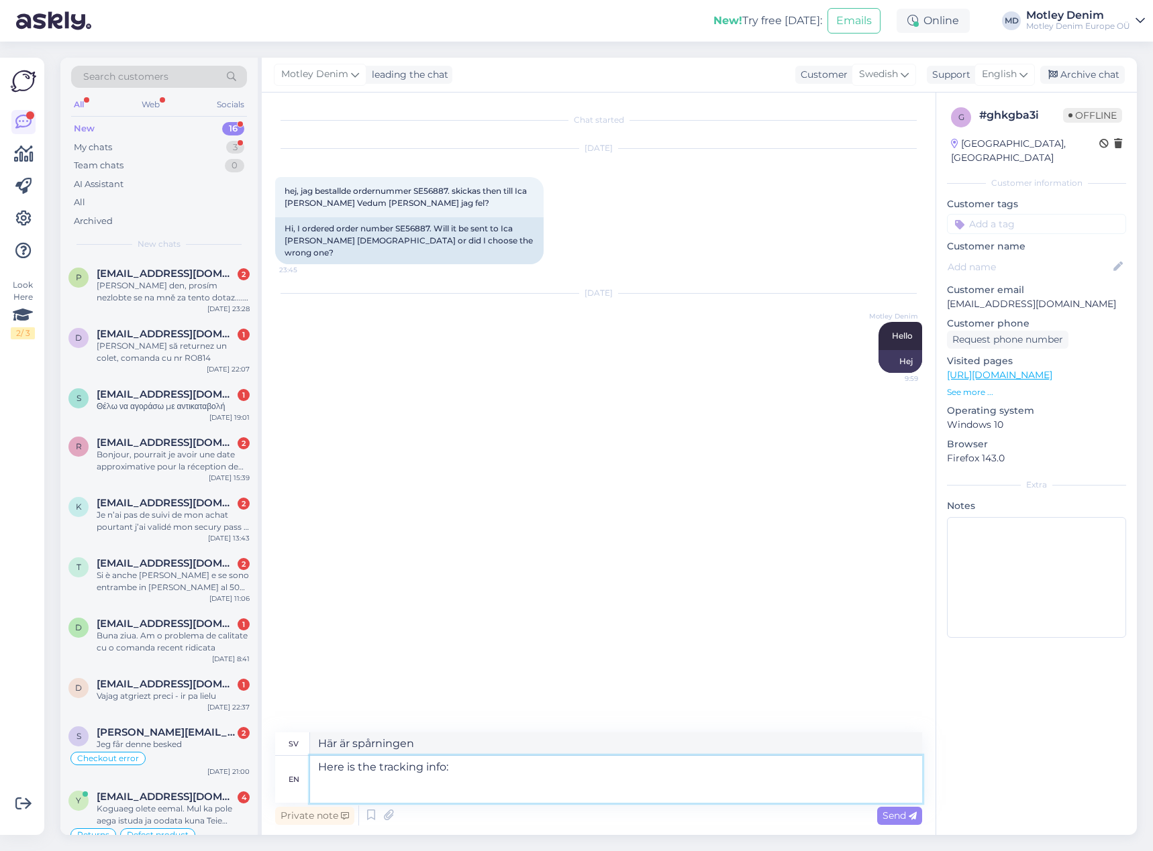
paste textarea "[URL][DOMAIN_NAME]"
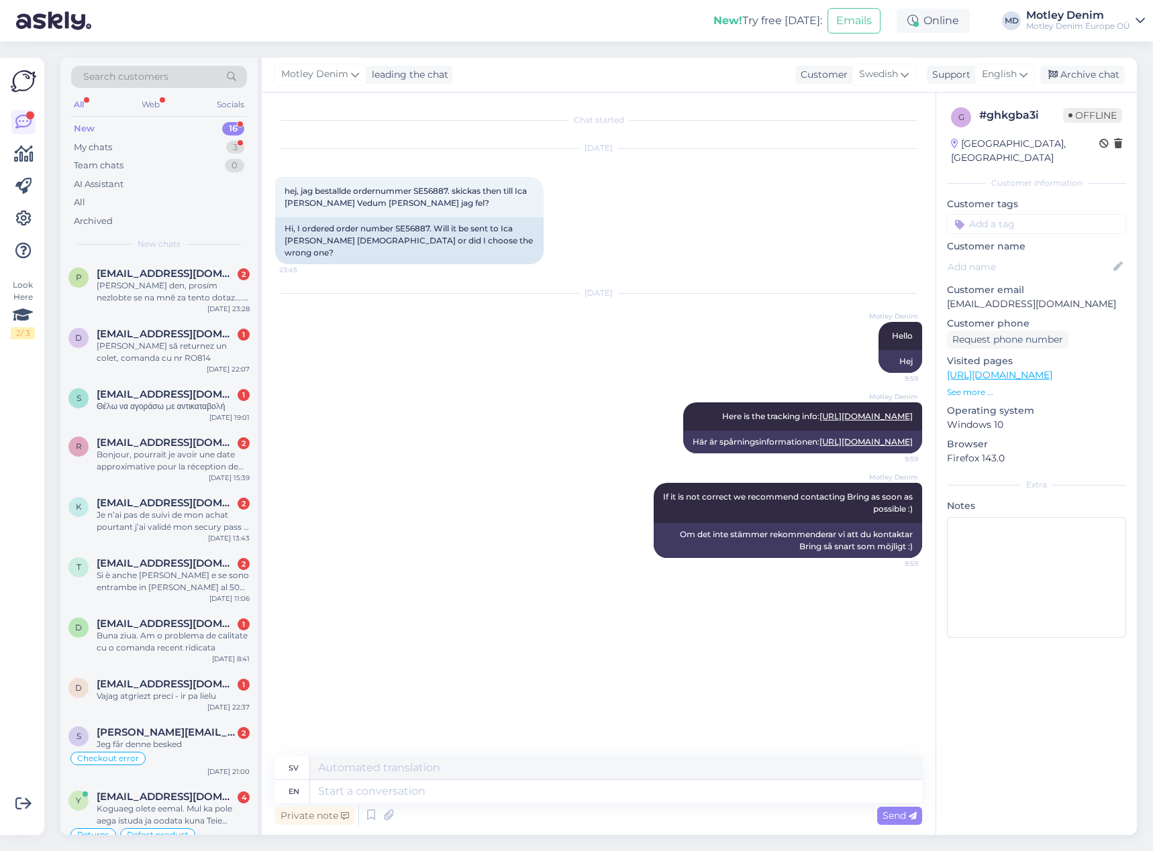
click at [1041, 214] on input at bounding box center [1036, 224] width 179 height 20
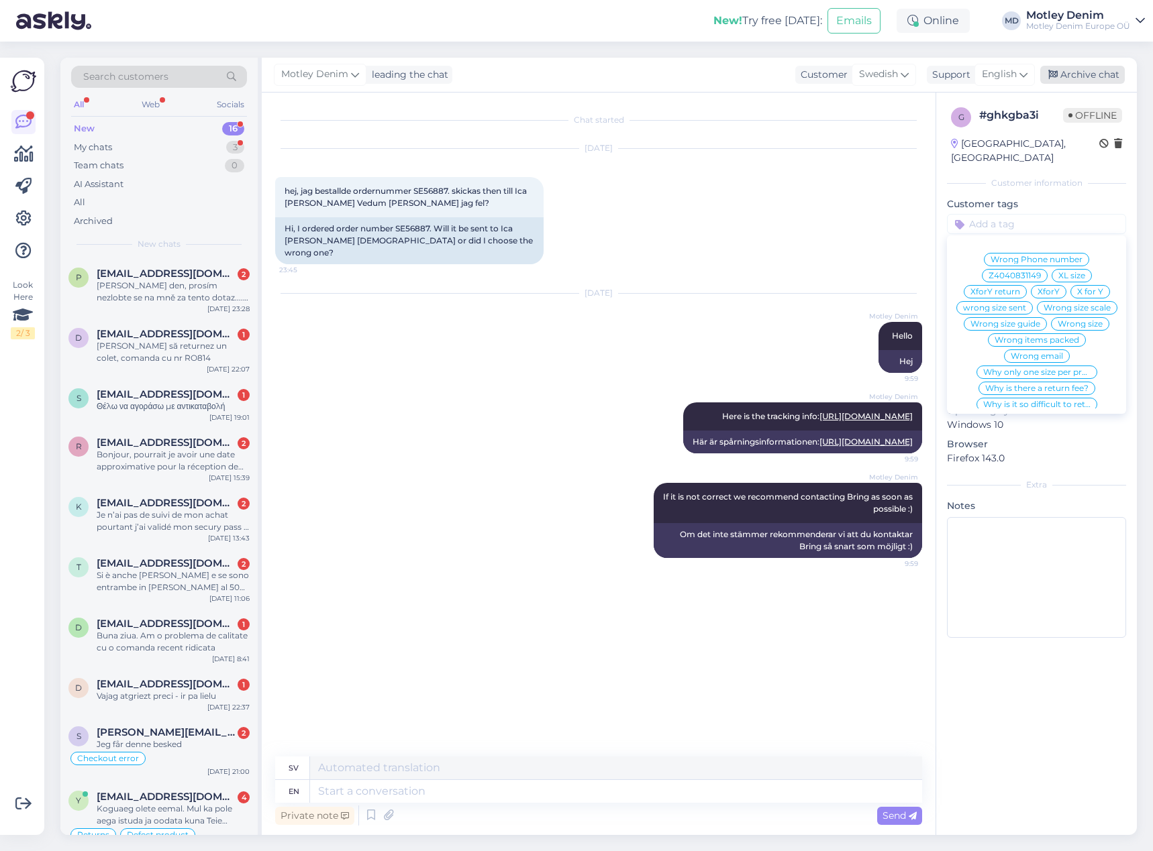
click at [1080, 74] on div "Archive chat" at bounding box center [1082, 75] width 85 height 18
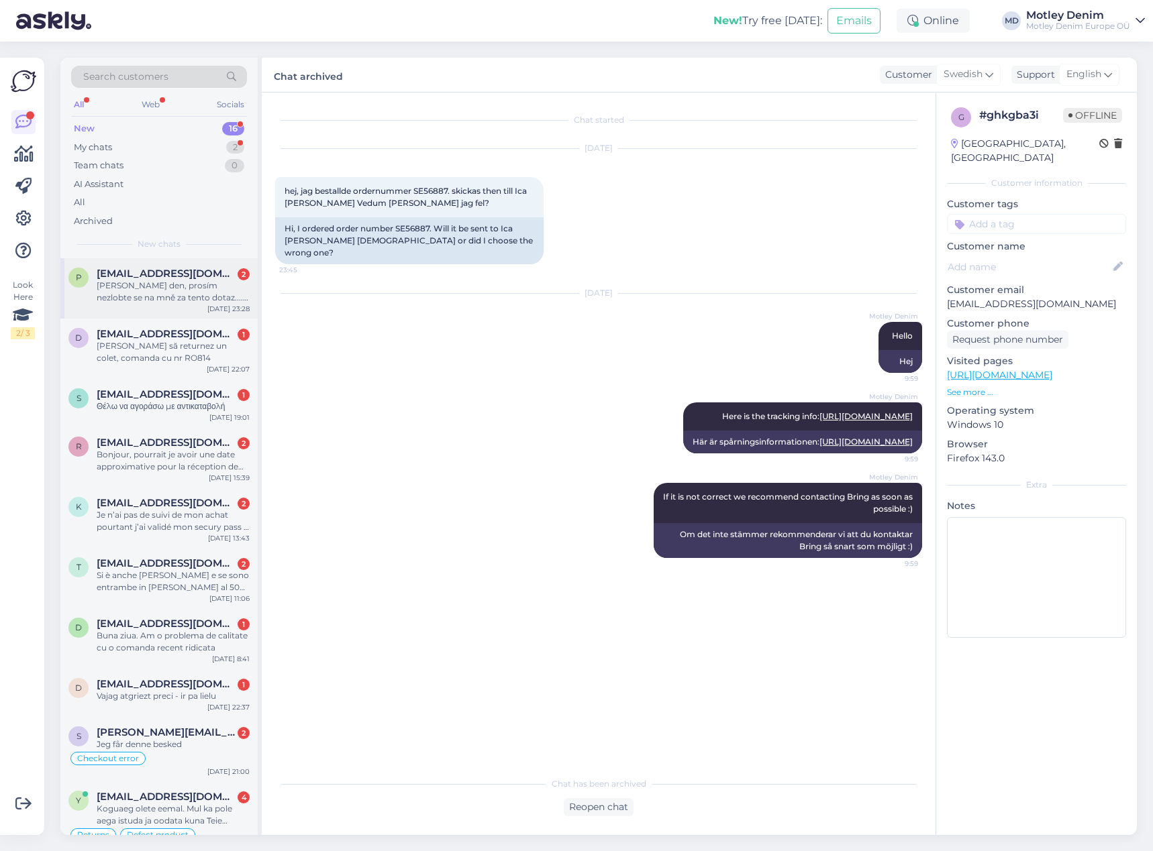
click at [170, 284] on div "[PERSON_NAME] den, prosím nezlobte se na mně za tento dotaz.... Ale udělal jsem…" at bounding box center [173, 292] width 153 height 24
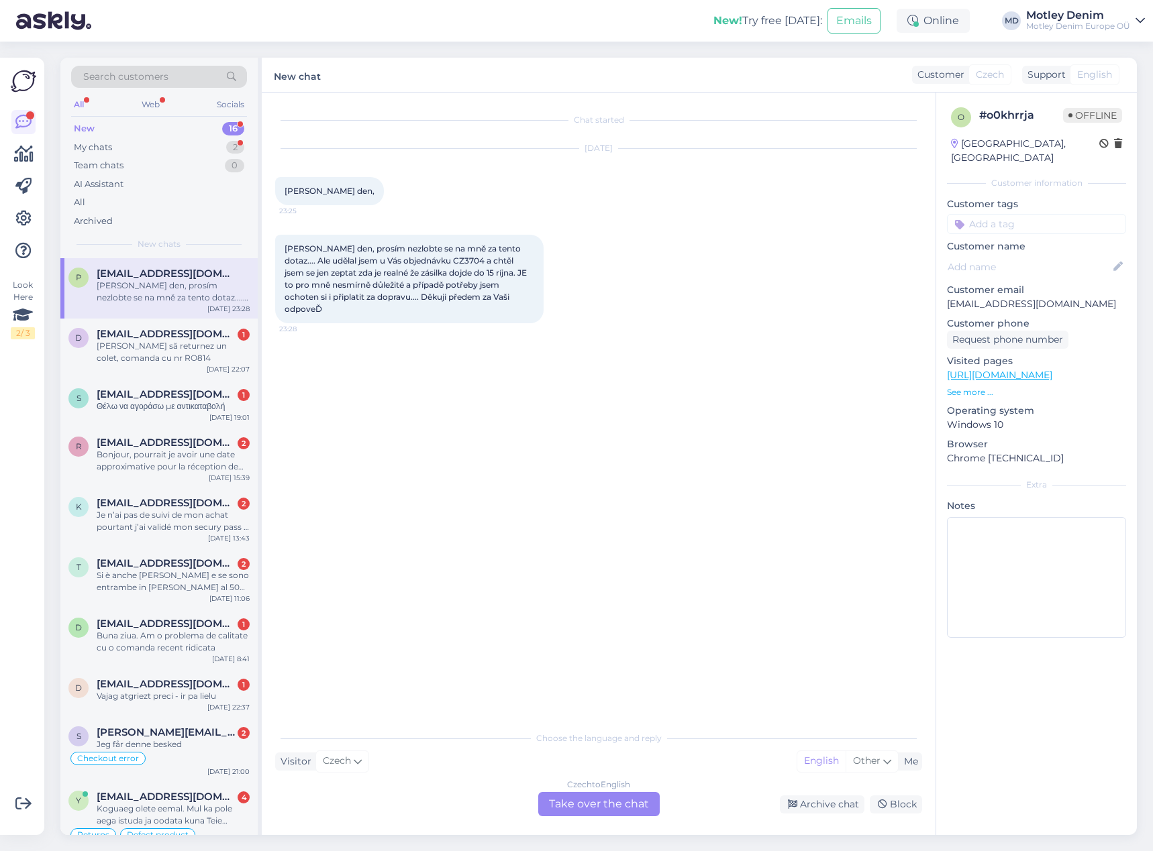
click at [602, 802] on div "Czech to English Take over the chat" at bounding box center [598, 804] width 121 height 24
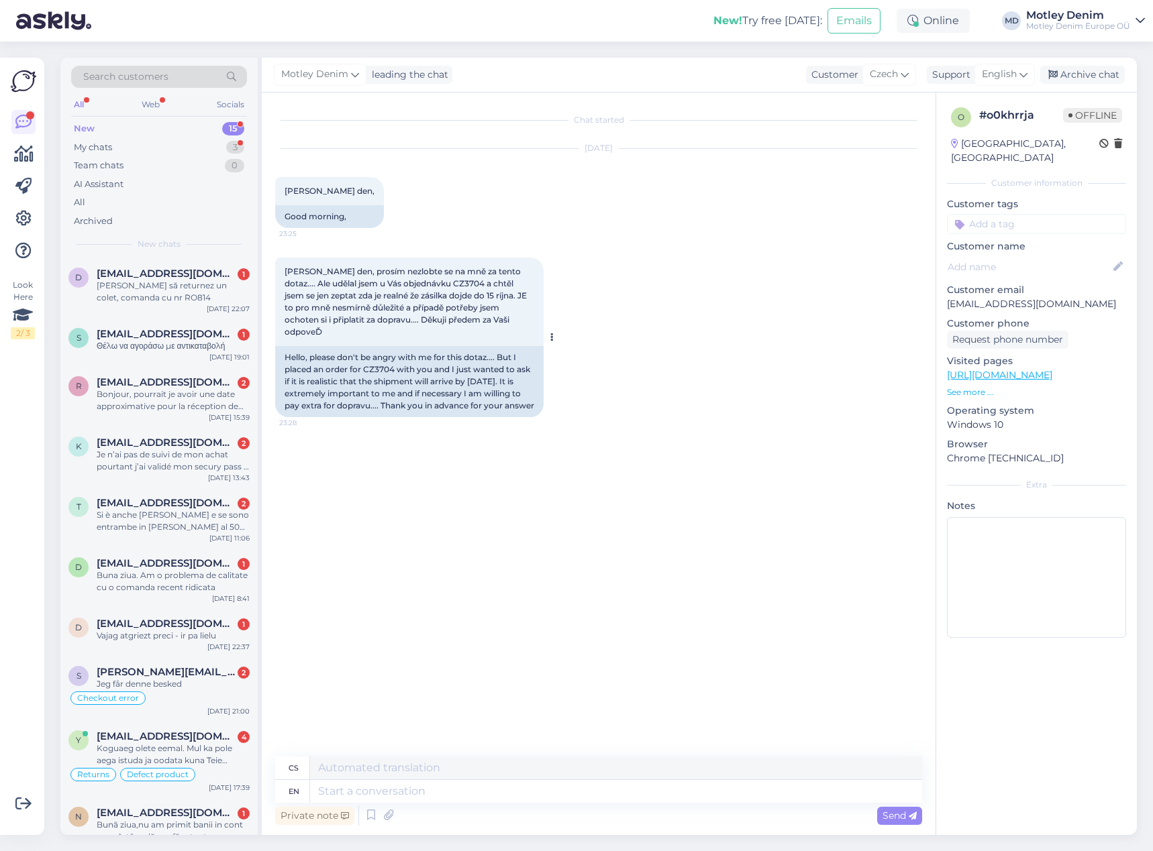
click at [376, 358] on div "Hello, please don't be angry with me for this dotaz.... But I placed an order f…" at bounding box center [409, 381] width 268 height 71
click at [476, 574] on div "Chat started [DATE] [PERSON_NAME] den, 23:25 Good morning, [PERSON_NAME] den, p…" at bounding box center [604, 425] width 659 height 639
click at [453, 798] on textarea at bounding box center [616, 791] width 612 height 23
click at [675, 794] on textarea at bounding box center [616, 791] width 612 height 23
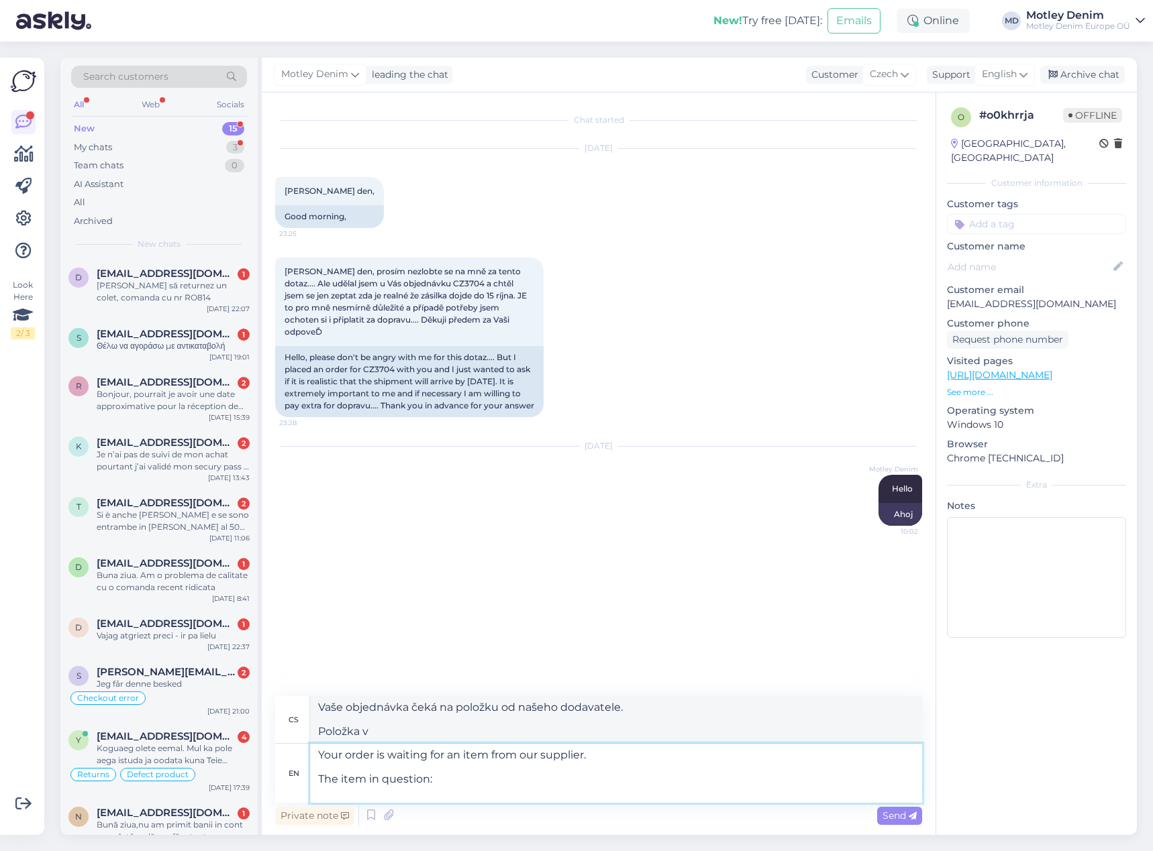
paste textarea "JP1880 Jacket Business Flexnamic Milano Navy - 5XL"
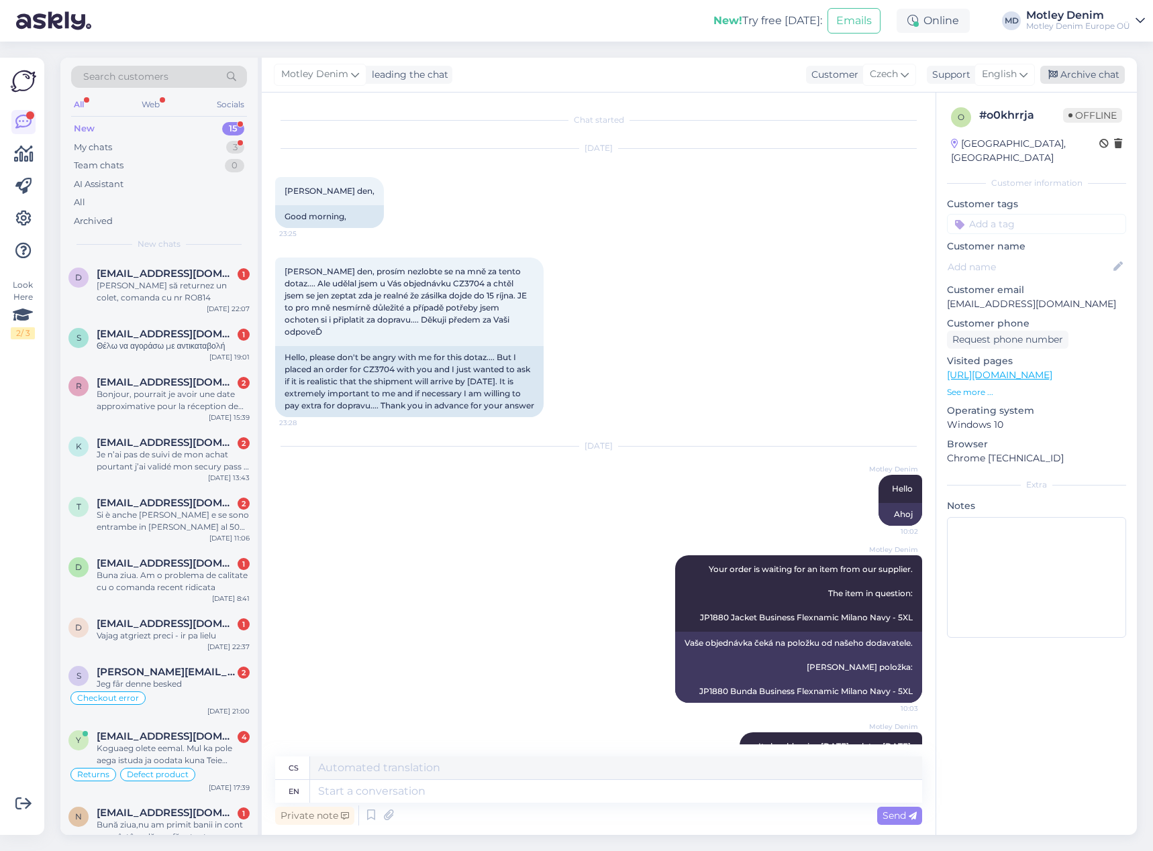
click at [1098, 80] on div "Archive chat" at bounding box center [1082, 75] width 85 height 18
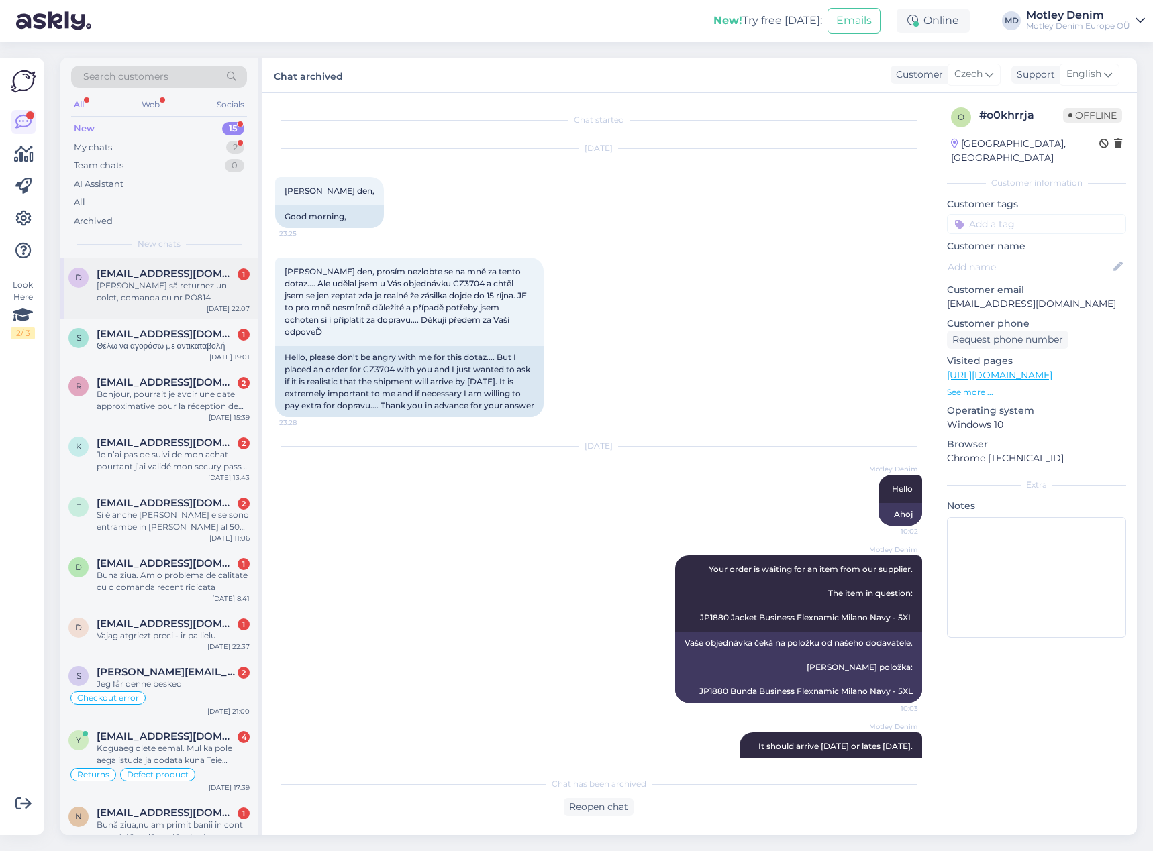
click at [165, 294] on div "[PERSON_NAME] să returnez un colet, comanda cu nr RO814" at bounding box center [173, 292] width 153 height 24
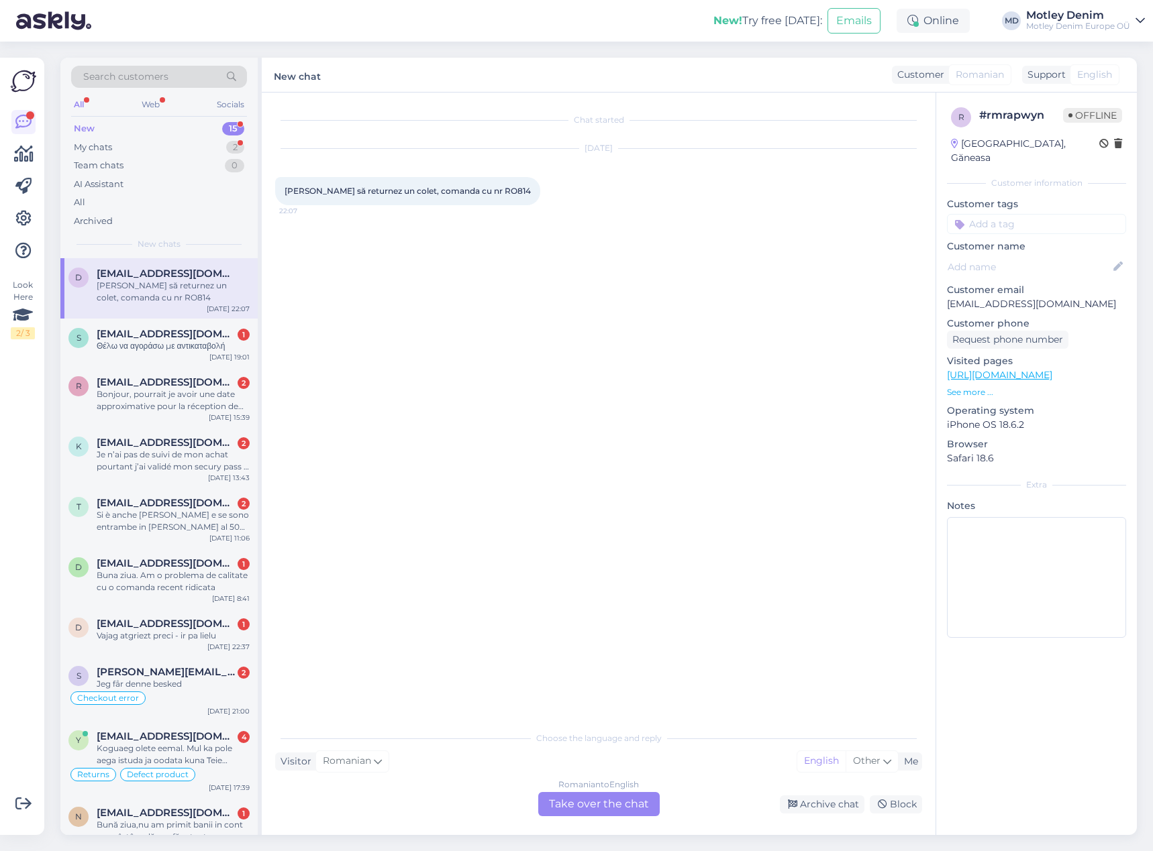
click at [607, 811] on div "Romanian to English Take over the chat" at bounding box center [598, 804] width 121 height 24
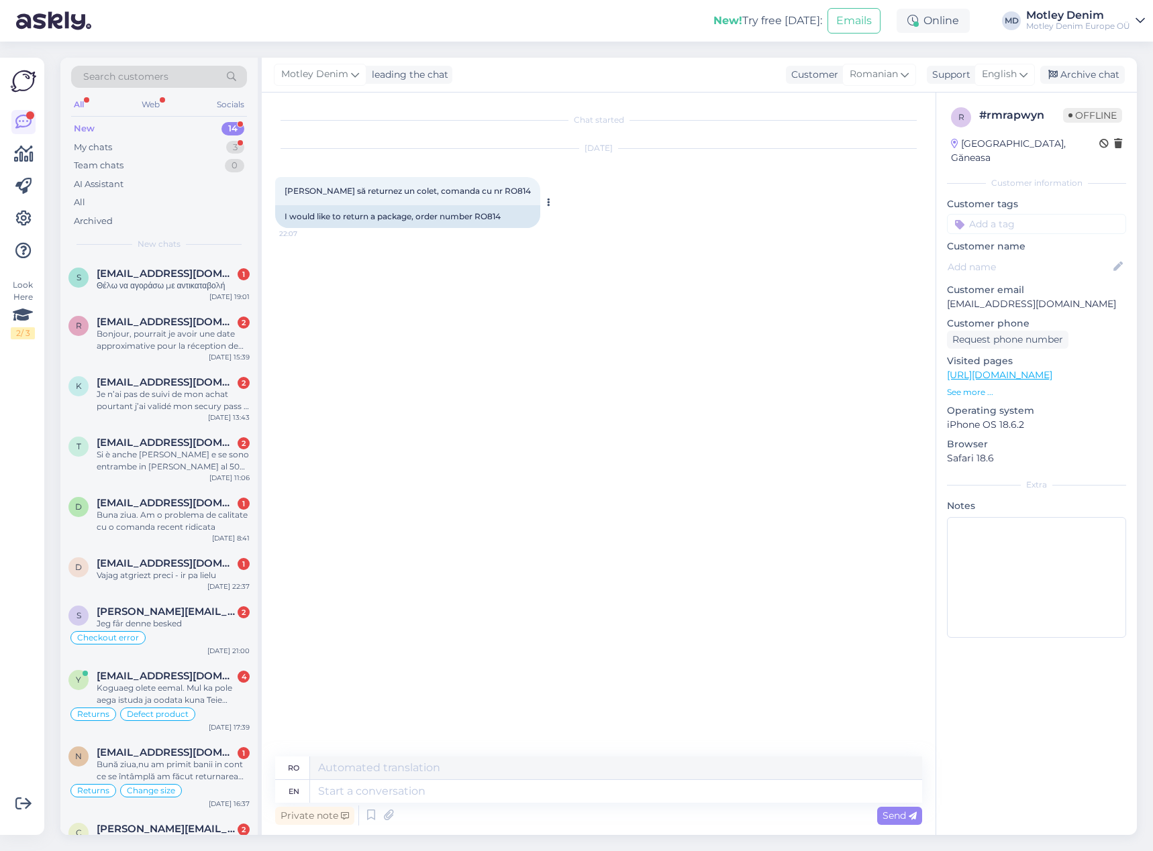
click at [492, 213] on div "I would like to return a package, order number RO814" at bounding box center [407, 216] width 265 height 23
click at [505, 272] on div "Chat started [DATE] [PERSON_NAME] să returnez un colet, comanda cu nr RO814 22:…" at bounding box center [604, 425] width 659 height 639
click at [329, 263] on div "Chat started [DATE] [PERSON_NAME] să returnez un colet, comanda cu nr RO814 22:…" at bounding box center [604, 425] width 659 height 639
click at [507, 786] on textarea at bounding box center [616, 791] width 612 height 23
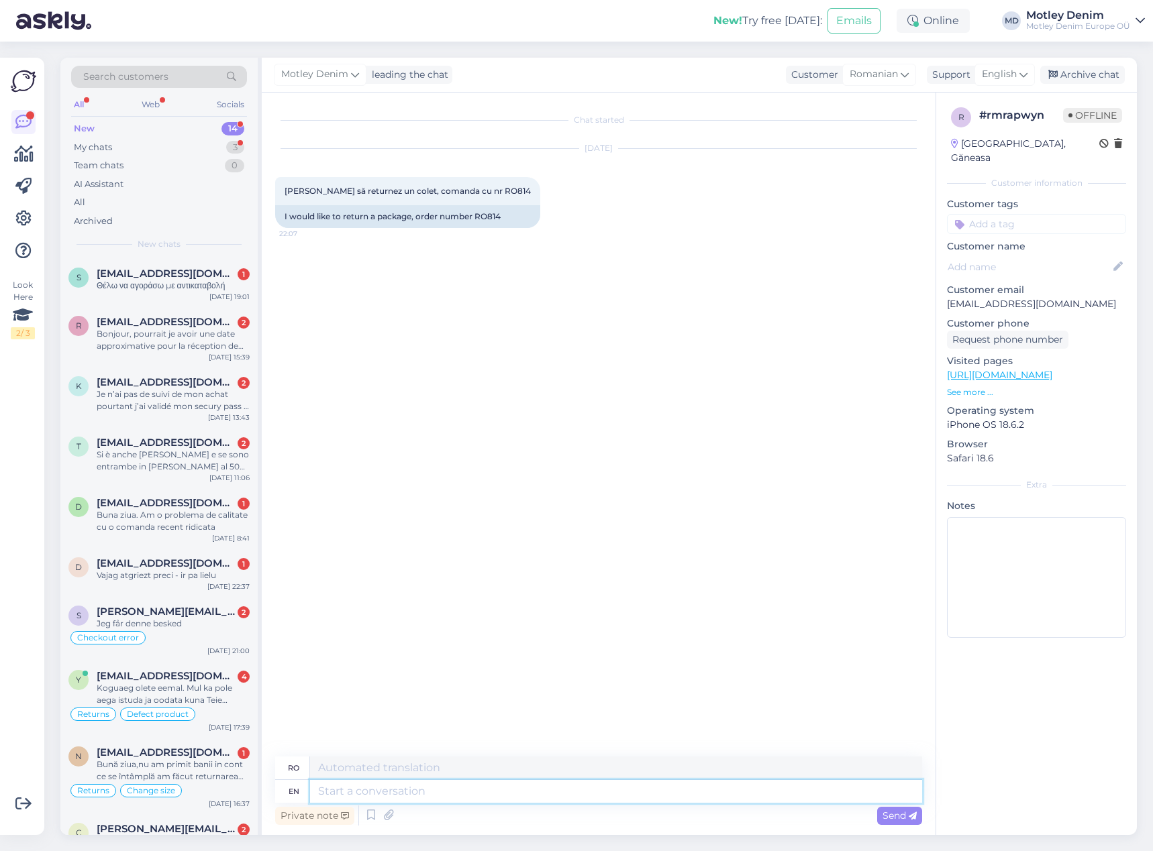
drag, startPoint x: 441, startPoint y: 796, endPoint x: 449, endPoint y: 793, distance: 8.7
click at [443, 796] on textarea at bounding box center [616, 791] width 612 height 23
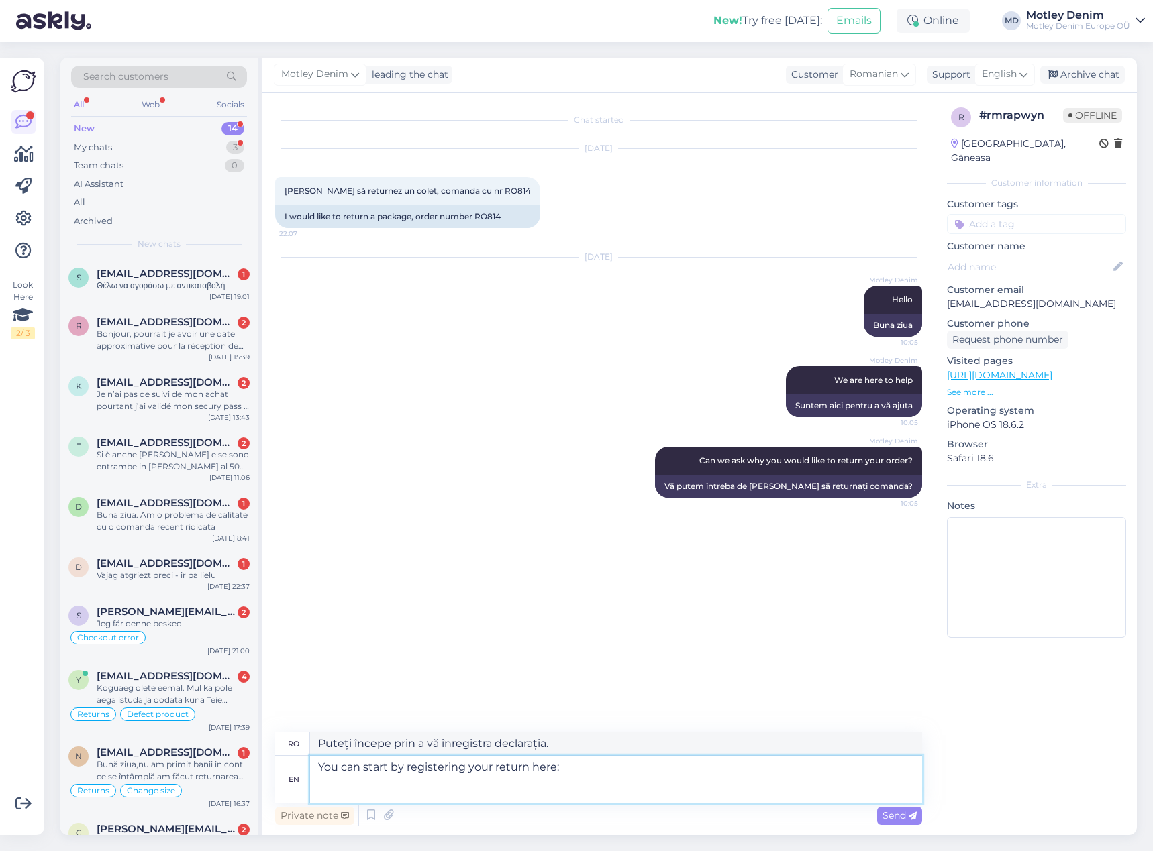
paste textarea "[URL][DOMAIN_NAME]"
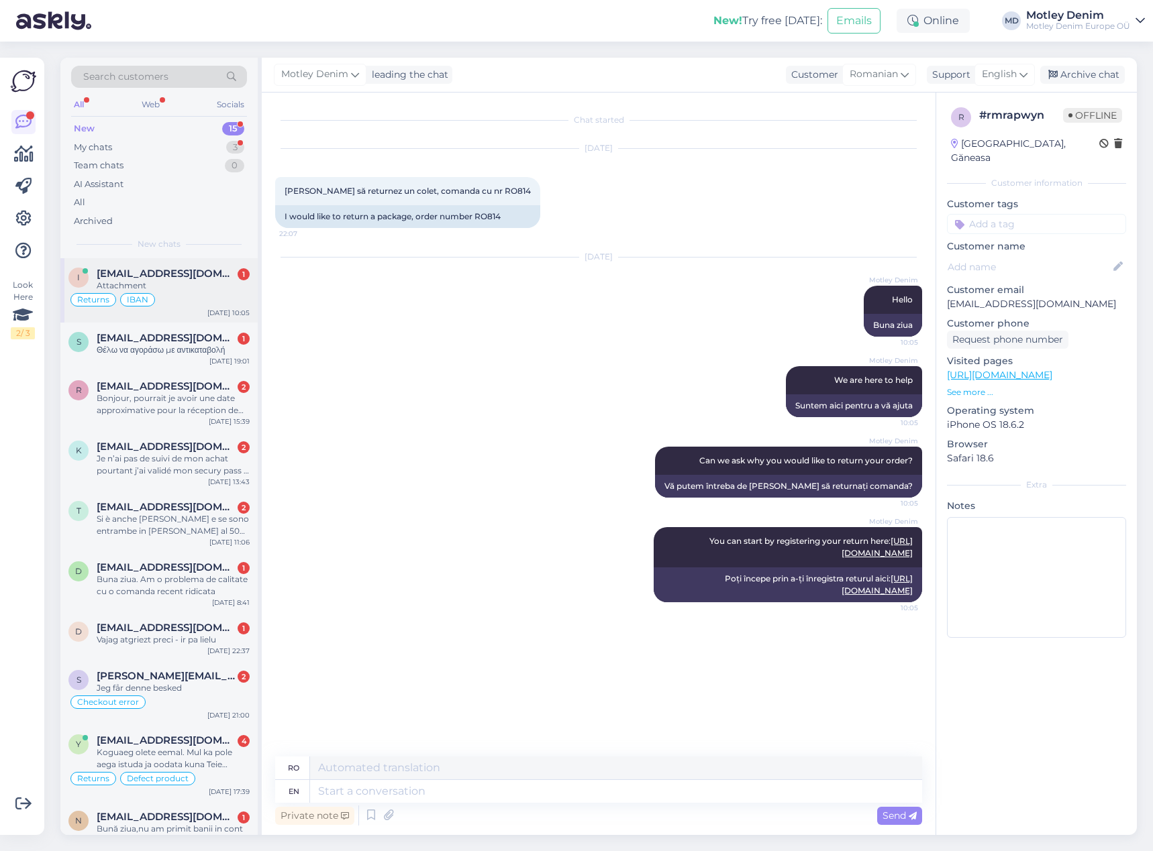
click at [205, 298] on div "Returns IBAN" at bounding box center [158, 300] width 181 height 16
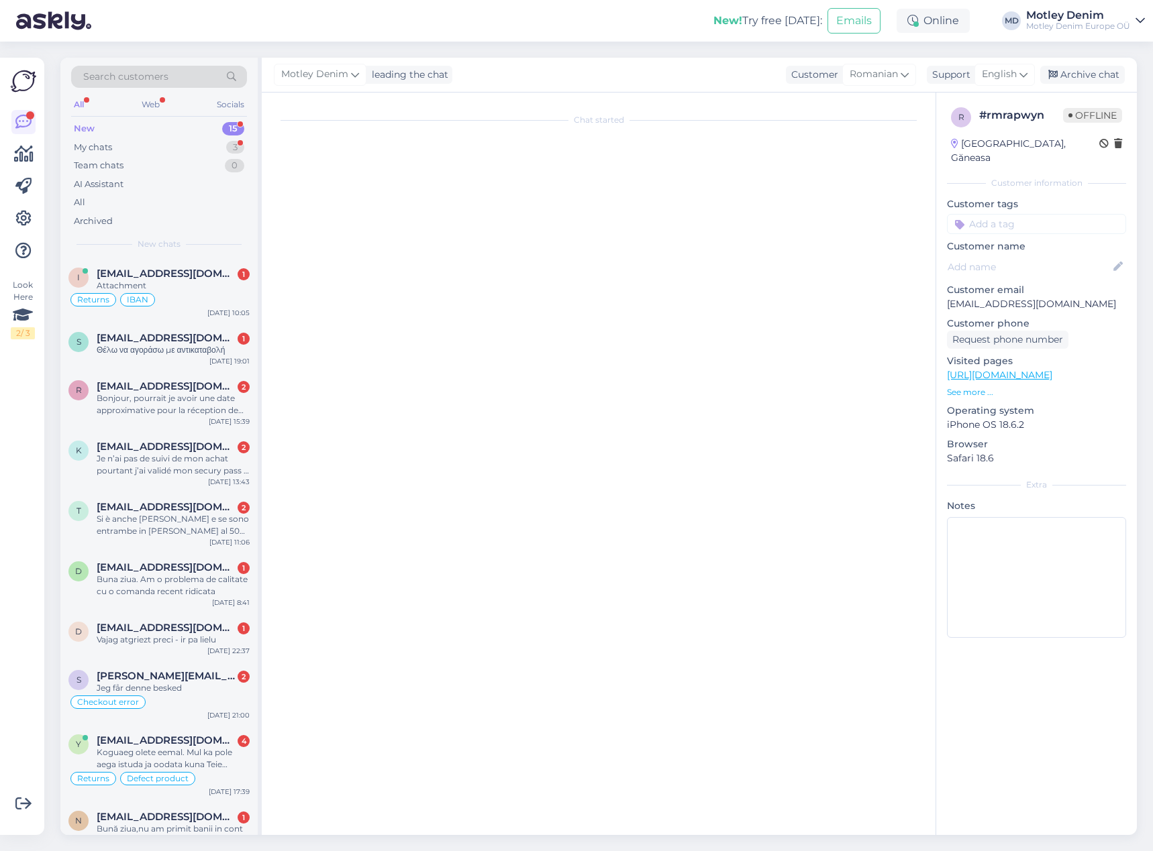
scroll to position [714, 0]
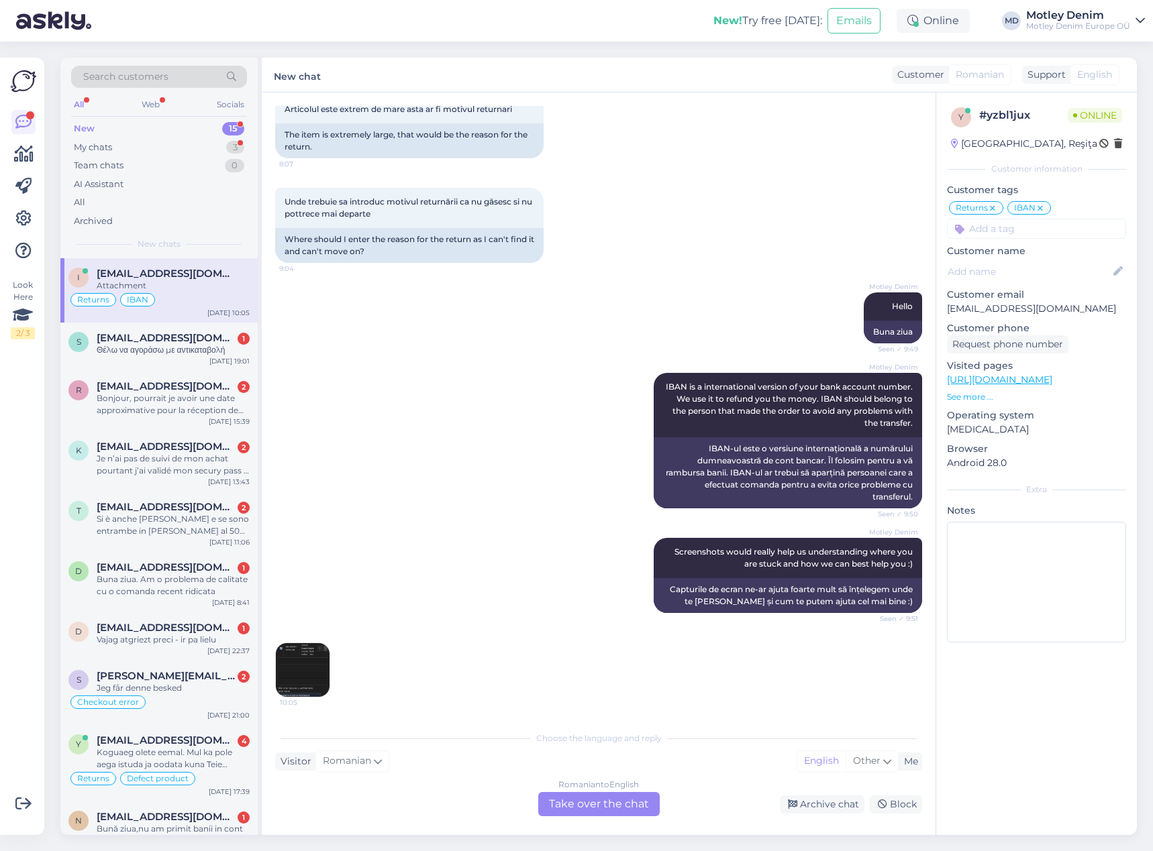
click at [309, 664] on img at bounding box center [303, 670] width 54 height 54
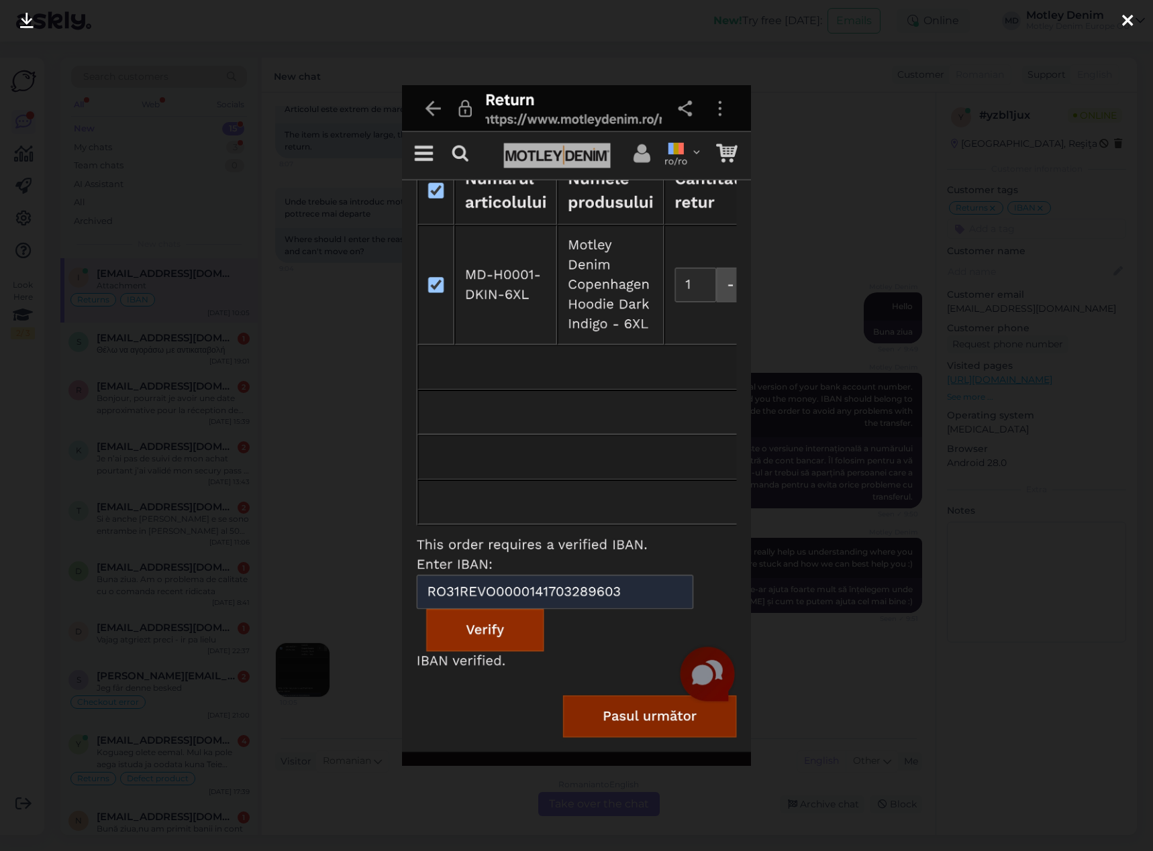
click at [332, 466] on div at bounding box center [576, 425] width 1153 height 851
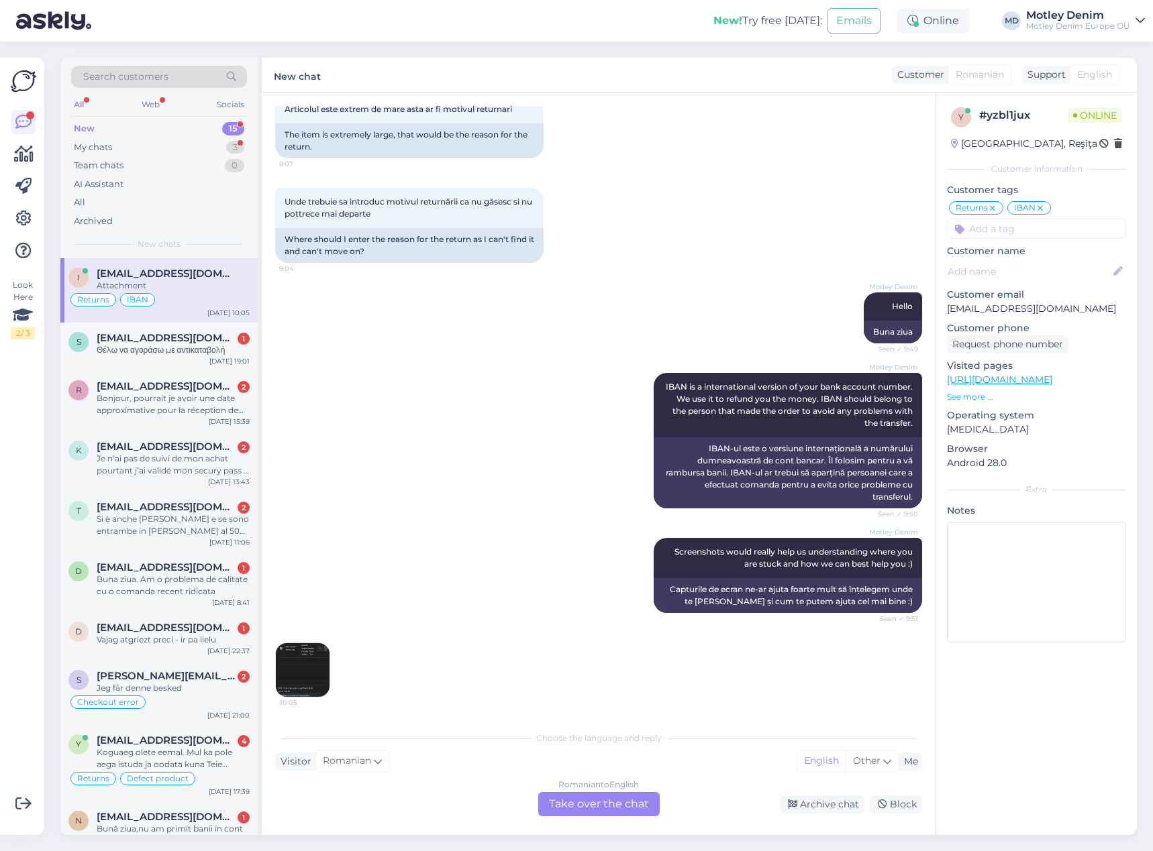
click at [623, 806] on div "Romanian to English Take over the chat" at bounding box center [598, 804] width 121 height 24
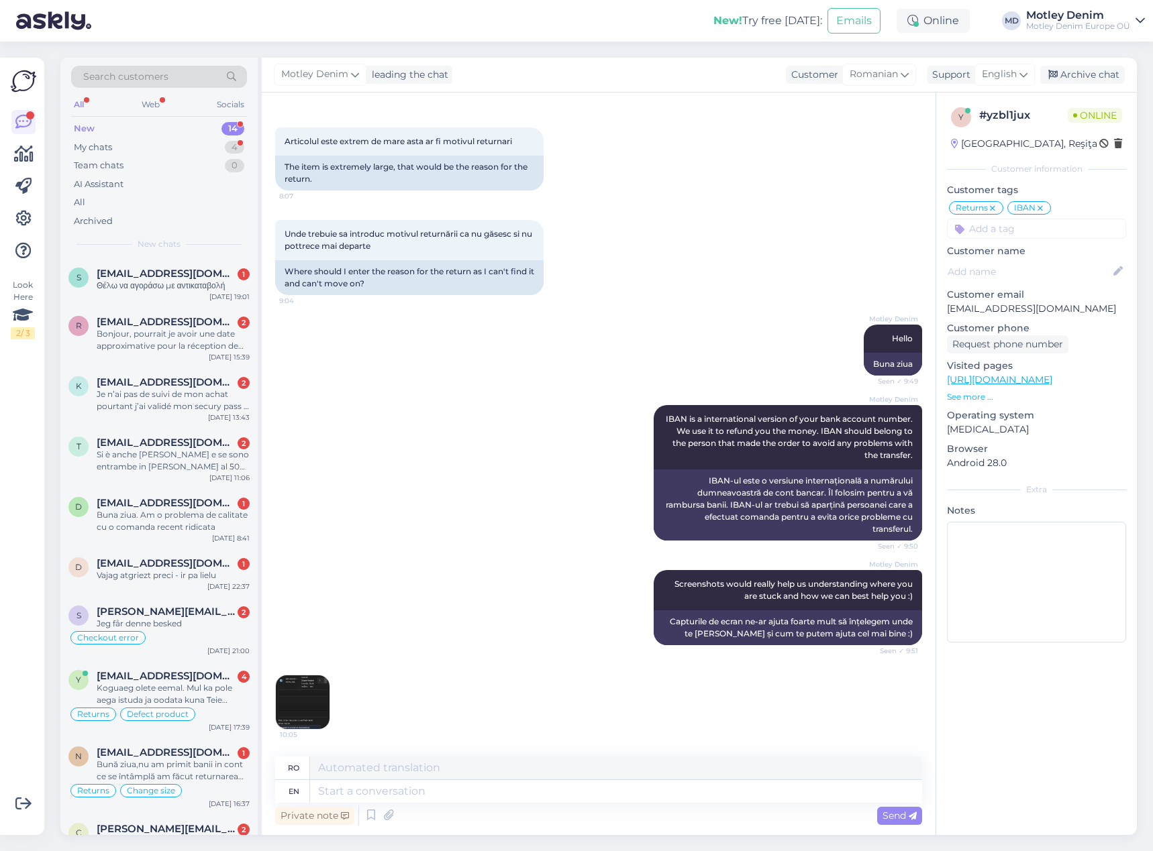
click at [413, 338] on div "Motley Denim Hello Seen ✓ 9:49 Buna ziua" at bounding box center [598, 350] width 647 height 81
click at [314, 713] on img at bounding box center [303, 703] width 54 height 54
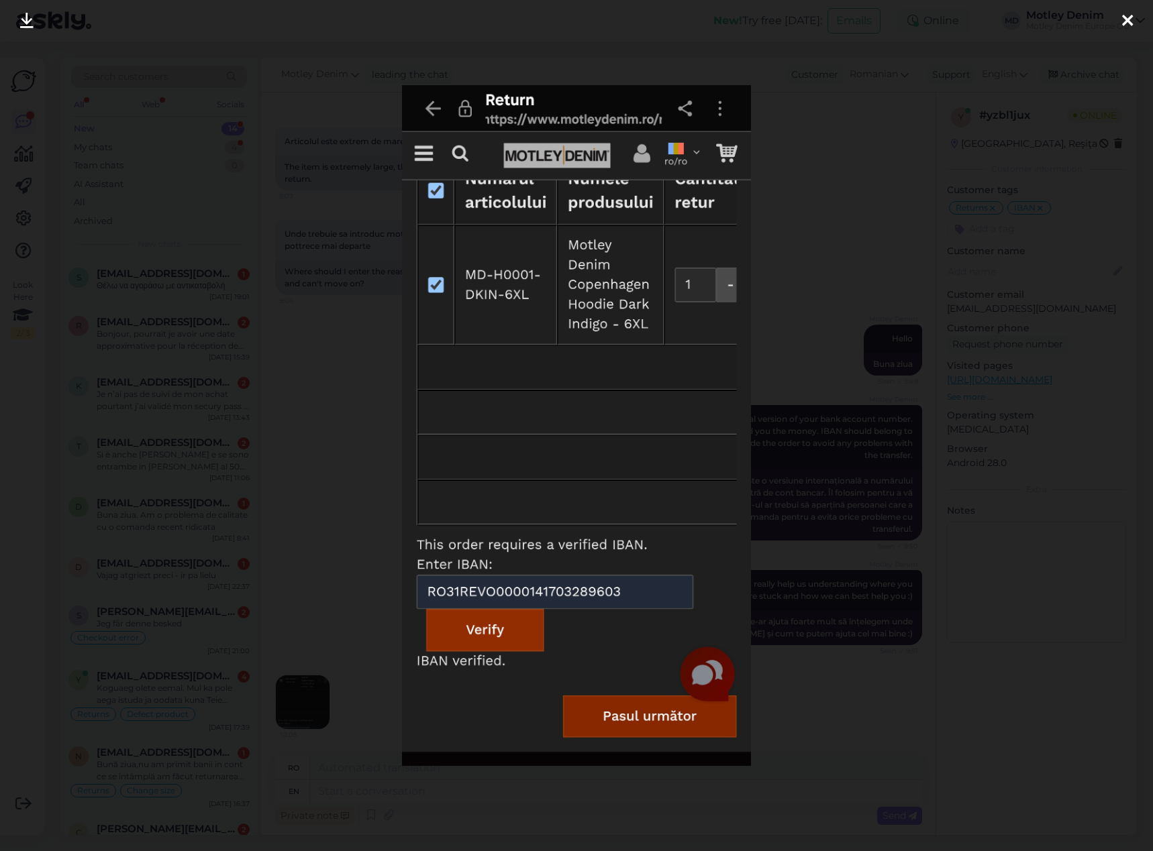
click at [807, 403] on div at bounding box center [576, 425] width 1153 height 851
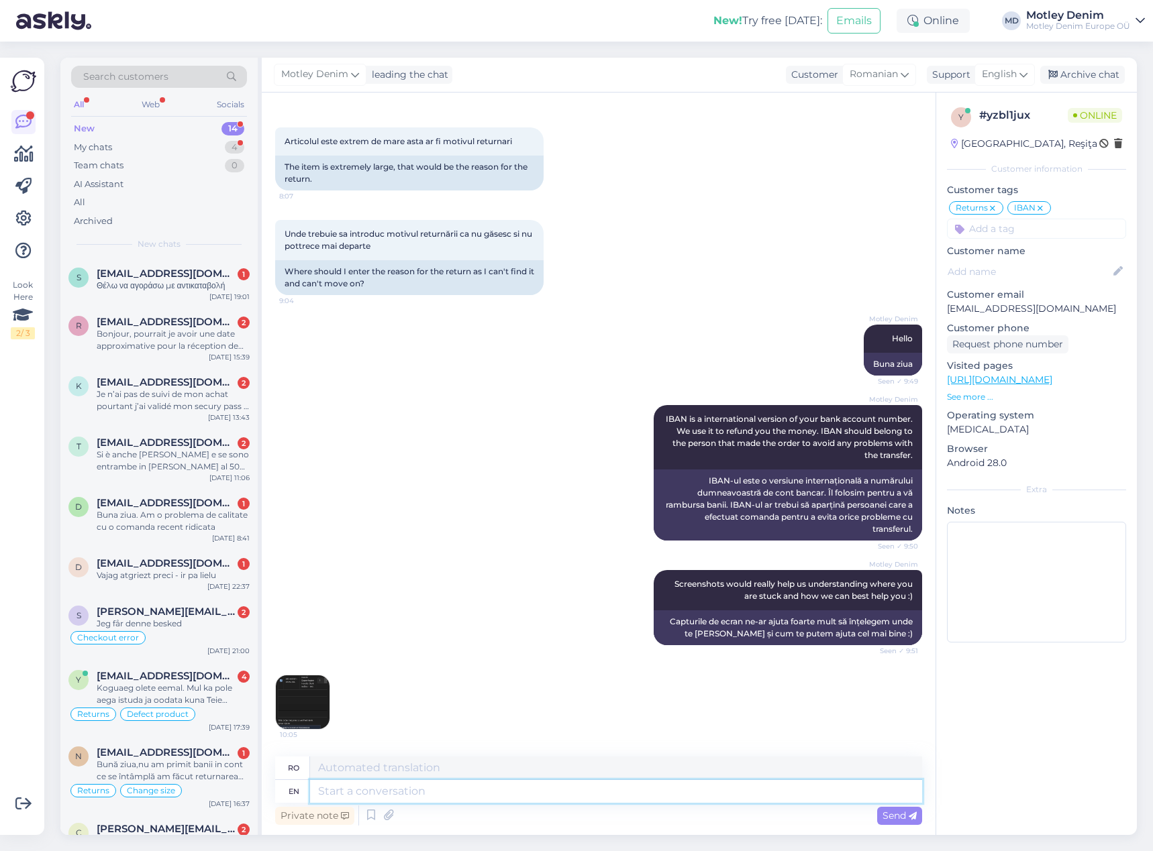
click at [540, 790] on textarea at bounding box center [616, 791] width 612 height 23
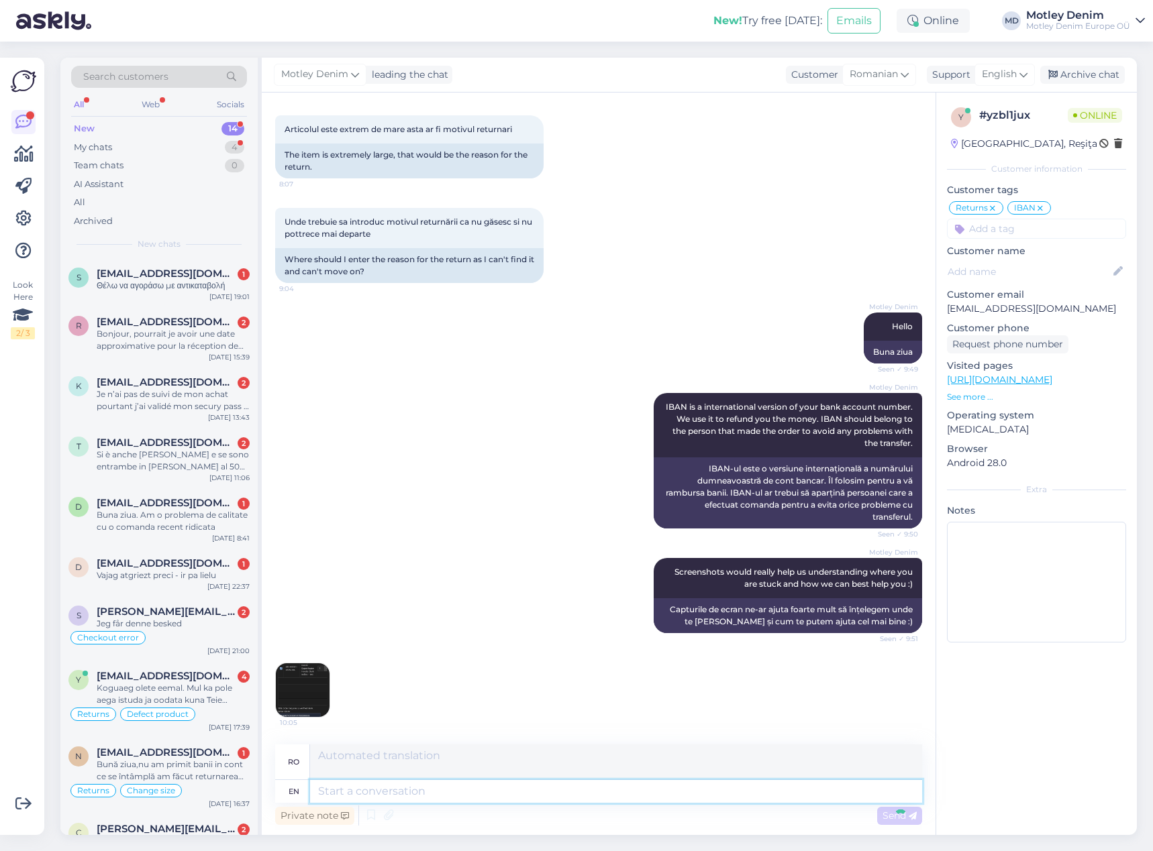
scroll to position [786, 0]
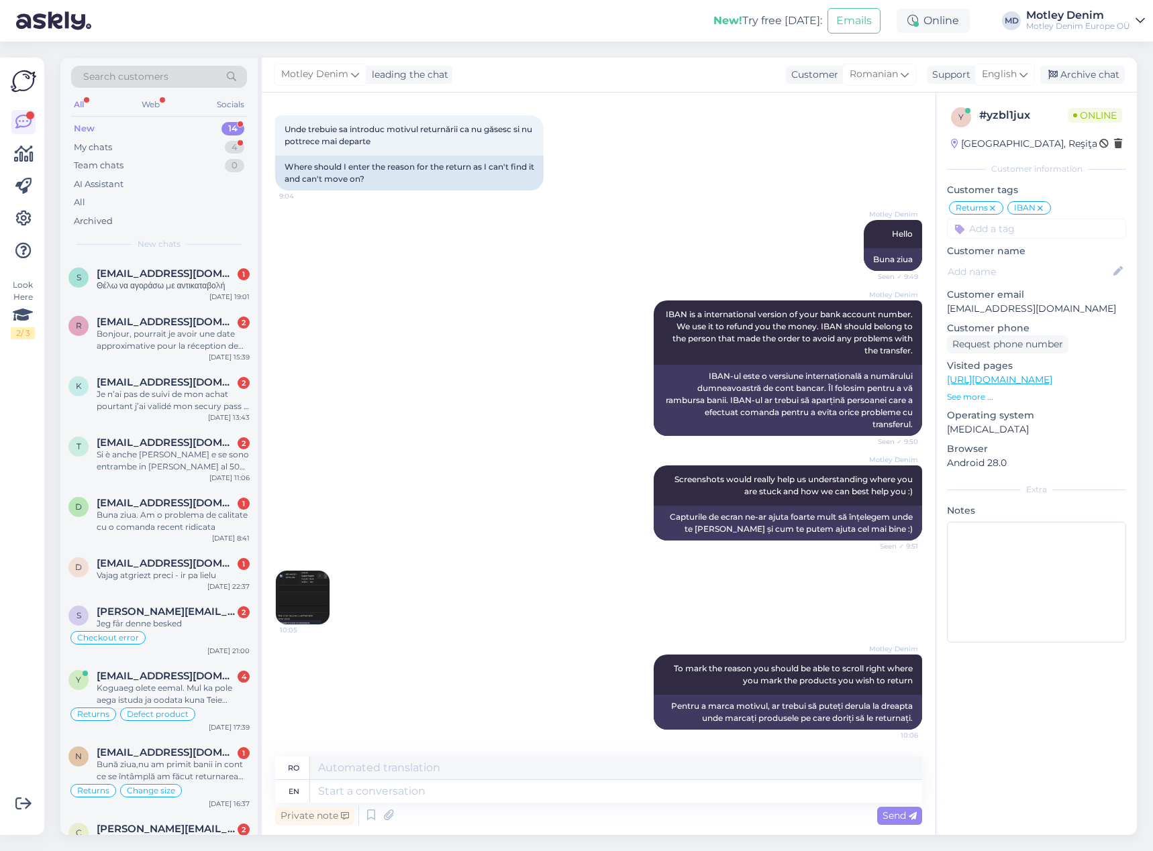
click at [356, 433] on div "Motley Denim IBAN is a international version of your bank account number. We us…" at bounding box center [598, 368] width 647 height 165
click at [746, 213] on div "Motley Denim Hello Seen ✓ 9:49 Buna ziua" at bounding box center [598, 245] width 647 height 81
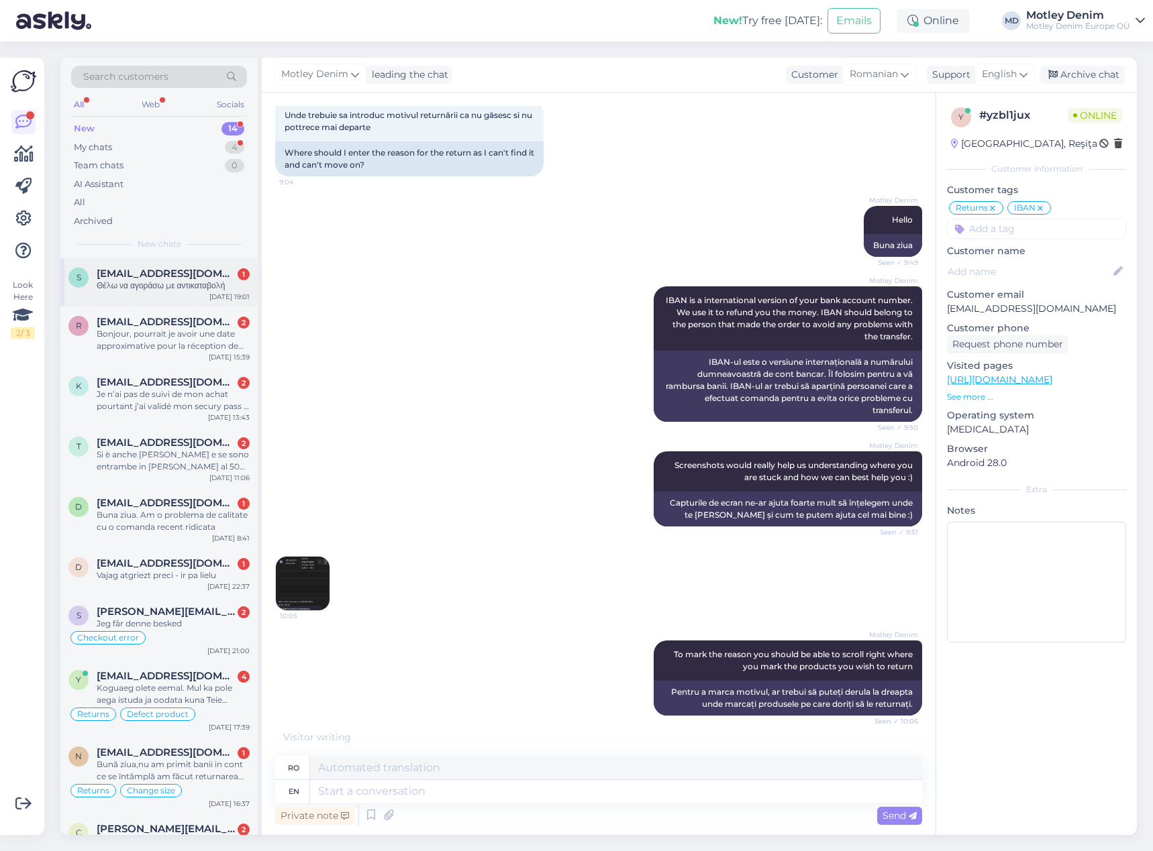
click at [129, 290] on div "Θέλω να αγοράσω με αντικαταβολή" at bounding box center [173, 286] width 153 height 12
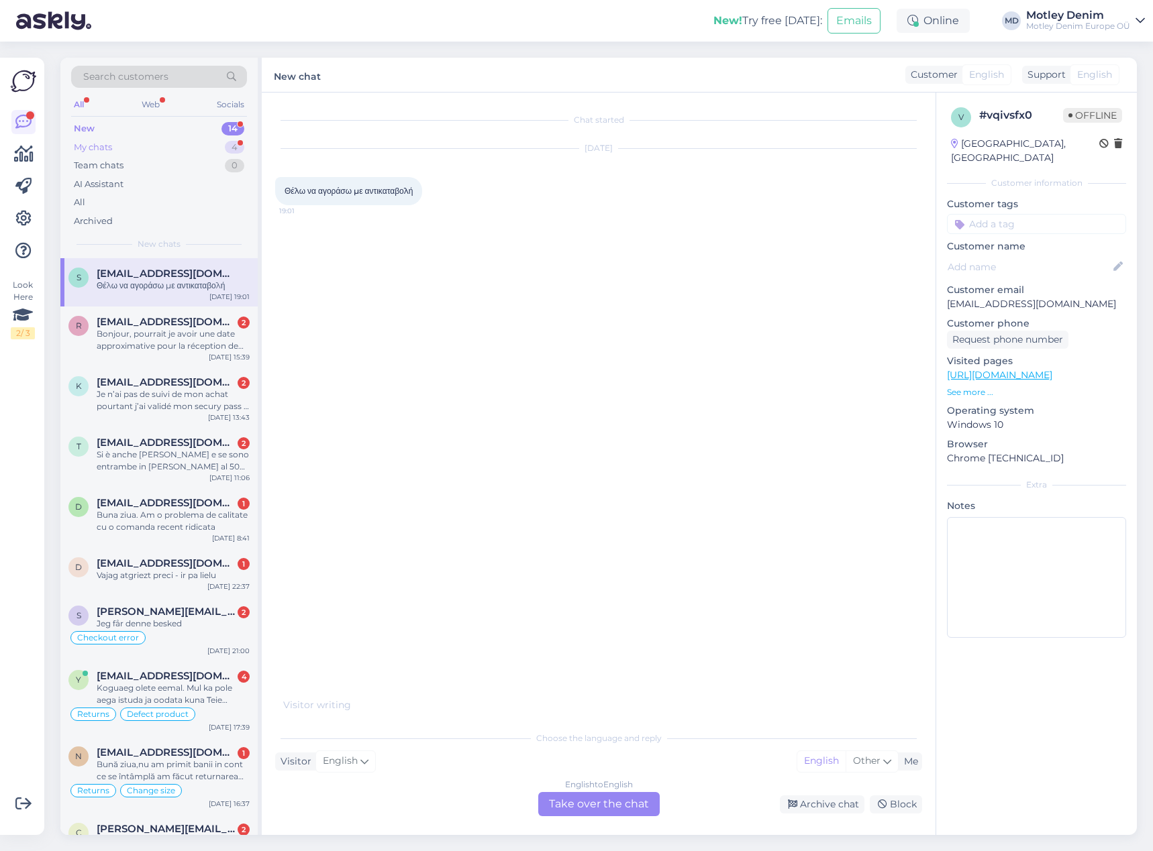
click at [231, 145] on div "4" at bounding box center [234, 147] width 19 height 13
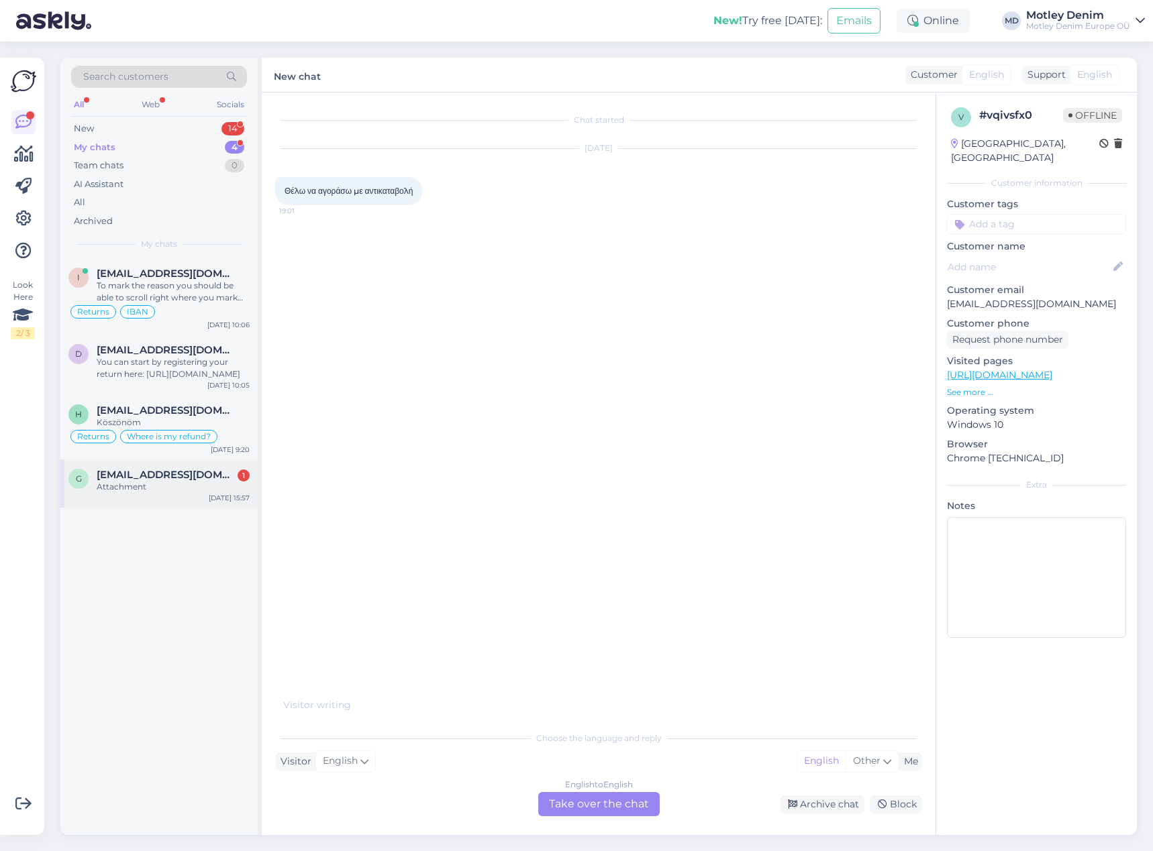
click at [208, 485] on div "Attachment" at bounding box center [173, 487] width 153 height 12
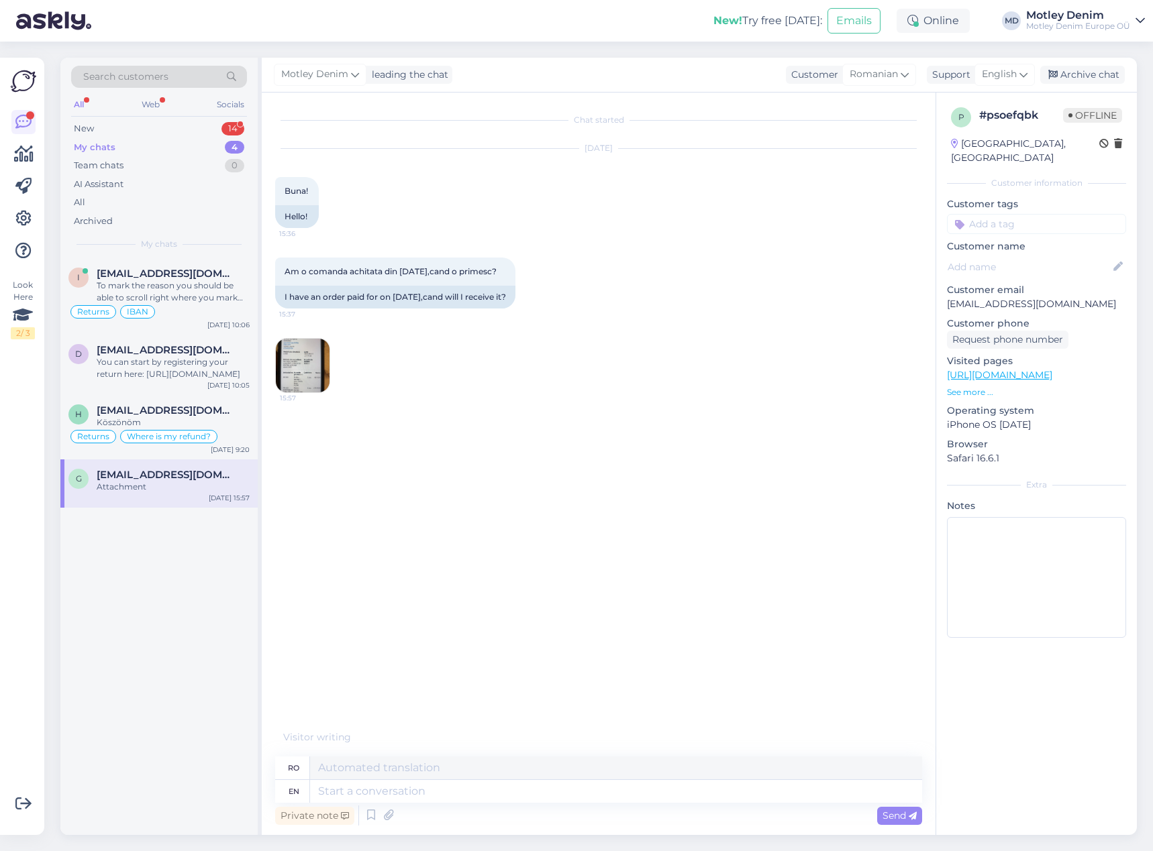
click at [482, 426] on div "Chat started [DATE] Buna! 15:36 Hello! Am o comanda achitata din [DATE],cand o …" at bounding box center [604, 418] width 659 height 625
click at [295, 376] on img at bounding box center [303, 366] width 54 height 54
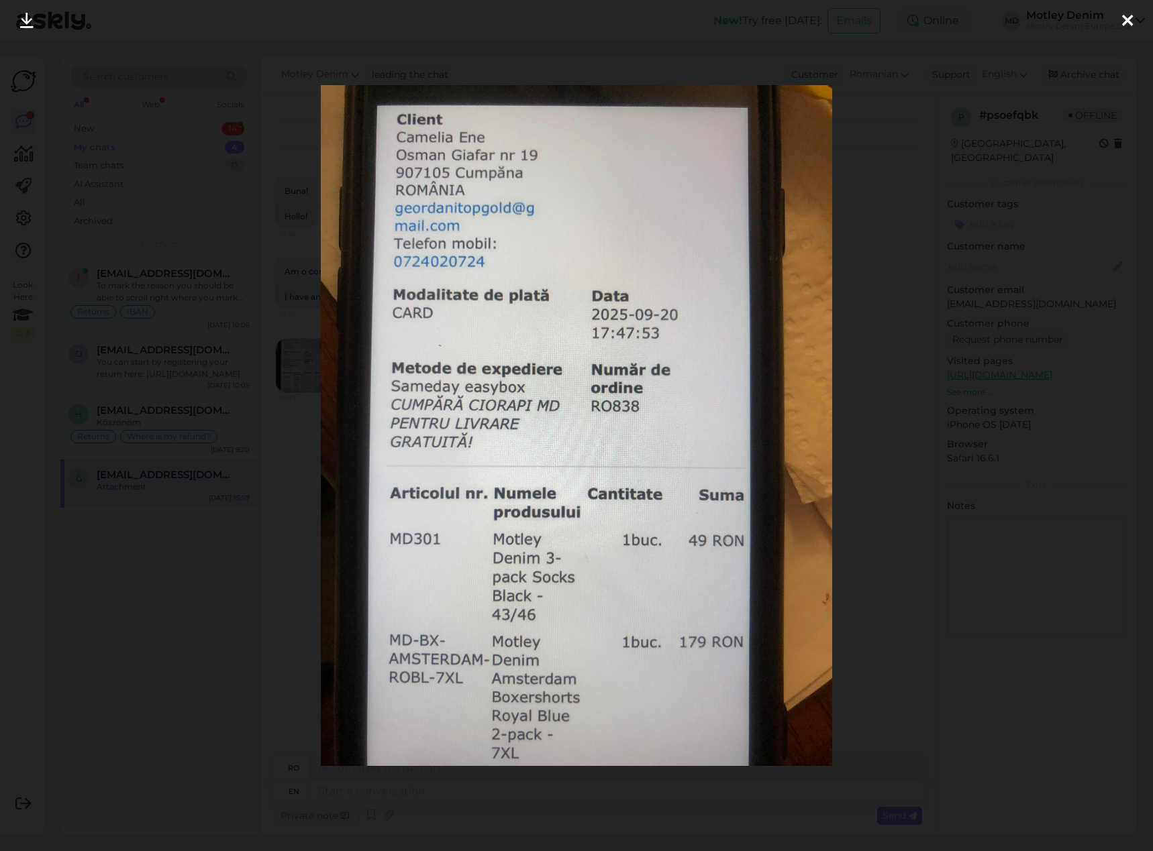
click at [187, 497] on div at bounding box center [576, 425] width 1153 height 851
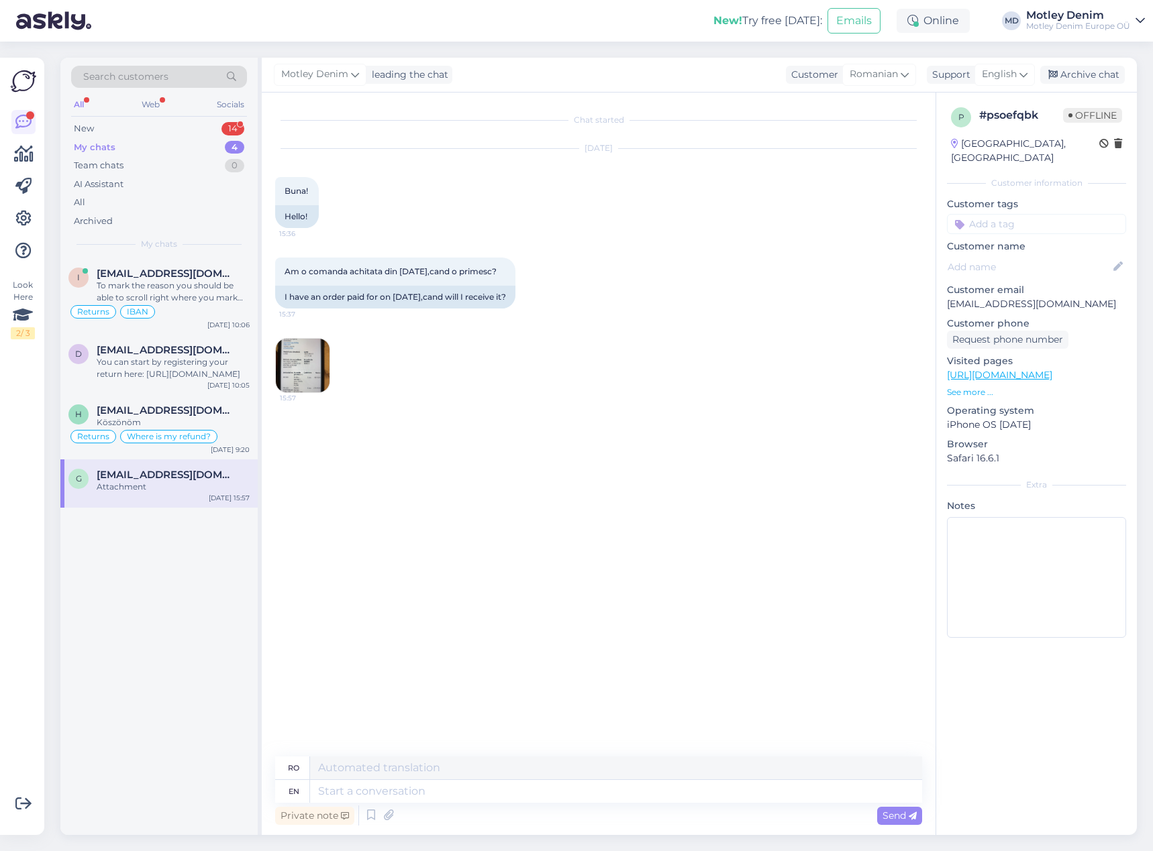
click at [312, 368] on img at bounding box center [303, 366] width 54 height 54
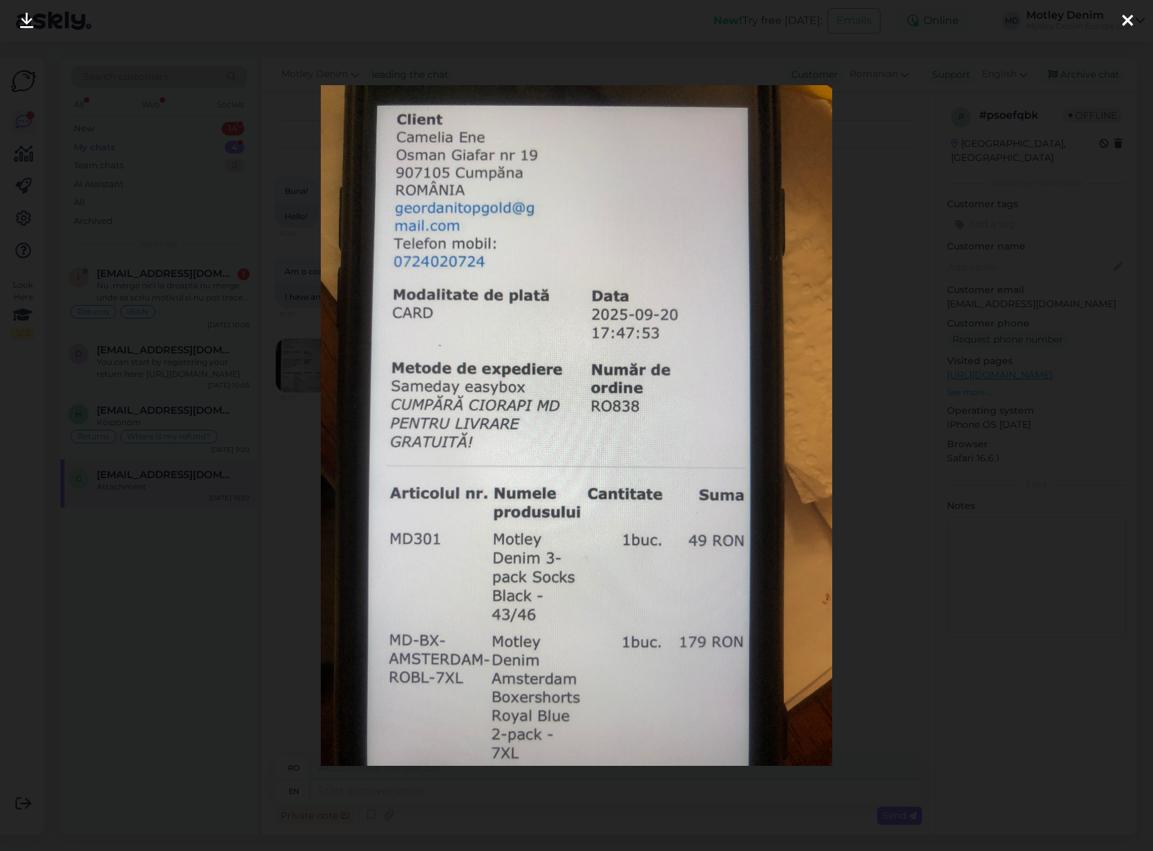
click at [955, 393] on div at bounding box center [576, 425] width 1153 height 851
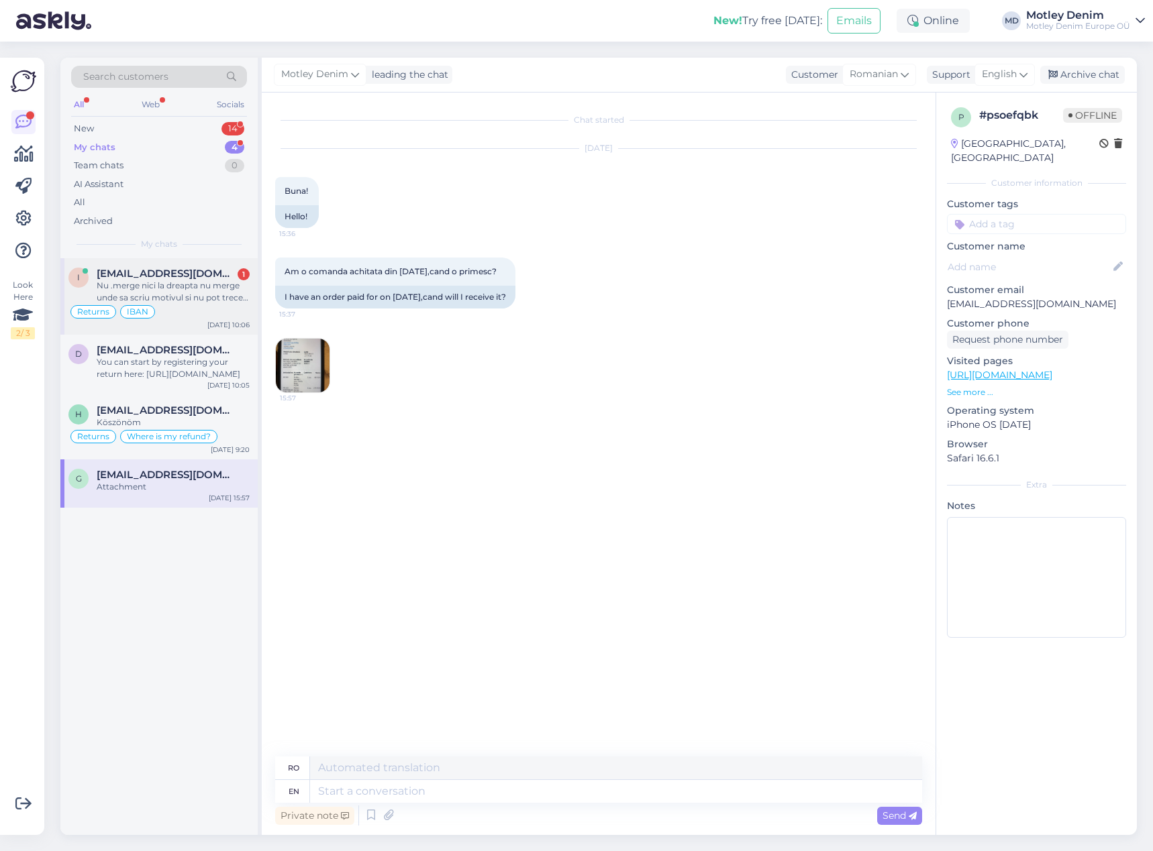
click at [221, 286] on div "Nu .merge nici la dreapta nu merge unde sa scriu motivul si nu pot trece .mai d…" at bounding box center [173, 292] width 153 height 24
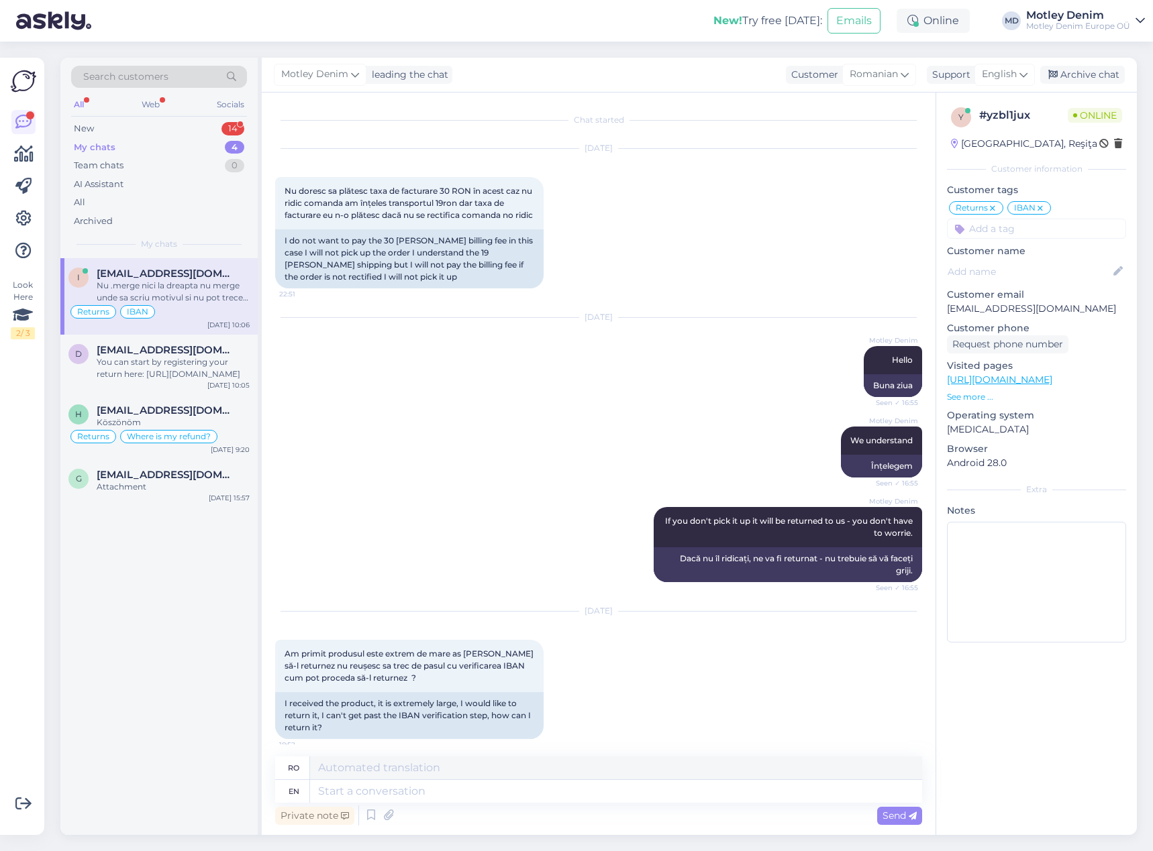
scroll to position [891, 0]
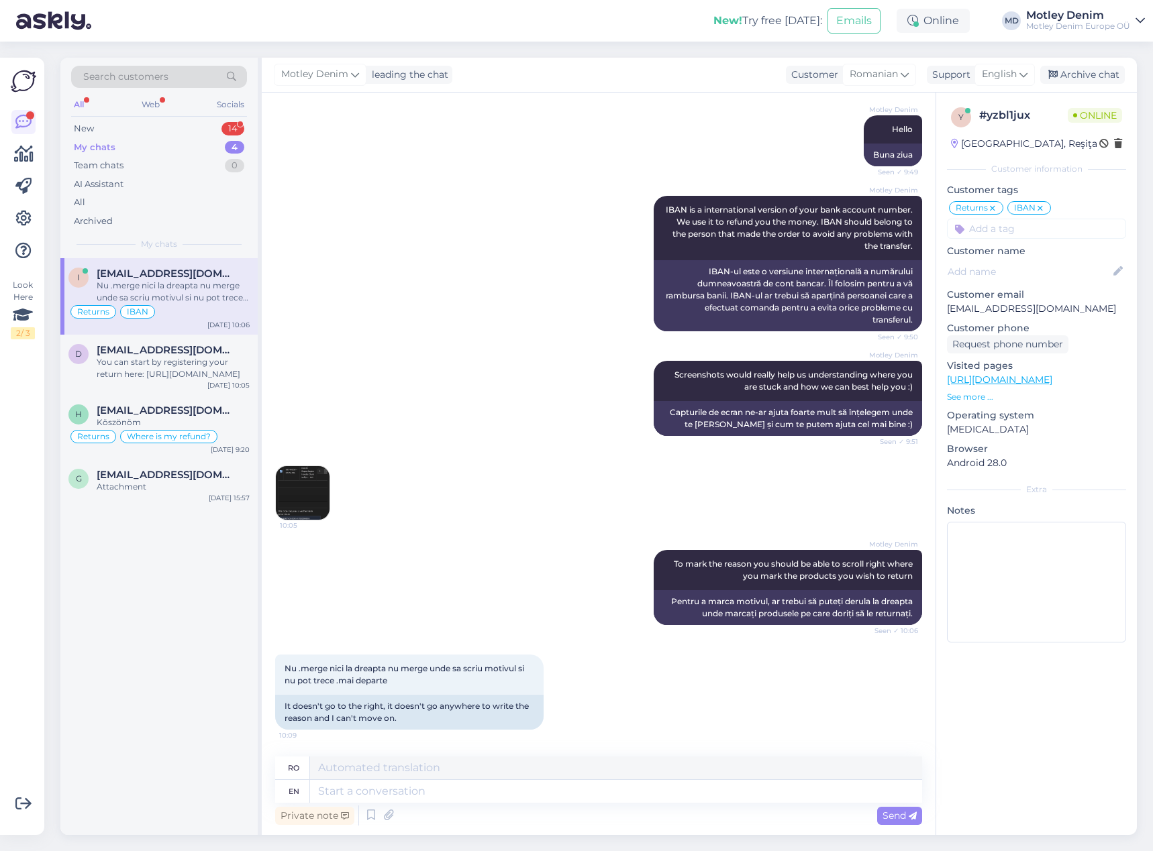
click at [297, 499] on img at bounding box center [303, 493] width 54 height 54
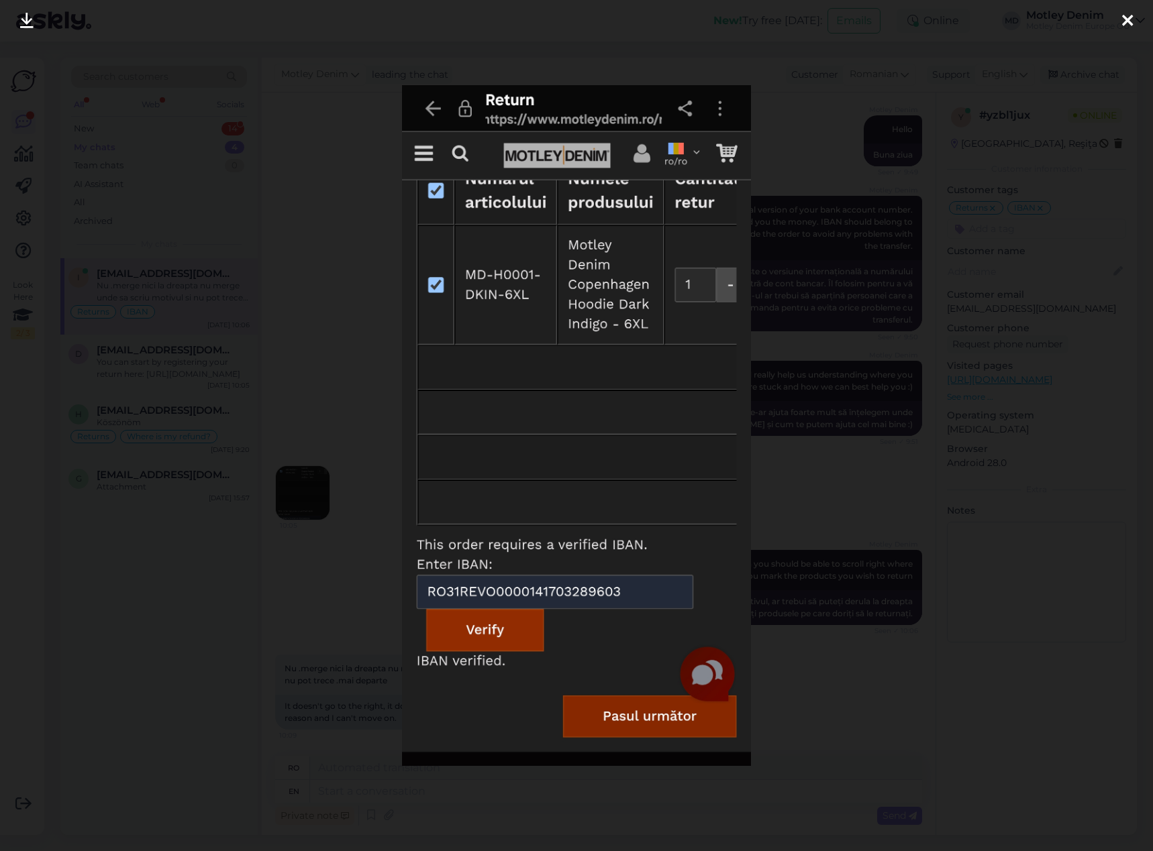
click at [350, 385] on div at bounding box center [576, 425] width 1153 height 851
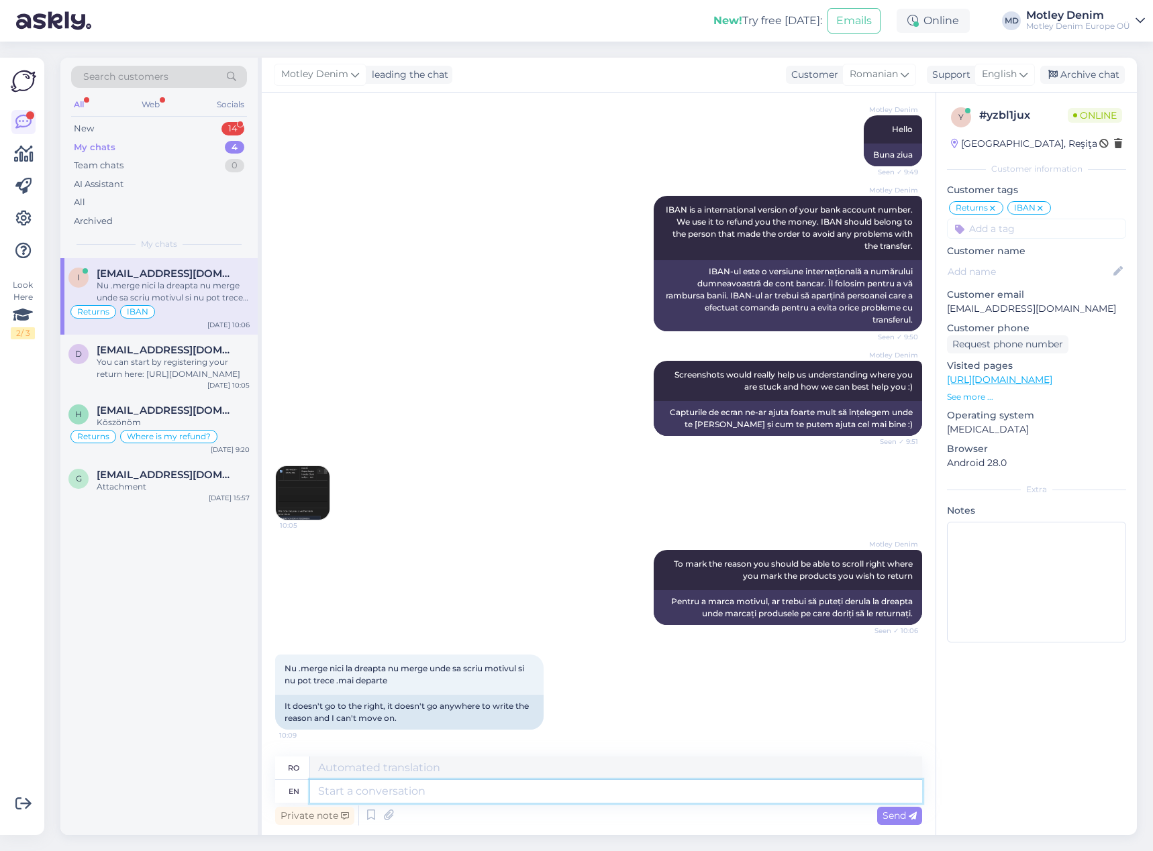
click at [488, 794] on textarea at bounding box center [616, 791] width 612 height 23
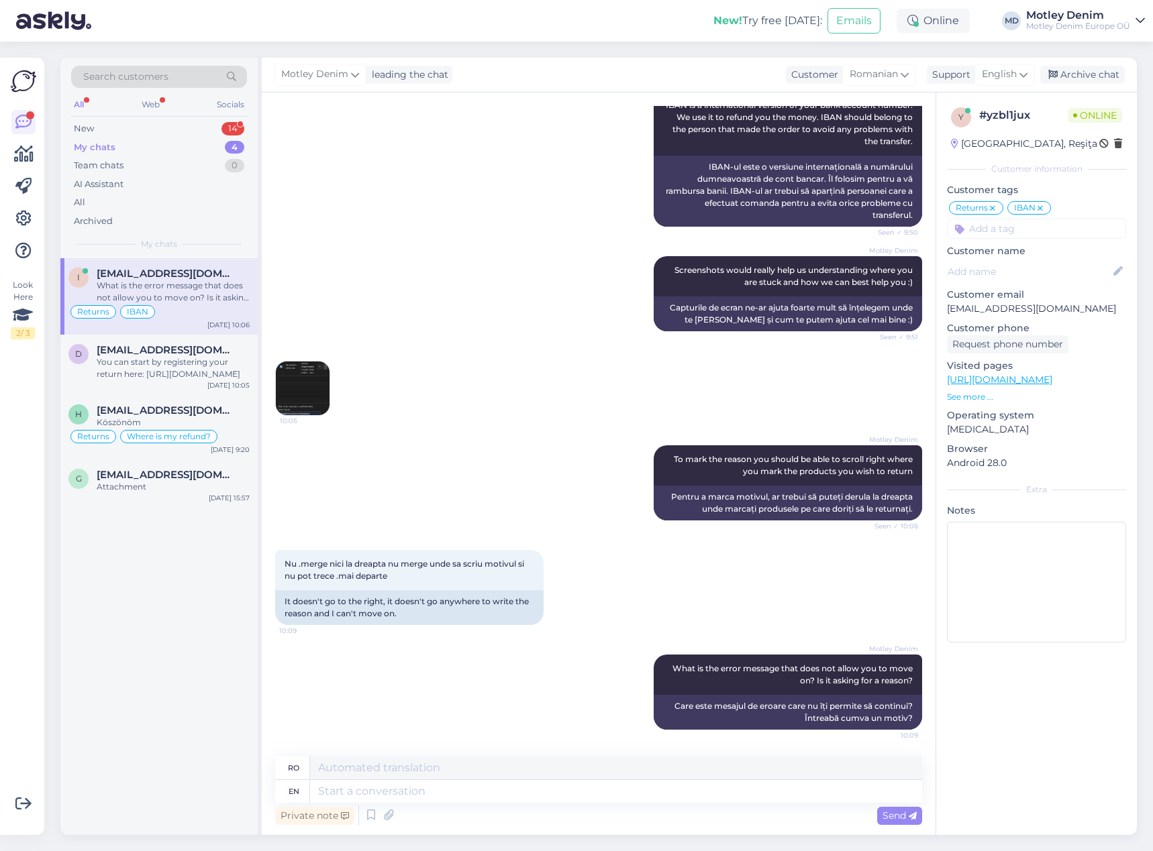
click at [293, 388] on img at bounding box center [303, 389] width 54 height 54
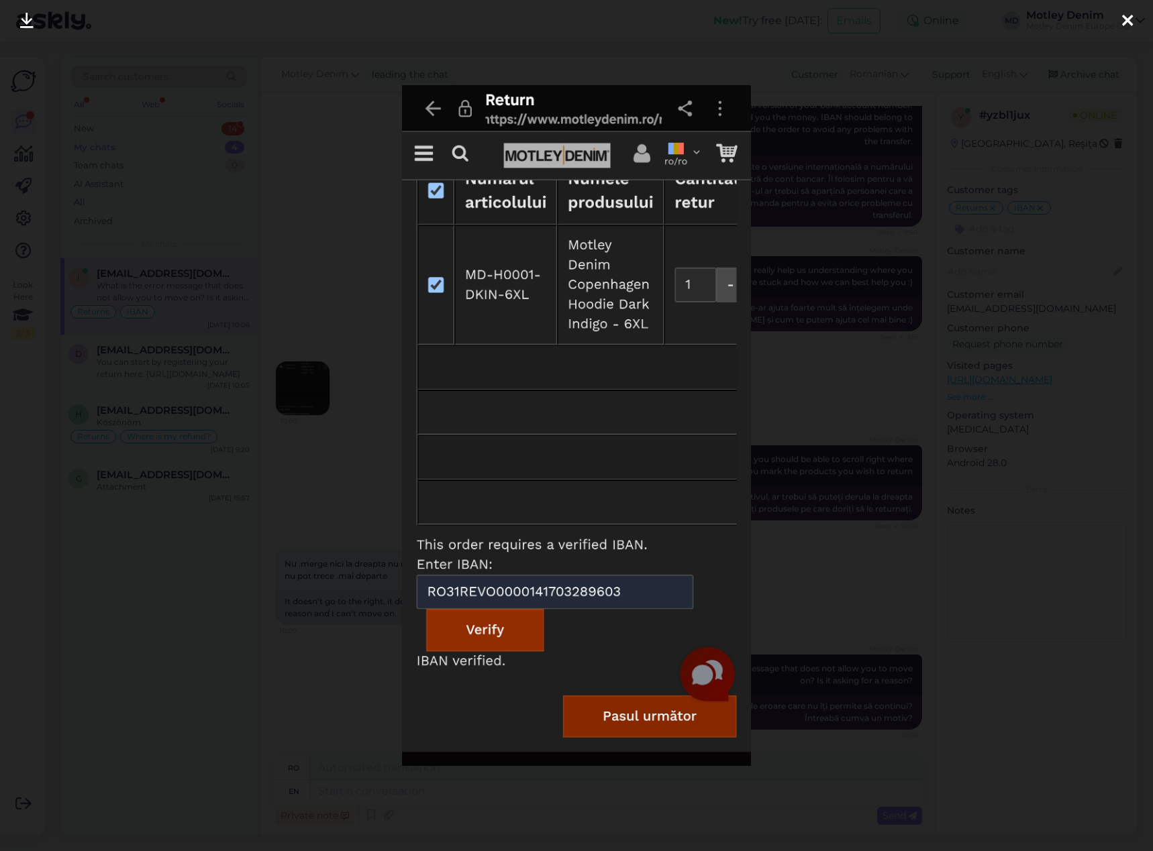
click at [274, 486] on div at bounding box center [576, 425] width 1153 height 851
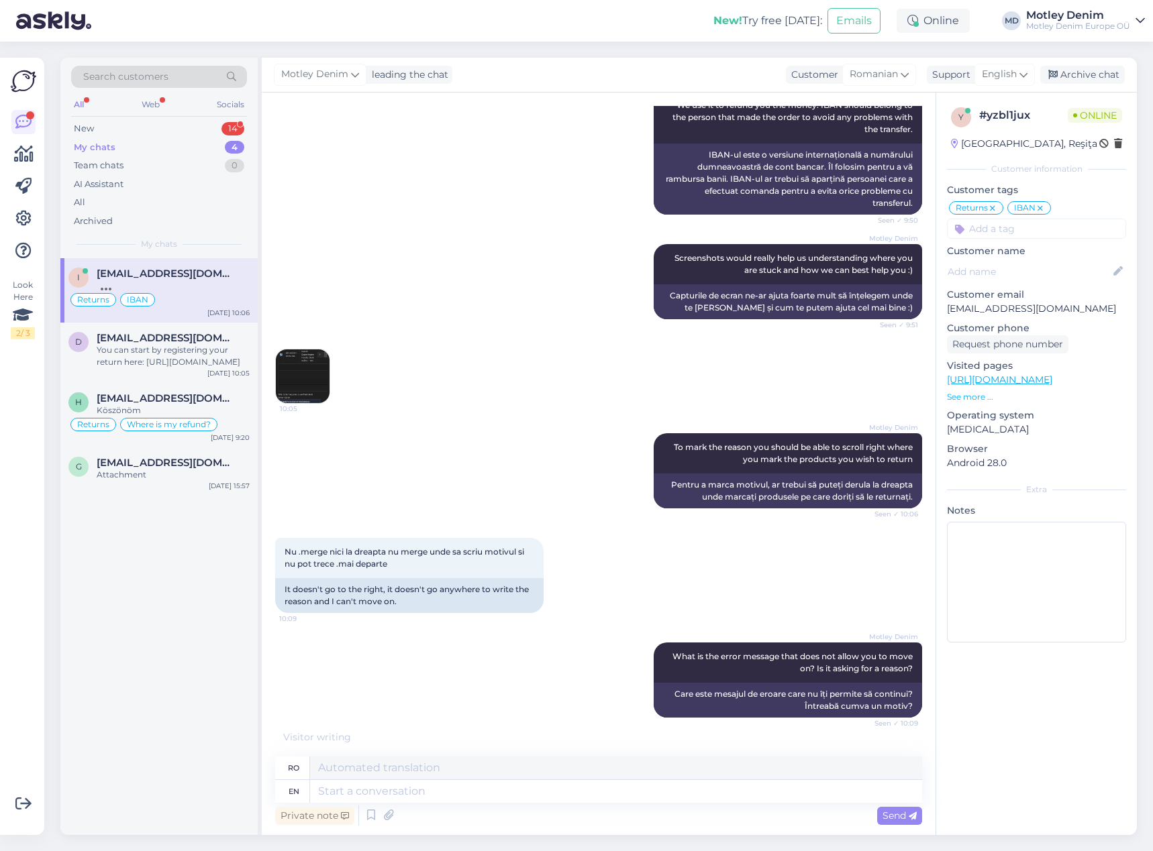
click at [499, 150] on div "Motley Denim IBAN is a international version of your bank account number. We us…" at bounding box center [598, 146] width 647 height 165
click at [189, 133] on div "New 14" at bounding box center [159, 128] width 176 height 19
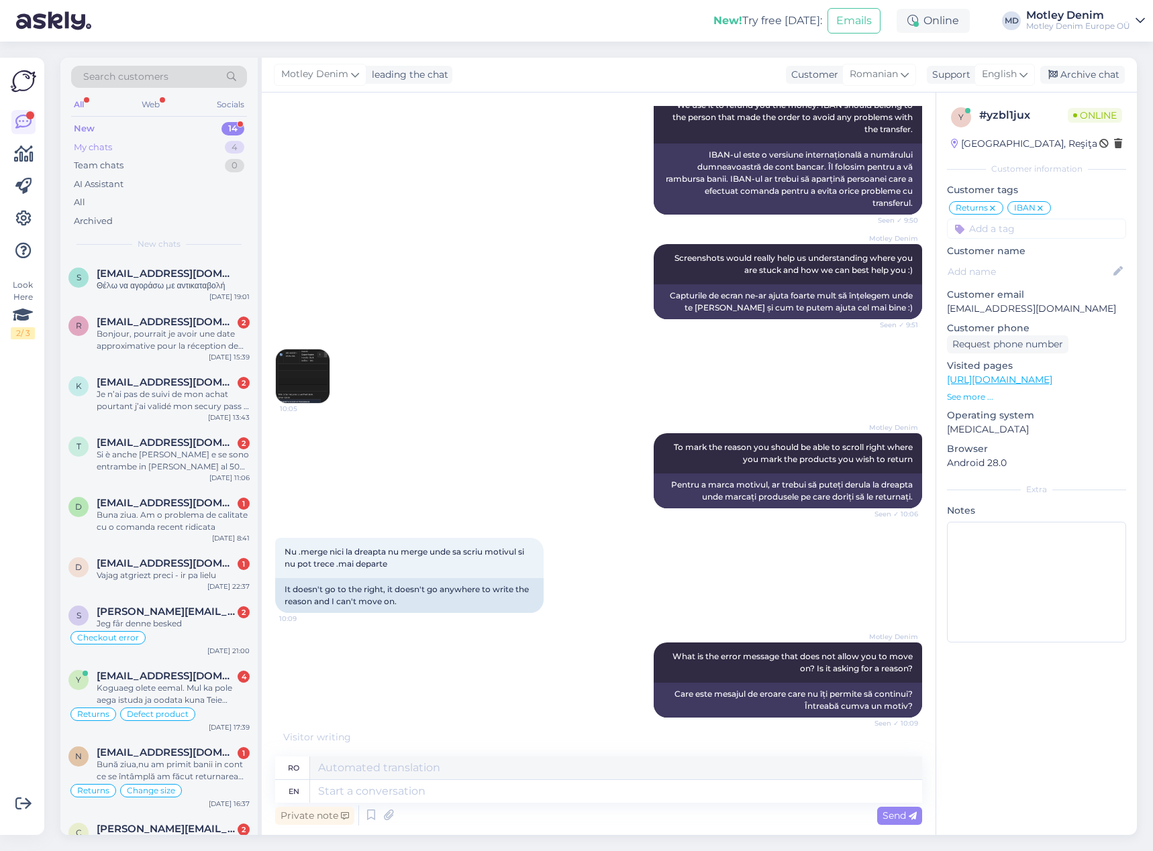
click at [166, 150] on div "My chats 4" at bounding box center [159, 147] width 176 height 19
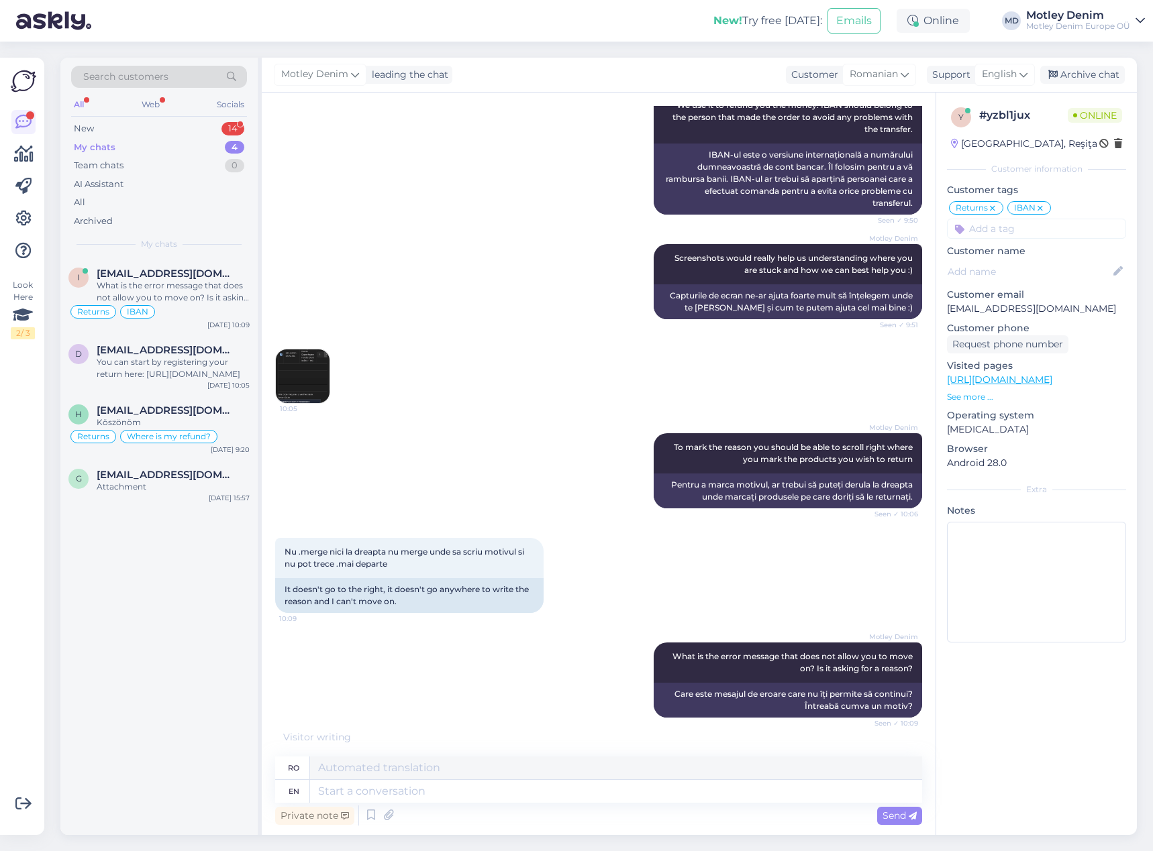
click at [415, 299] on div "Motley Denim Screenshots would really help us understanding where you are stuck…" at bounding box center [598, 281] width 647 height 105
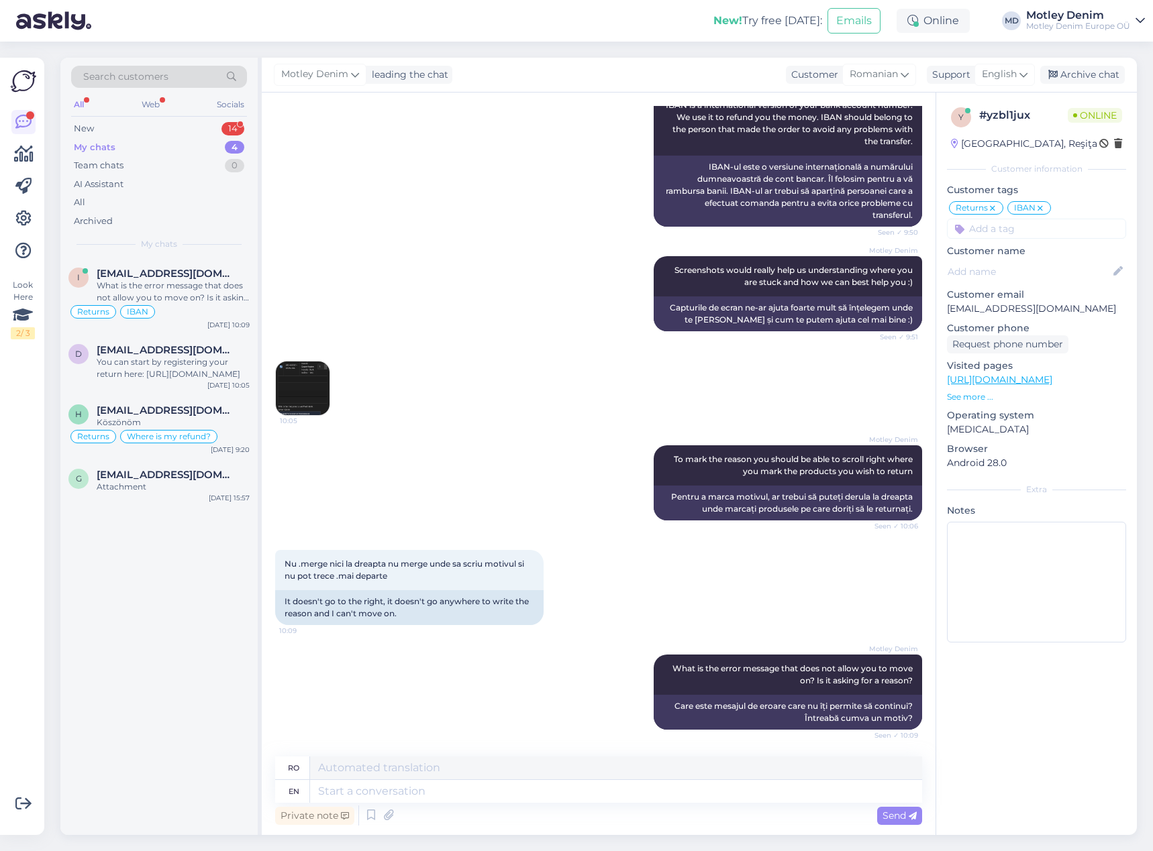
click at [965, 310] on p "[EMAIL_ADDRESS][DOMAIN_NAME]" at bounding box center [1036, 309] width 179 height 14
drag, startPoint x: 965, startPoint y: 310, endPoint x: 1060, endPoint y: 307, distance: 95.3
click at [1060, 307] on p "[EMAIL_ADDRESS][DOMAIN_NAME]" at bounding box center [1036, 309] width 179 height 14
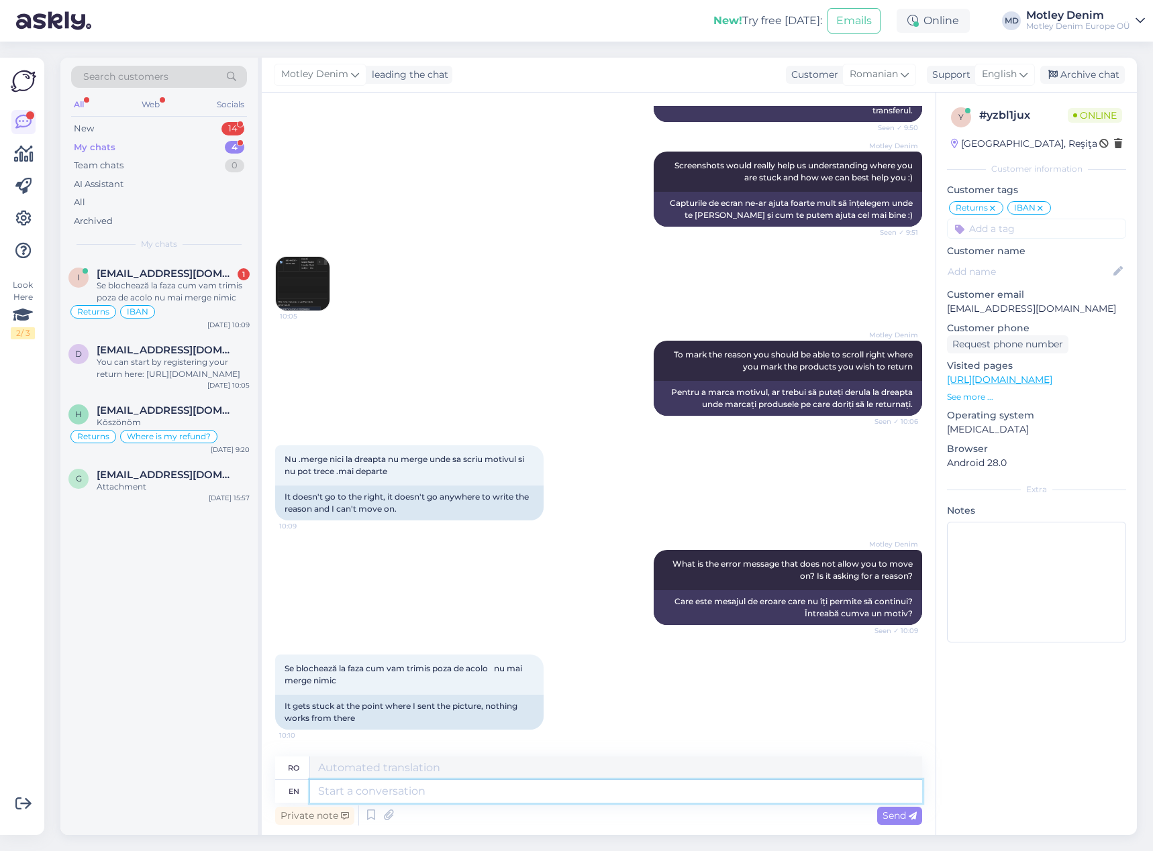
click at [810, 790] on textarea at bounding box center [616, 791] width 612 height 23
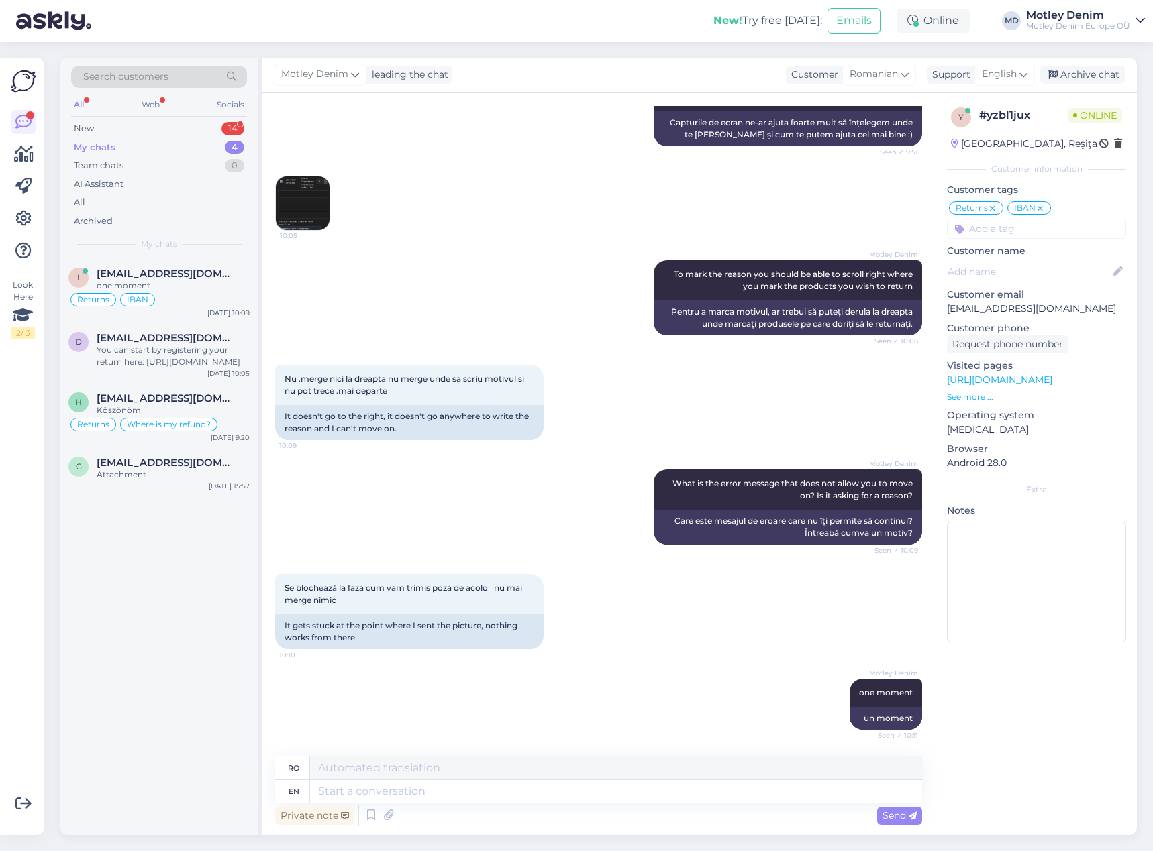
click at [299, 211] on img at bounding box center [303, 203] width 54 height 54
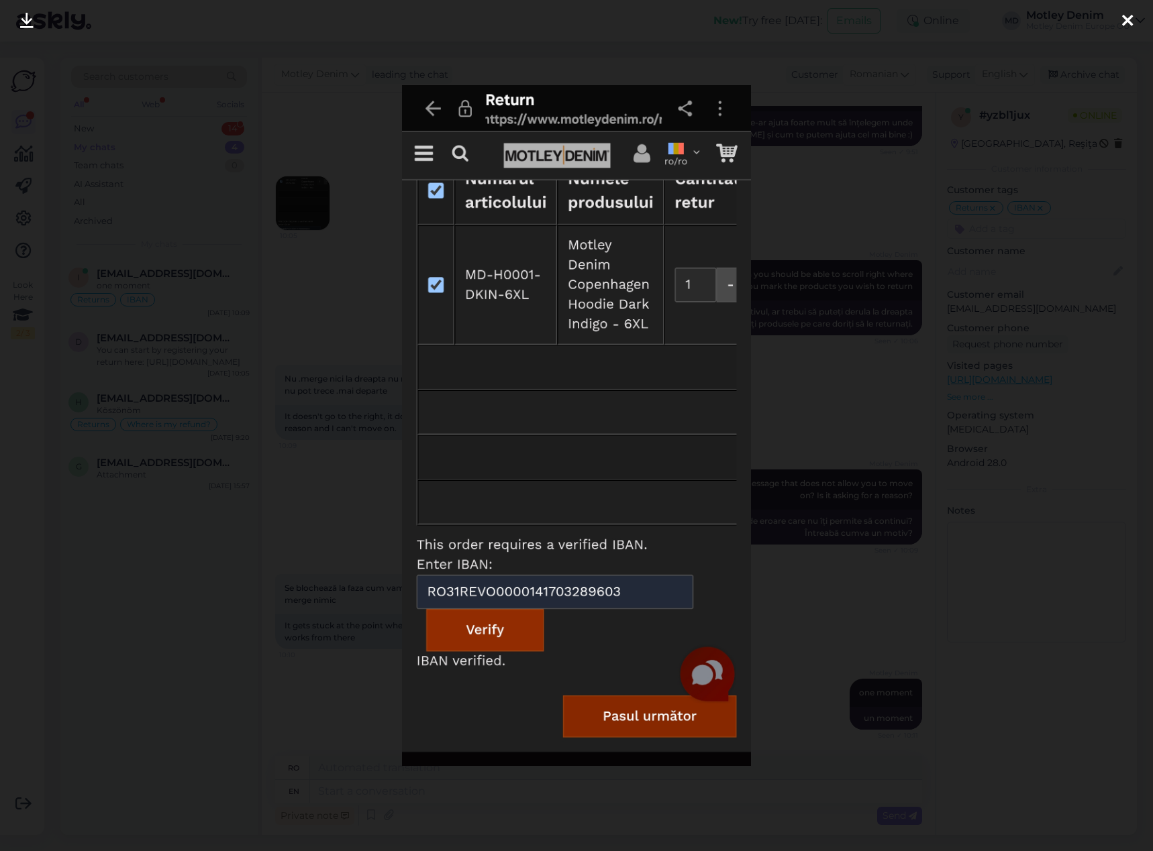
click at [804, 429] on div at bounding box center [576, 425] width 1153 height 851
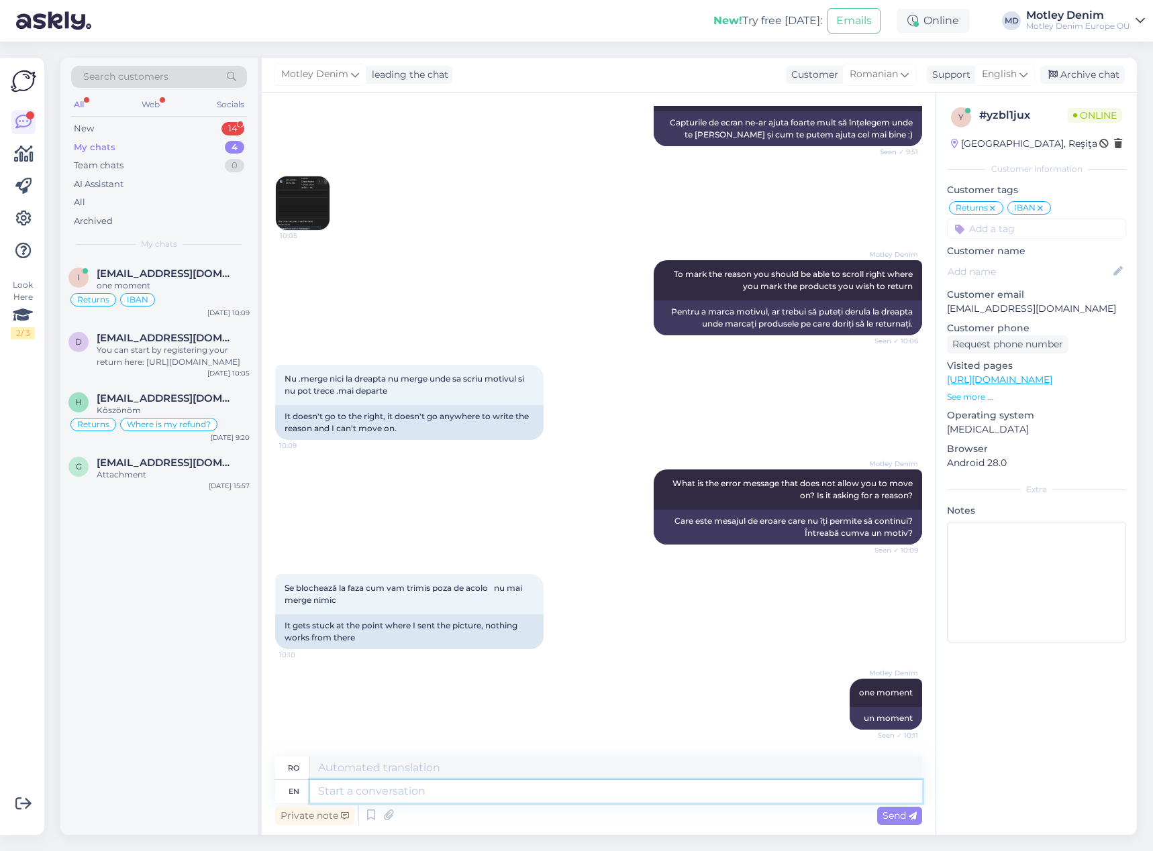
click at [651, 794] on textarea at bounding box center [616, 791] width 612 height 23
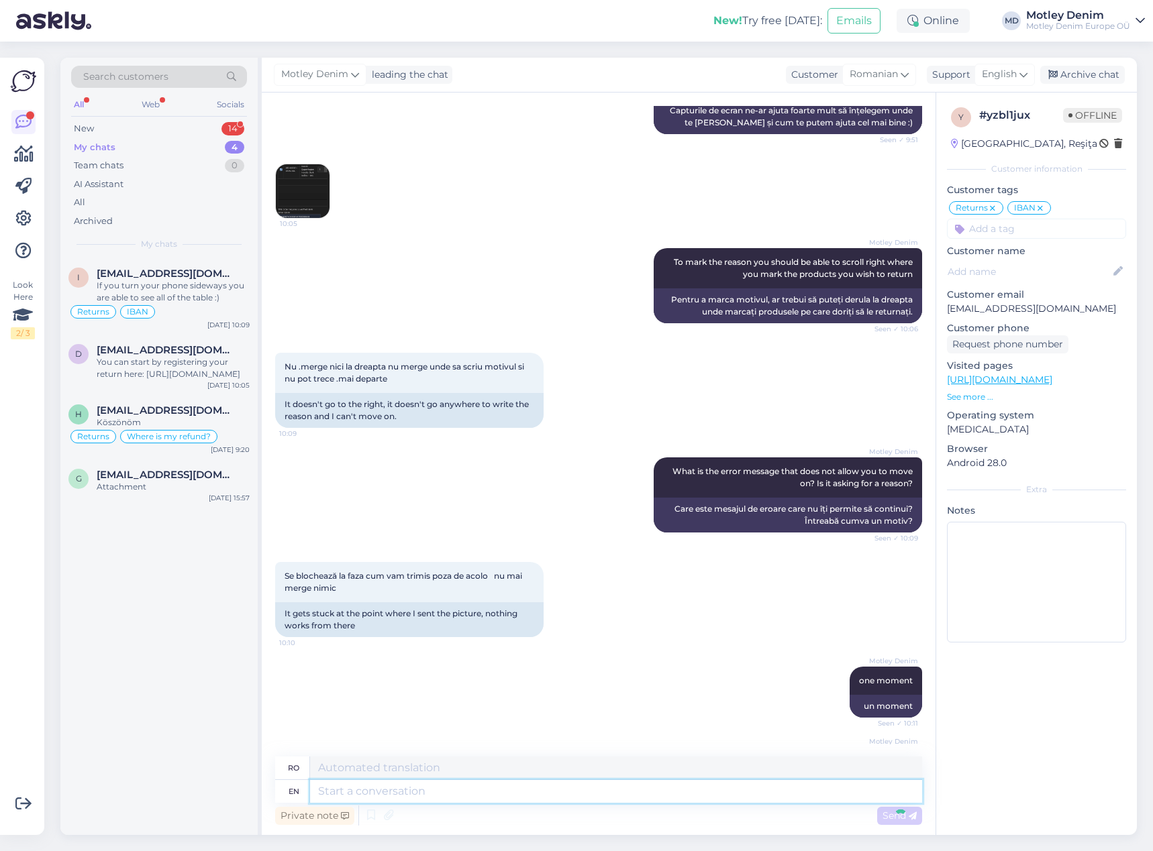
scroll to position [1273, 0]
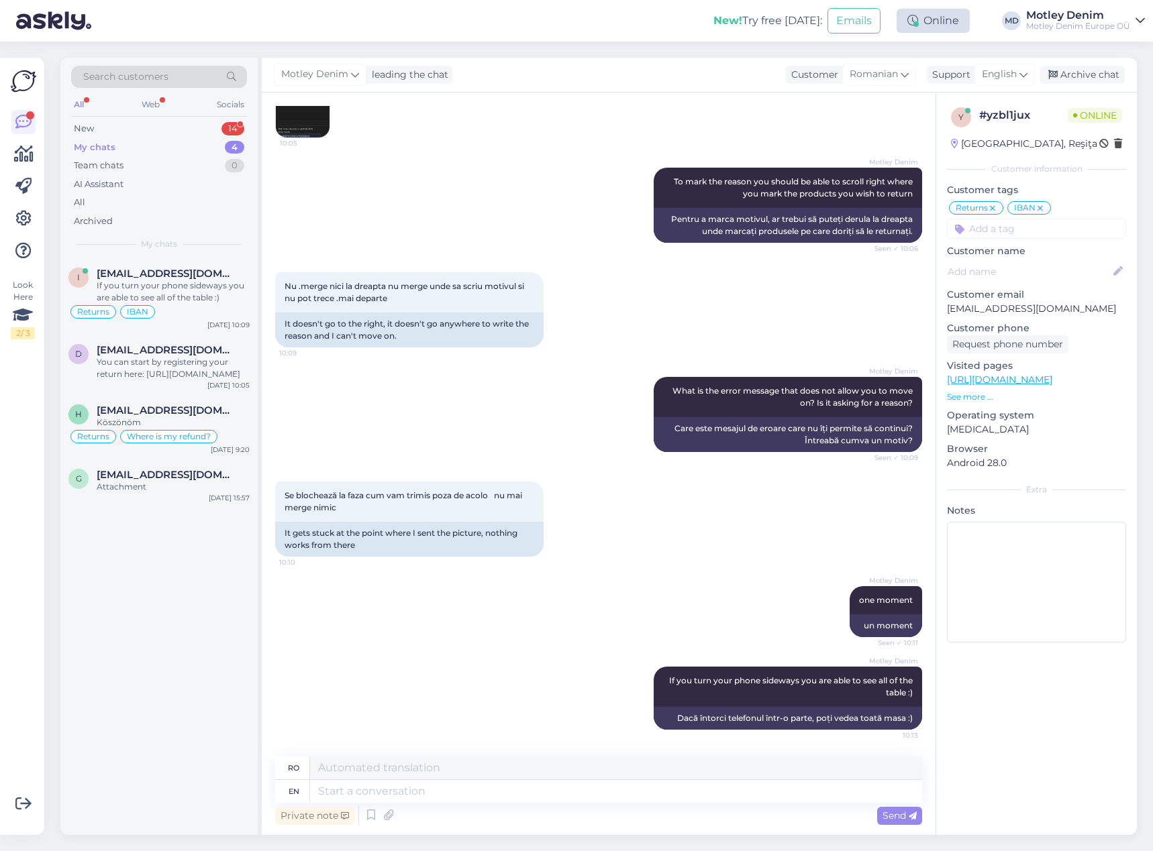
click at [936, 21] on div "Online" at bounding box center [932, 21] width 73 height 24
click at [936, 74] on button "1 hour" at bounding box center [939, 71] width 39 height 15
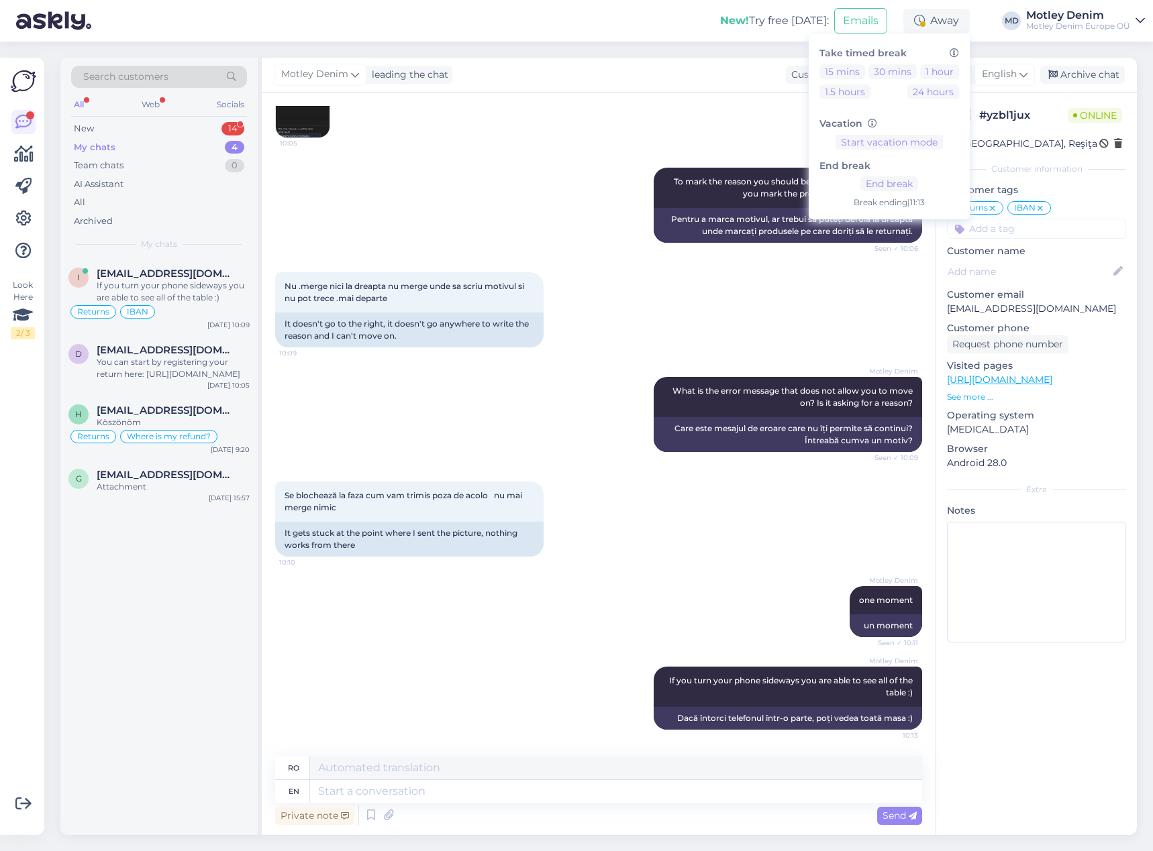
click at [698, 117] on div "10:05" at bounding box center [598, 110] width 647 height 85
